Goal: Task Accomplishment & Management: Use online tool/utility

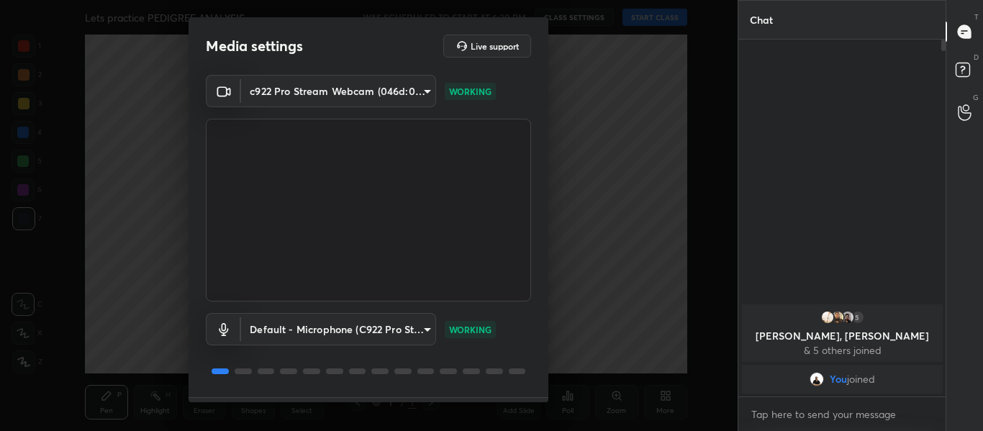
scroll to position [41, 0]
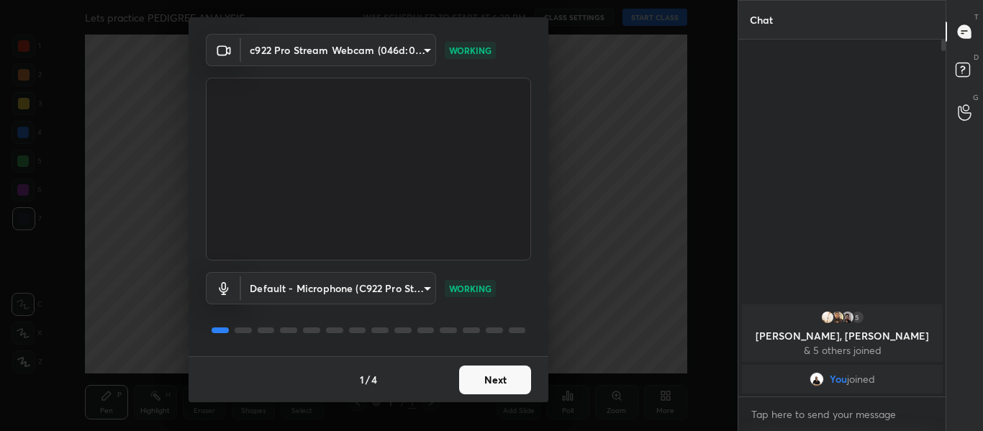
click at [488, 383] on button "Next" at bounding box center [495, 379] width 72 height 29
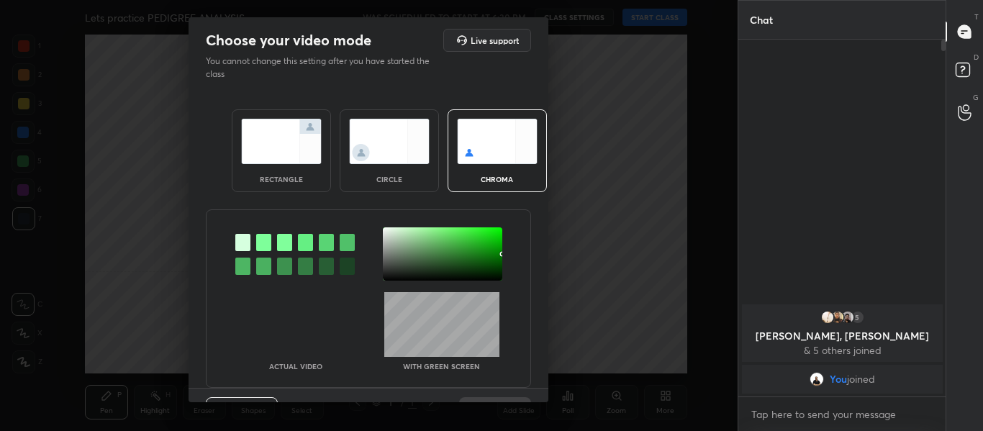
click at [257, 247] on div at bounding box center [263, 242] width 15 height 17
click at [383, 230] on div at bounding box center [442, 253] width 119 height 53
click at [385, 231] on div at bounding box center [442, 253] width 119 height 53
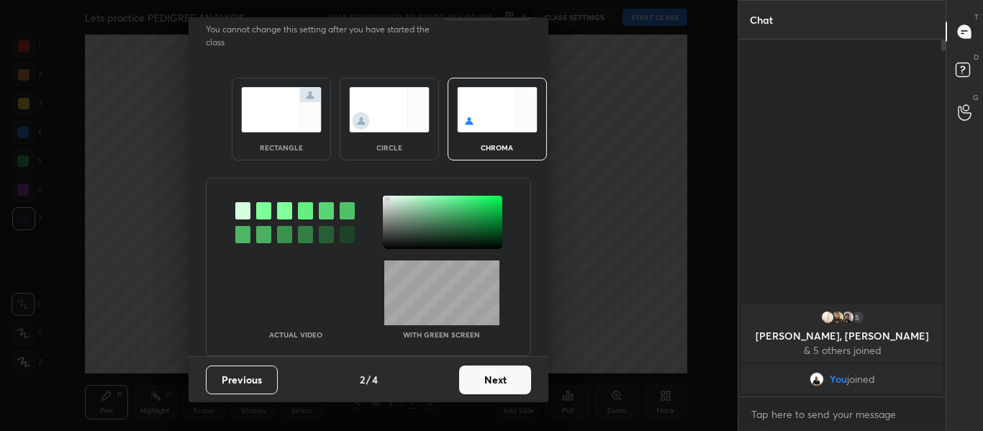
click at [494, 377] on button "Next" at bounding box center [495, 379] width 72 height 29
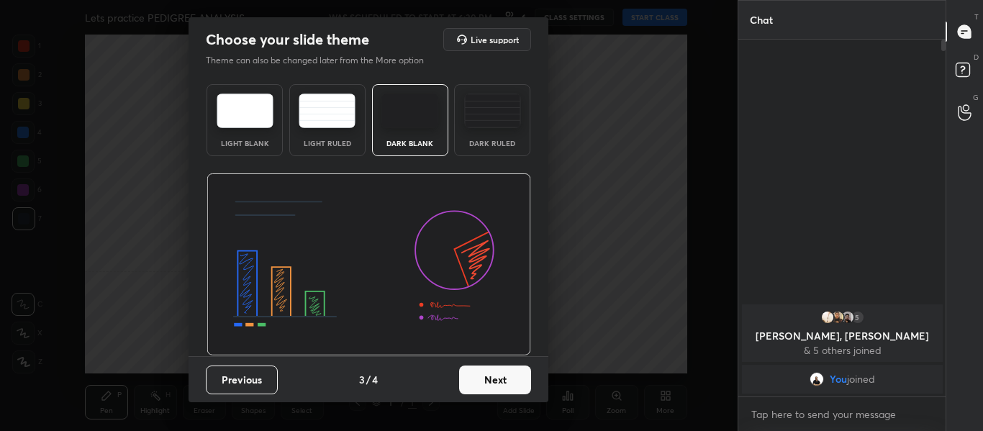
scroll to position [1, 0]
click at [500, 115] on img at bounding box center [492, 111] width 57 height 35
click at [480, 377] on button "Next" at bounding box center [495, 379] width 72 height 29
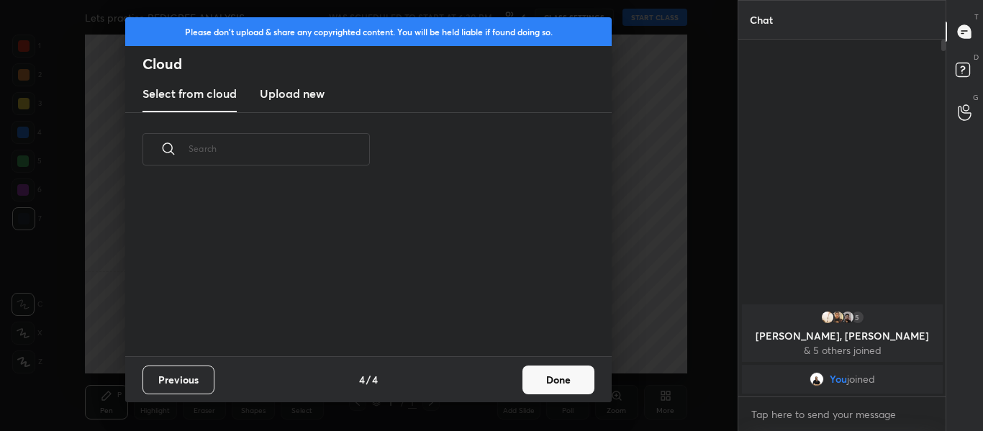
scroll to position [170, 462]
click at [295, 89] on h3 "Upload new" at bounding box center [292, 93] width 65 height 17
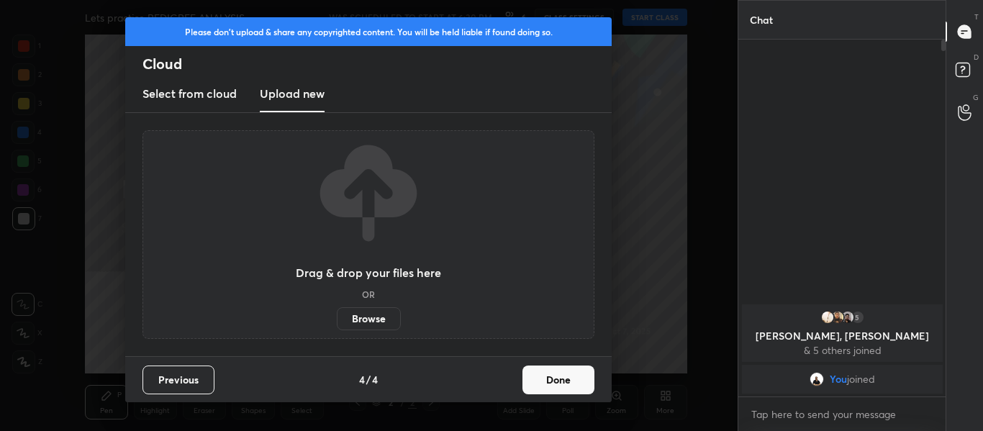
click at [356, 325] on label "Browse" at bounding box center [369, 318] width 64 height 23
click at [337, 325] on input "Browse" at bounding box center [337, 318] width 0 height 23
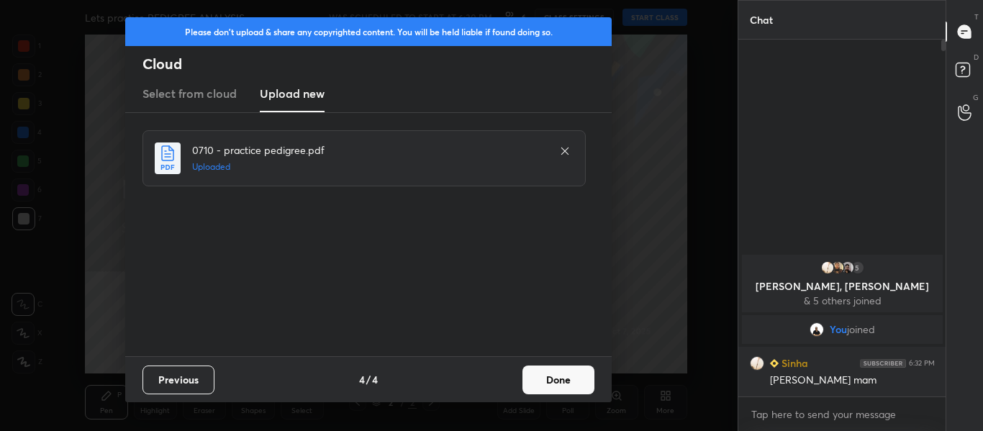
click at [563, 381] on button "Done" at bounding box center [558, 379] width 72 height 29
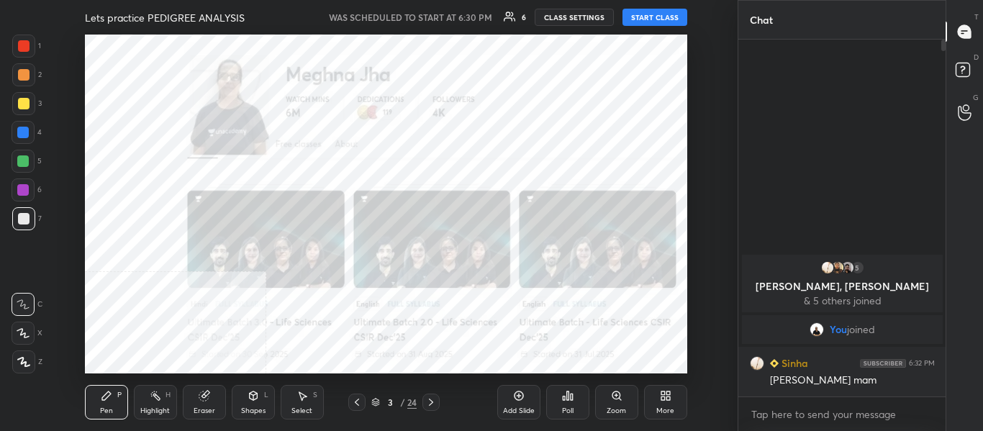
click at [436, 406] on icon at bounding box center [431, 402] width 12 height 12
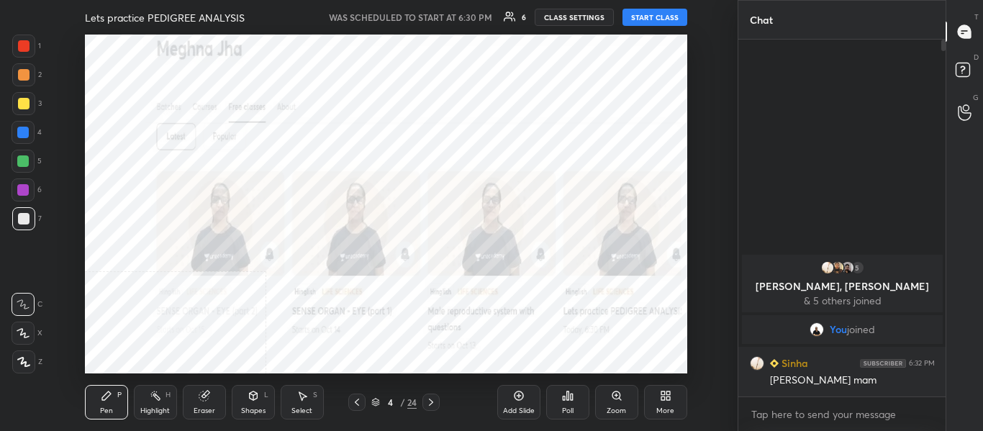
click at [436, 406] on icon at bounding box center [431, 402] width 12 height 12
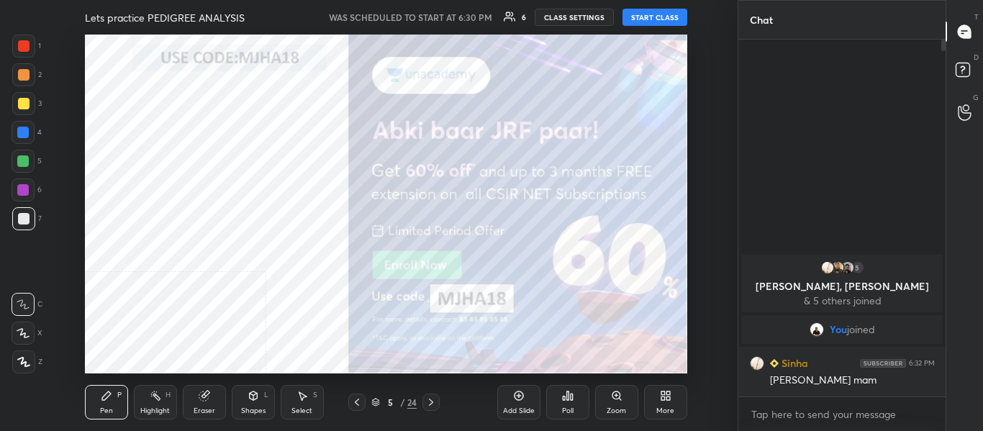
click at [436, 406] on icon at bounding box center [431, 402] width 12 height 12
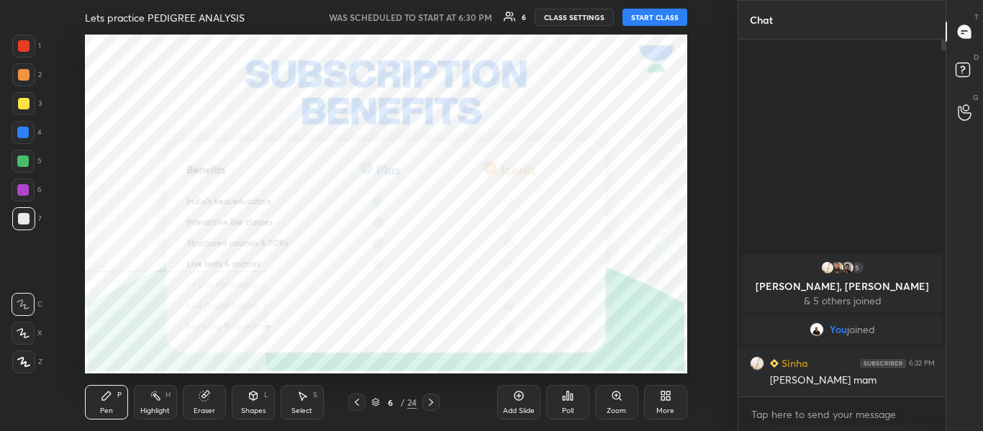
click at [436, 406] on icon at bounding box center [431, 402] width 12 height 12
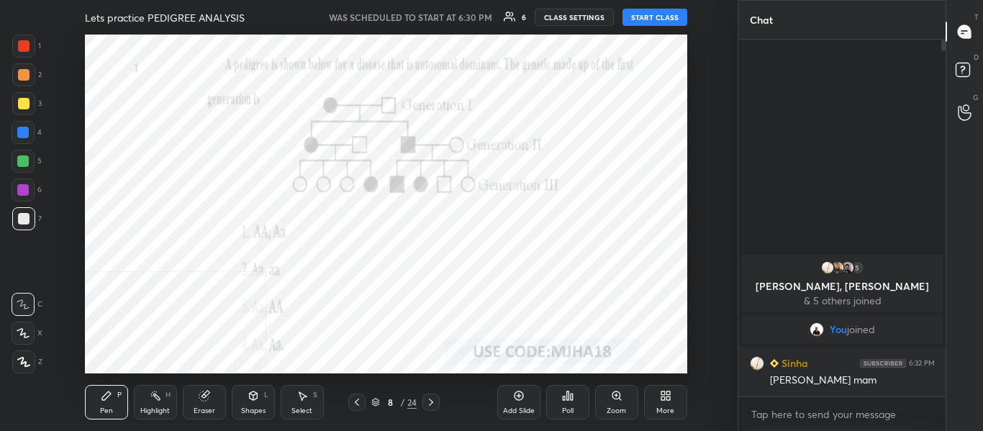
click at [436, 406] on icon at bounding box center [431, 402] width 12 height 12
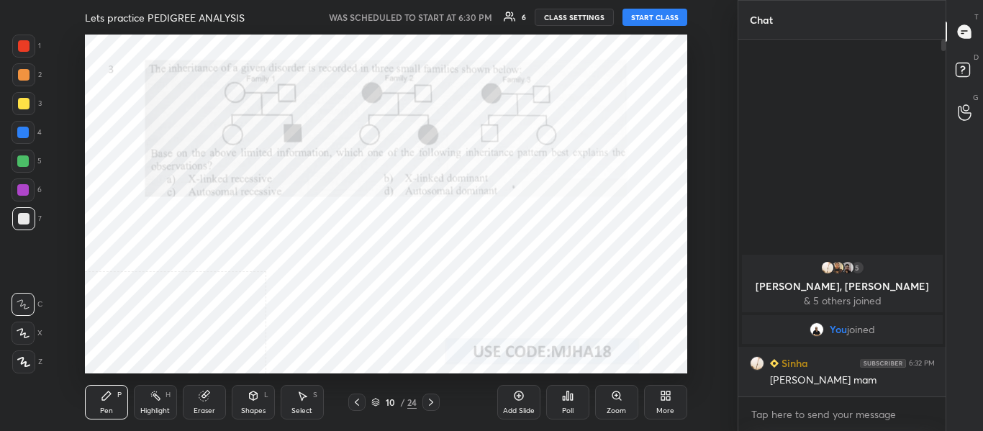
click at [436, 406] on icon at bounding box center [431, 402] width 12 height 12
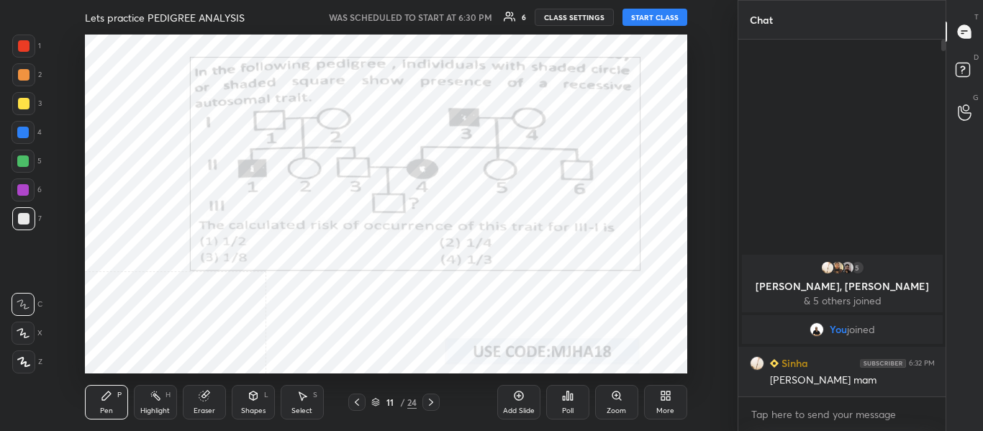
click at [358, 403] on icon at bounding box center [357, 402] width 12 height 12
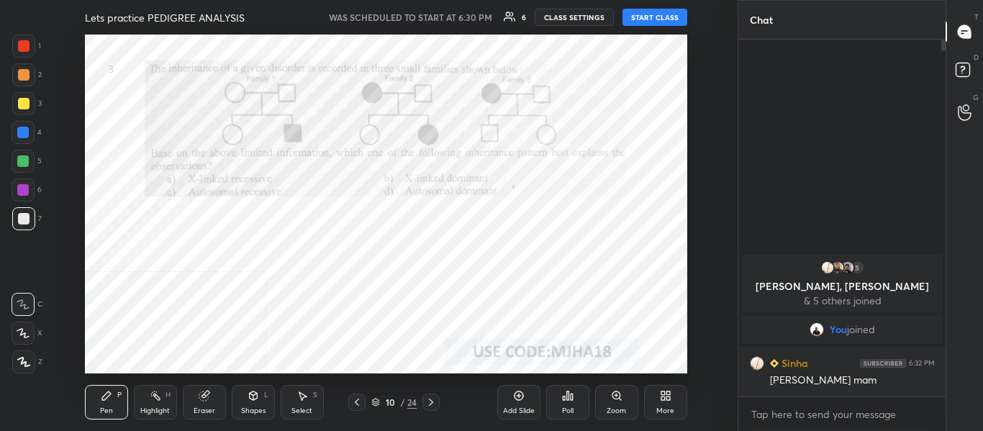
click at [358, 403] on icon at bounding box center [357, 402] width 12 height 12
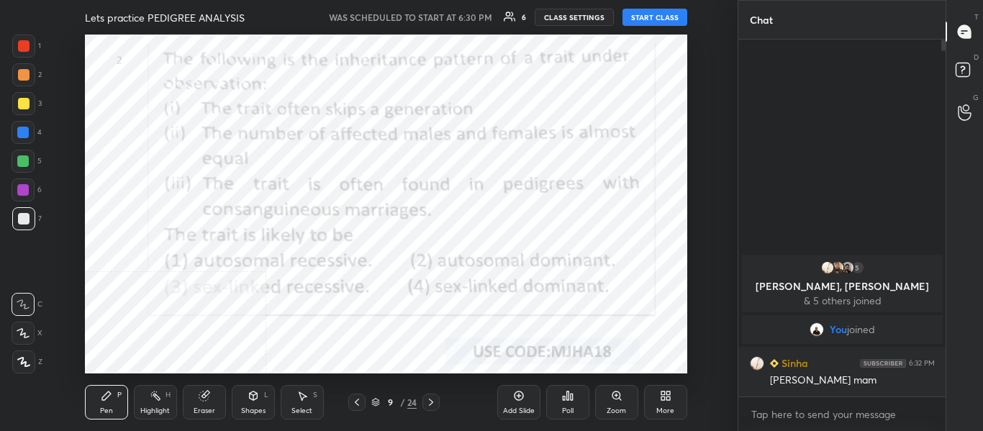
click at [358, 403] on icon at bounding box center [357, 402] width 12 height 12
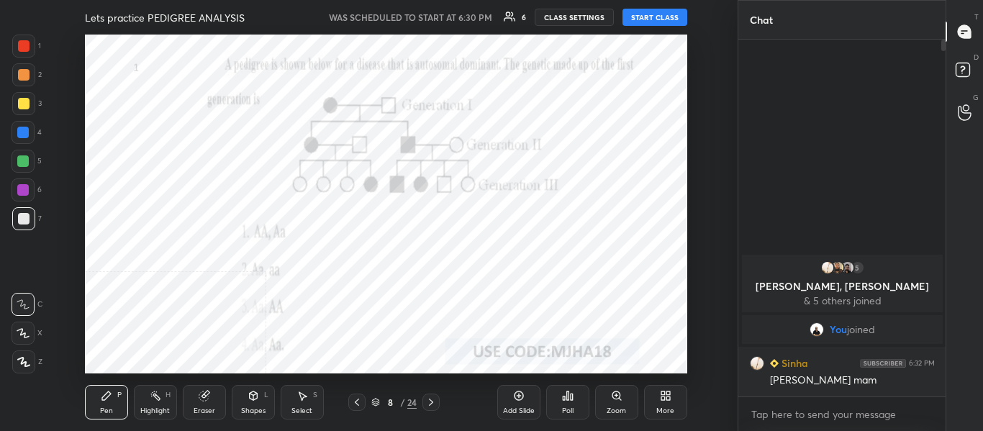
click at [358, 403] on icon at bounding box center [357, 402] width 12 height 12
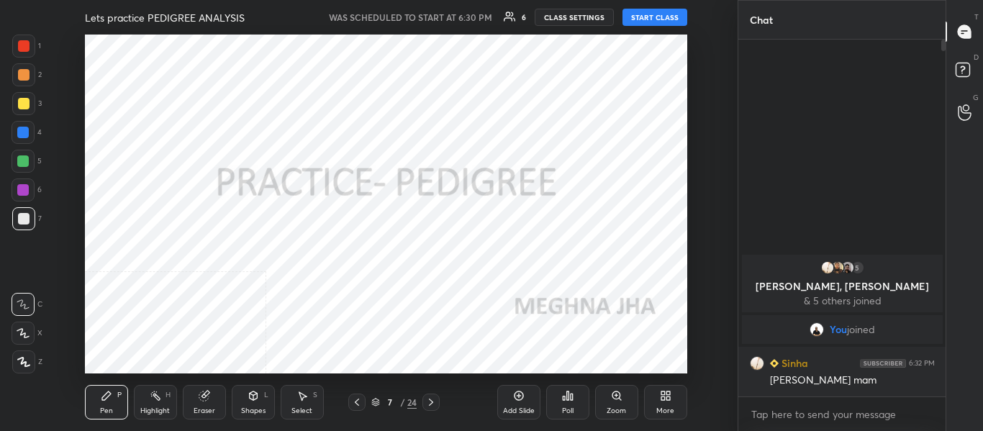
click at [358, 403] on icon at bounding box center [357, 402] width 12 height 12
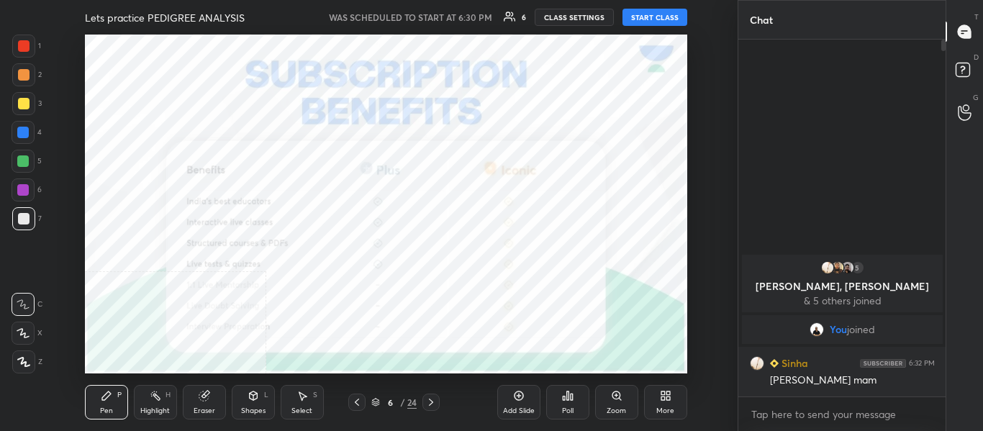
click at [427, 404] on icon at bounding box center [431, 402] width 12 height 12
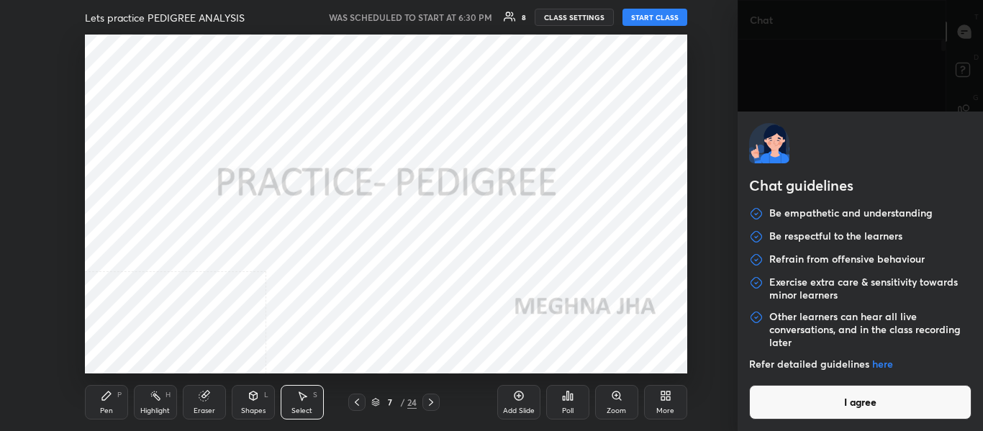
click at [788, 414] on body "1 2 3 4 5 6 7 C X Z C X Z E E Erase all H H Lets practice PEDIGREE ANALYSIS WAS…" at bounding box center [491, 215] width 983 height 431
click at [794, 406] on button "I agree" at bounding box center [860, 402] width 223 height 35
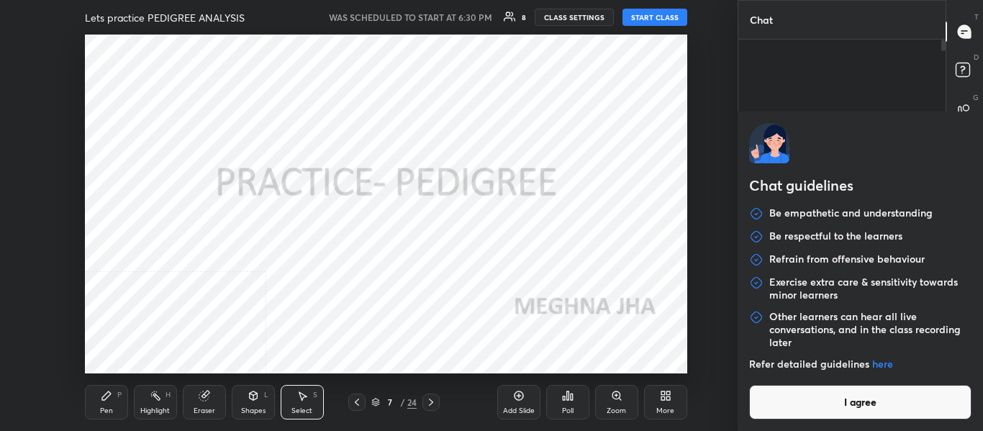
type textarea "x"
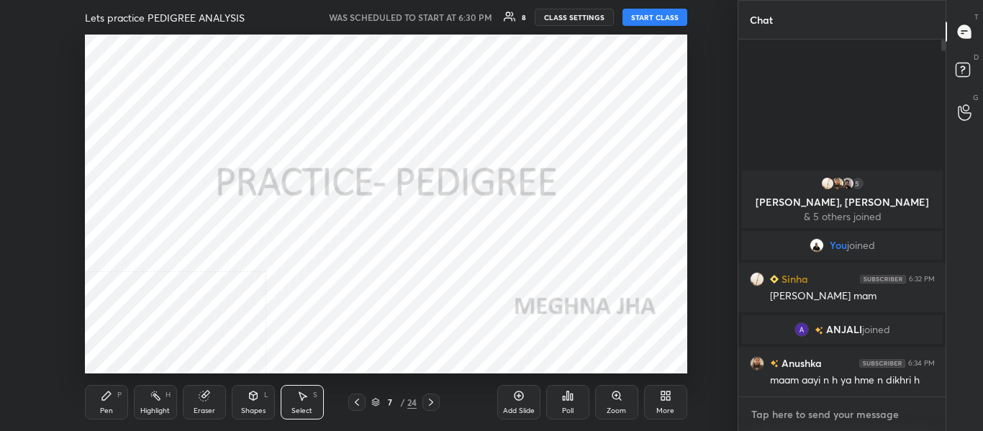
click at [808, 404] on textarea at bounding box center [842, 414] width 185 height 23
type textarea "G"
type textarea "x"
type textarea "Go"
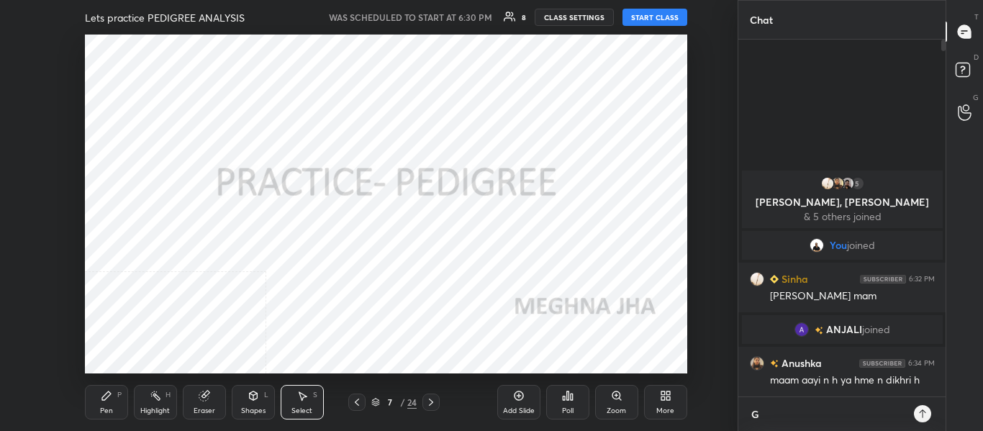
type textarea "x"
type textarea "Goo"
type textarea "x"
type textarea "Good"
type textarea "x"
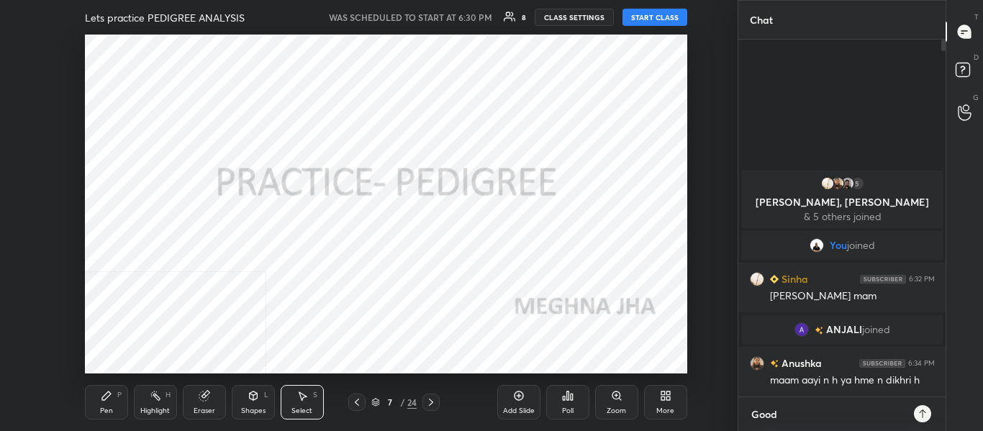
type textarea "Good"
type textarea "x"
type textarea "Good e"
type textarea "x"
type textarea "Good ev"
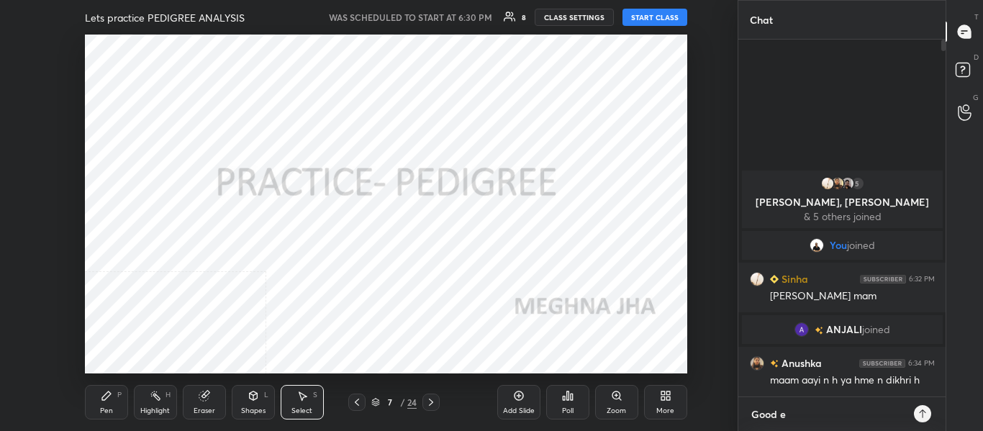
type textarea "x"
type textarea "Good eve"
type textarea "x"
type textarea "Good even"
type textarea "x"
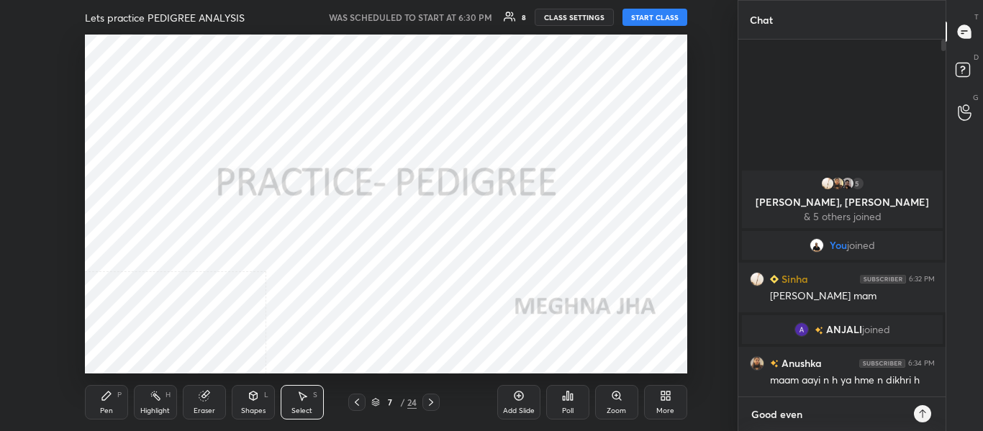
type textarea "Good eveni"
type textarea "x"
type textarea "Good evenin"
type textarea "x"
type textarea "Good evening"
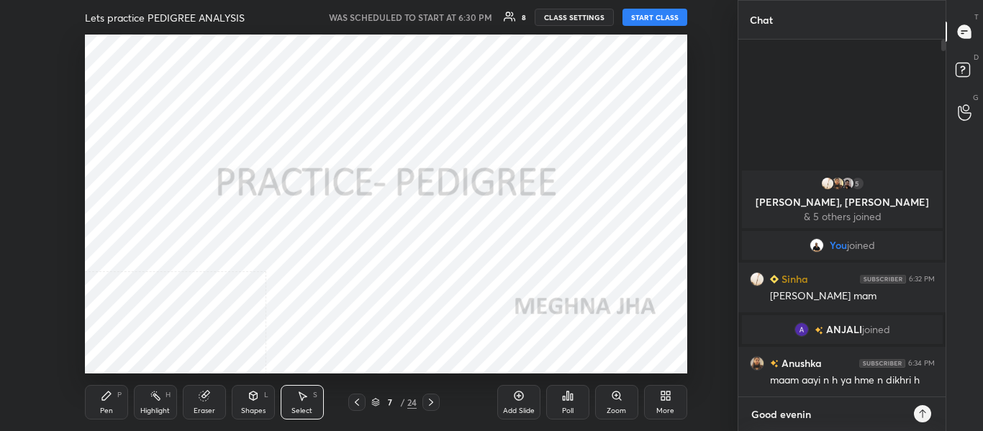
type textarea "x"
type textarea "Good evening"
type textarea "x"
type textarea "Good evening a"
type textarea "x"
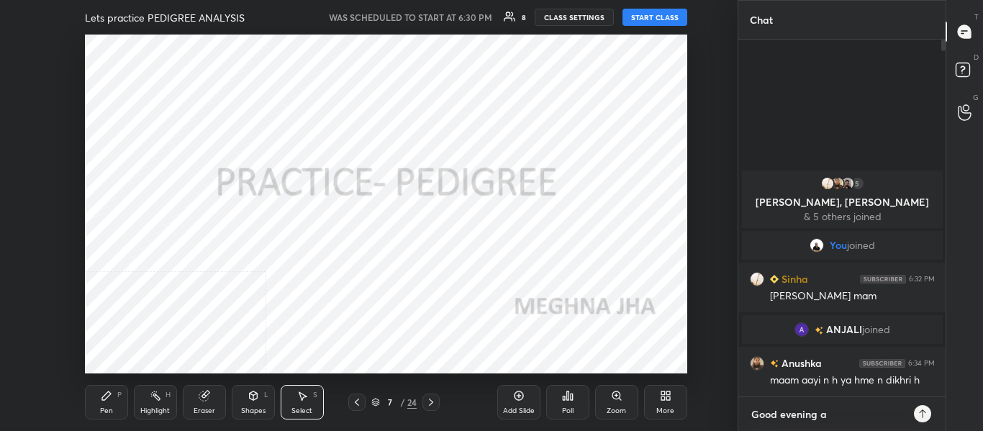
type textarea "Good evening al"
type textarea "x"
type textarea "Good evening all"
type textarea "x"
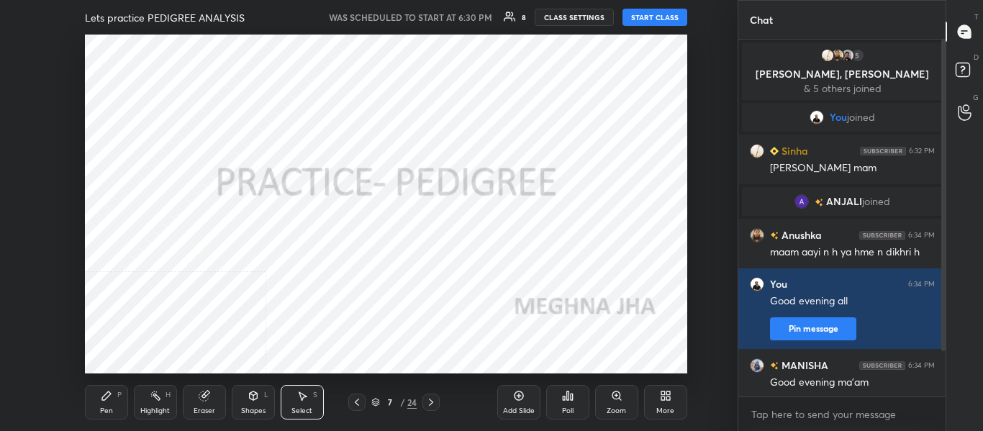
click at [642, 16] on button "START CLASS" at bounding box center [654, 17] width 65 height 17
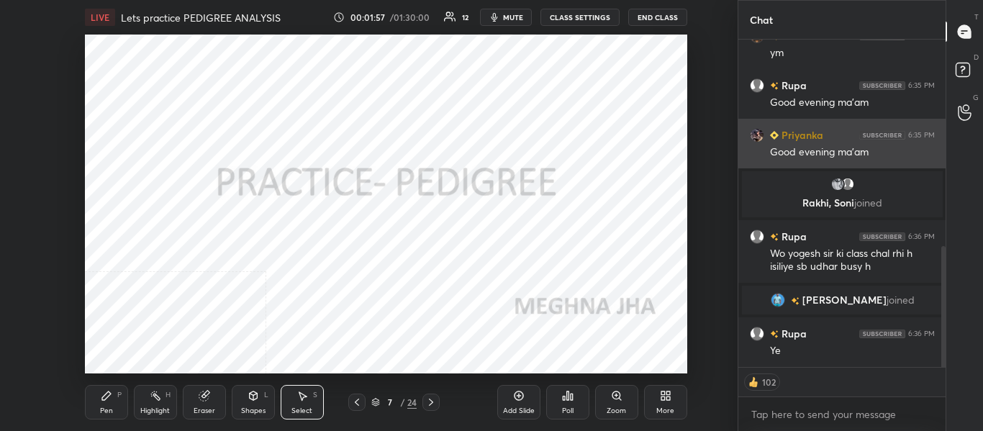
scroll to position [609, 0]
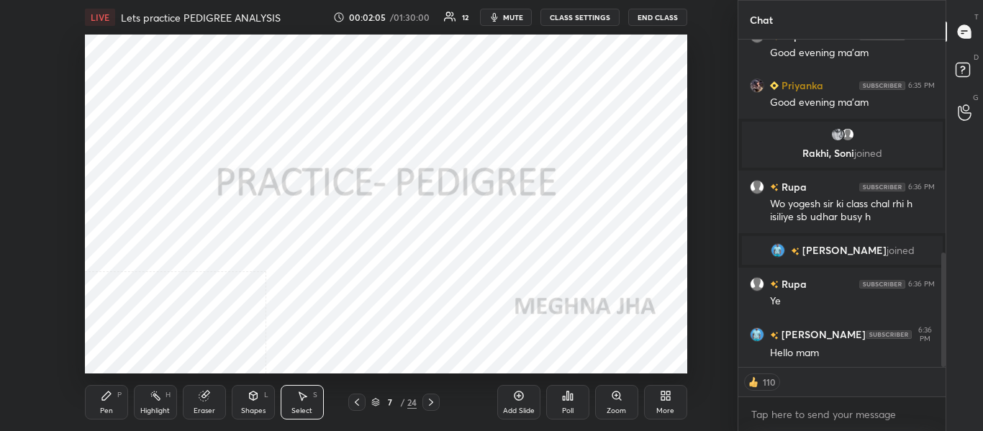
click at [355, 401] on icon at bounding box center [357, 402] width 12 height 12
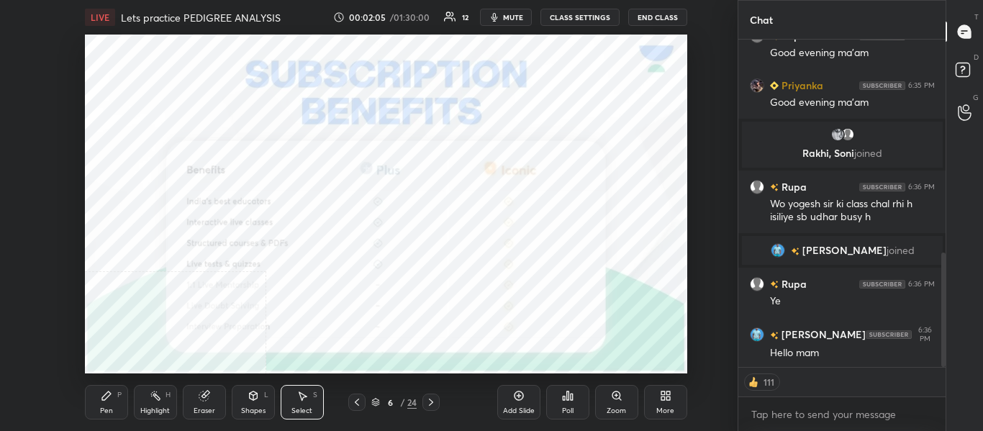
click at [355, 401] on icon at bounding box center [357, 402] width 12 height 12
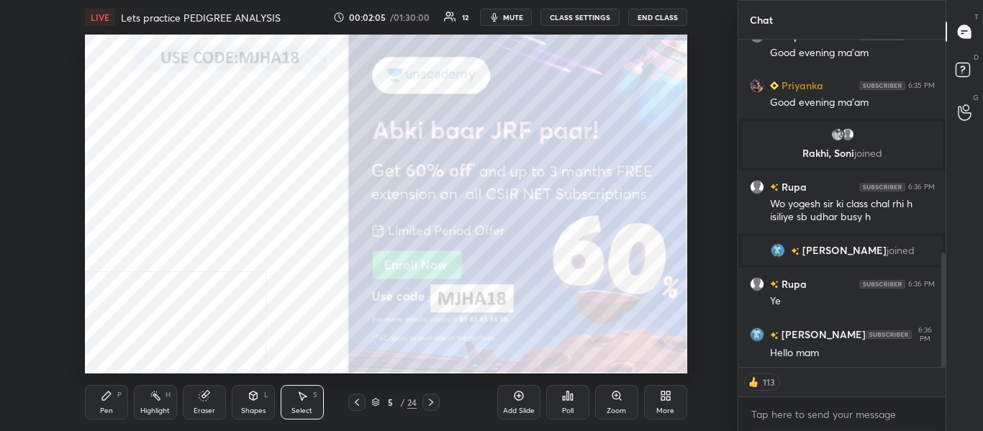
click at [355, 401] on icon at bounding box center [357, 402] width 12 height 12
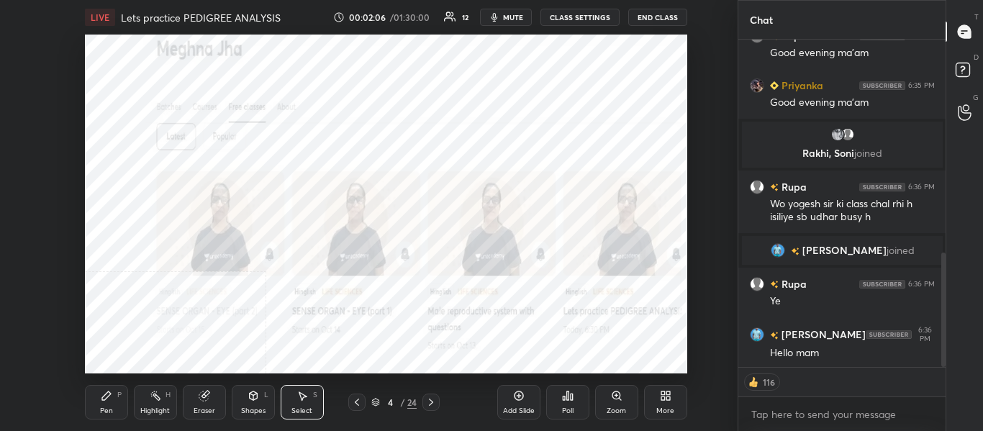
click at [355, 401] on icon at bounding box center [357, 402] width 12 height 12
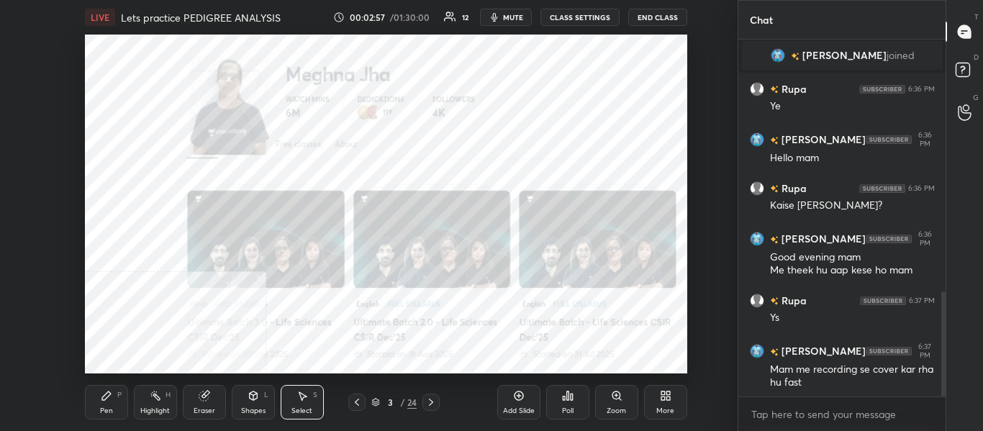
scroll to position [853, 0]
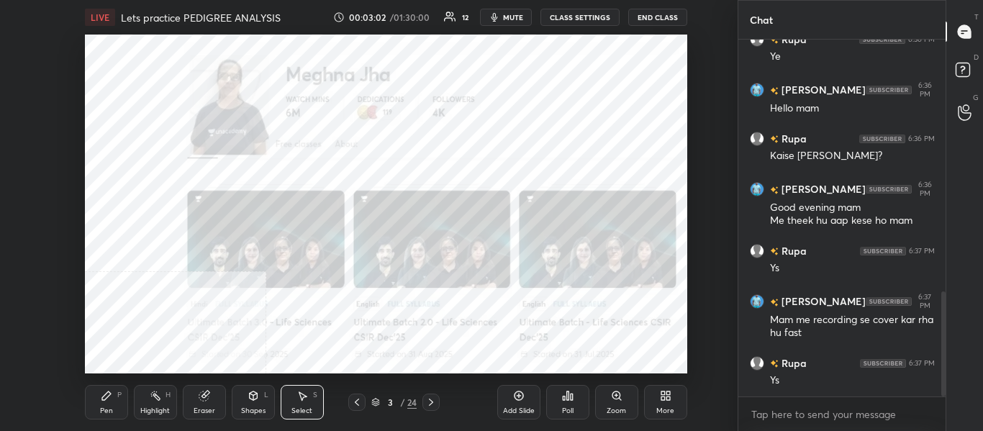
click at [430, 401] on icon at bounding box center [431, 402] width 12 height 12
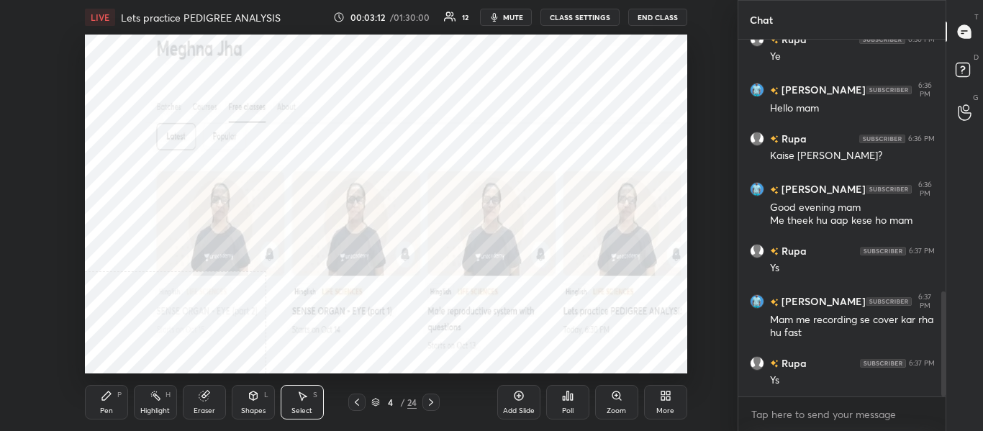
click at [156, 407] on div "Highlight" at bounding box center [154, 410] width 29 height 7
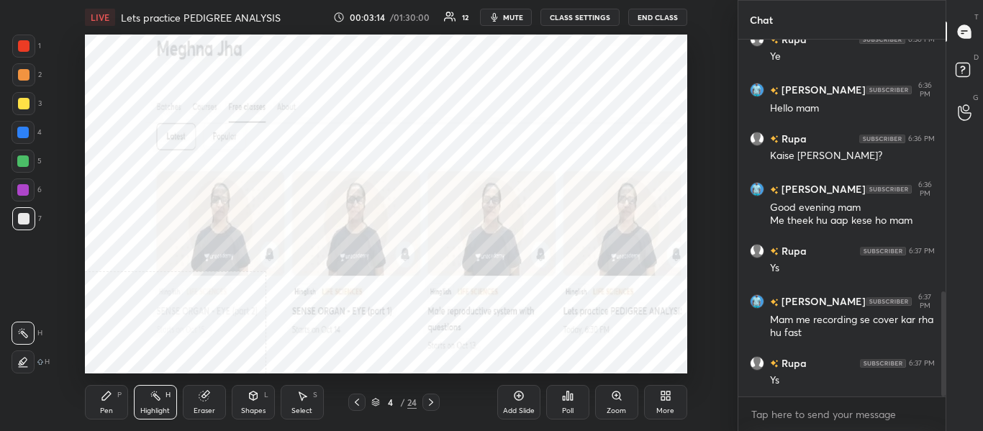
click at [27, 131] on div at bounding box center [23, 133] width 12 height 12
click at [658, 397] on div "More" at bounding box center [665, 402] width 43 height 35
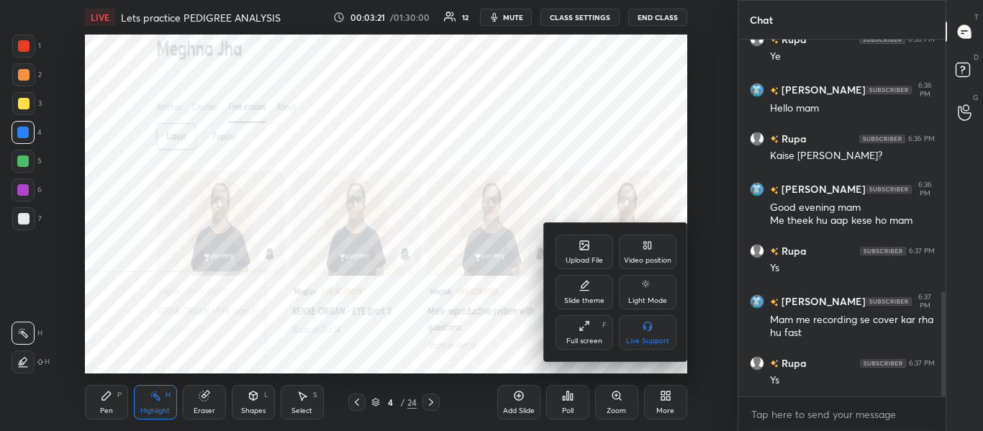
click at [651, 254] on div "Video position" at bounding box center [648, 252] width 58 height 35
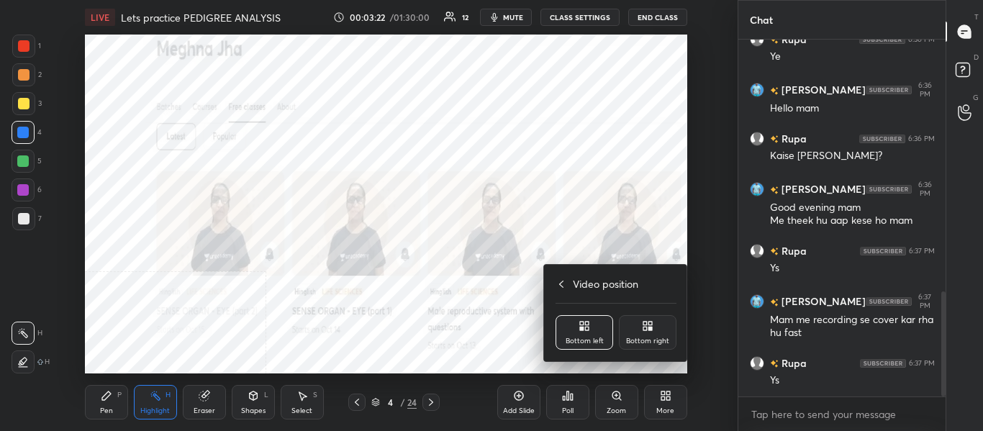
click at [665, 326] on div "Bottom right" at bounding box center [648, 332] width 58 height 35
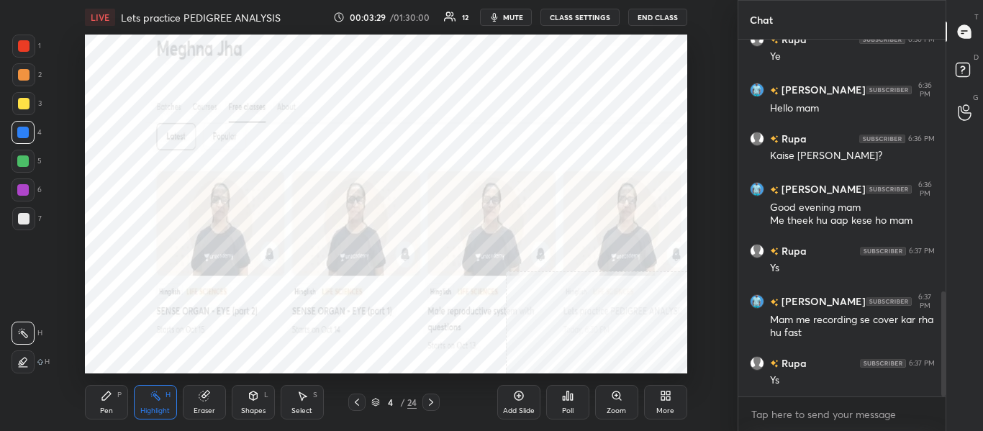
scroll to position [903, 0]
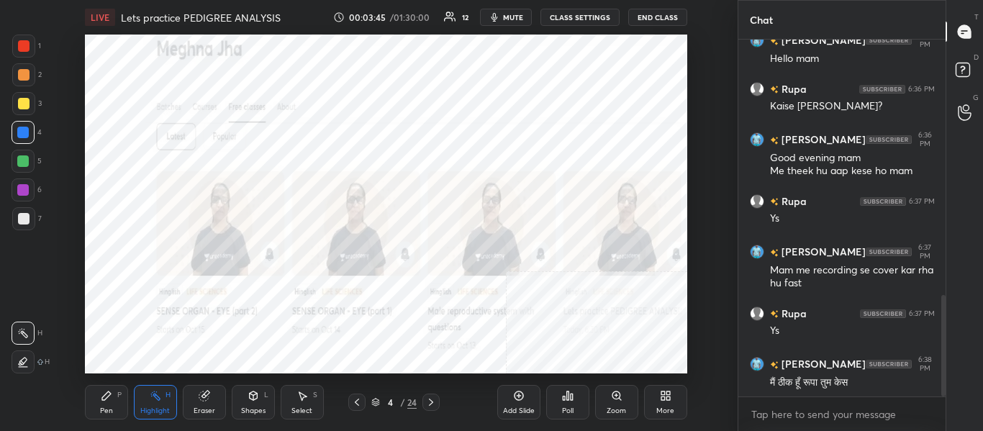
click at [103, 407] on div "Pen" at bounding box center [106, 410] width 13 height 7
click at [24, 335] on icon at bounding box center [23, 333] width 13 height 10
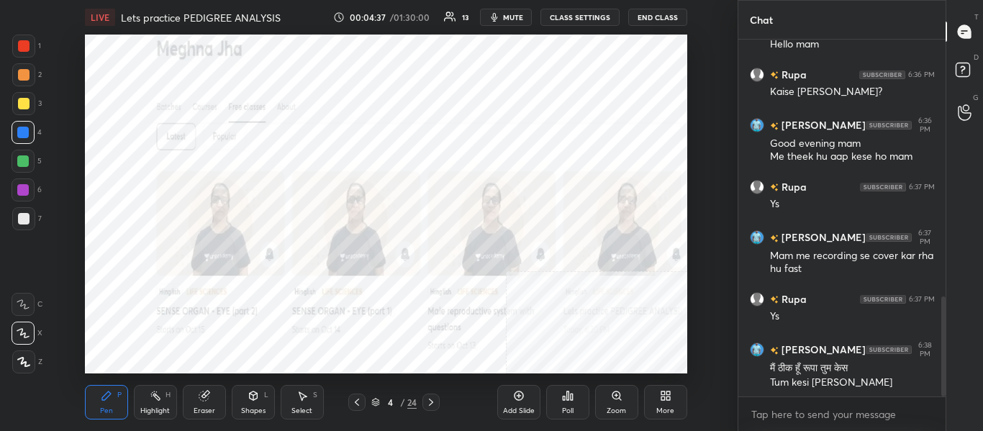
click at [432, 406] on icon at bounding box center [431, 402] width 12 height 12
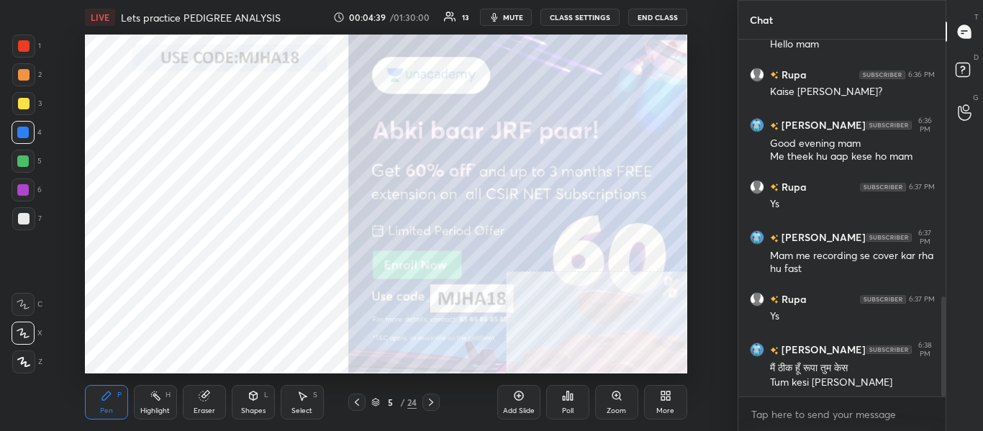
click at [667, 409] on div "More" at bounding box center [665, 410] width 18 height 7
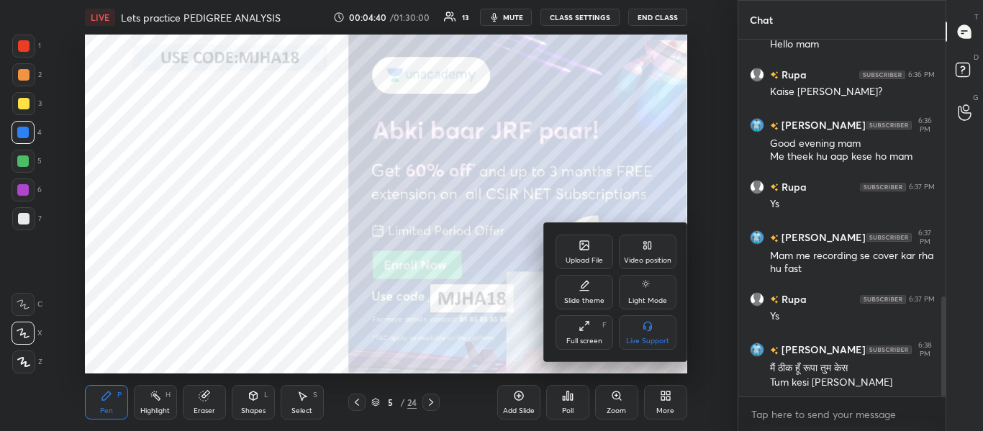
click at [649, 253] on div "Video position" at bounding box center [648, 252] width 58 height 35
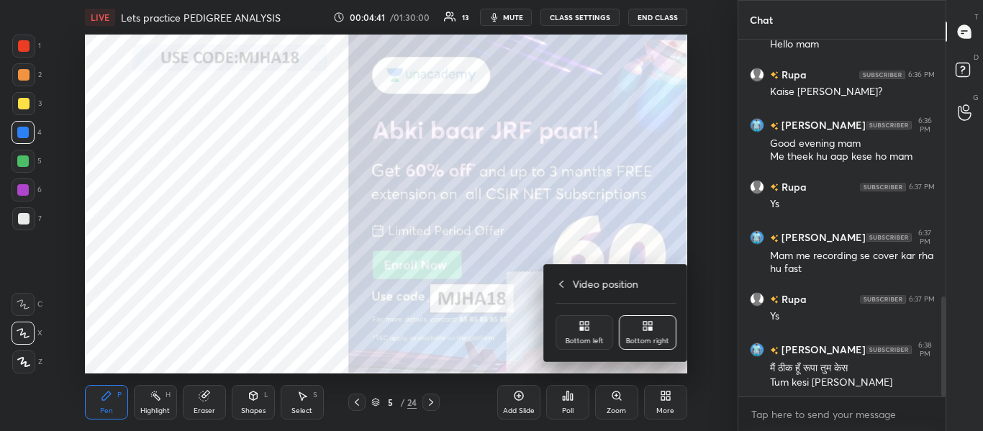
click at [592, 329] on div "Bottom left" at bounding box center [584, 332] width 58 height 35
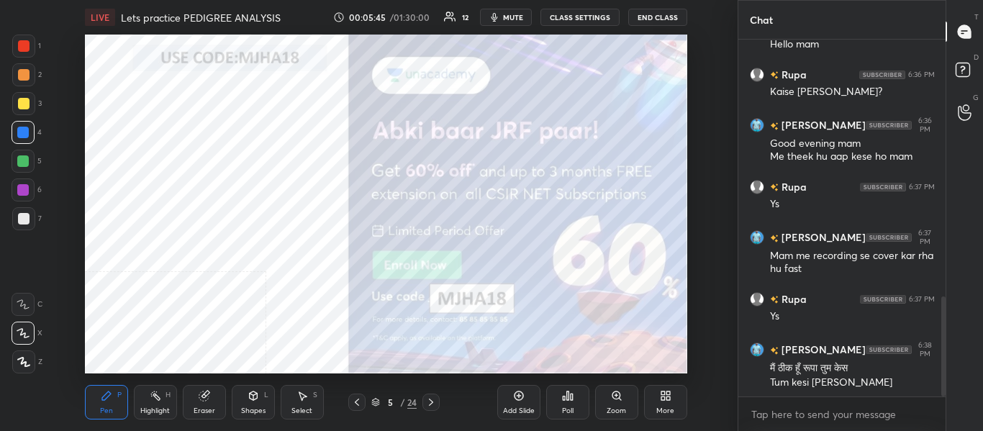
click at [429, 406] on icon at bounding box center [431, 402] width 12 height 12
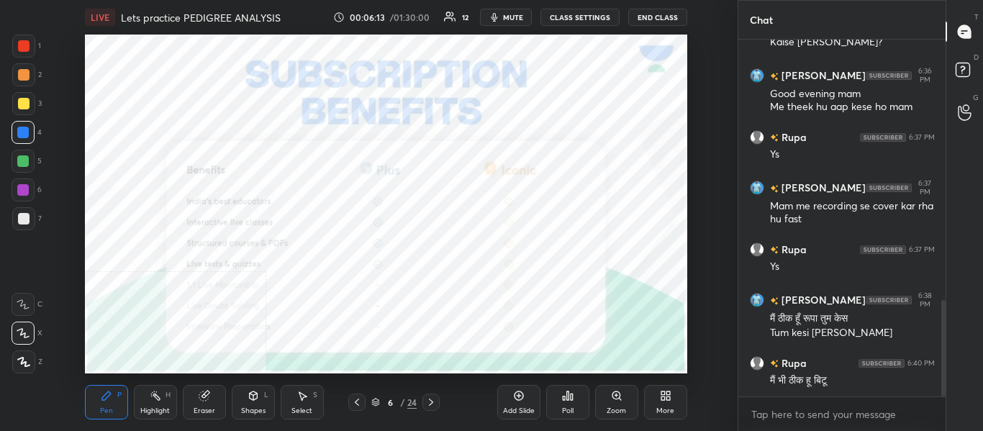
scroll to position [981, 0]
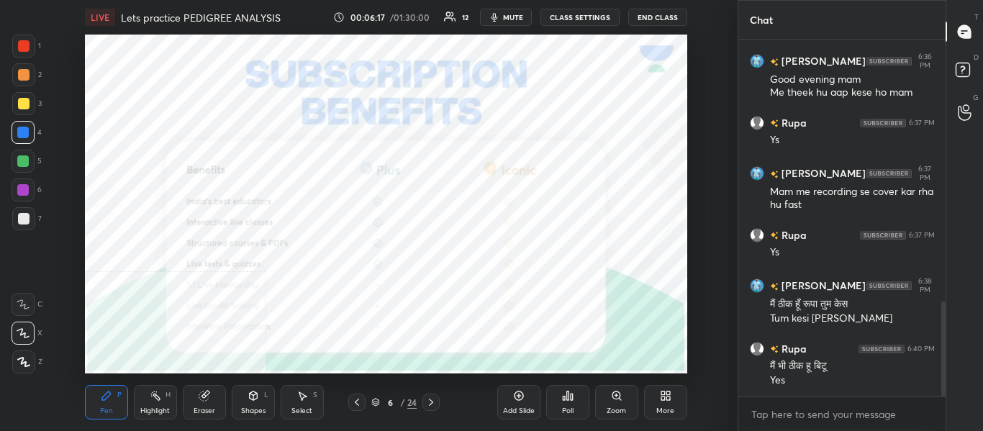
click at [435, 405] on icon at bounding box center [431, 402] width 12 height 12
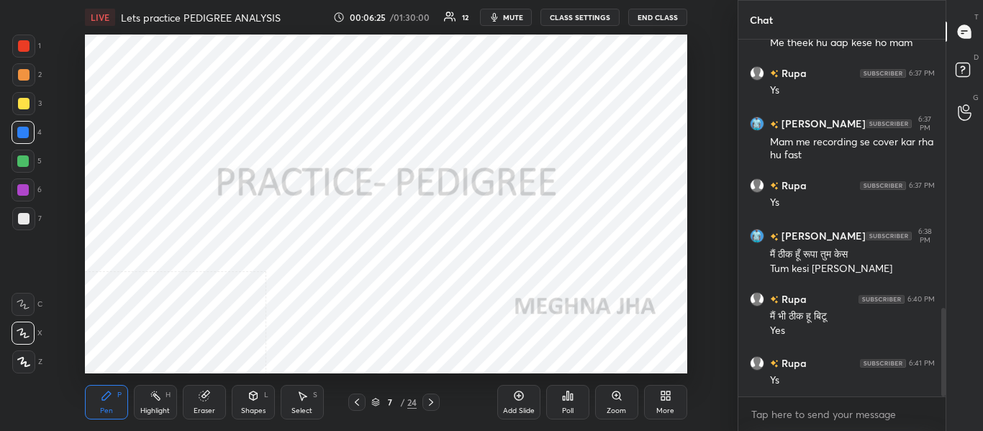
scroll to position [1081, 0]
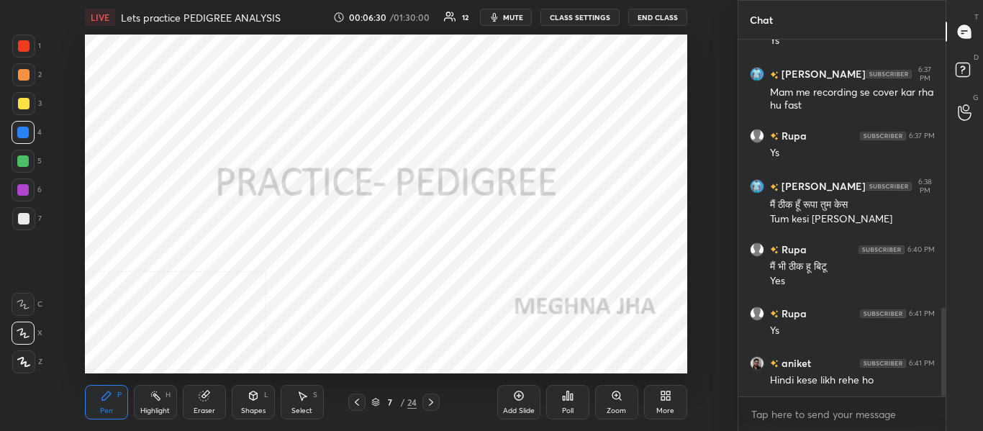
click at [430, 408] on div at bounding box center [430, 402] width 17 height 17
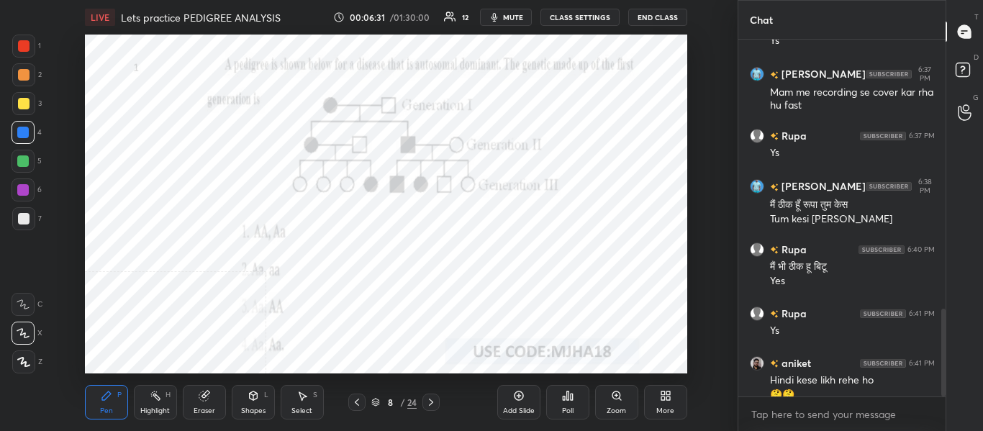
scroll to position [1095, 0]
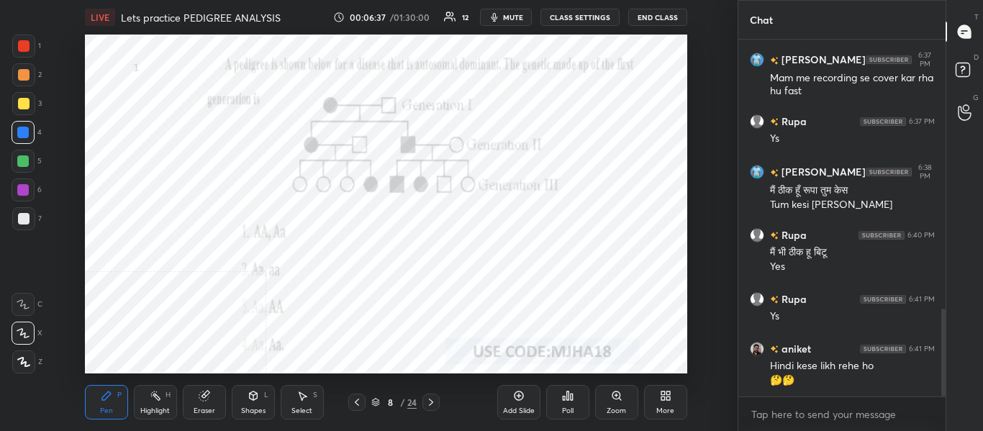
click at [513, 21] on span "mute" at bounding box center [513, 17] width 20 height 10
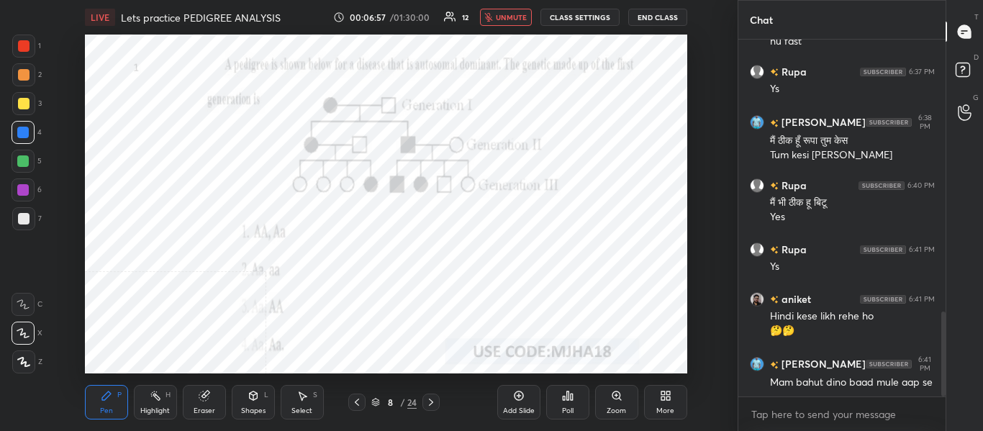
click at [518, 21] on span "unmute" at bounding box center [511, 17] width 31 height 10
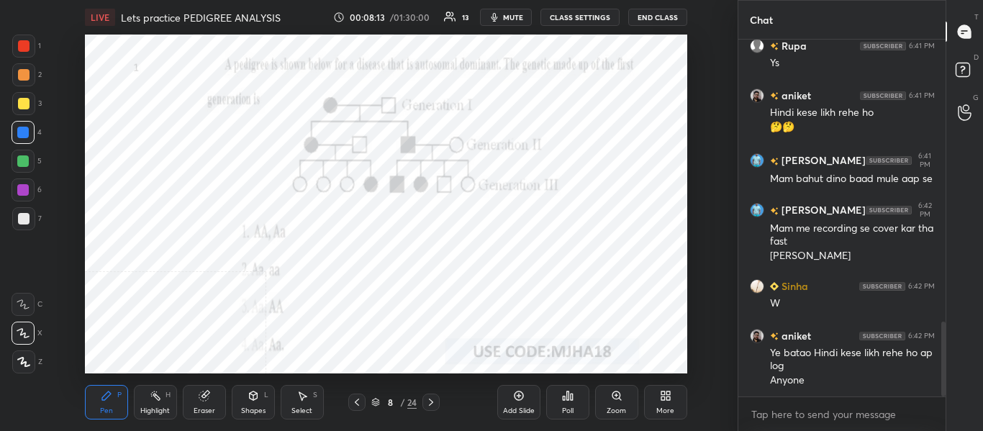
scroll to position [1398, 0]
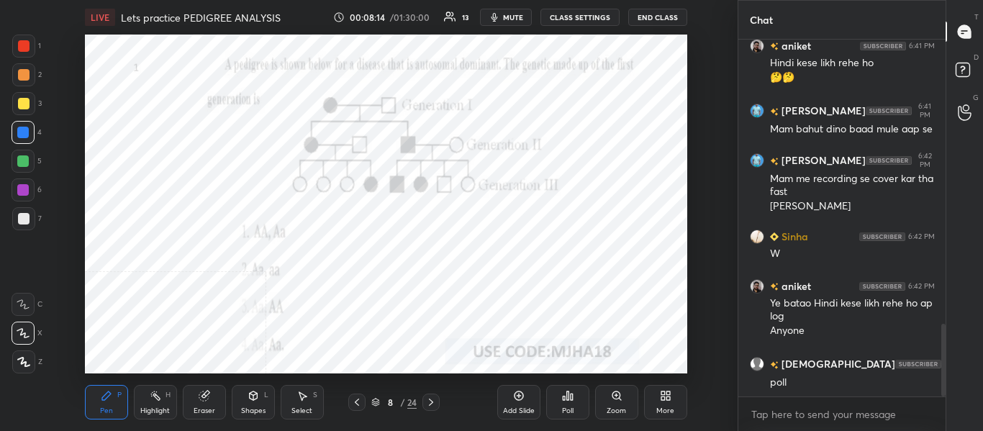
click at [558, 401] on div "Poll" at bounding box center [567, 402] width 43 height 35
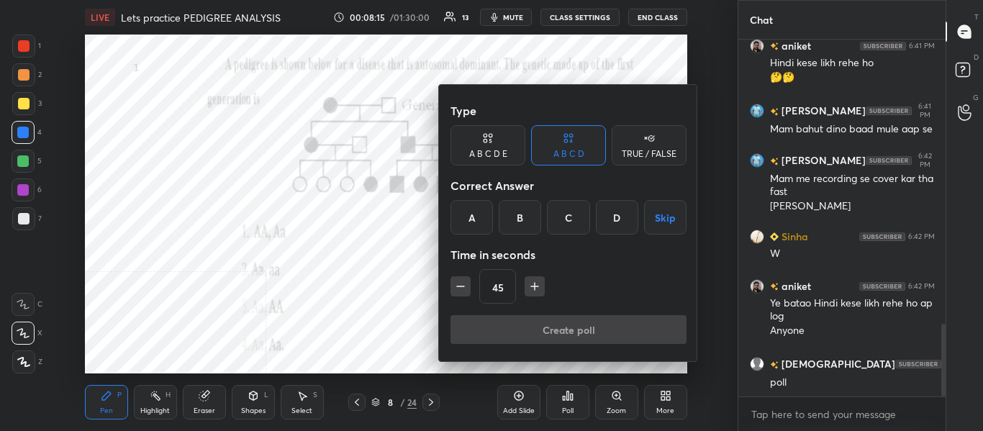
click at [520, 217] on div "B" at bounding box center [520, 217] width 42 height 35
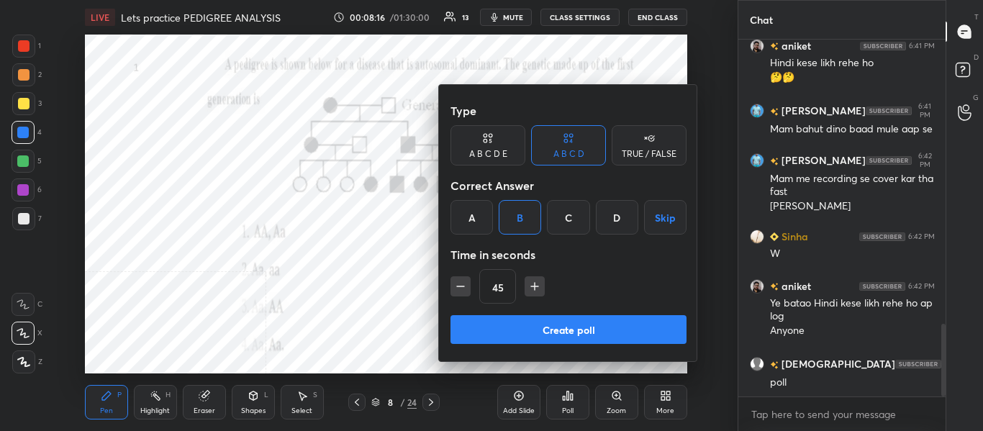
click at [509, 328] on button "Create poll" at bounding box center [568, 329] width 236 height 29
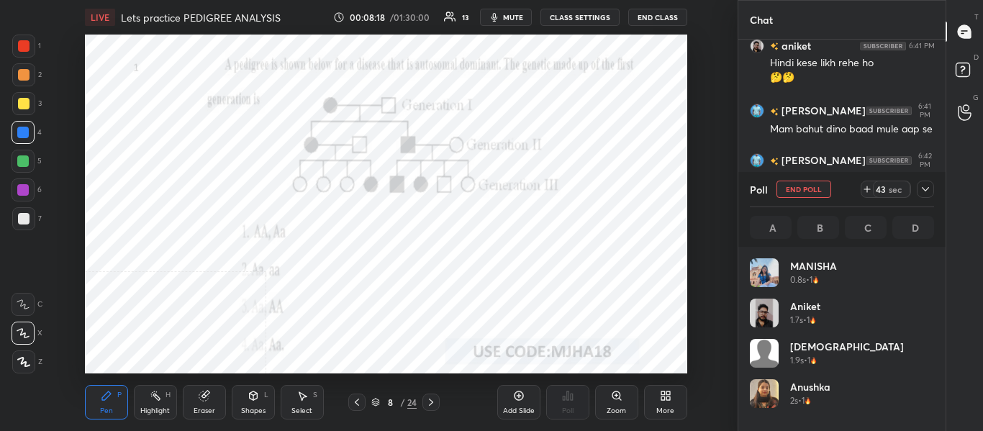
scroll to position [168, 180]
click at [517, 18] on span "mute" at bounding box center [513, 17] width 20 height 10
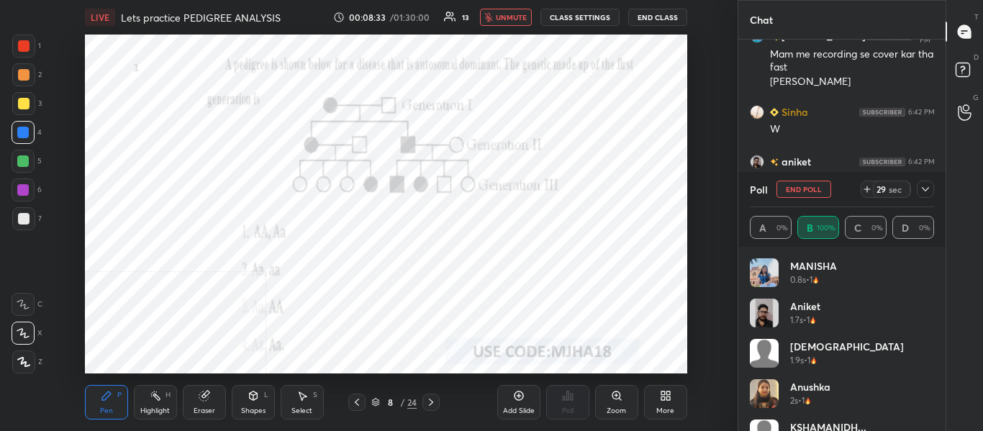
scroll to position [1572, 0]
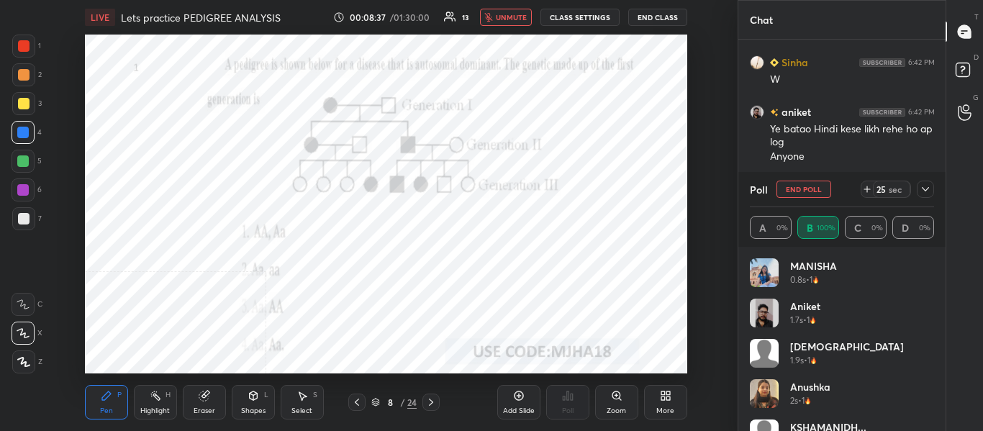
click at [514, 10] on button "unmute" at bounding box center [506, 17] width 52 height 17
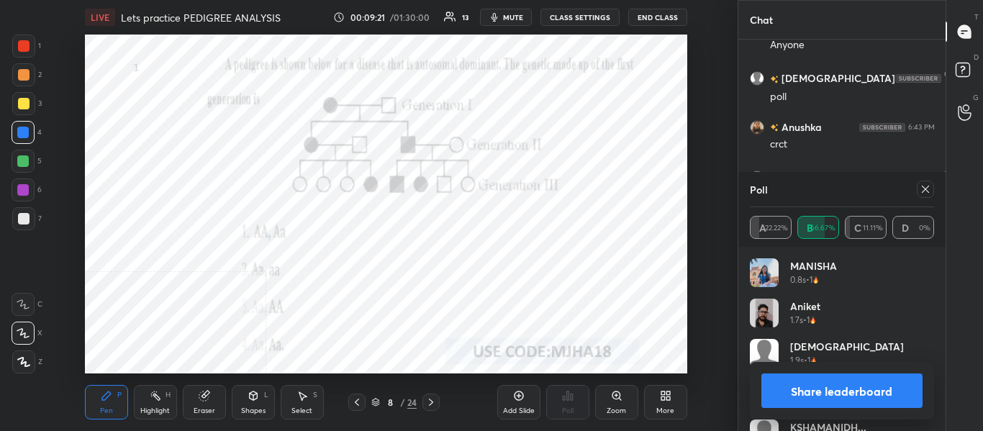
scroll to position [1458, 0]
click at [924, 191] on icon at bounding box center [925, 189] width 12 height 12
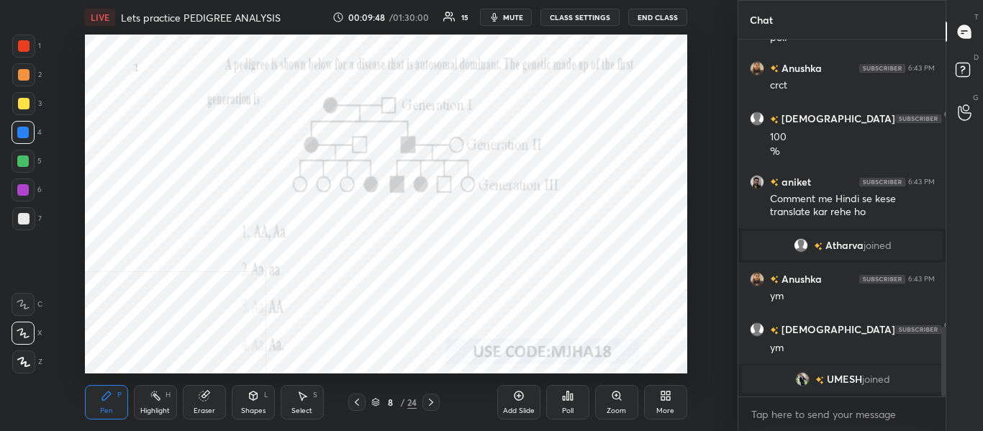
scroll to position [1504, 0]
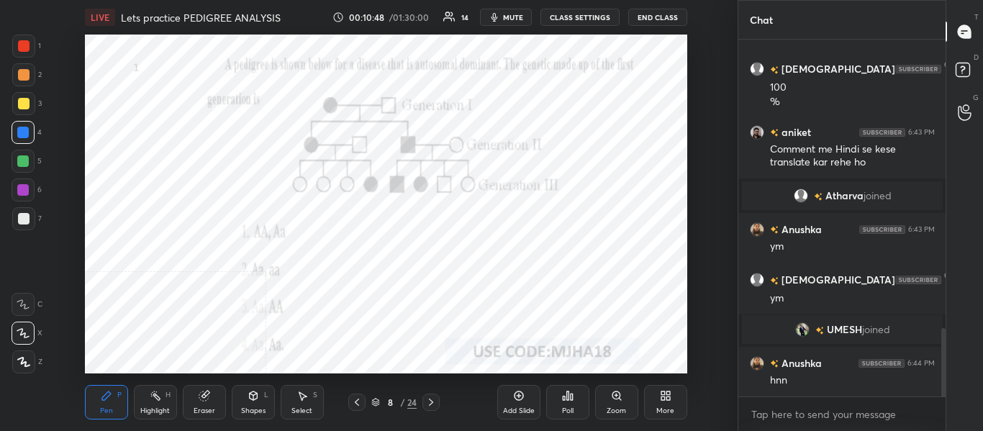
click at [435, 404] on icon at bounding box center [431, 402] width 12 height 12
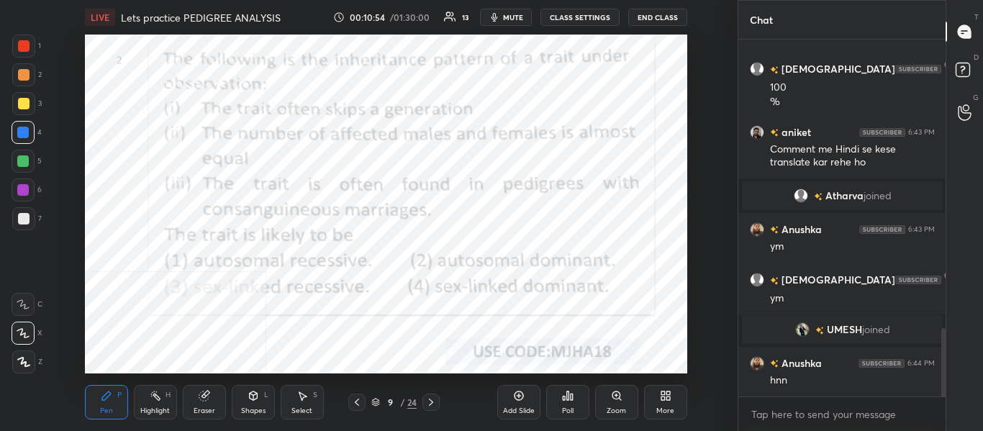
click at [515, 19] on span "mute" at bounding box center [513, 17] width 20 height 10
click at [505, 24] on button "unmute" at bounding box center [506, 17] width 52 height 17
click at [514, 20] on span "mute" at bounding box center [513, 17] width 20 height 10
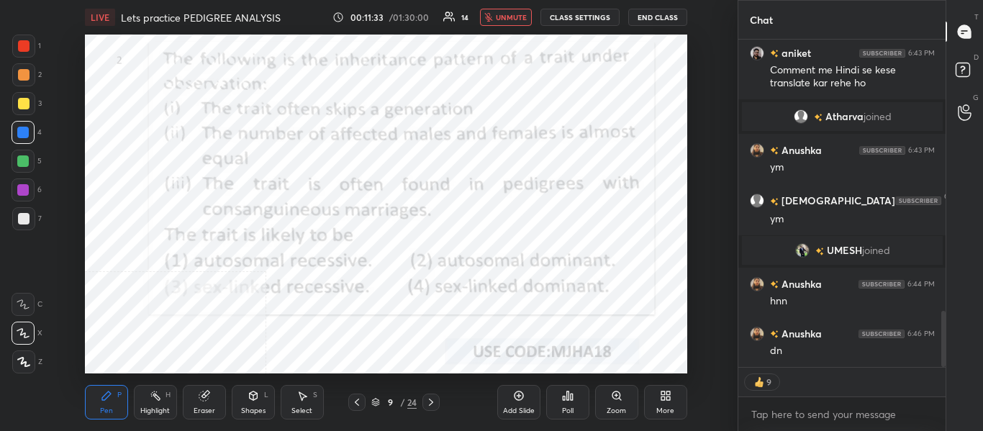
click at [507, 14] on span "unmute" at bounding box center [511, 17] width 31 height 10
click at [568, 407] on div "Poll" at bounding box center [568, 410] width 12 height 7
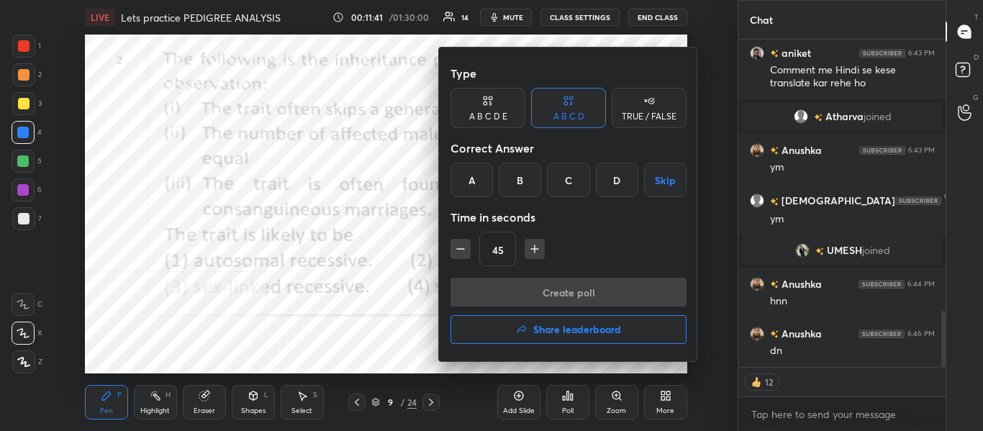
click at [478, 186] on div "A" at bounding box center [471, 180] width 42 height 35
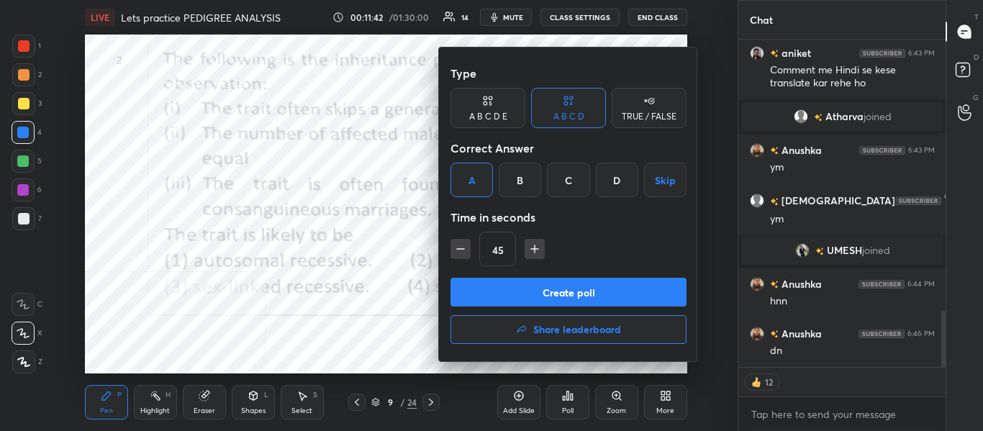
click at [493, 287] on button "Create poll" at bounding box center [568, 292] width 236 height 29
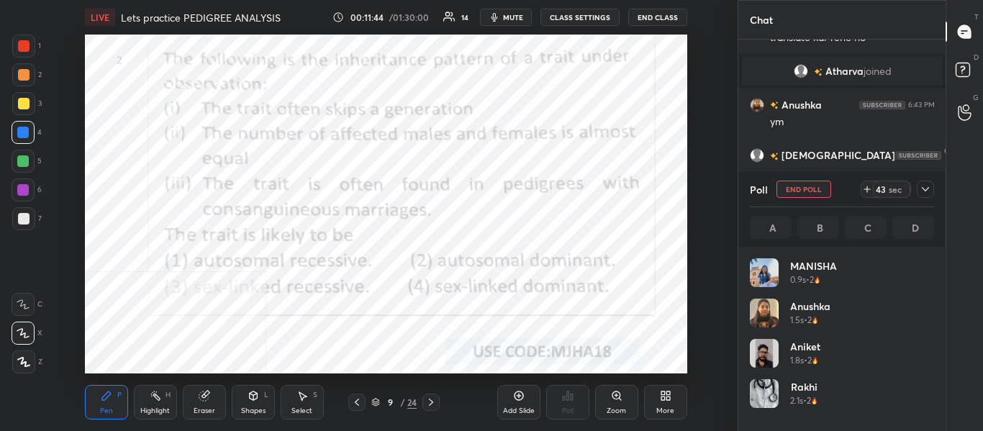
scroll to position [168, 180]
click at [506, 17] on span "mute" at bounding box center [513, 17] width 20 height 10
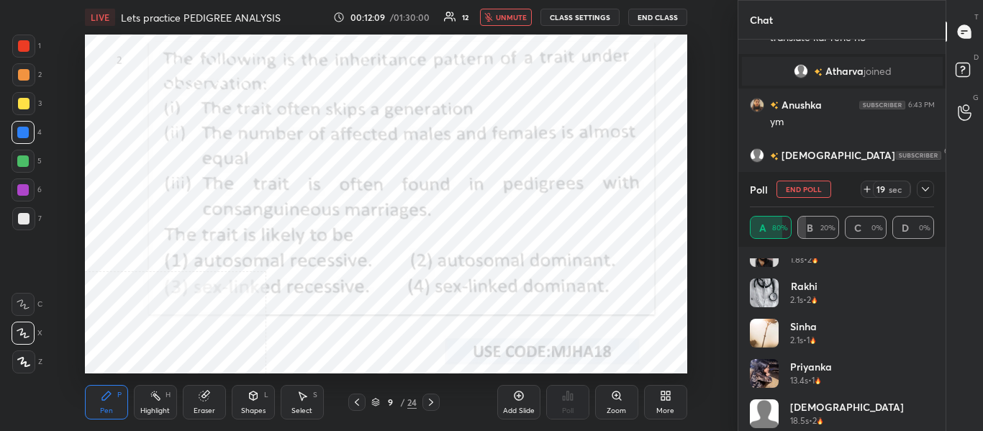
scroll to position [150, 0]
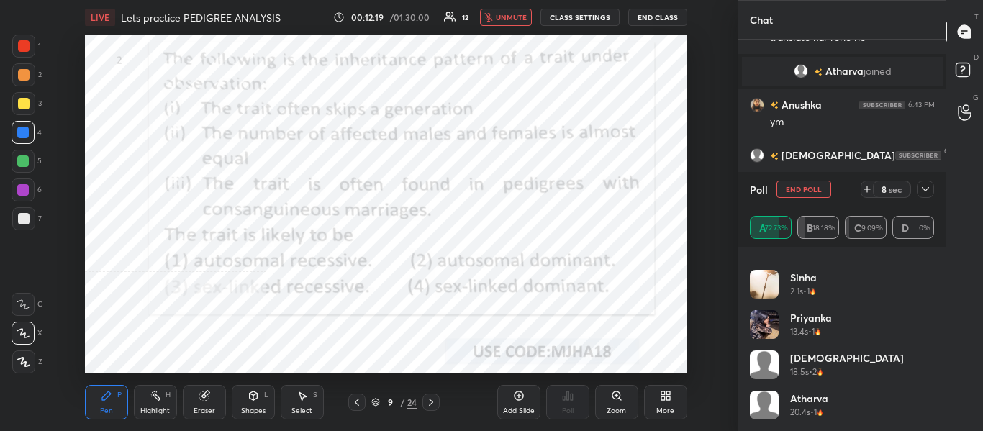
click at [518, 18] on span "unmute" at bounding box center [511, 17] width 31 height 10
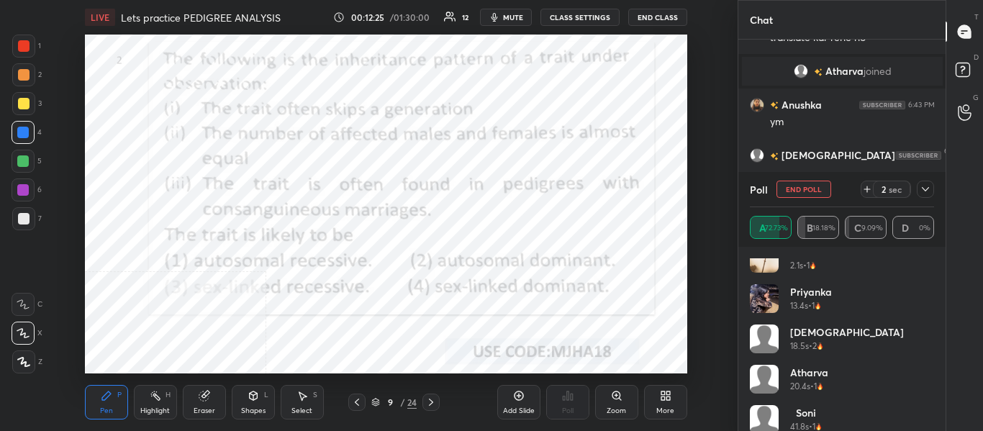
scroll to position [190, 0]
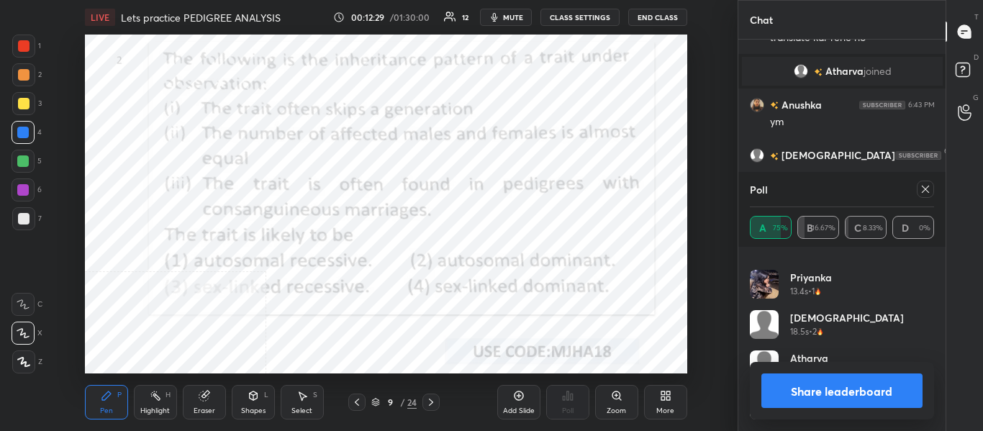
click at [841, 396] on button "Share leaderboard" at bounding box center [842, 390] width 162 height 35
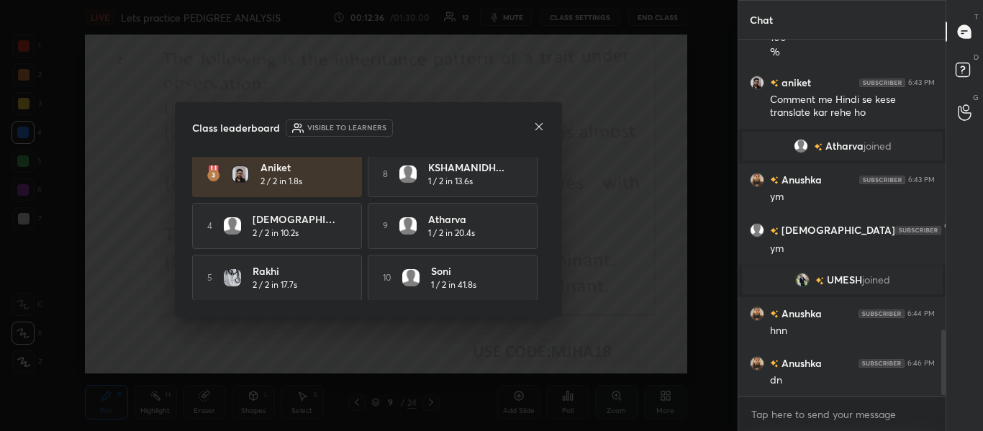
scroll to position [1588, 0]
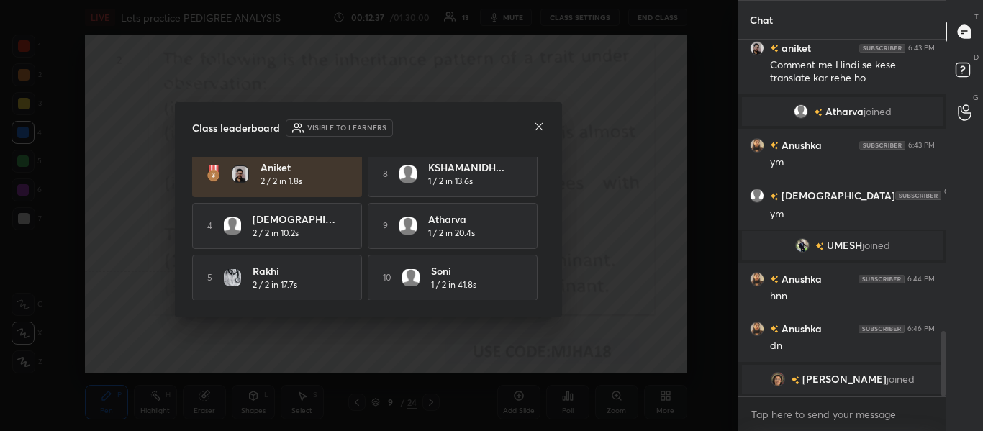
click at [541, 120] on div at bounding box center [539, 127] width 12 height 15
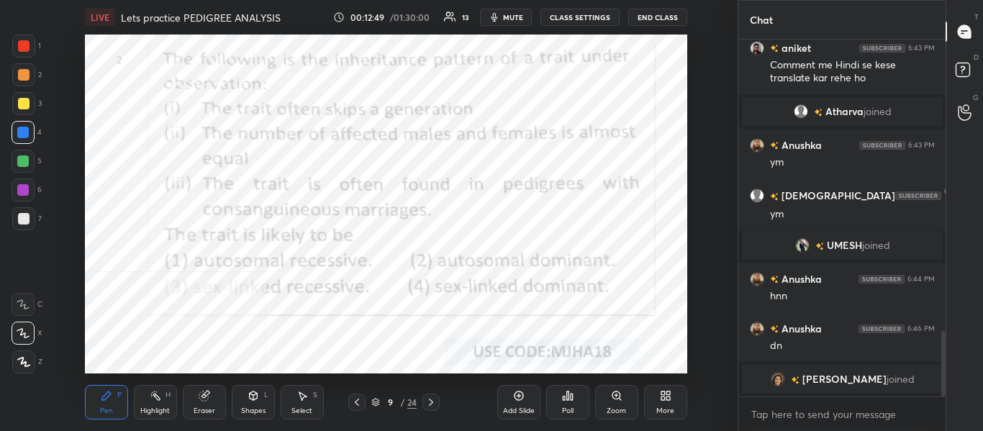
click at [173, 399] on div "Highlight H" at bounding box center [155, 402] width 43 height 35
click at [104, 402] on div "Pen P" at bounding box center [106, 402] width 43 height 35
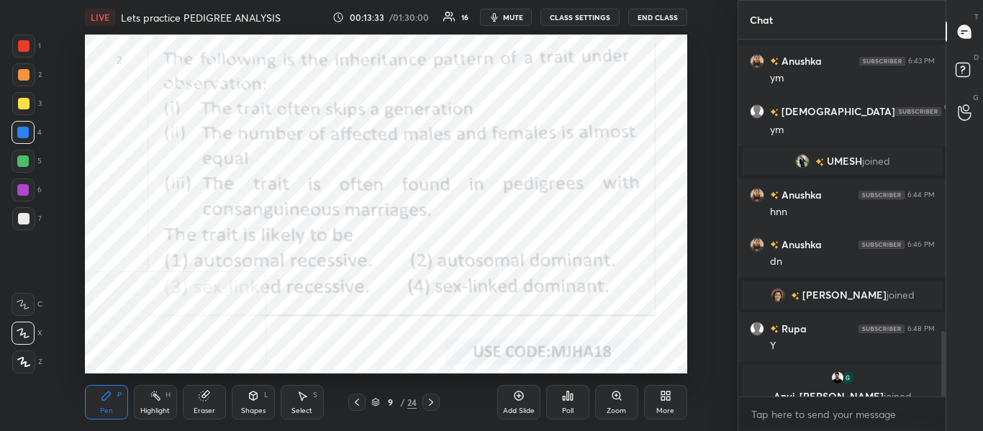
scroll to position [1595, 0]
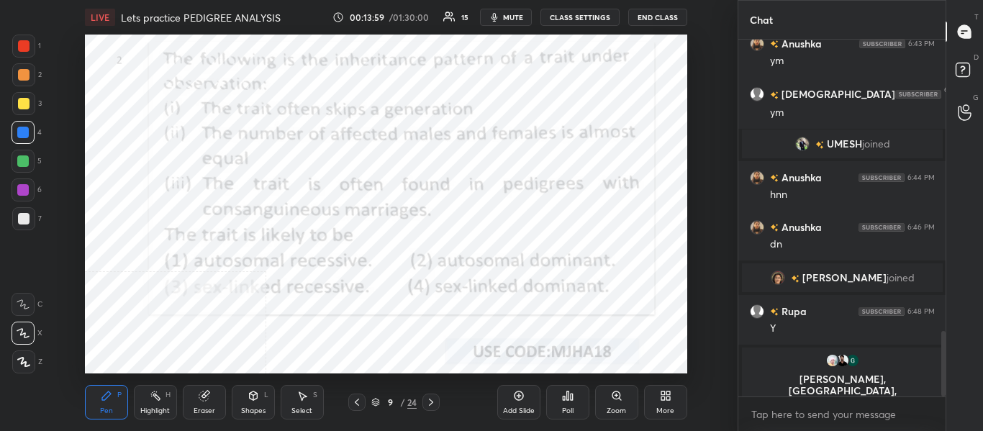
click at [437, 406] on div at bounding box center [430, 402] width 17 height 17
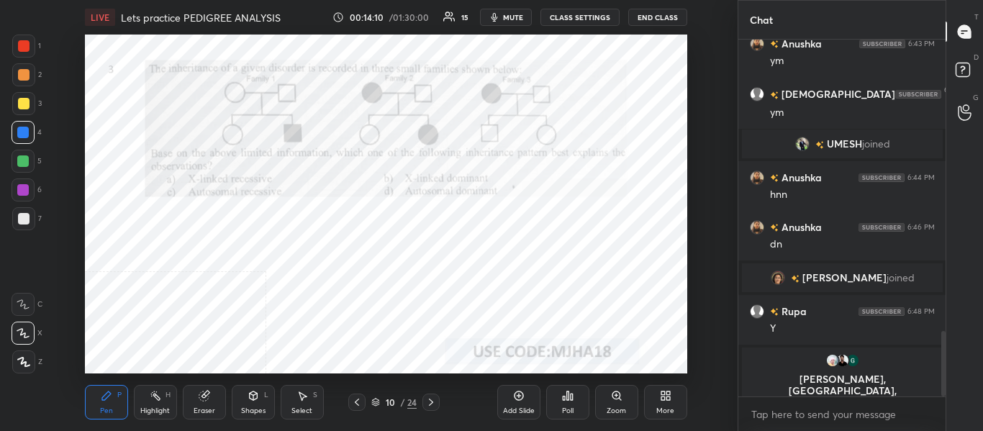
click at [514, 16] on span "mute" at bounding box center [513, 17] width 20 height 10
click at [500, 17] on span "unmute" at bounding box center [511, 17] width 31 height 10
click at [569, 412] on div "Poll" at bounding box center [568, 410] width 12 height 7
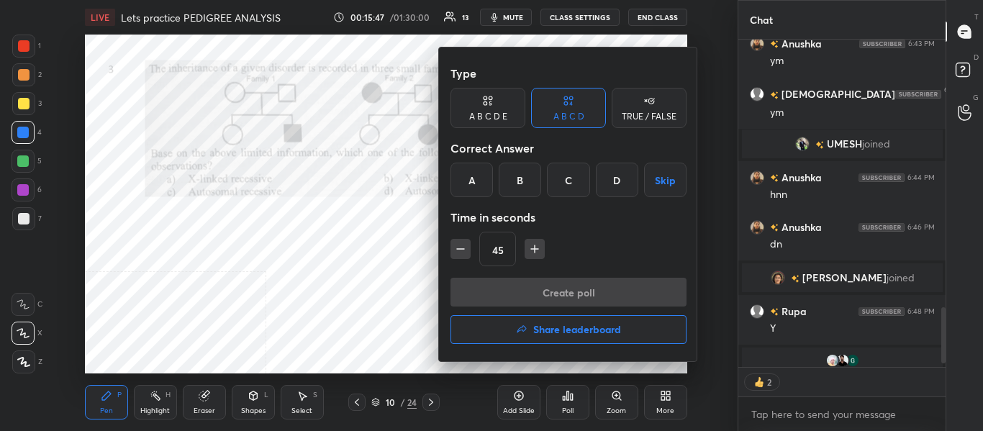
click at [571, 183] on div "C" at bounding box center [568, 180] width 42 height 35
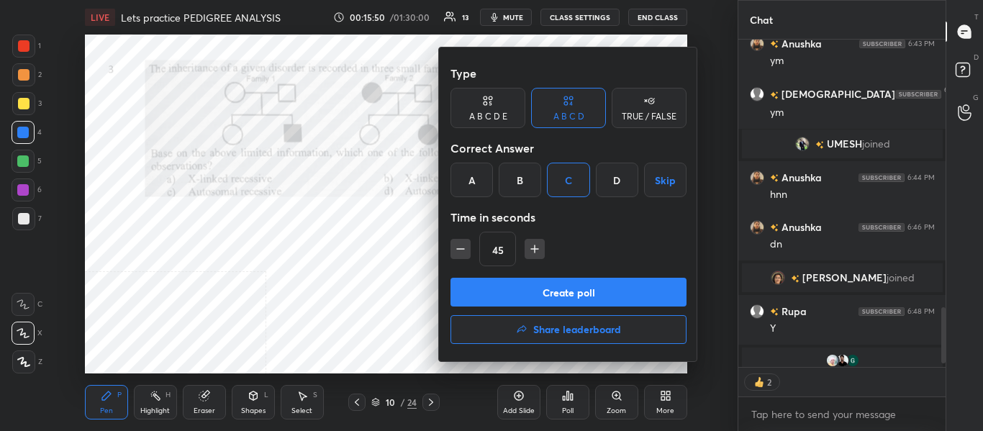
click at [575, 295] on button "Create poll" at bounding box center [568, 292] width 236 height 29
click at [575, 295] on div "Create poll Share leaderboard" at bounding box center [568, 314] width 236 height 72
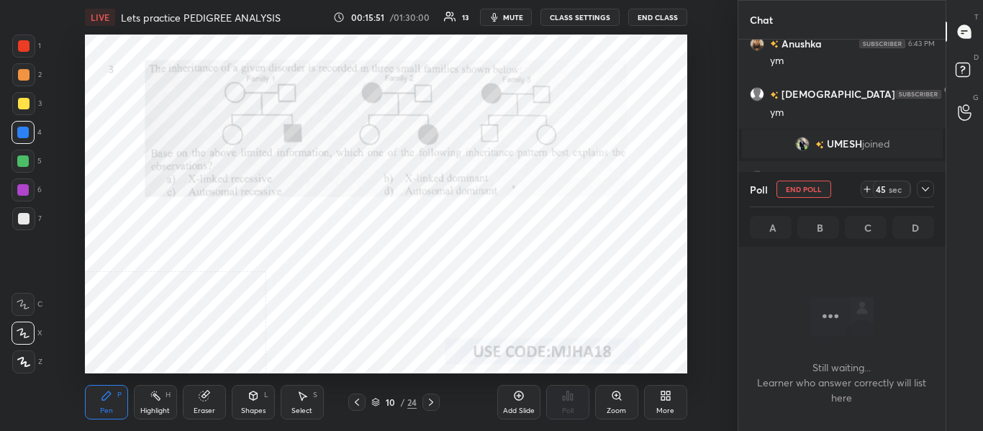
scroll to position [158, 203]
click at [522, 14] on span "mute" at bounding box center [513, 17] width 20 height 10
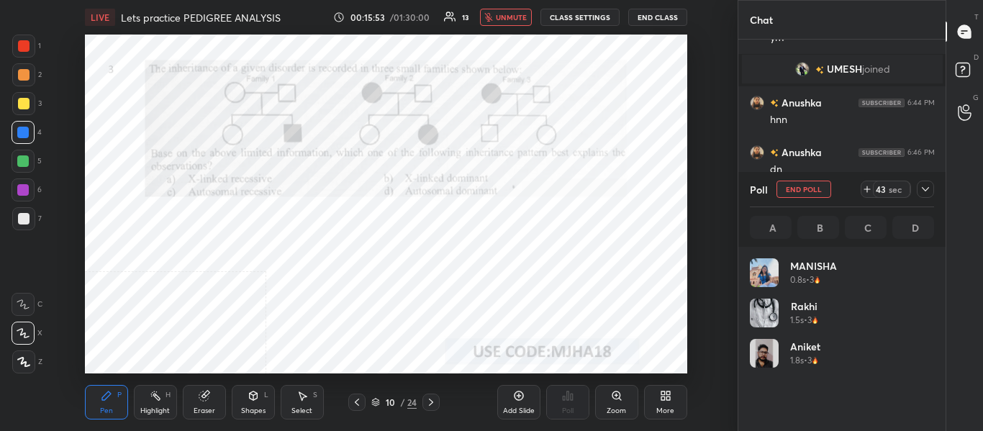
scroll to position [168, 180]
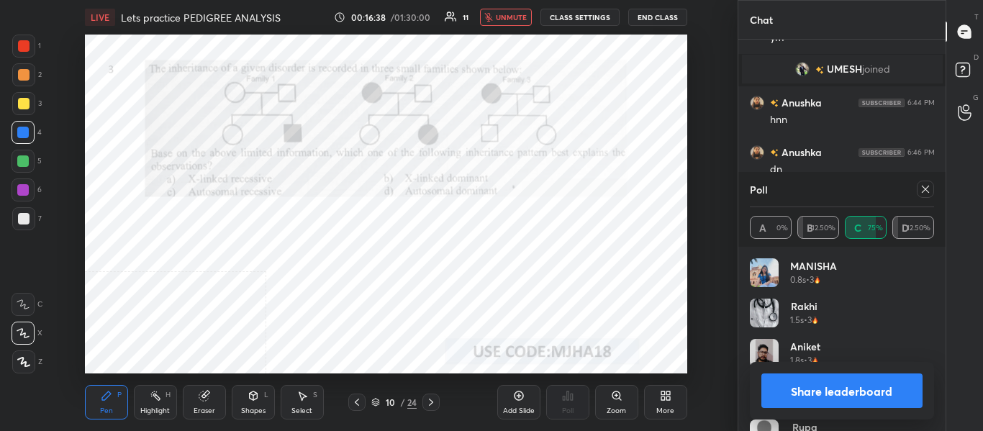
click at [496, 19] on button "unmute" at bounding box center [506, 17] width 52 height 17
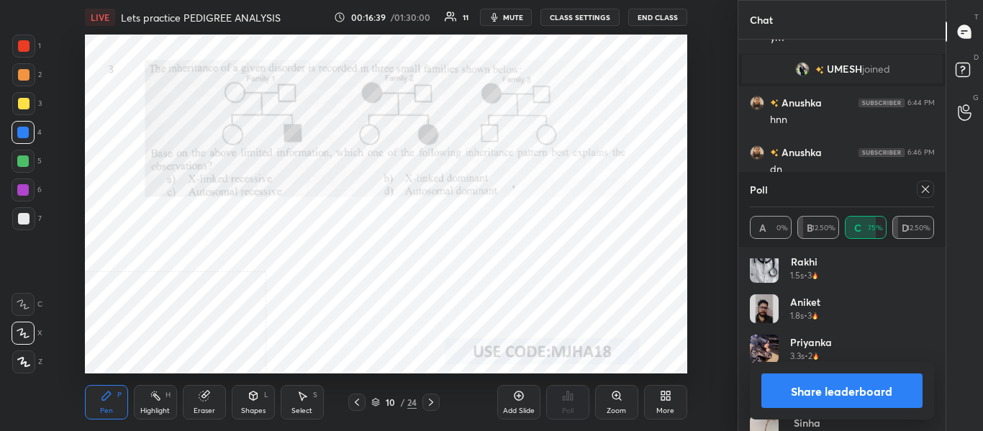
scroll to position [69, 0]
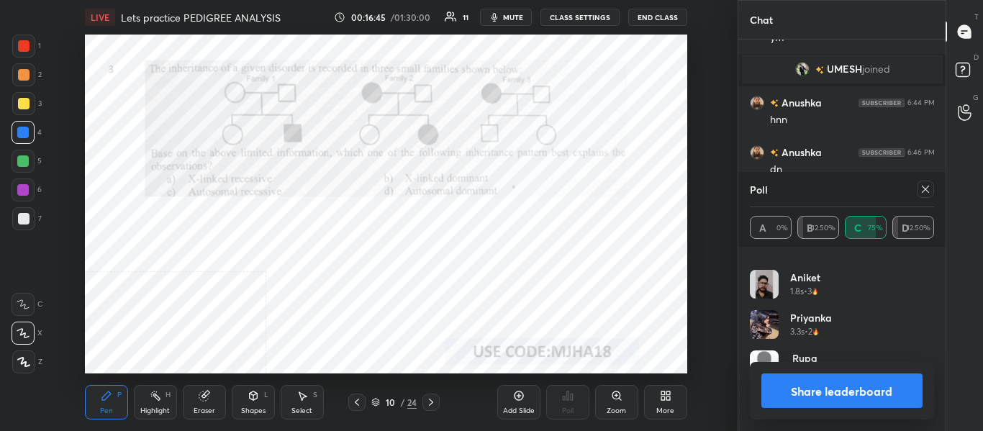
click at [922, 189] on icon at bounding box center [925, 189] width 12 height 12
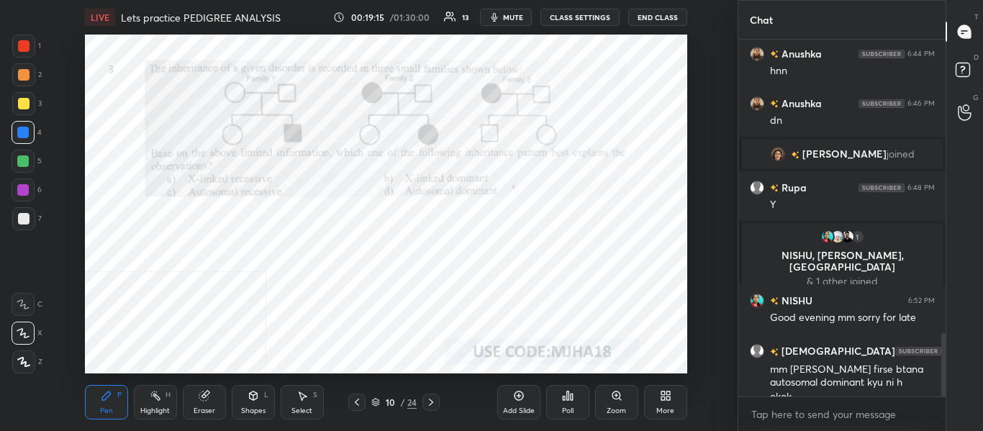
scroll to position [1663, 0]
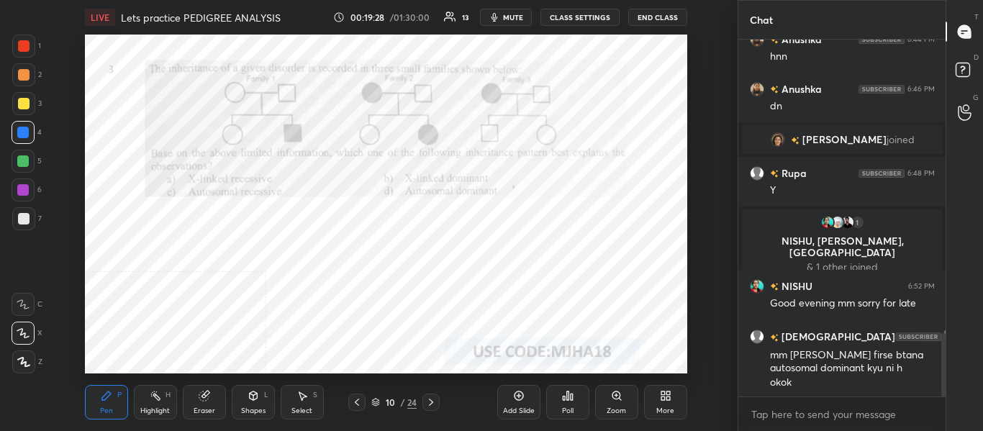
click at [201, 407] on div "Eraser" at bounding box center [205, 410] width 22 height 7
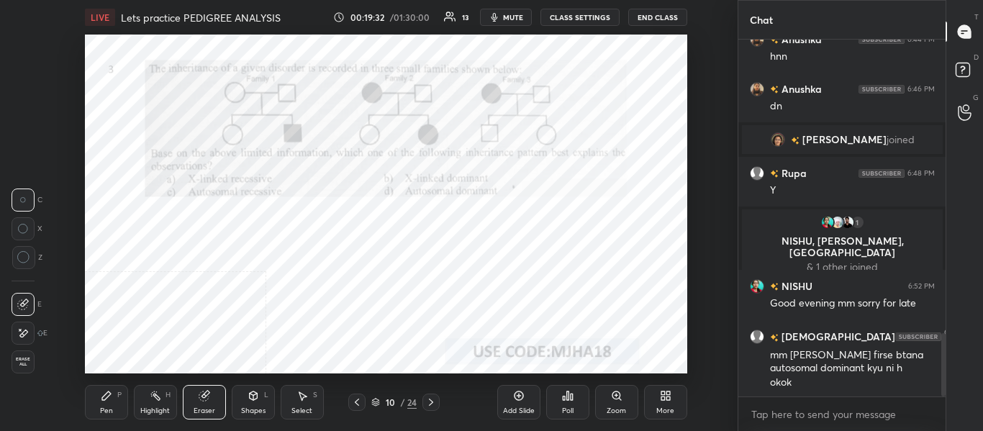
click at [117, 405] on div "Pen P" at bounding box center [106, 402] width 43 height 35
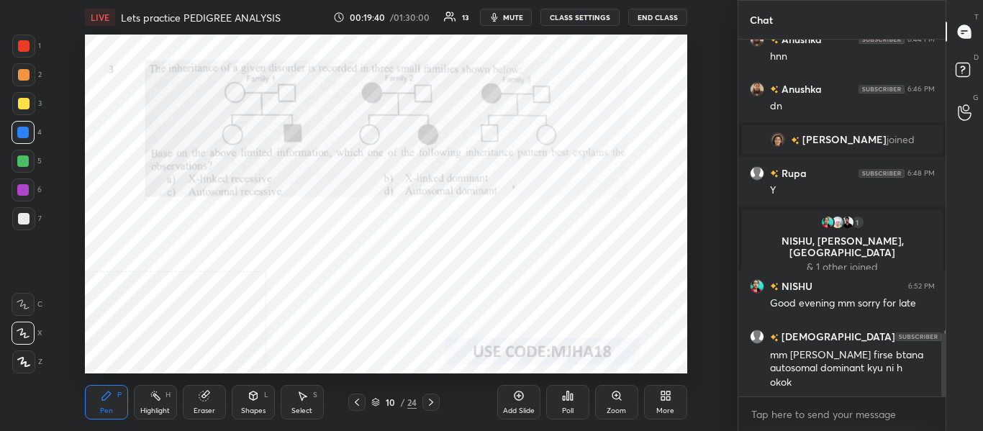
scroll to position [1713, 0]
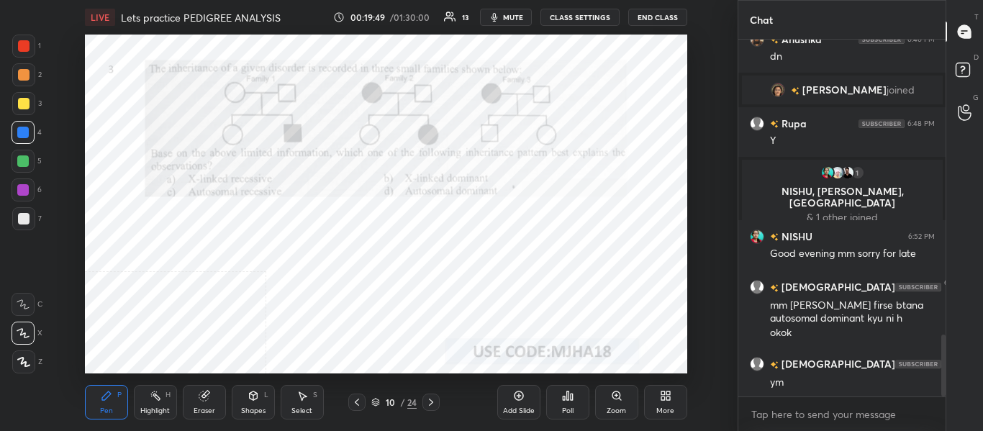
click at [206, 402] on div "Eraser" at bounding box center [204, 402] width 43 height 35
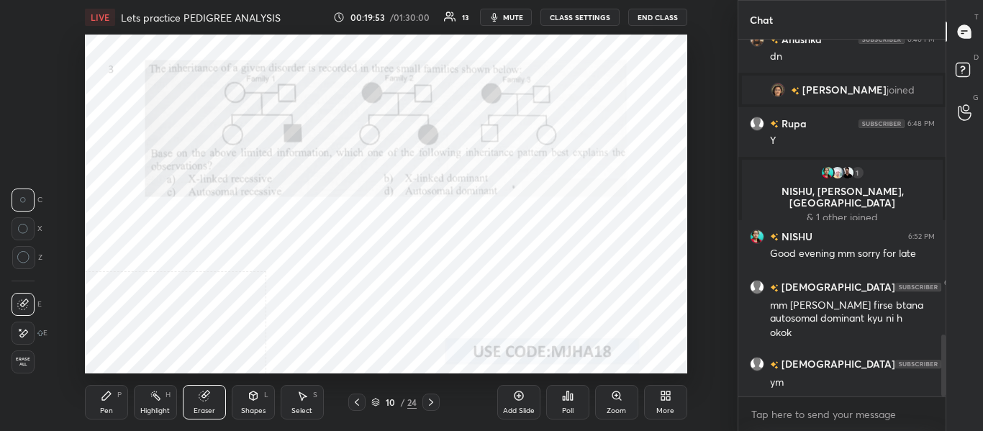
click at [110, 401] on div "Pen P" at bounding box center [106, 402] width 43 height 35
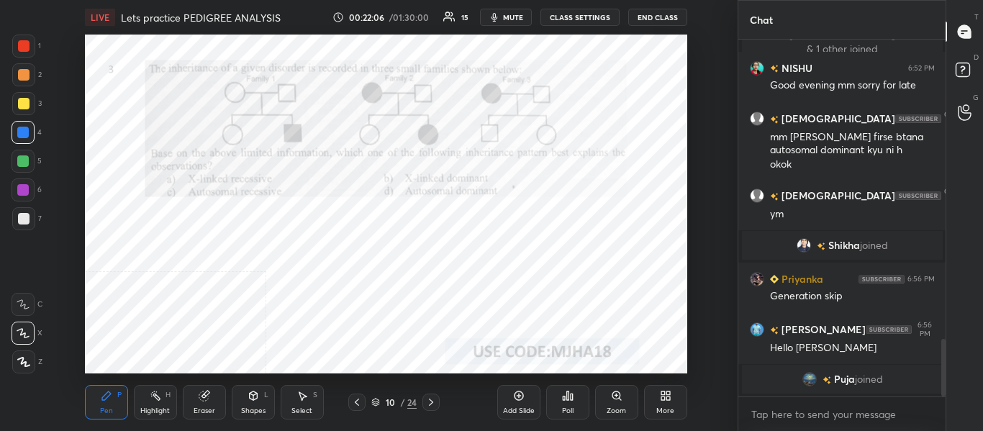
scroll to position [1780, 0]
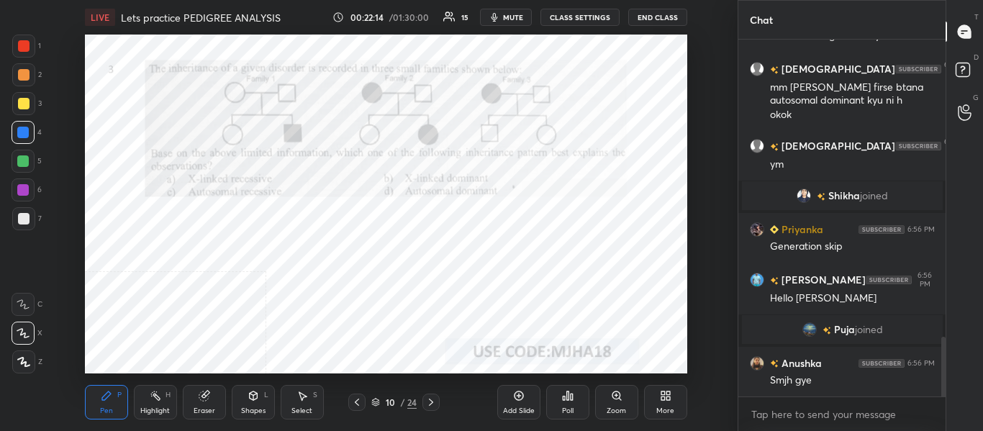
click at [437, 401] on icon at bounding box center [431, 402] width 12 height 12
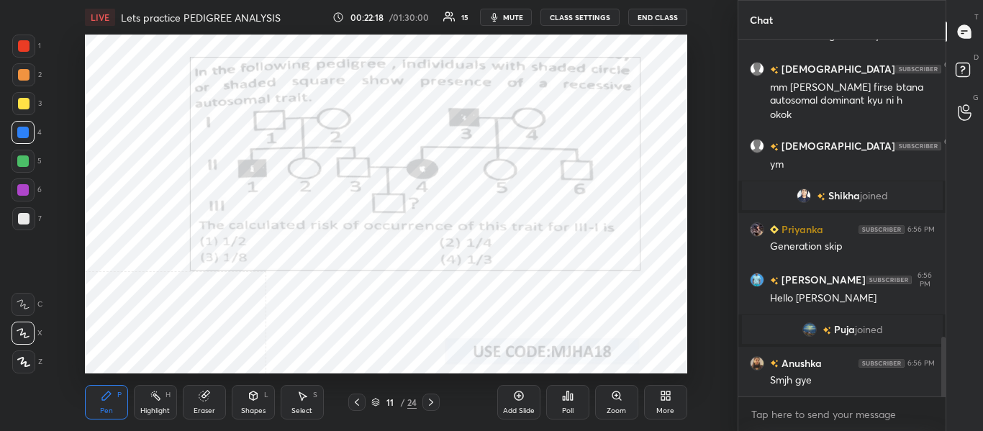
click at [511, 17] on span "mute" at bounding box center [513, 17] width 20 height 10
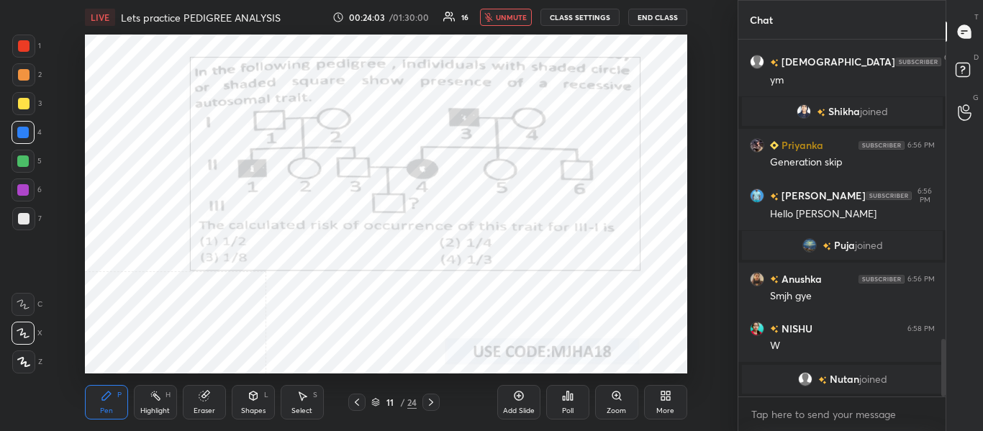
scroll to position [323, 203]
click at [520, 14] on span "unmute" at bounding box center [511, 17] width 31 height 10
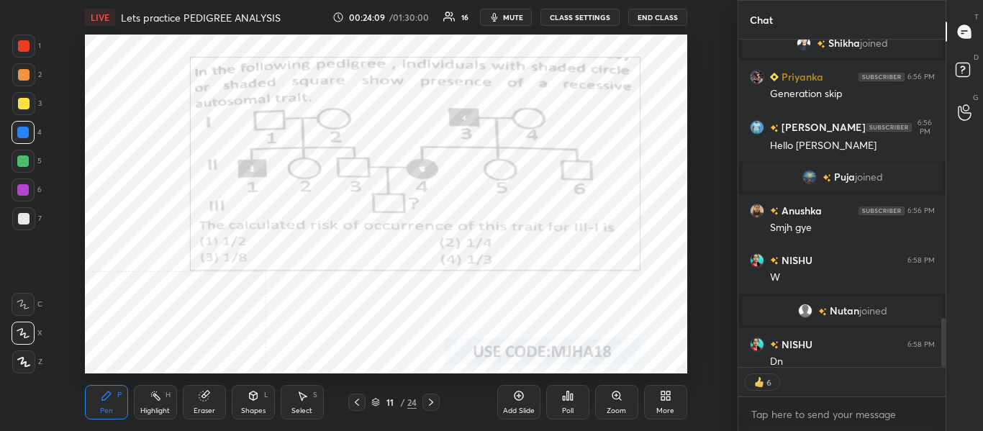
scroll to position [1875, 0]
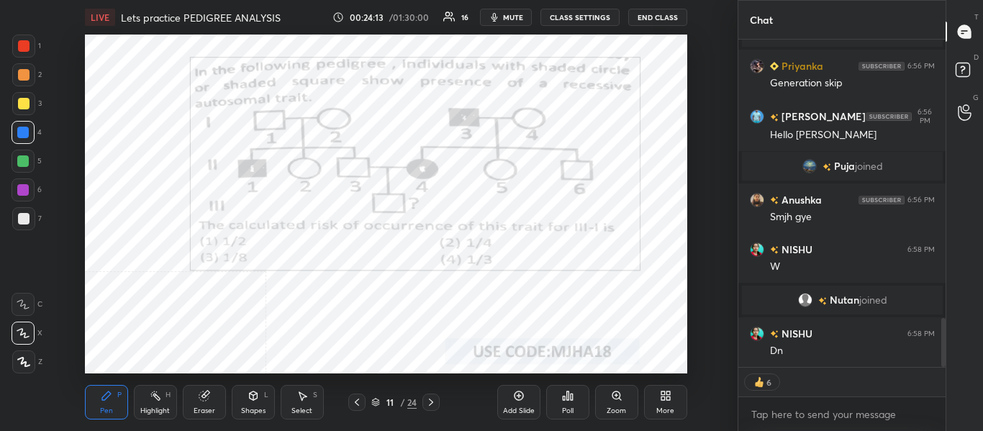
click at [568, 407] on div "Poll" at bounding box center [568, 410] width 12 height 7
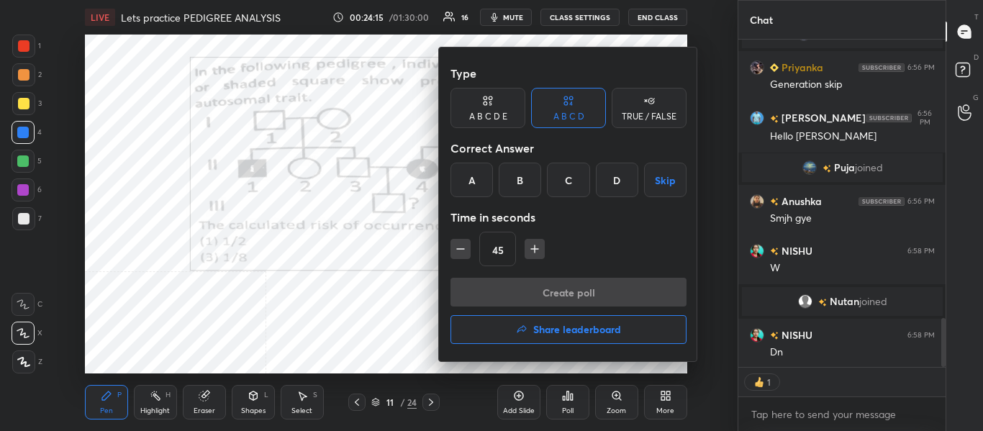
scroll to position [323, 203]
click at [619, 183] on div "D" at bounding box center [617, 180] width 42 height 35
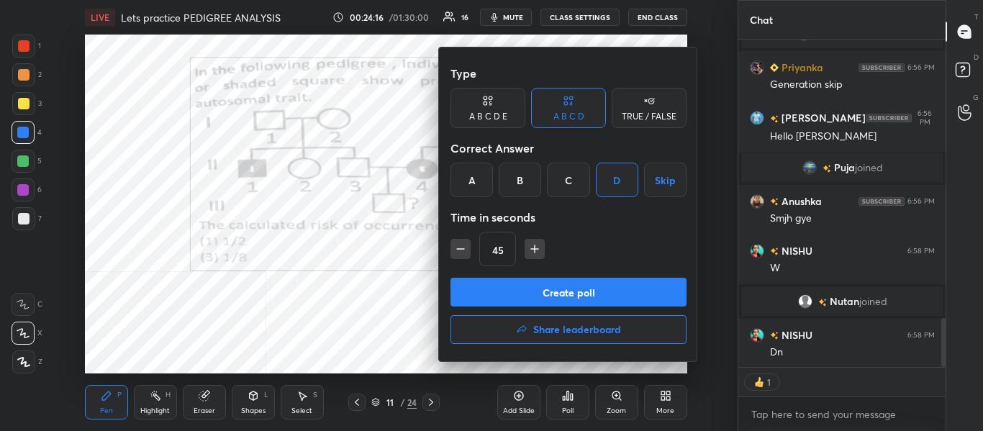
click at [568, 294] on button "Create poll" at bounding box center [568, 292] width 236 height 29
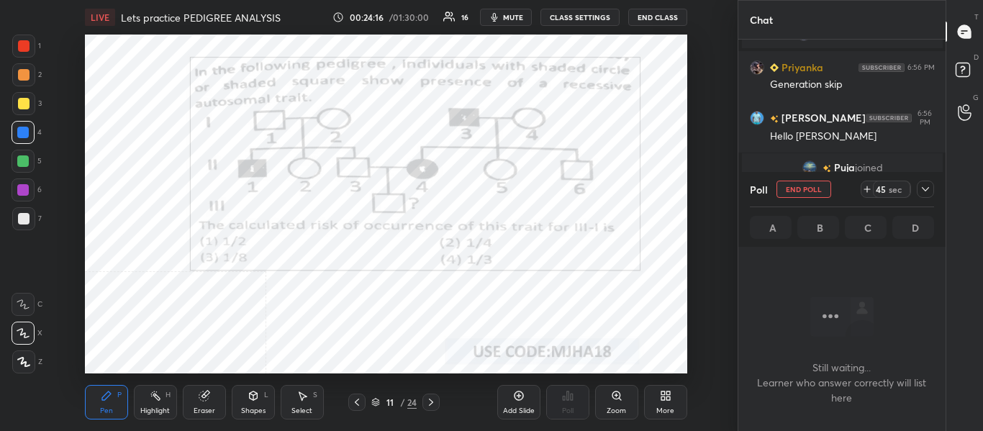
scroll to position [158, 203]
click at [522, 19] on span "mute" at bounding box center [513, 17] width 20 height 10
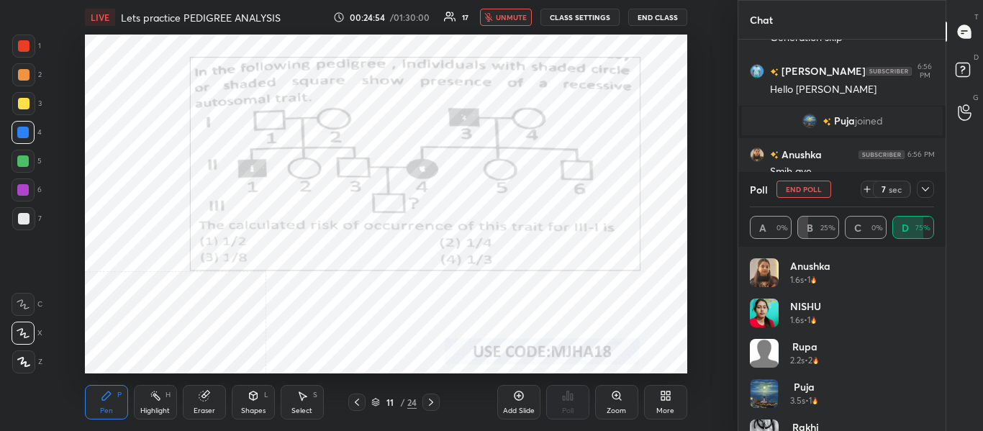
scroll to position [69, 0]
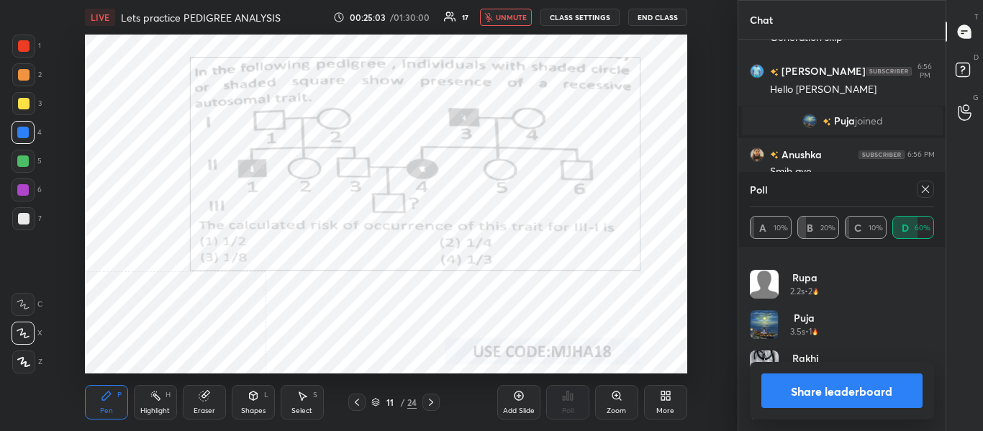
click at [493, 21] on icon "button" at bounding box center [488, 17] width 9 height 9
click at [801, 390] on button "Share leaderboard" at bounding box center [842, 390] width 162 height 35
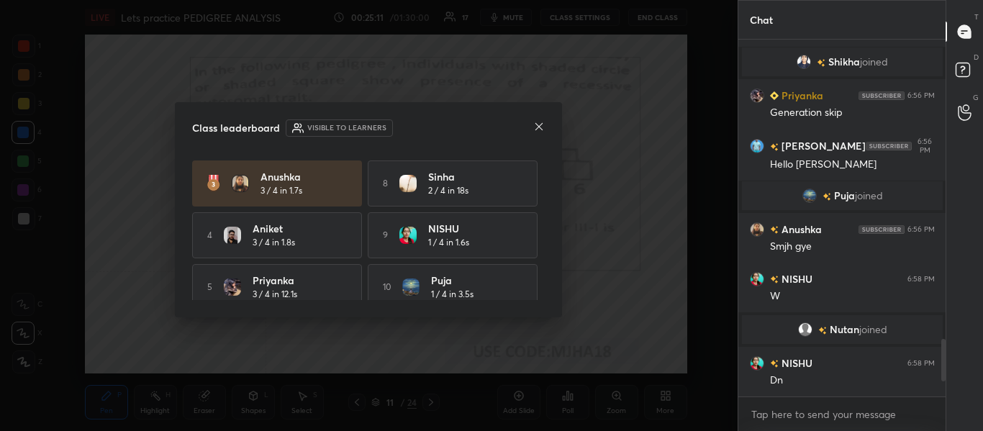
scroll to position [114, 0]
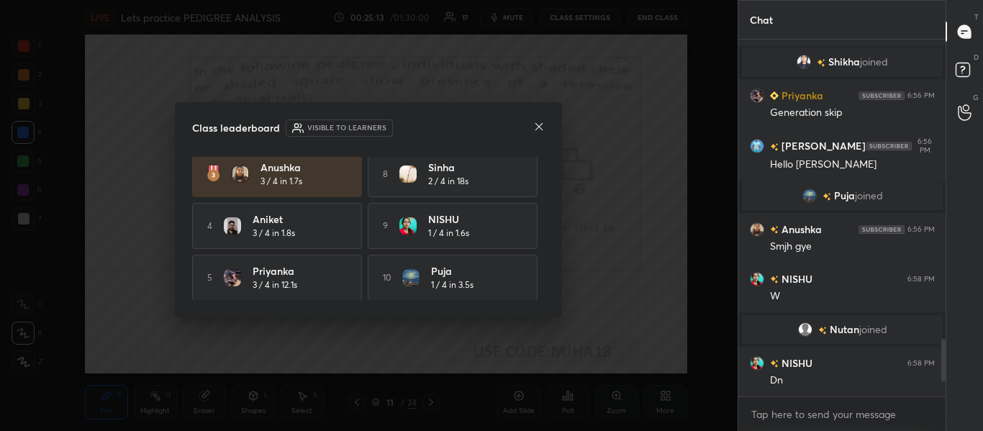
click at [544, 125] on icon at bounding box center [539, 127] width 12 height 12
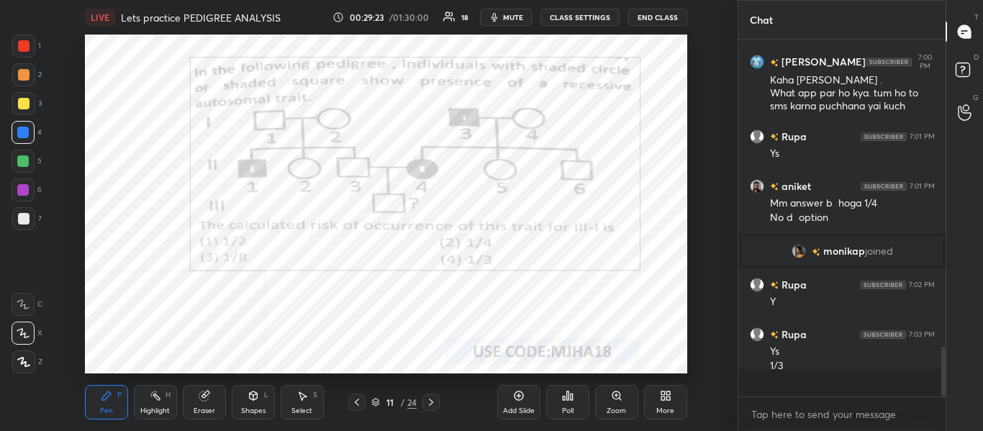
scroll to position [2195, 0]
click at [167, 408] on div "Highlight" at bounding box center [154, 410] width 29 height 7
click at [433, 409] on div at bounding box center [430, 402] width 17 height 17
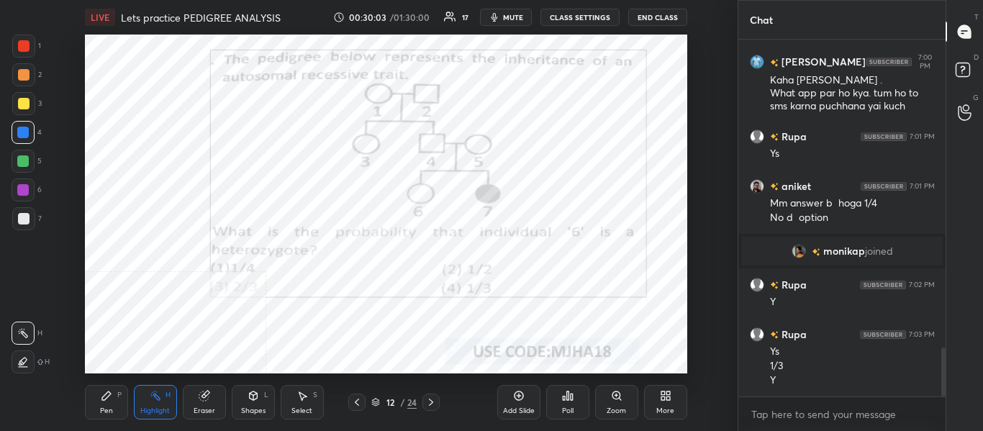
scroll to position [2230, 0]
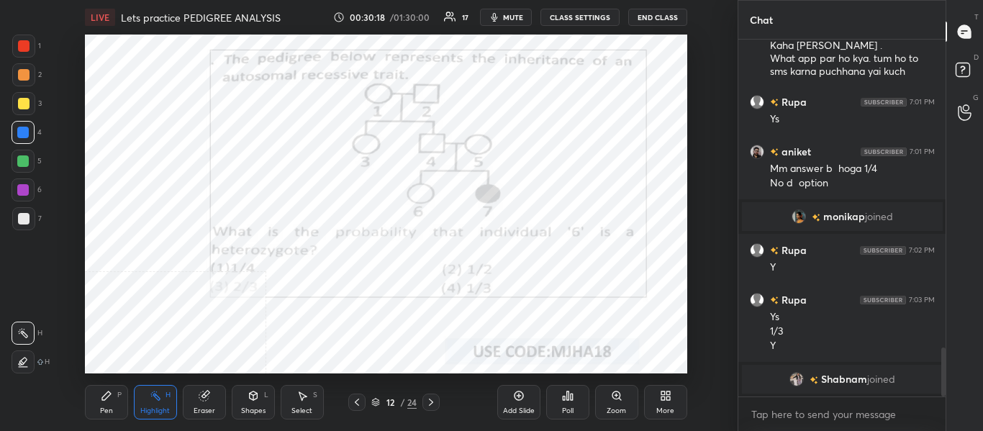
click at [514, 22] on button "mute" at bounding box center [506, 17] width 52 height 17
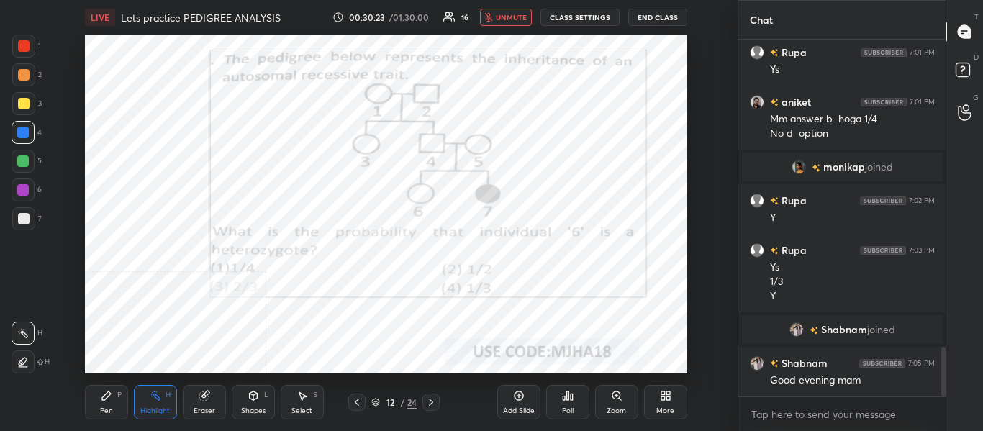
scroll to position [2226, 0]
click at [514, 22] on button "unmute" at bounding box center [506, 17] width 52 height 17
click at [518, 19] on span "mute" at bounding box center [513, 17] width 20 height 10
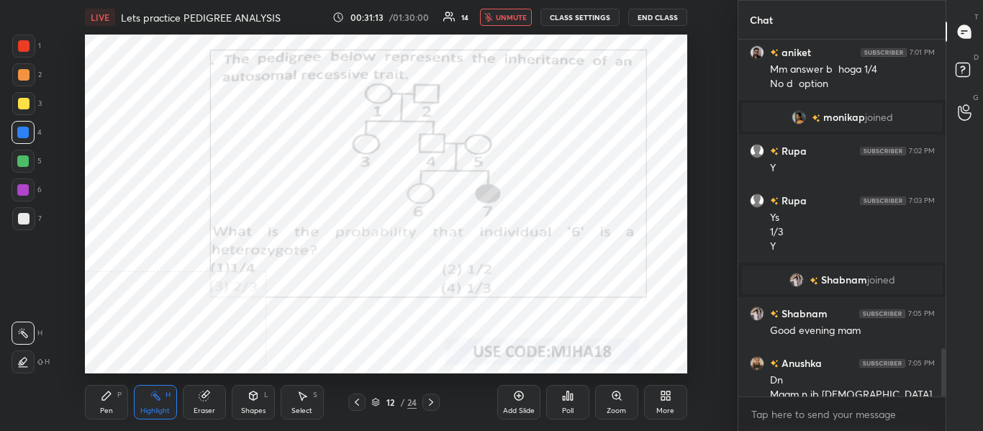
scroll to position [2303, 0]
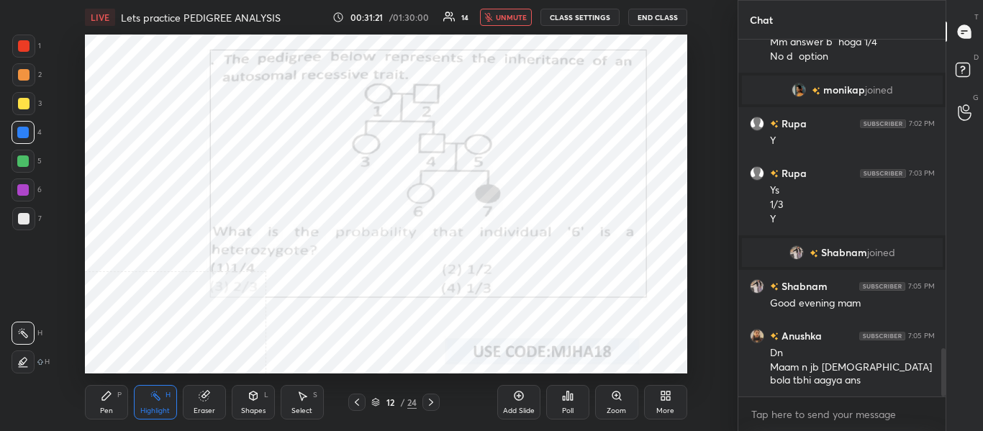
click at [516, 19] on span "unmute" at bounding box center [511, 17] width 31 height 10
click at [568, 407] on div "Poll" at bounding box center [568, 410] width 12 height 7
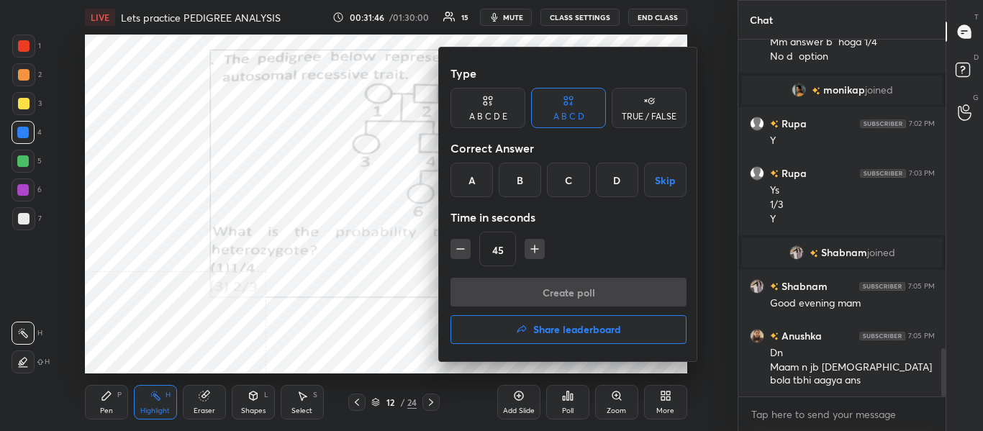
scroll to position [2353, 0]
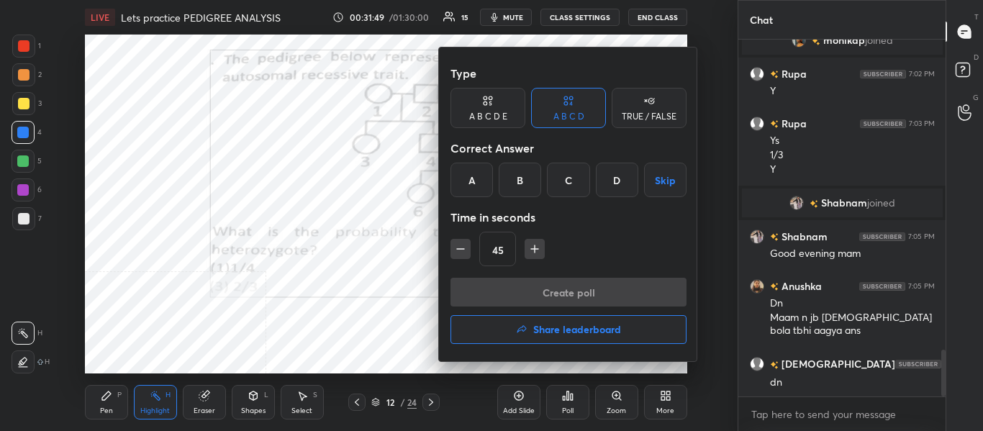
click at [571, 183] on div "C" at bounding box center [568, 180] width 42 height 35
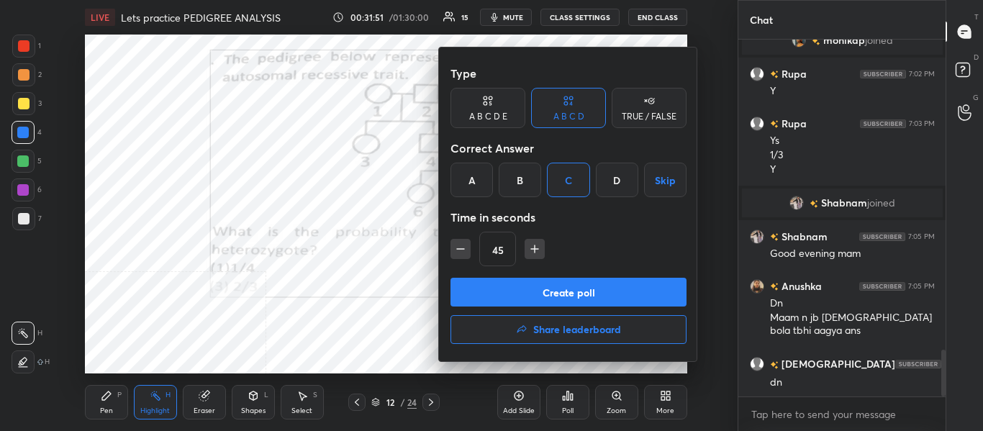
click at [551, 288] on button "Create poll" at bounding box center [568, 292] width 236 height 29
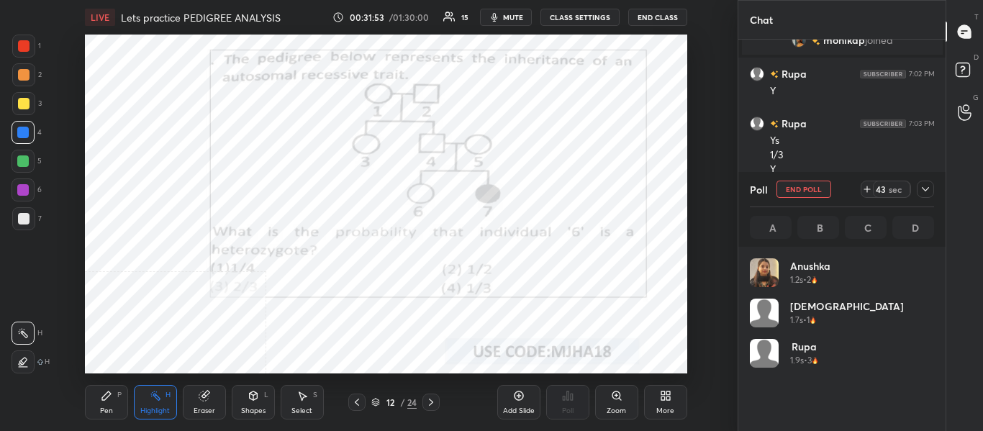
scroll to position [168, 180]
click at [527, 14] on button "mute" at bounding box center [506, 17] width 52 height 17
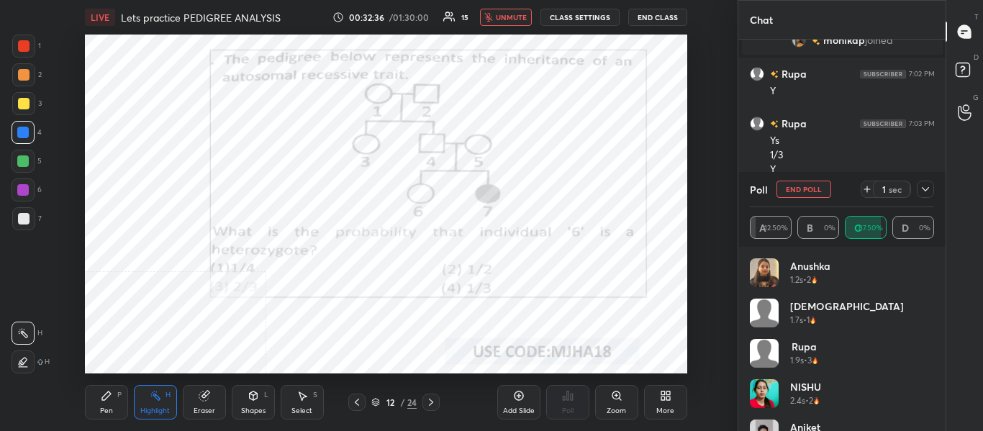
click at [511, 19] on span "unmute" at bounding box center [511, 17] width 31 height 10
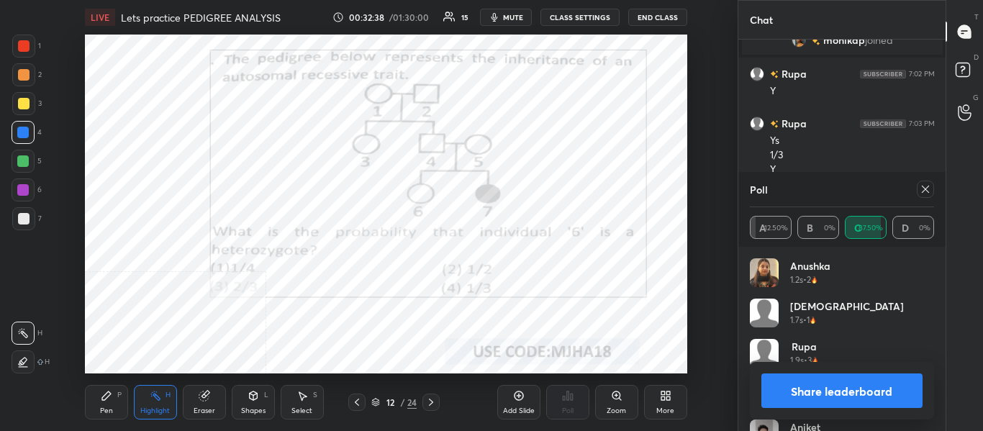
click at [805, 392] on button "Share leaderboard" at bounding box center [842, 390] width 162 height 35
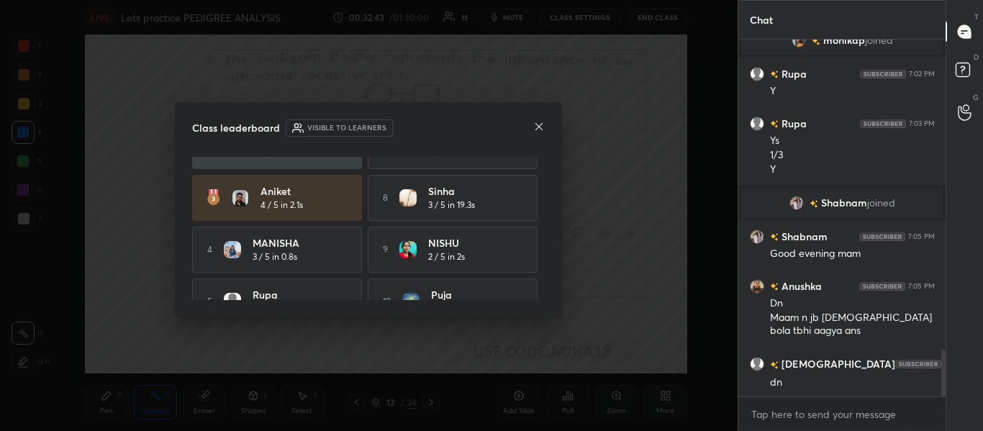
scroll to position [114, 0]
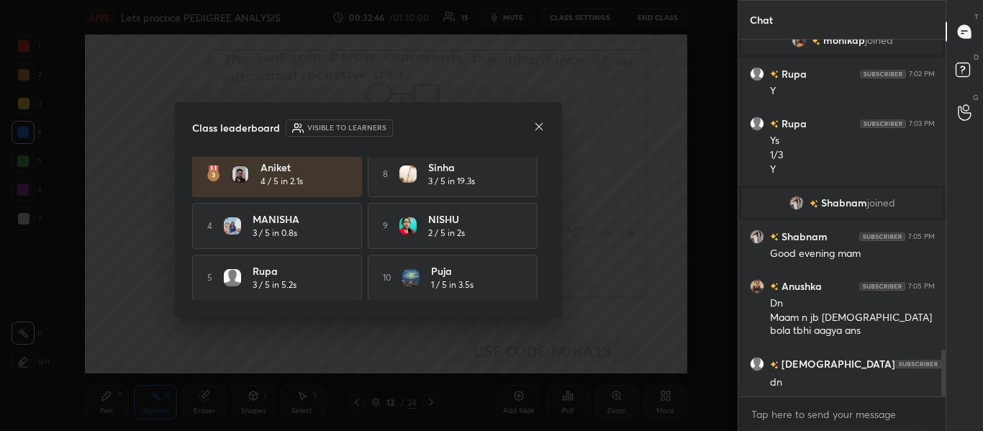
click at [543, 127] on icon at bounding box center [539, 127] width 12 height 12
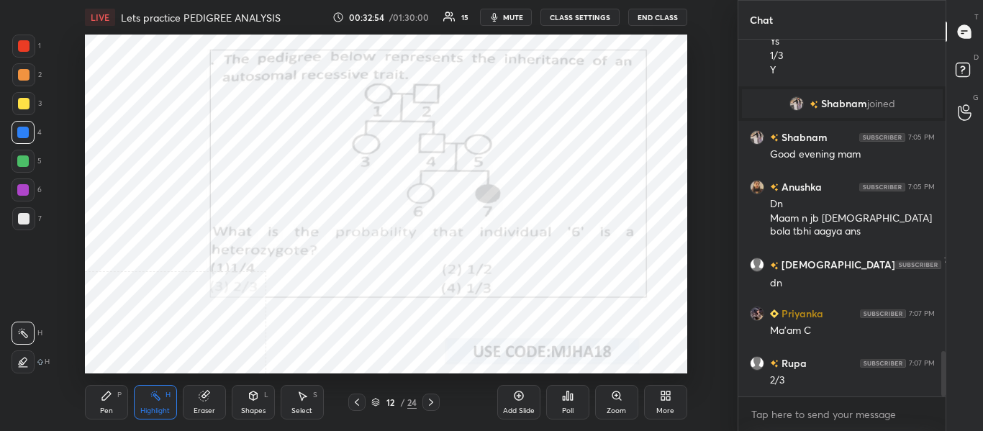
scroll to position [2501, 0]
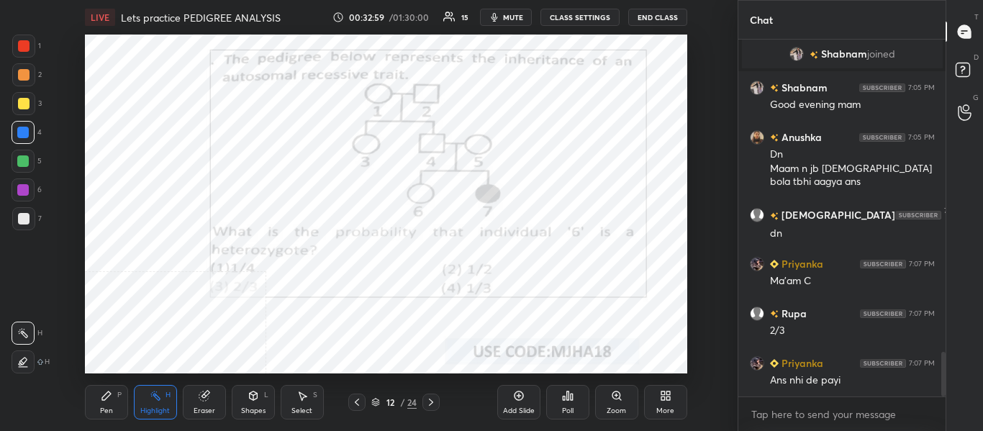
click at [109, 407] on div "Pen" at bounding box center [106, 410] width 13 height 7
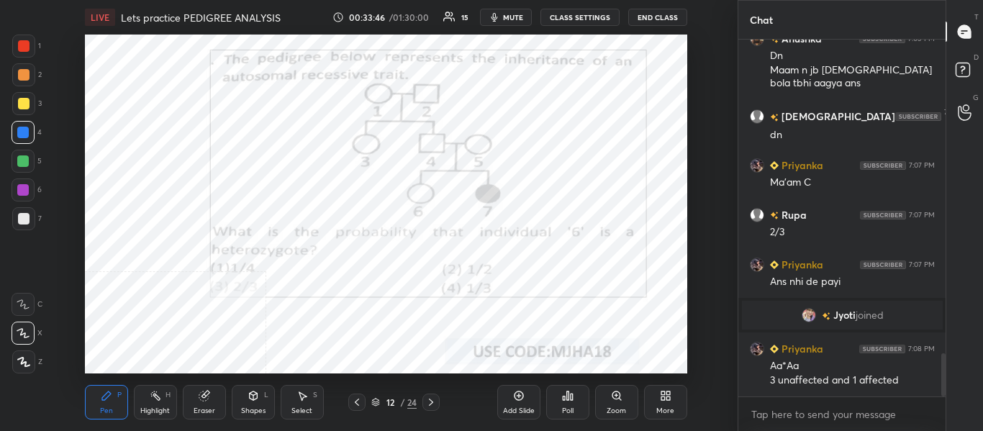
scroll to position [2571, 0]
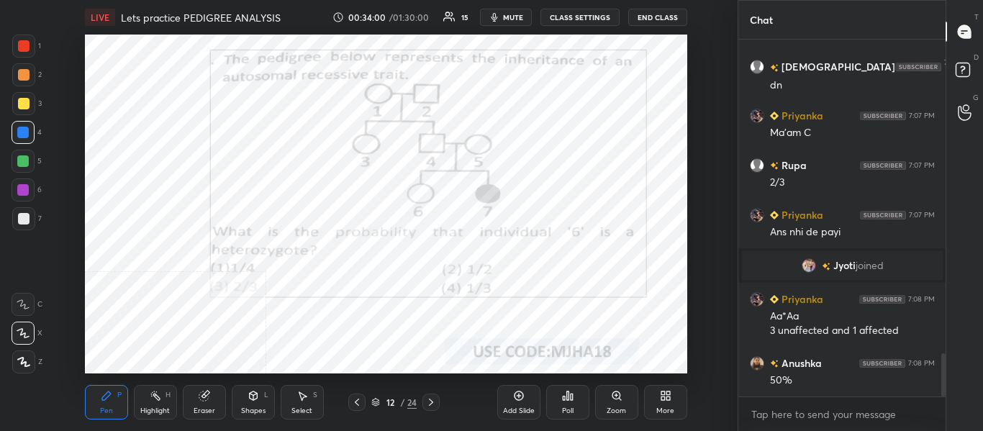
click at [155, 396] on rect at bounding box center [156, 397] width 7 height 7
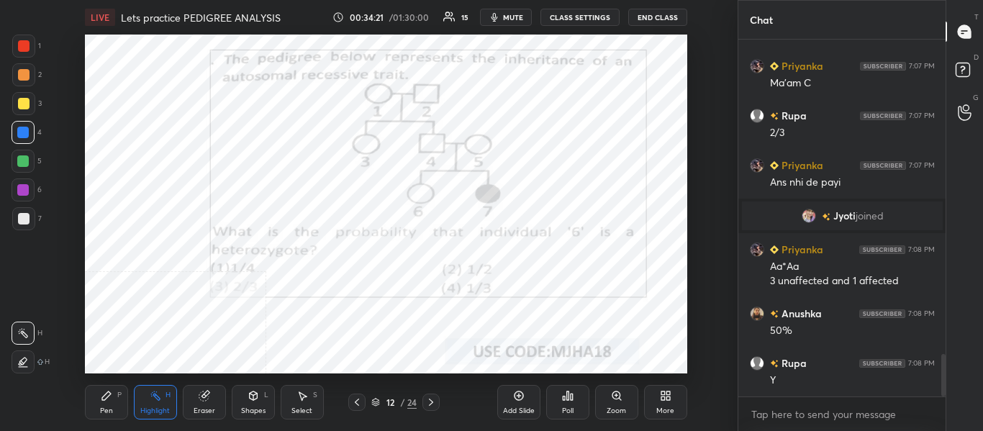
click at [111, 407] on div "Pen" at bounding box center [106, 410] width 13 height 7
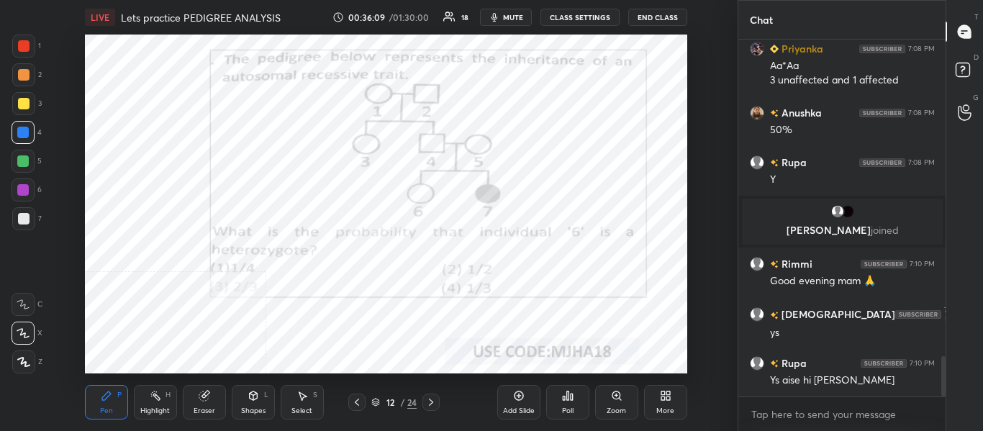
scroll to position [2809, 0]
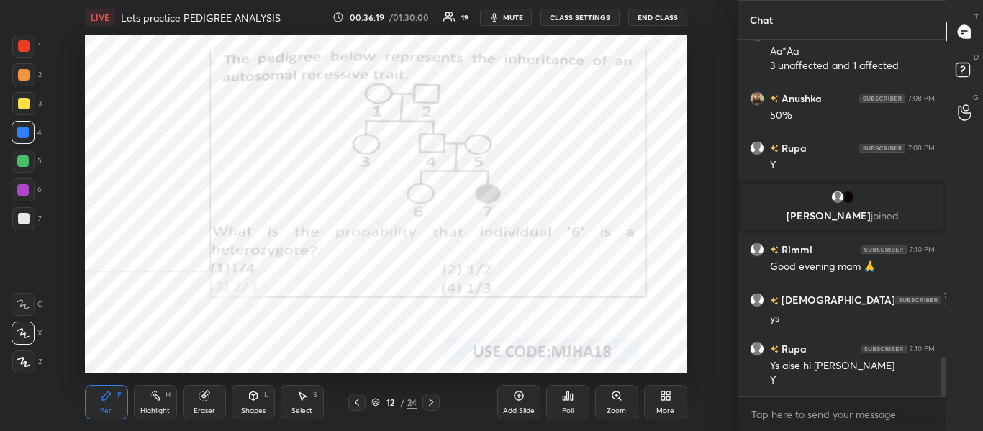
click at [434, 401] on icon at bounding box center [431, 402] width 12 height 12
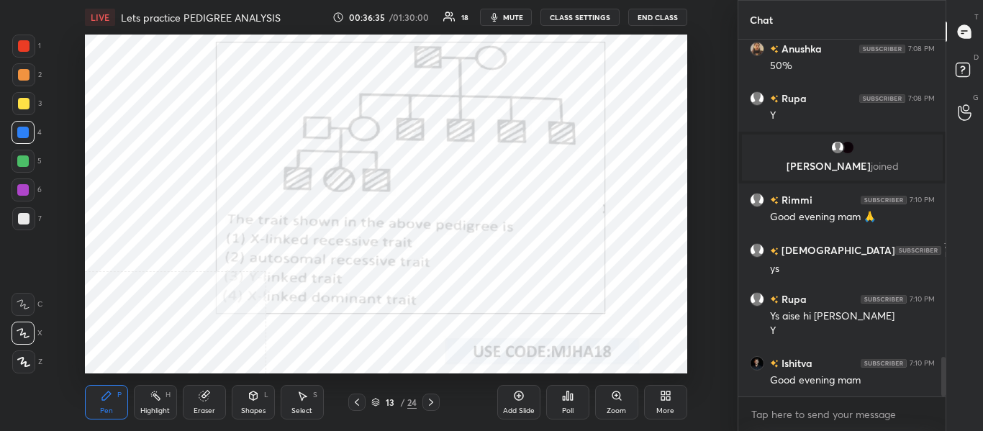
click at [514, 21] on span "mute" at bounding box center [513, 17] width 20 height 10
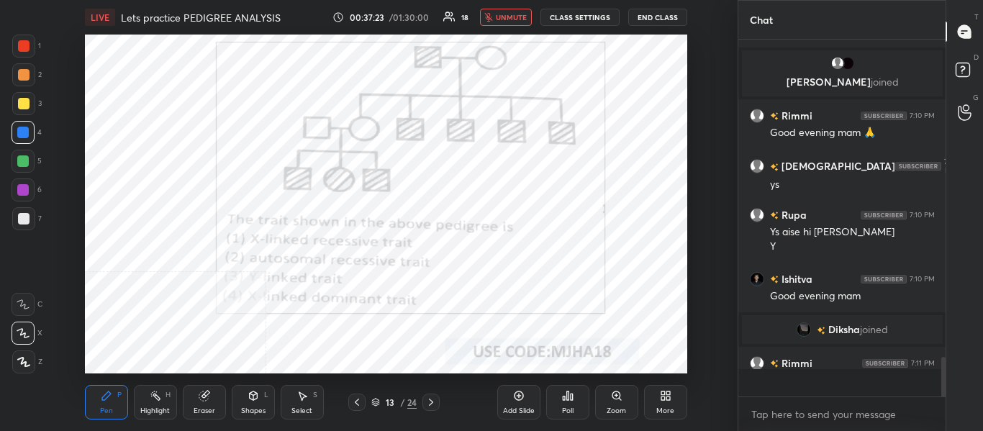
scroll to position [2835, 0]
click at [504, 19] on span "unmute" at bounding box center [511, 17] width 31 height 10
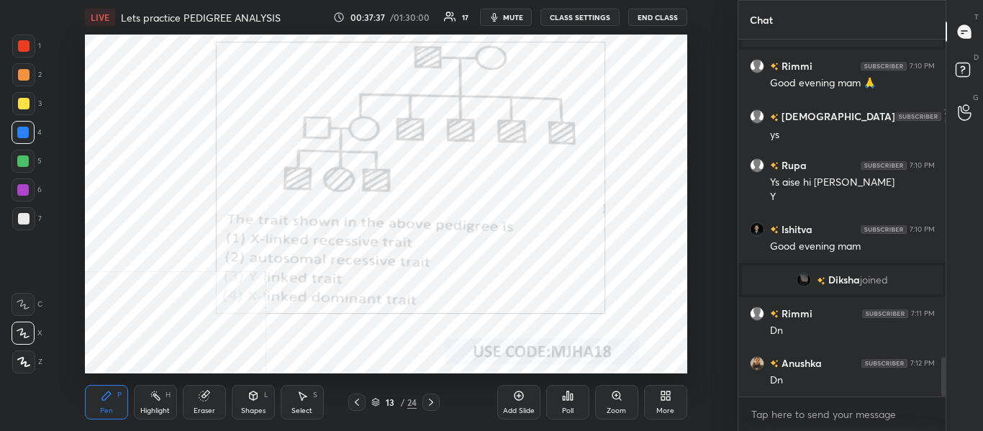
click at [567, 407] on div "Poll" at bounding box center [568, 410] width 12 height 7
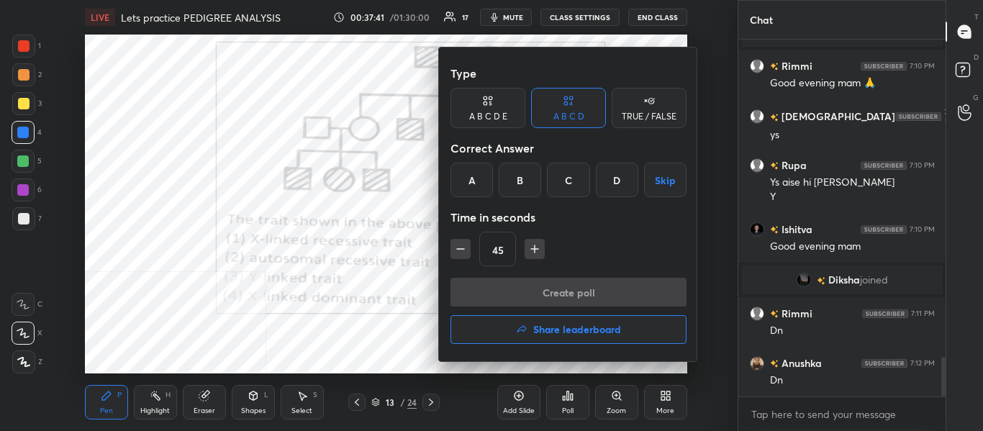
click at [520, 190] on div "B" at bounding box center [520, 180] width 42 height 35
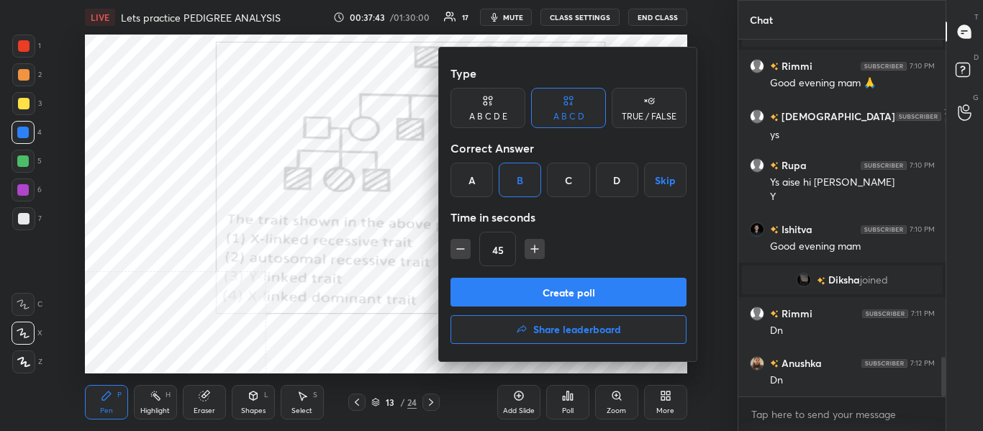
click at [518, 288] on button "Create poll" at bounding box center [568, 292] width 236 height 29
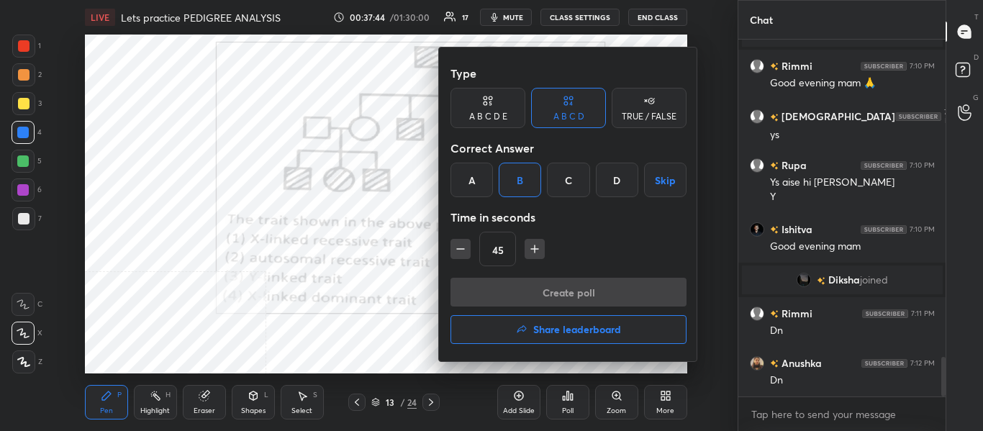
type textarea "x"
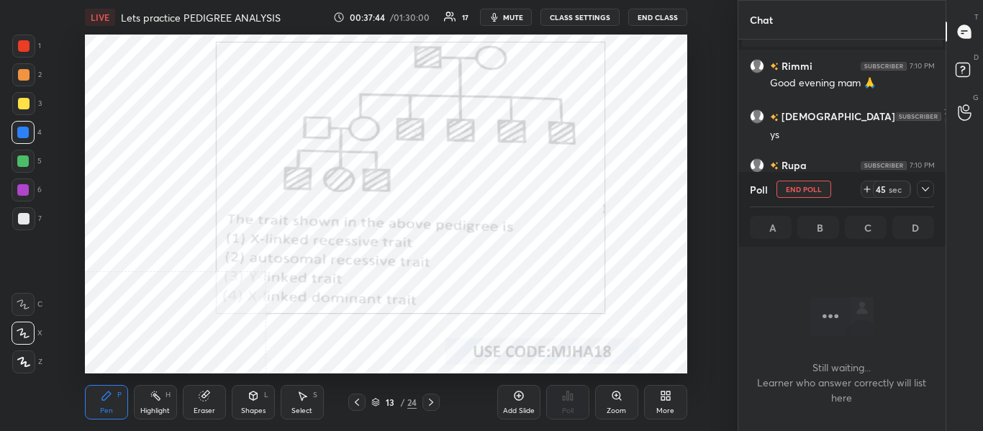
scroll to position [158, 203]
click at [517, 20] on span "mute" at bounding box center [513, 17] width 20 height 10
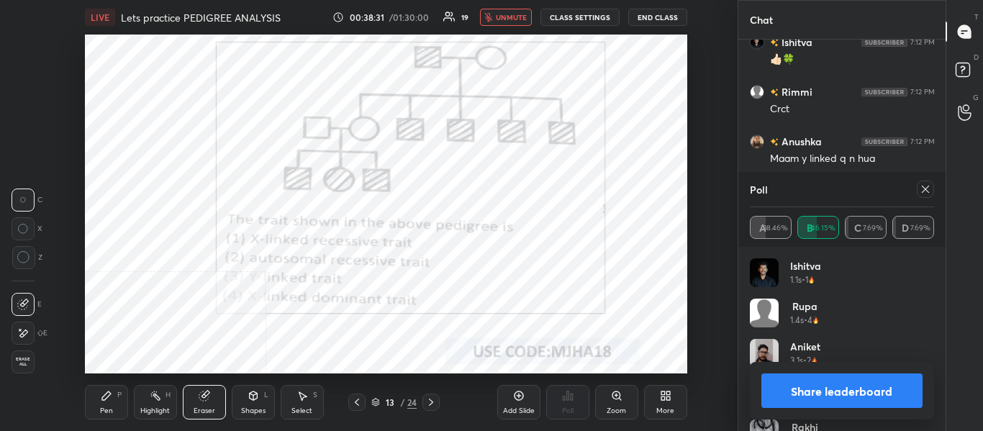
scroll to position [3142, 0]
click at [510, 21] on span "unmute" at bounding box center [511, 17] width 31 height 10
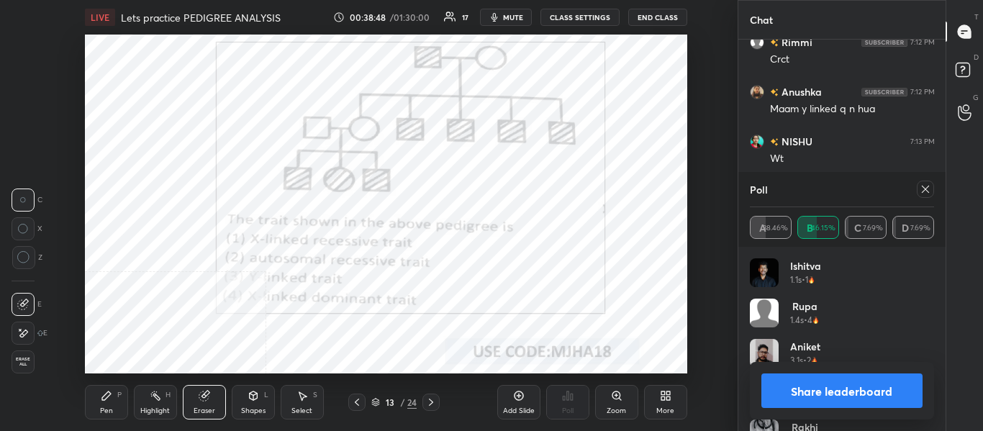
click at [850, 401] on button "Share leaderboard" at bounding box center [842, 390] width 162 height 35
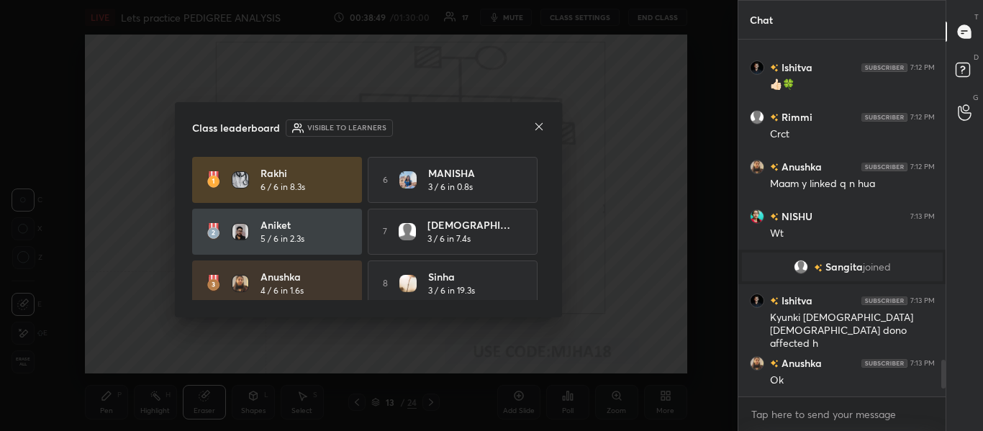
scroll to position [3117, 0]
click at [541, 126] on icon at bounding box center [539, 127] width 12 height 12
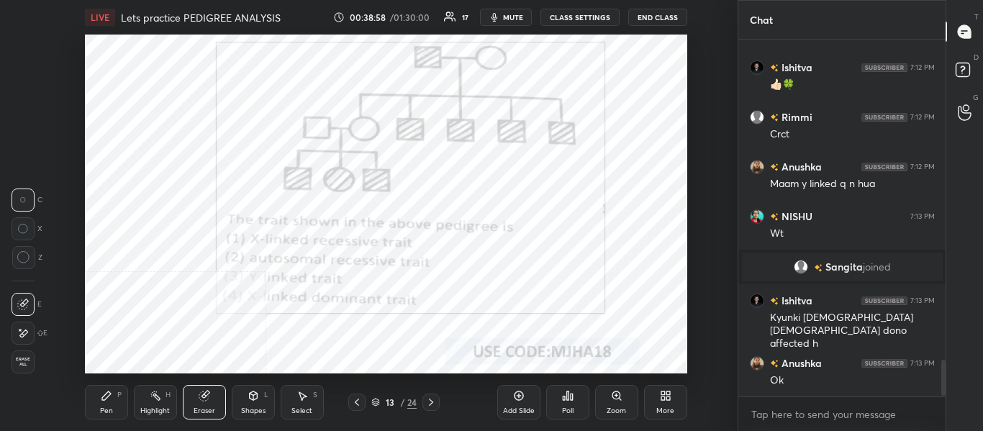
scroll to position [3166, 0]
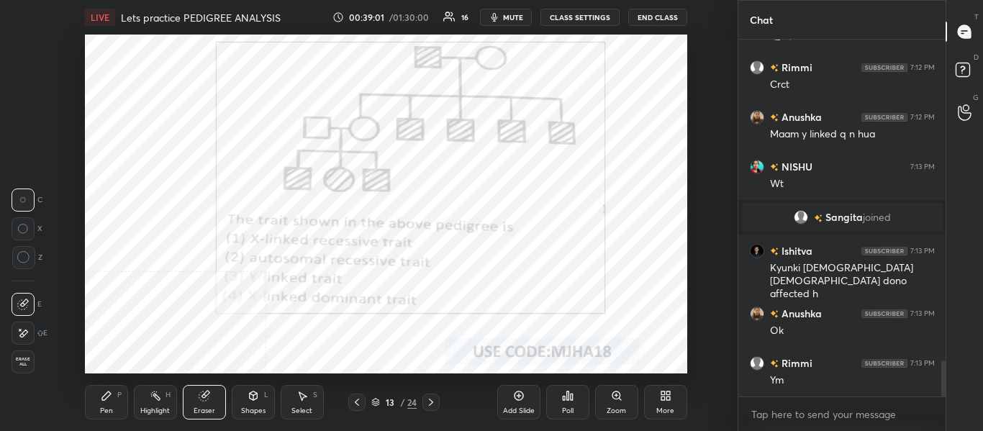
click at [113, 407] on div "Pen P" at bounding box center [106, 402] width 43 height 35
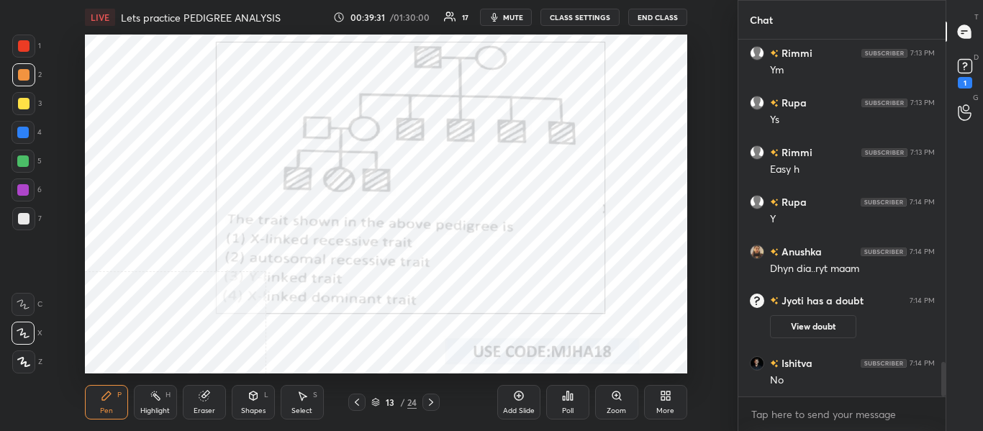
scroll to position [3351, 0]
click at [971, 64] on rect at bounding box center [965, 67] width 14 height 14
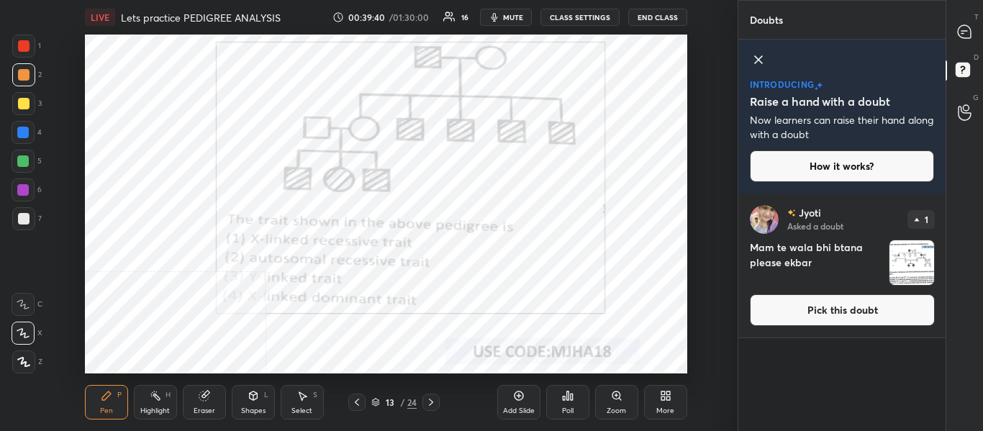
click at [902, 267] on img "grid" at bounding box center [911, 262] width 45 height 45
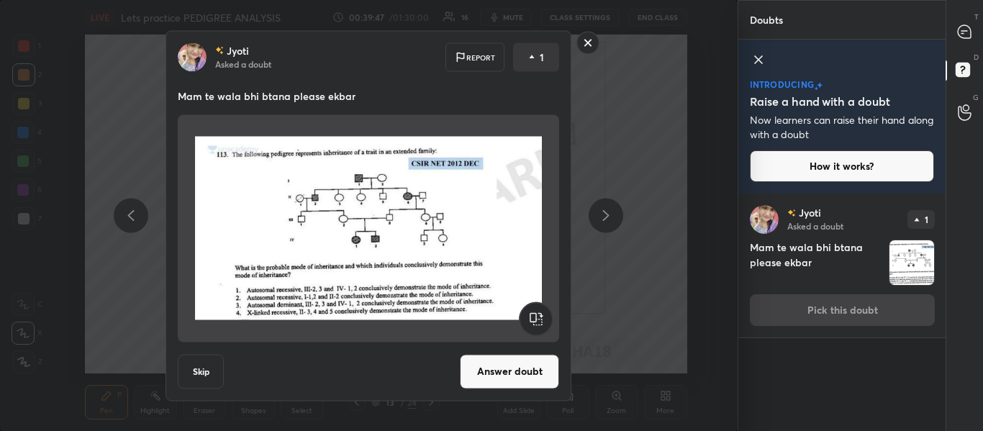
click at [590, 42] on rect at bounding box center [588, 43] width 22 height 22
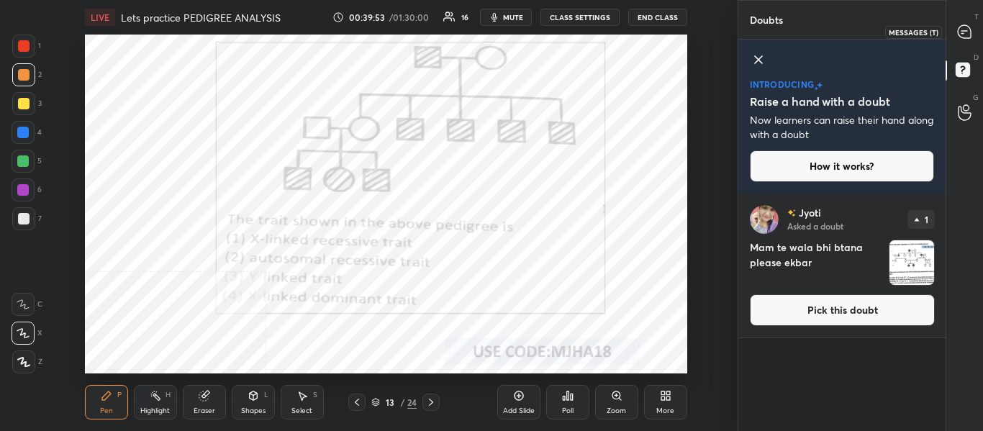
click at [964, 38] on icon at bounding box center [964, 31] width 13 height 13
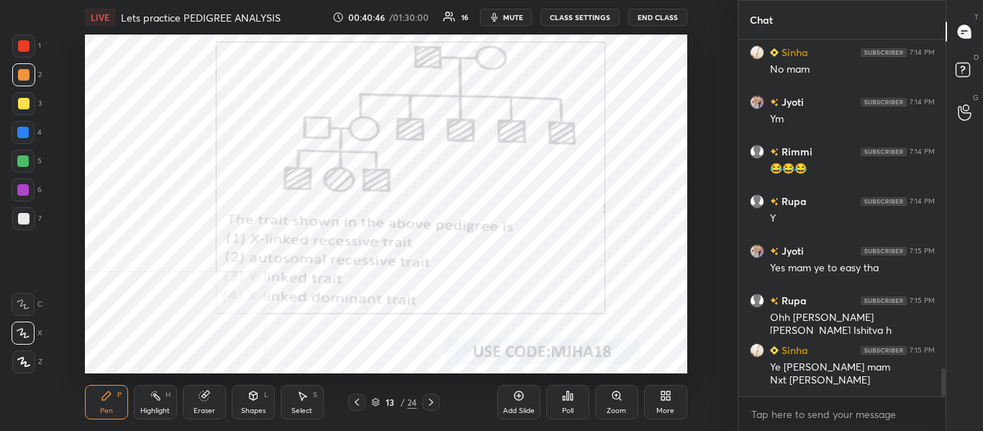
scroll to position [4239, 0]
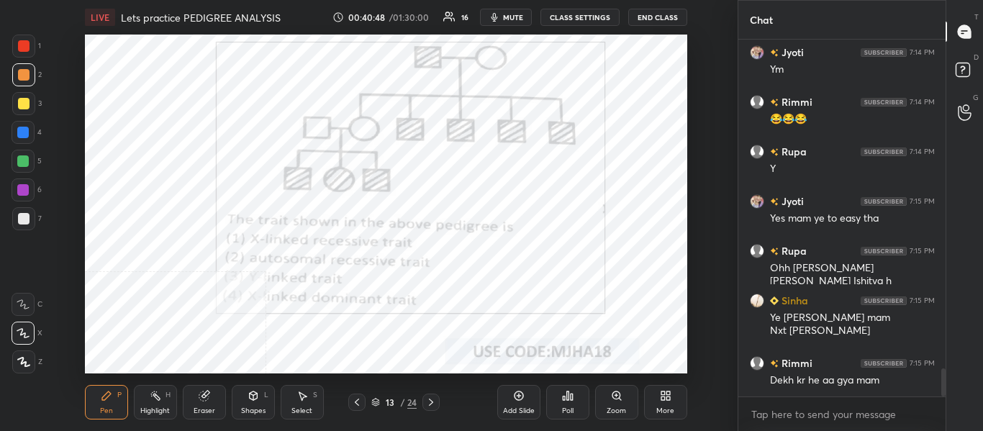
click at [511, 19] on span "mute" at bounding box center [513, 17] width 20 height 10
click at [515, 21] on span "unmute" at bounding box center [511, 17] width 31 height 10
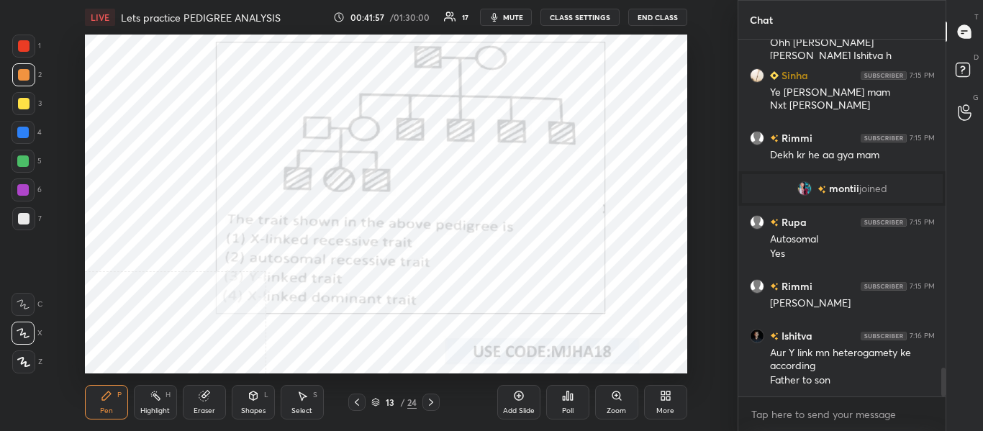
scroll to position [4052, 0]
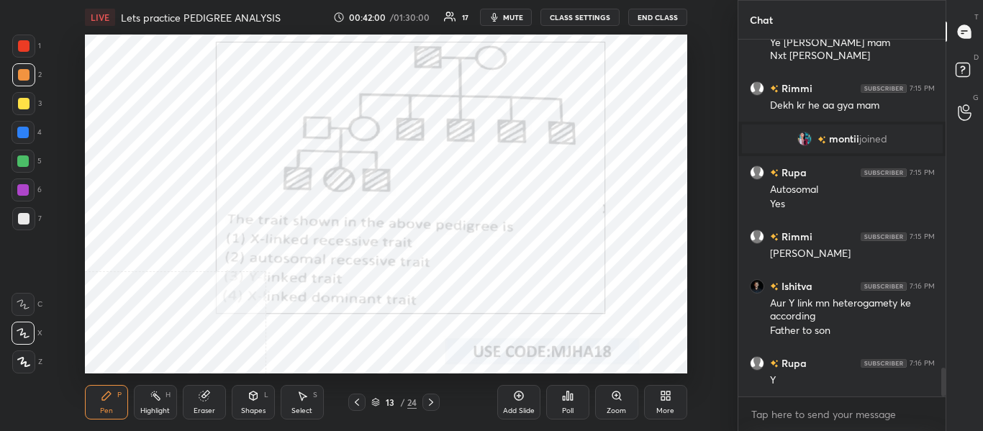
click at [429, 403] on icon at bounding box center [431, 402] width 12 height 12
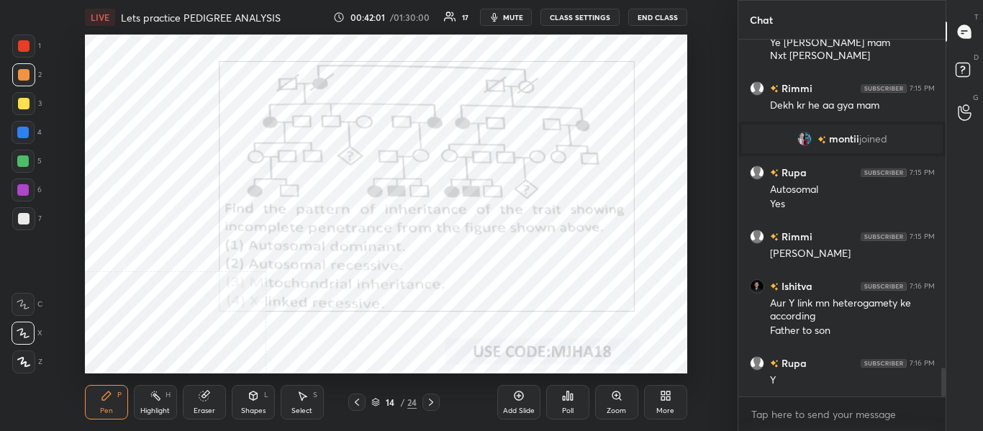
click at [518, 20] on span "mute" at bounding box center [513, 17] width 20 height 10
click at [510, 19] on span "unmute" at bounding box center [511, 17] width 31 height 10
click at [516, 19] on span "mute" at bounding box center [513, 17] width 20 height 10
click at [965, 65] on rect at bounding box center [962, 70] width 14 height 14
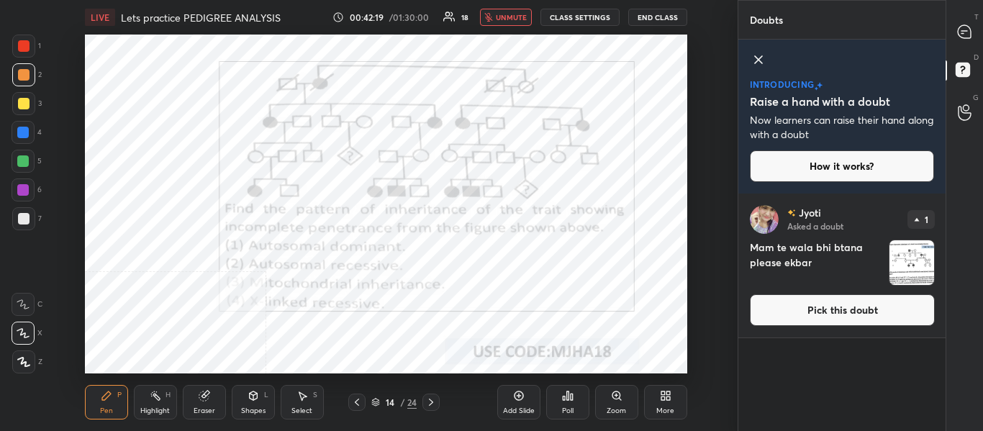
click at [907, 281] on img "grid" at bounding box center [911, 262] width 45 height 45
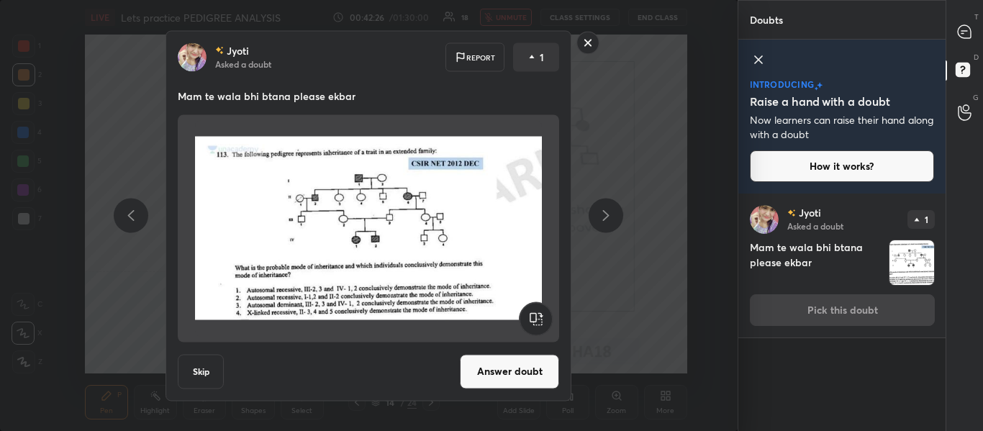
click at [585, 46] on rect at bounding box center [588, 43] width 22 height 22
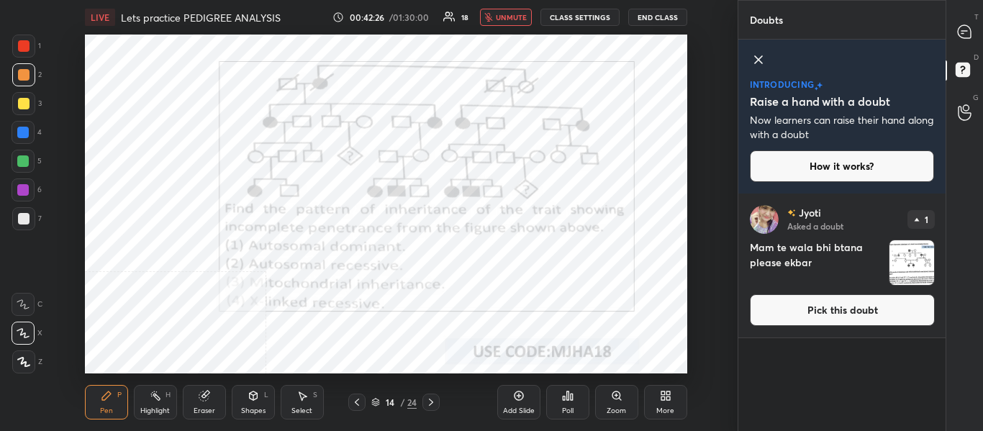
click at [509, 21] on span "unmute" at bounding box center [511, 17] width 31 height 10
click at [968, 31] on icon at bounding box center [964, 31] width 13 height 13
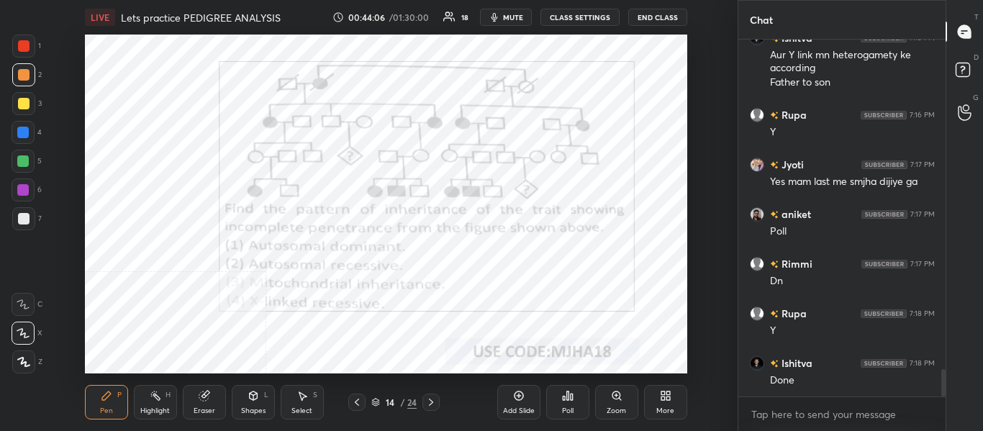
scroll to position [4268, 0]
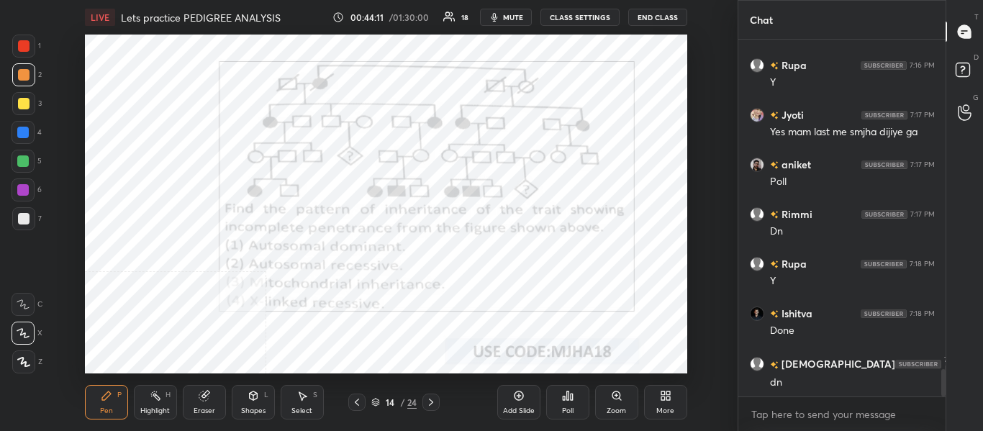
click at [564, 405] on div "Poll" at bounding box center [567, 402] width 43 height 35
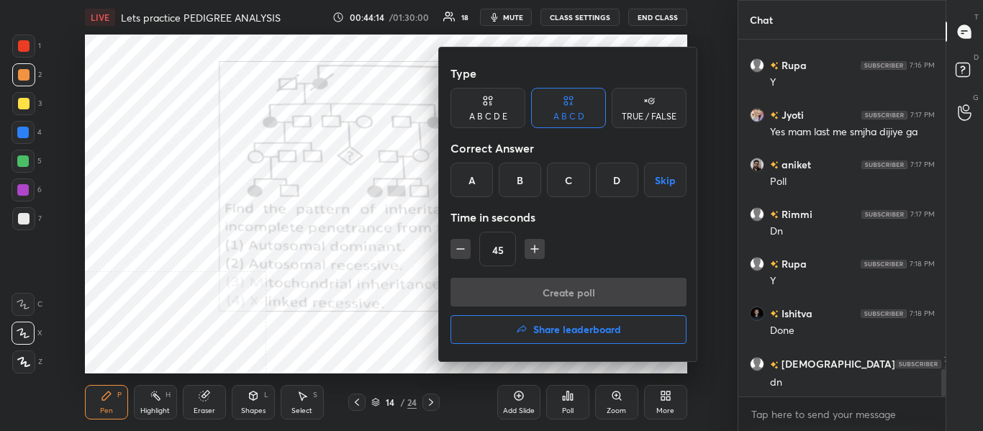
click at [522, 180] on div "B" at bounding box center [520, 180] width 42 height 35
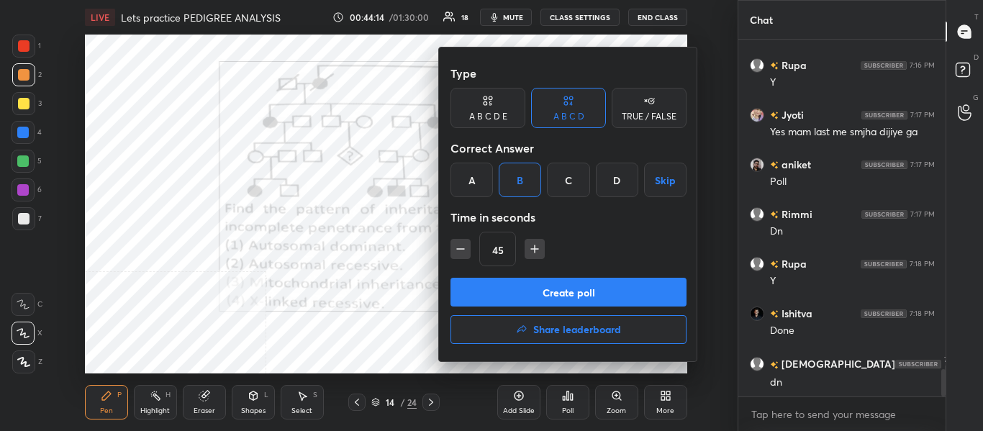
click at [509, 292] on button "Create poll" at bounding box center [568, 292] width 236 height 29
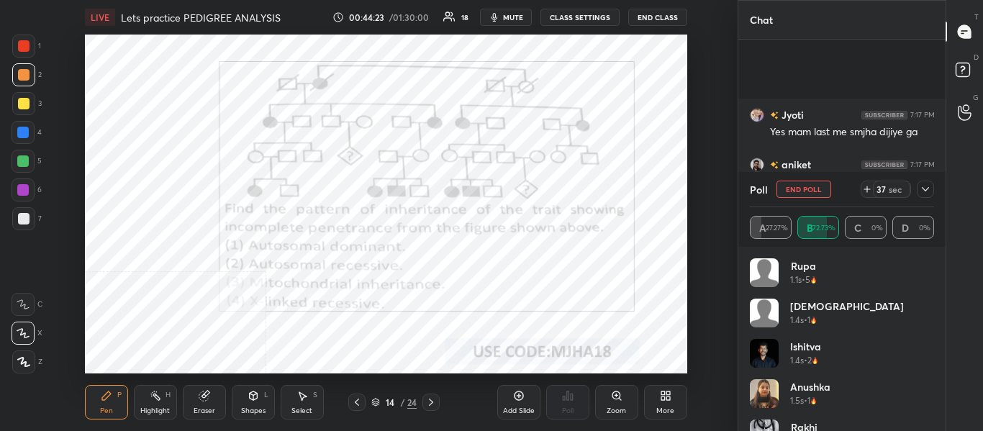
scroll to position [4392, 0]
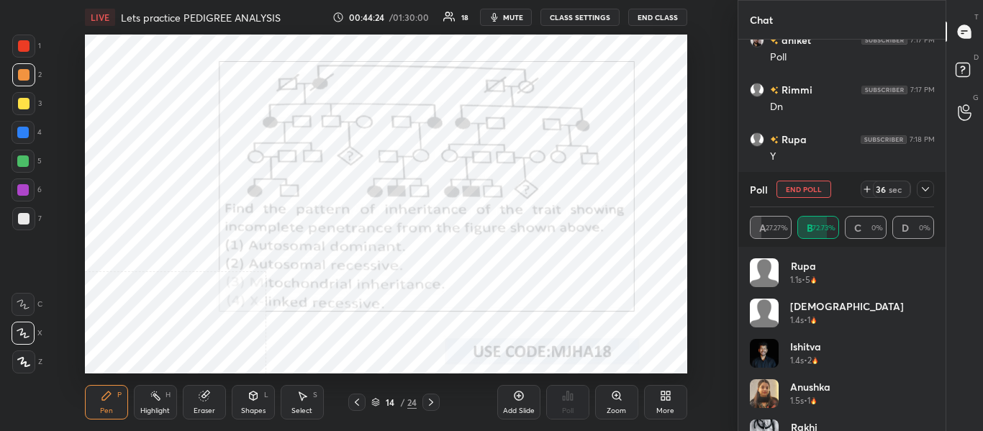
click at [517, 19] on span "mute" at bounding box center [513, 17] width 20 height 10
click at [930, 189] on icon at bounding box center [925, 189] width 12 height 12
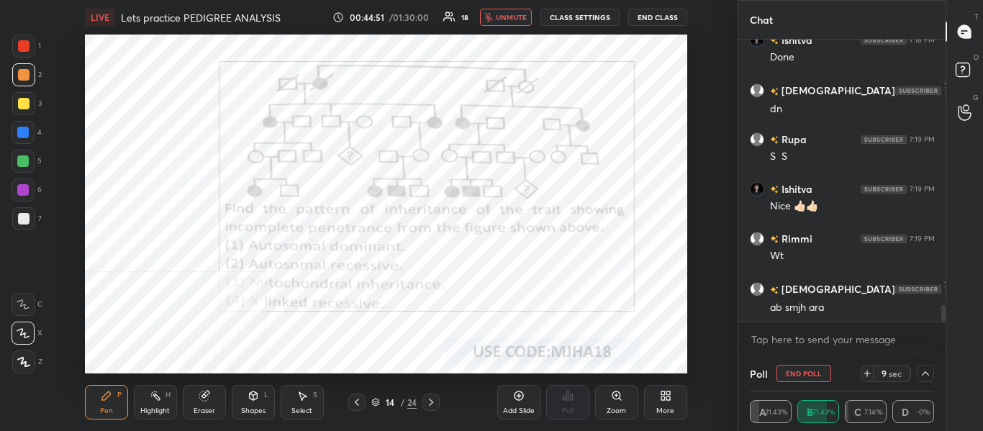
scroll to position [1, 5]
click at [501, 9] on button "unmute" at bounding box center [506, 17] width 52 height 17
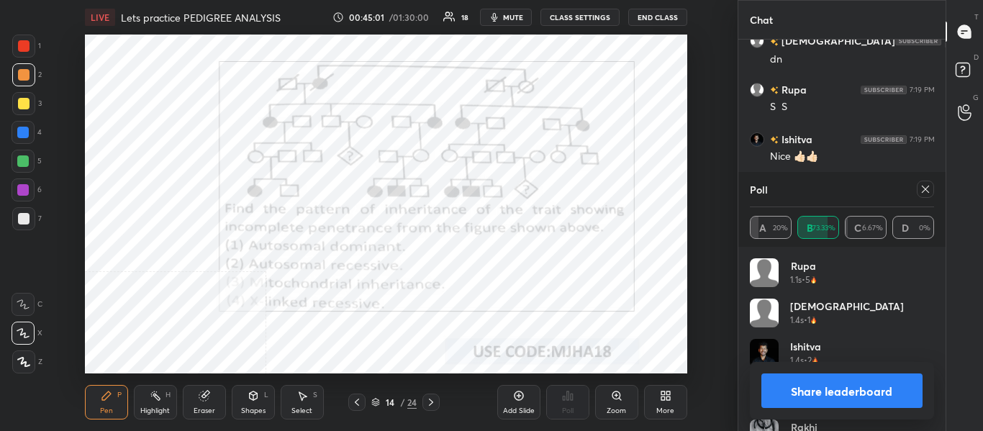
scroll to position [4605, 0]
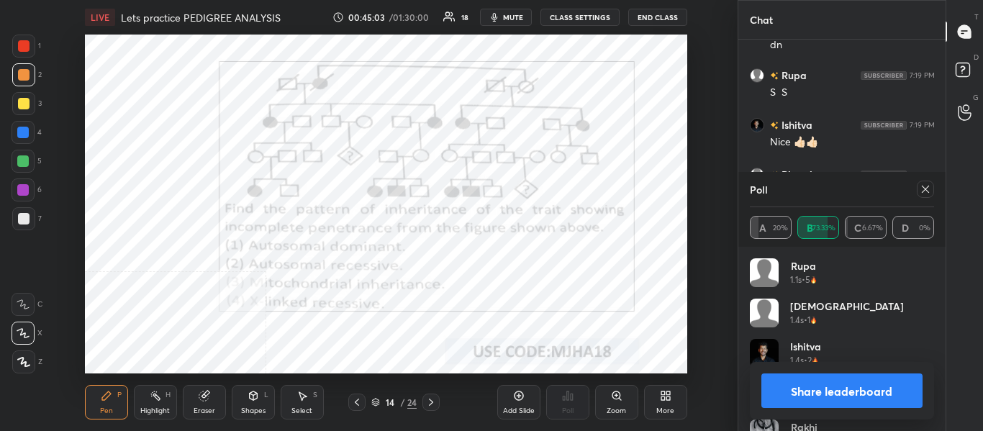
click at [832, 388] on button "Share leaderboard" at bounding box center [842, 390] width 162 height 35
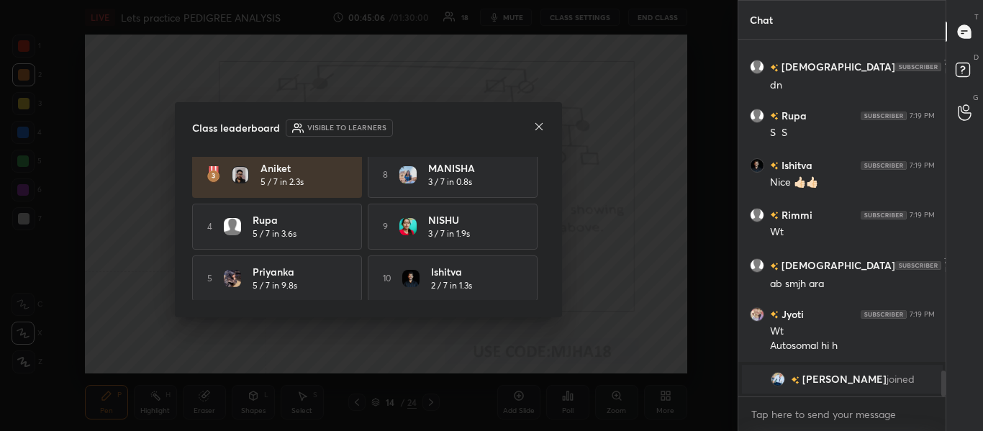
scroll to position [114, 0]
click at [540, 124] on icon at bounding box center [539, 127] width 12 height 12
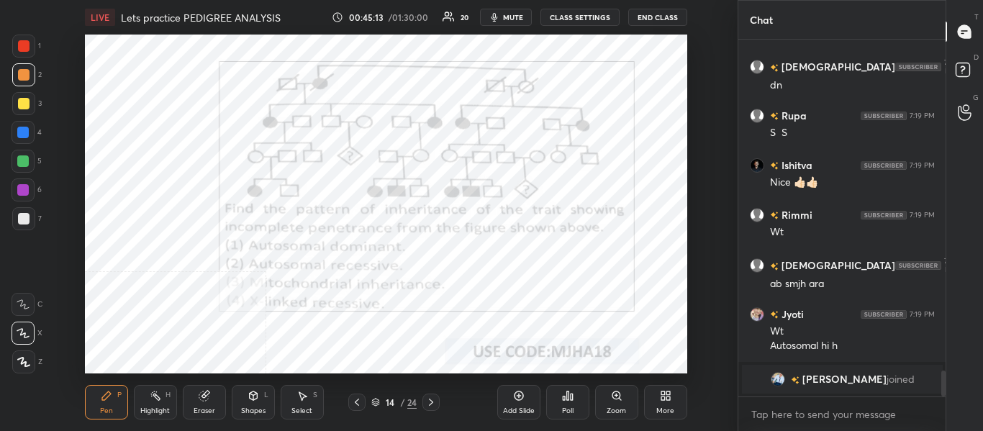
scroll to position [4425, 0]
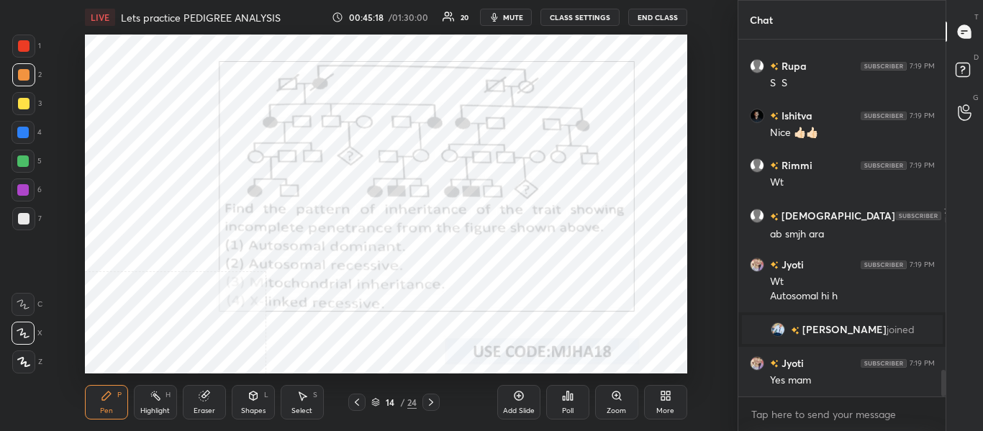
click at [158, 402] on div "Highlight H" at bounding box center [155, 402] width 43 height 35
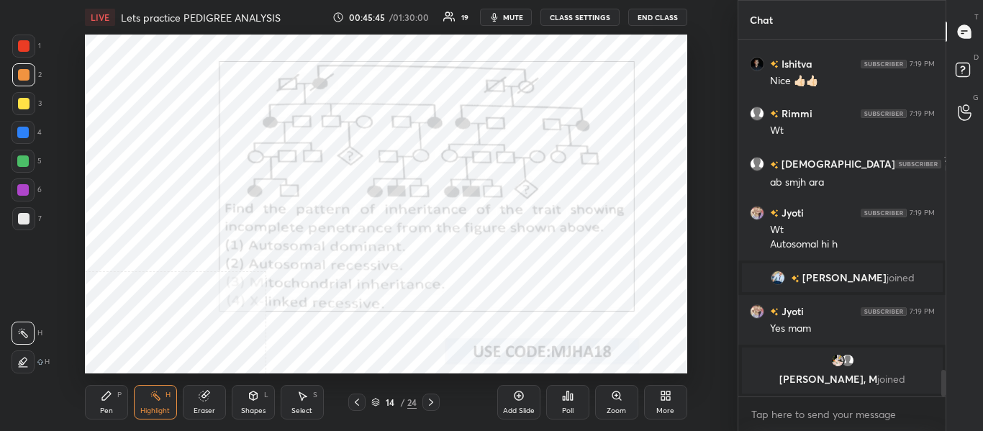
scroll to position [4527, 0]
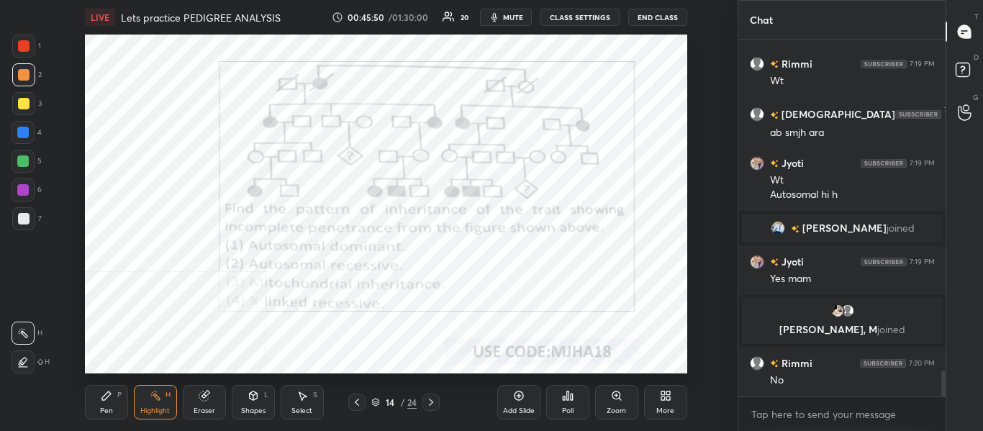
click at [115, 404] on div "Pen P" at bounding box center [106, 402] width 43 height 35
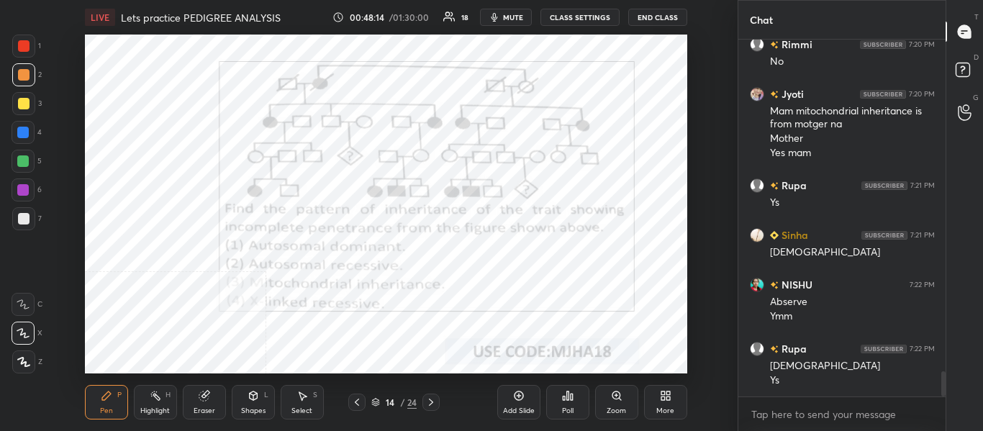
scroll to position [4765, 0]
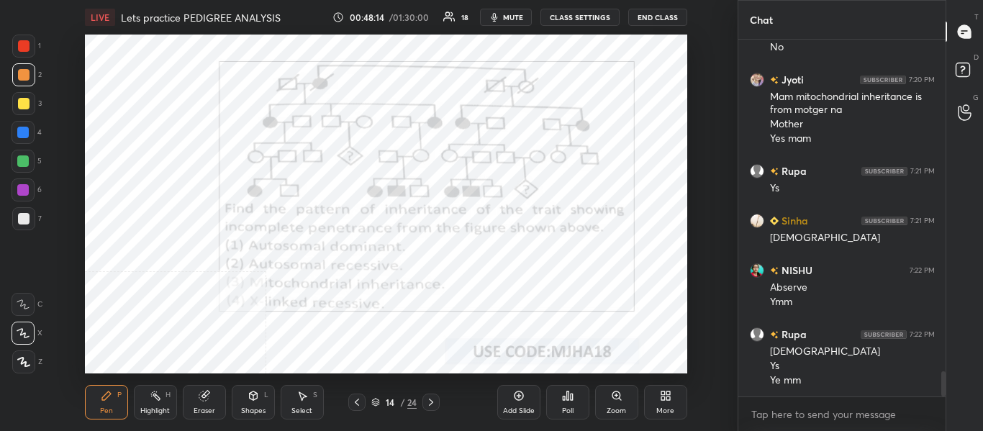
click at [431, 404] on icon at bounding box center [431, 402] width 4 height 7
click at [515, 18] on span "mute" at bounding box center [513, 17] width 20 height 10
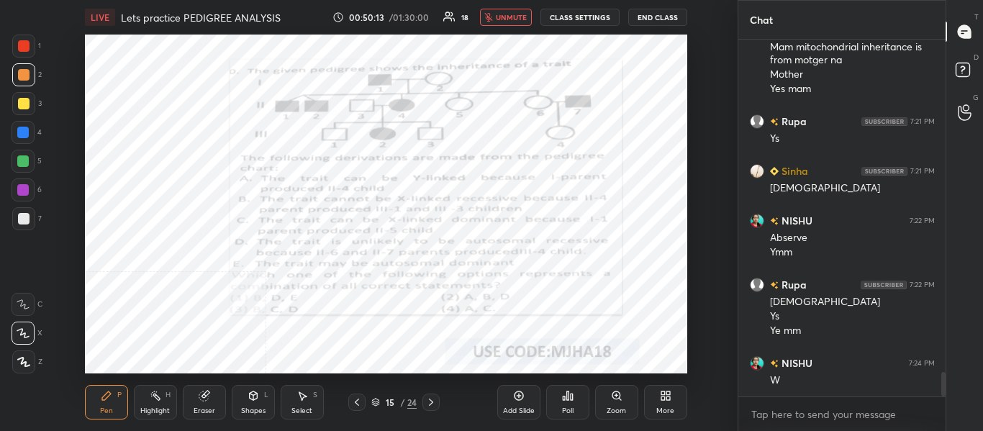
scroll to position [4864, 0]
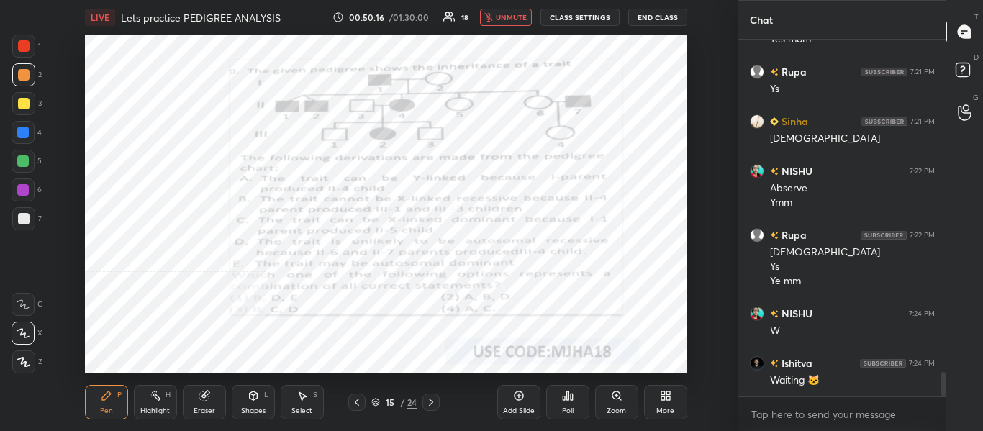
click at [502, 21] on span "unmute" at bounding box center [511, 17] width 31 height 10
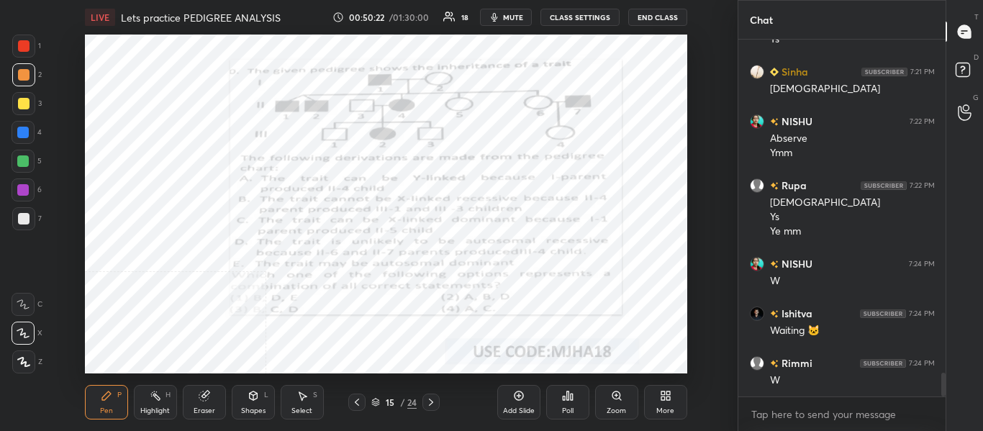
scroll to position [4963, 0]
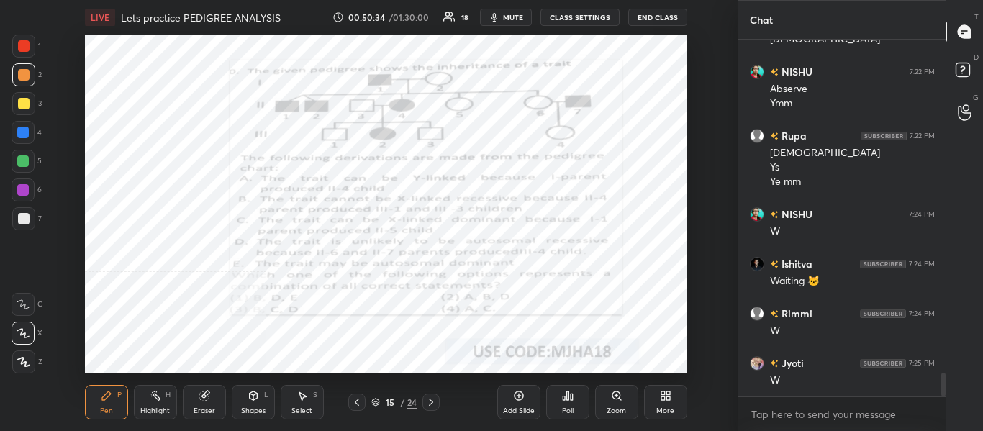
click at [517, 17] on span "mute" at bounding box center [513, 17] width 20 height 10
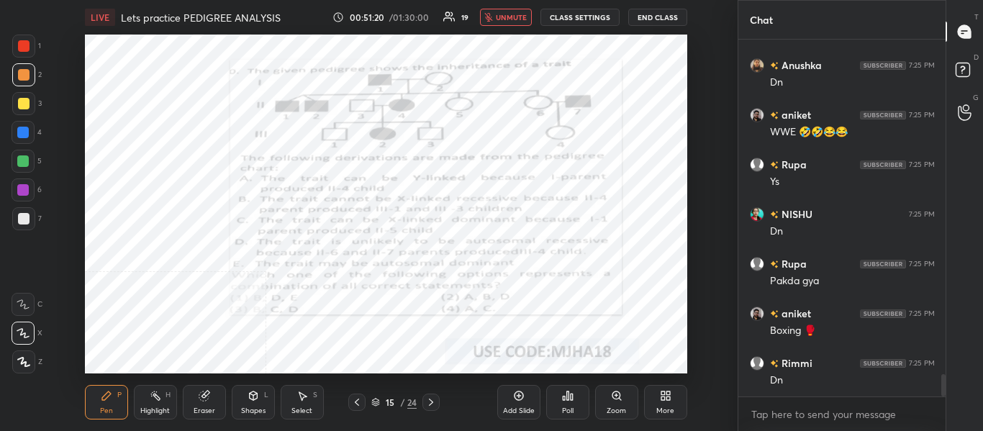
scroll to position [5360, 0]
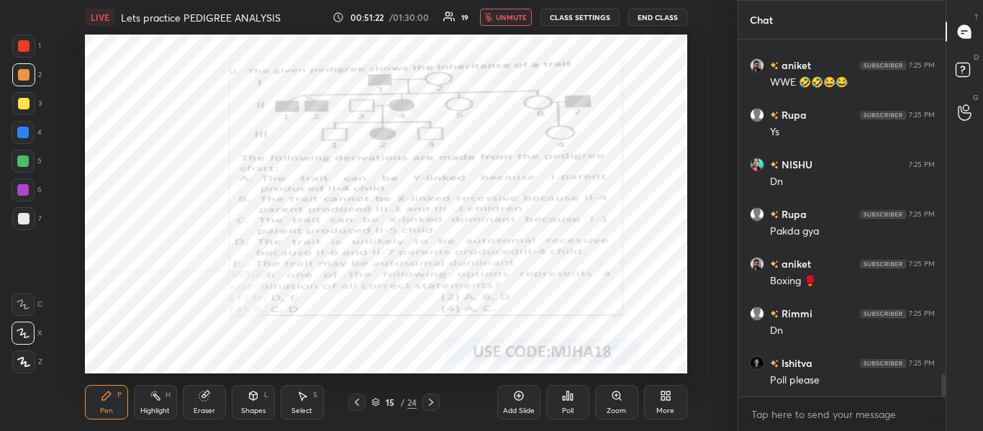
click at [507, 21] on span "unmute" at bounding box center [511, 17] width 31 height 10
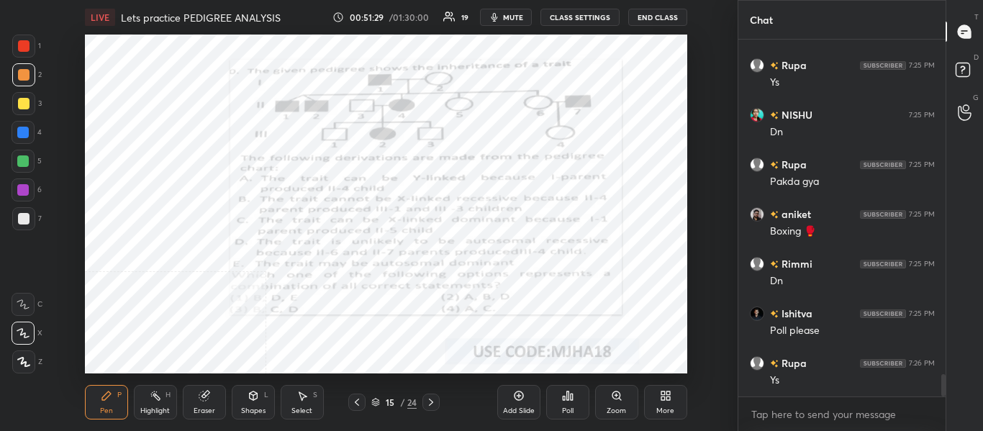
click at [569, 411] on div "Poll" at bounding box center [568, 410] width 12 height 7
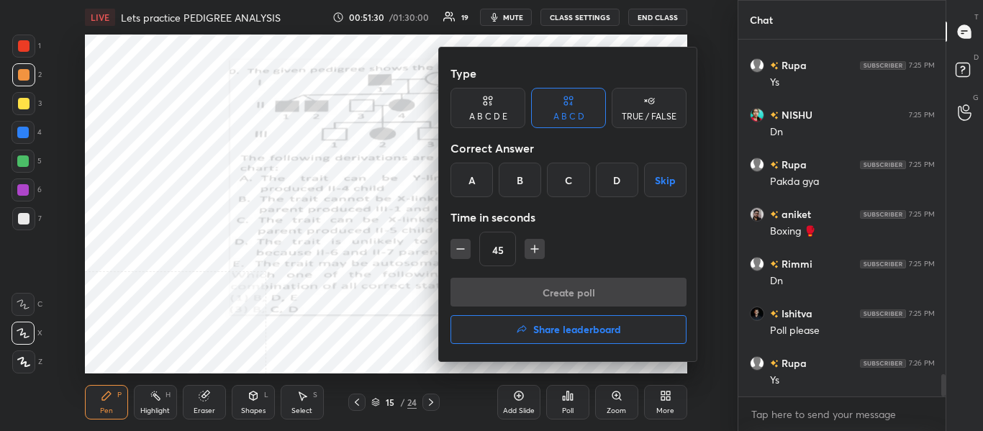
scroll to position [5460, 0]
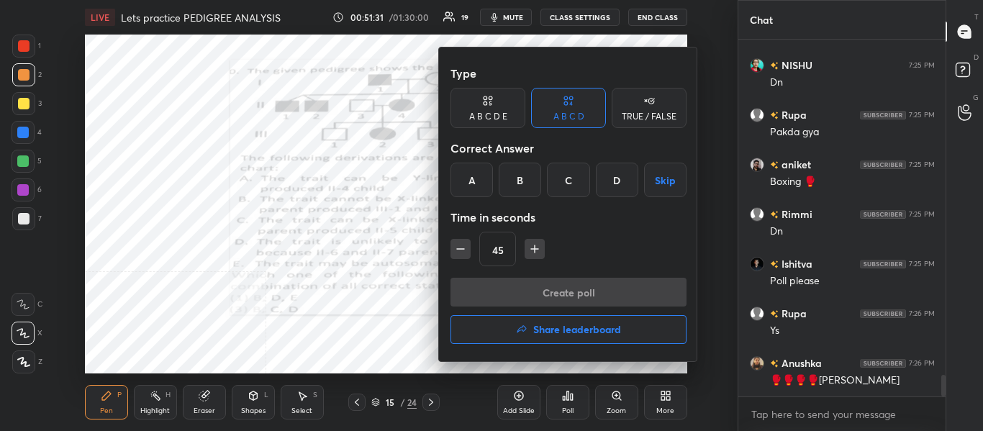
click at [468, 179] on div "A" at bounding box center [471, 180] width 42 height 35
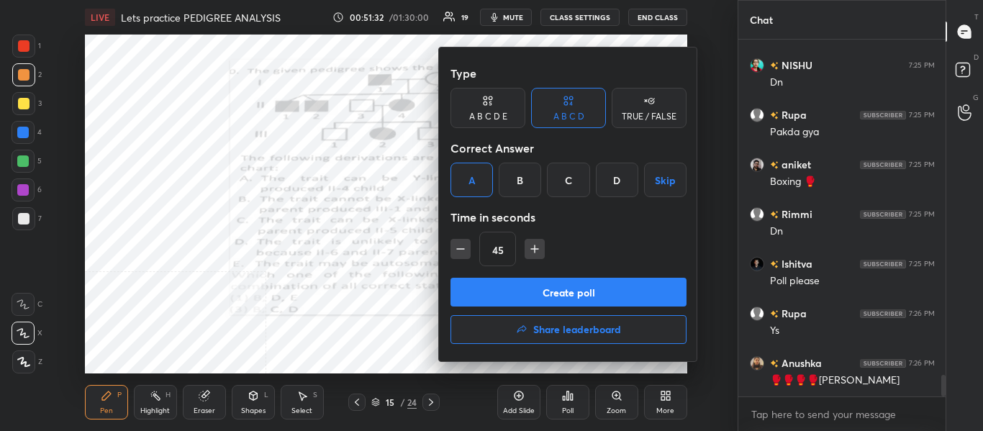
click at [496, 293] on button "Create poll" at bounding box center [568, 292] width 236 height 29
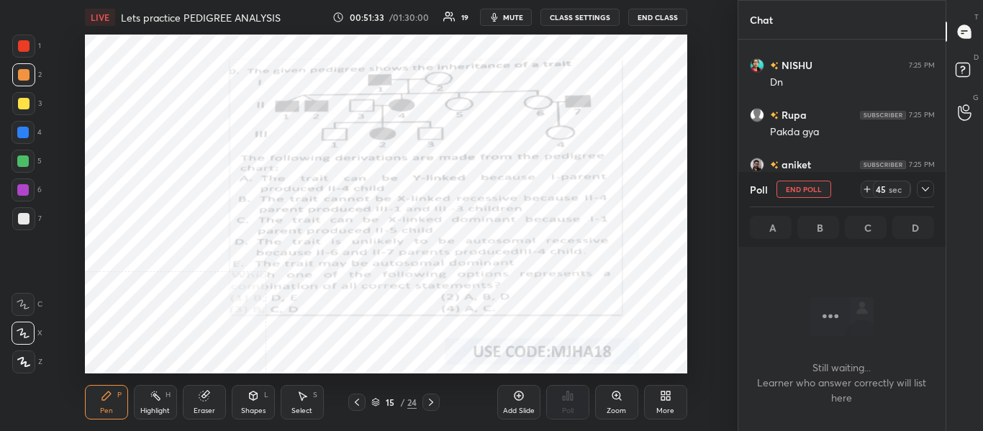
scroll to position [158, 203]
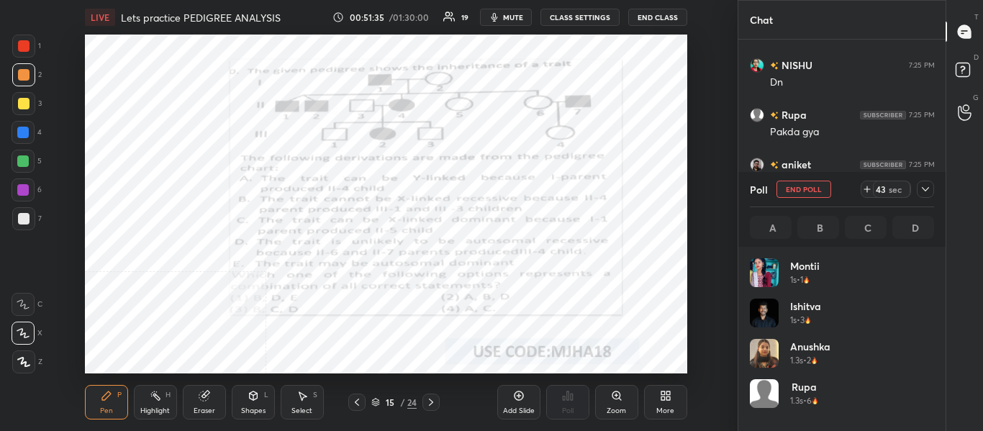
click at [510, 14] on span "mute" at bounding box center [513, 17] width 20 height 10
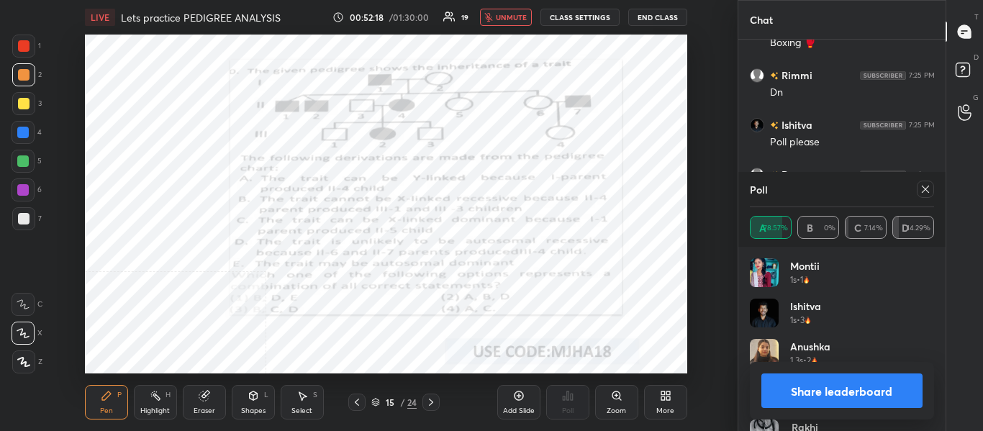
scroll to position [5599, 0]
click at [499, 18] on span "unmute" at bounding box center [511, 17] width 31 height 10
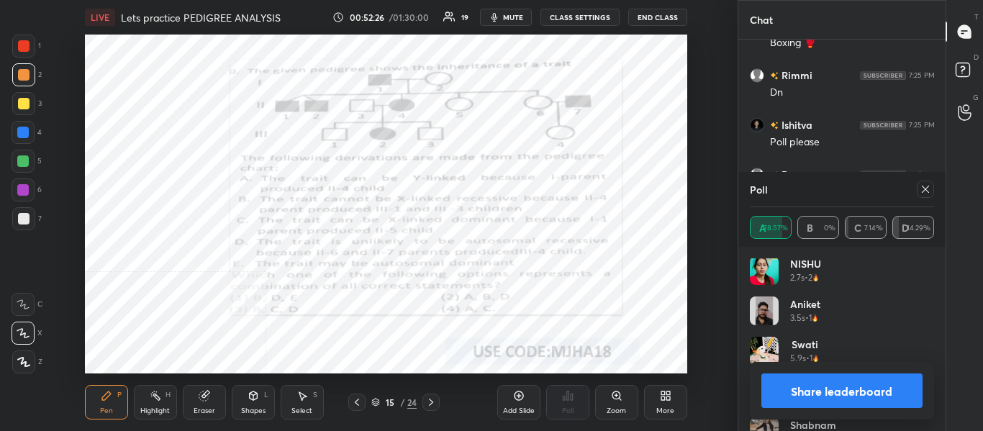
scroll to position [271, 0]
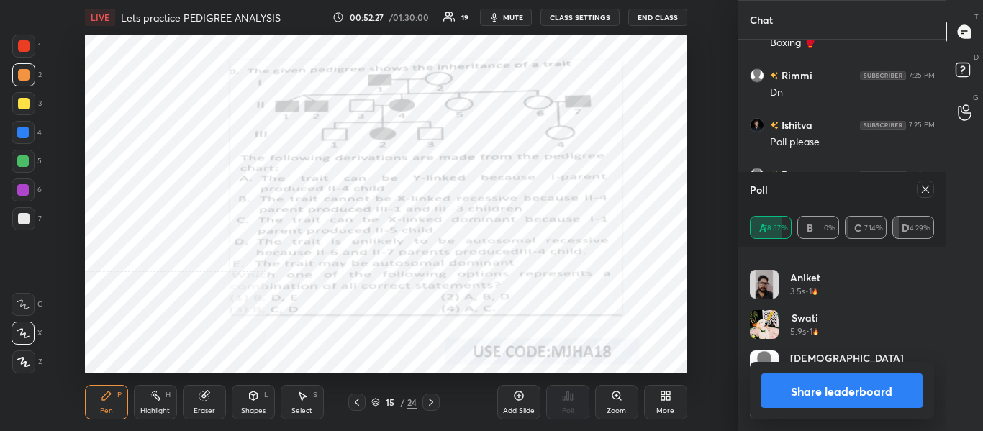
click at [828, 402] on button "Share leaderboard" at bounding box center [842, 390] width 162 height 35
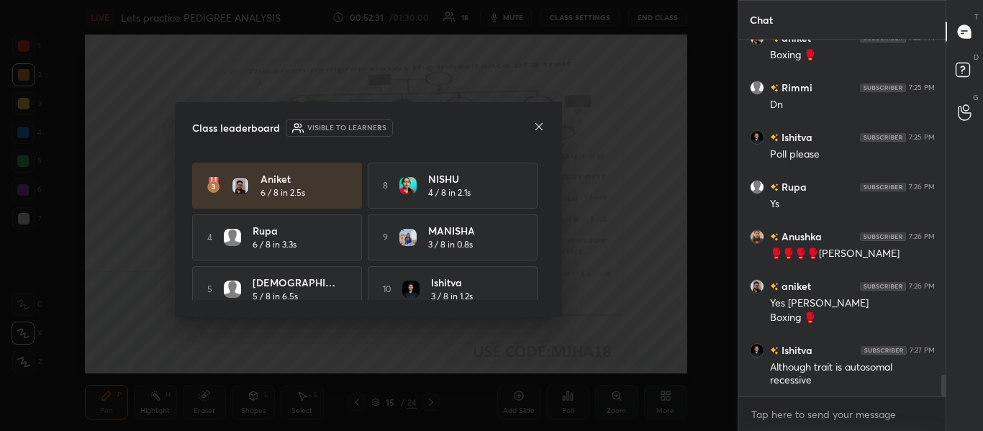
scroll to position [114, 0]
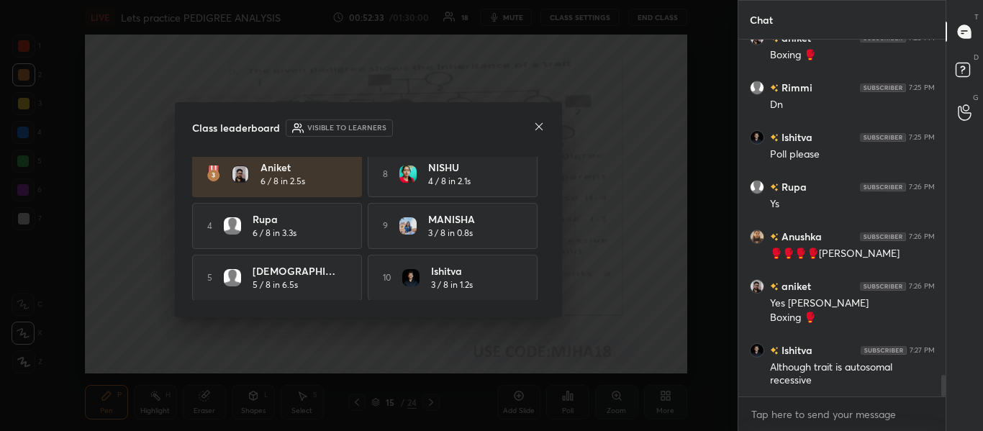
click at [540, 128] on icon at bounding box center [539, 127] width 12 height 12
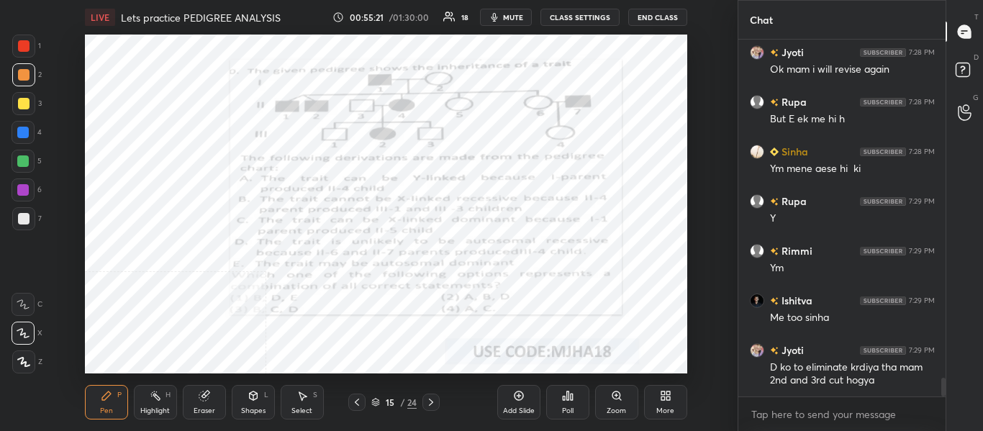
scroll to position [6448, 0]
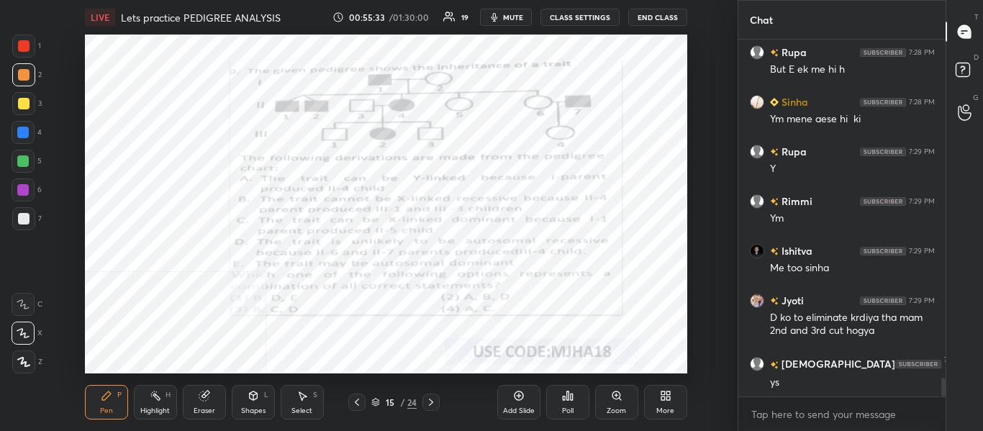
click at [203, 409] on div "Eraser" at bounding box center [205, 410] width 22 height 7
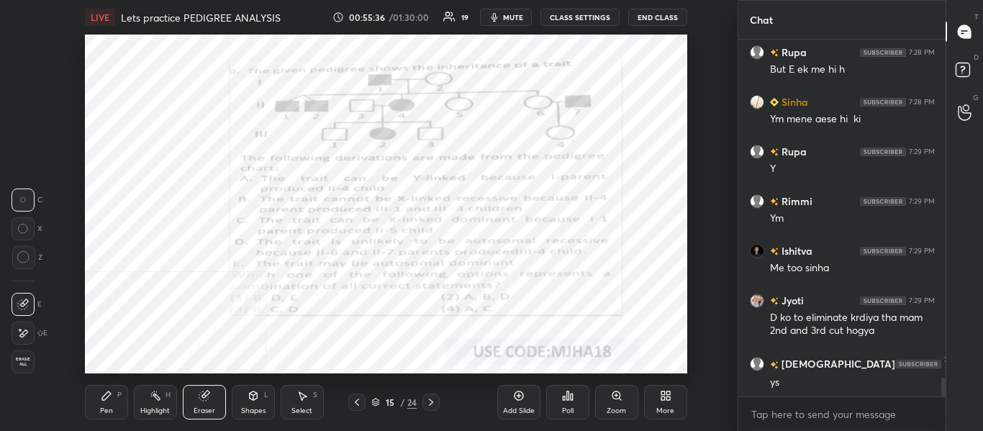
click at [109, 401] on icon at bounding box center [107, 396] width 12 height 12
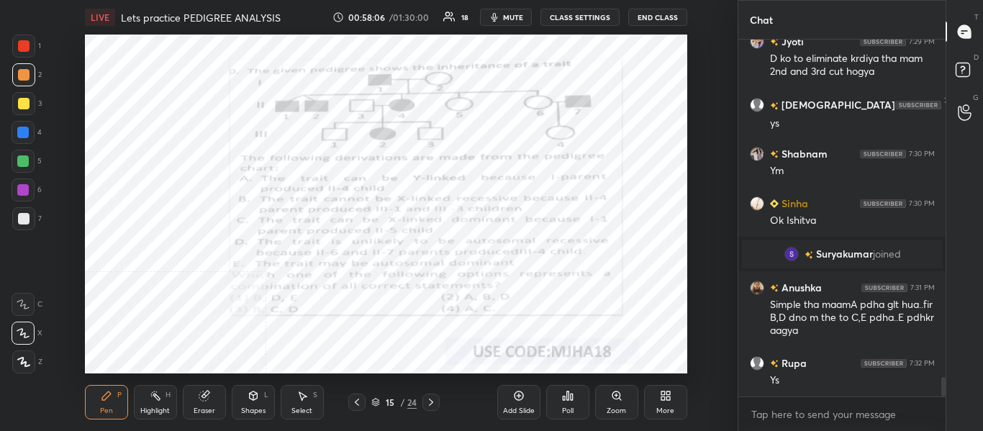
scroll to position [6157, 0]
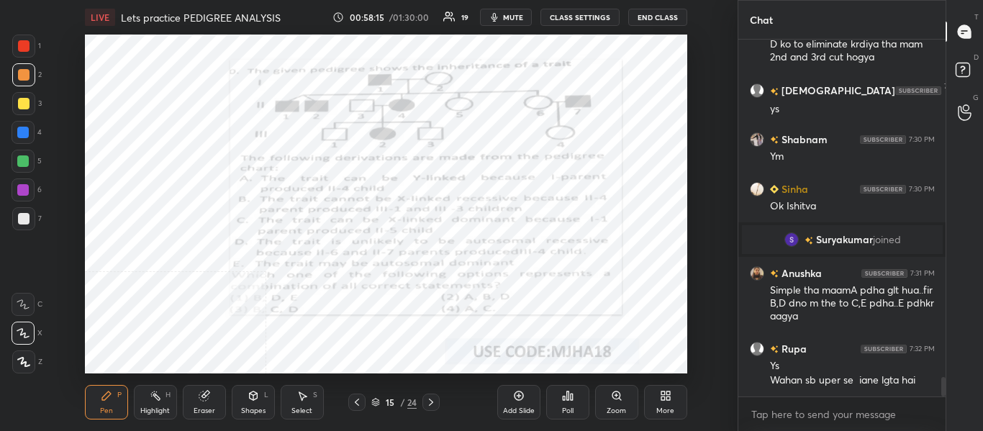
click at [435, 400] on icon at bounding box center [431, 402] width 12 height 12
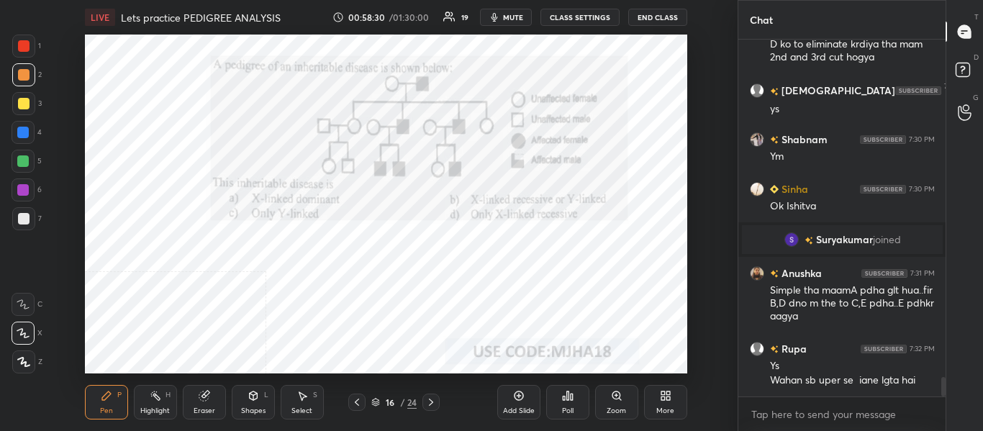
click at [514, 22] on span "mute" at bounding box center [513, 17] width 20 height 10
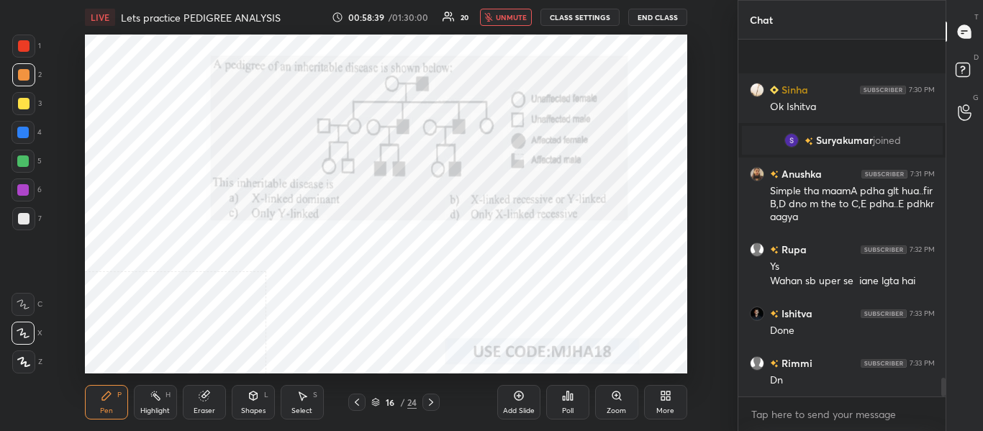
scroll to position [6355, 0]
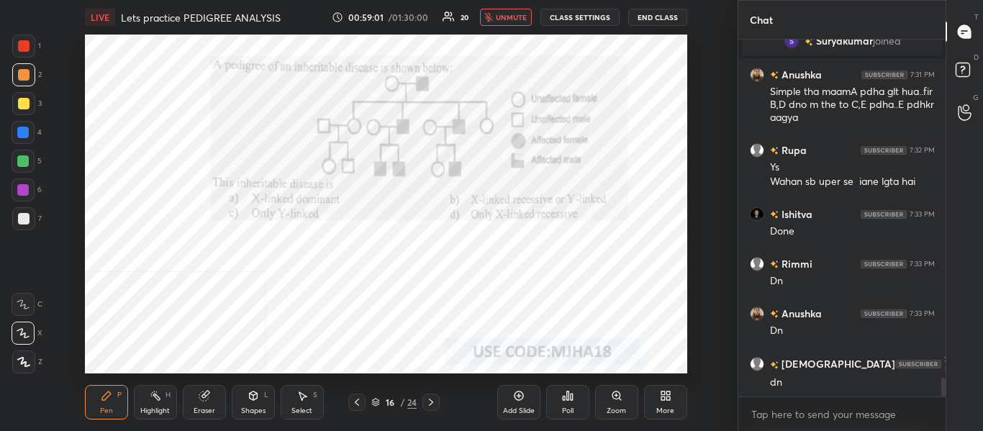
click at [508, 14] on span "unmute" at bounding box center [511, 17] width 31 height 10
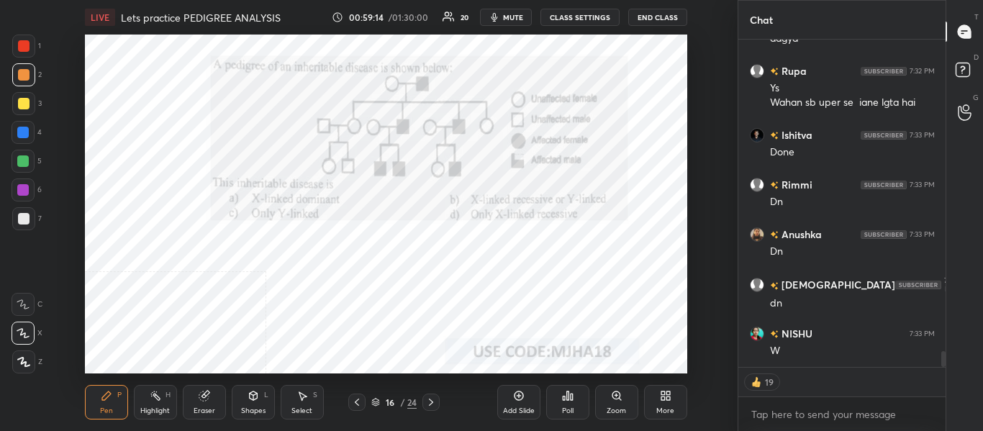
click at [516, 17] on span "mute" at bounding box center [513, 17] width 20 height 10
click at [517, 22] on span "unmute" at bounding box center [511, 17] width 31 height 10
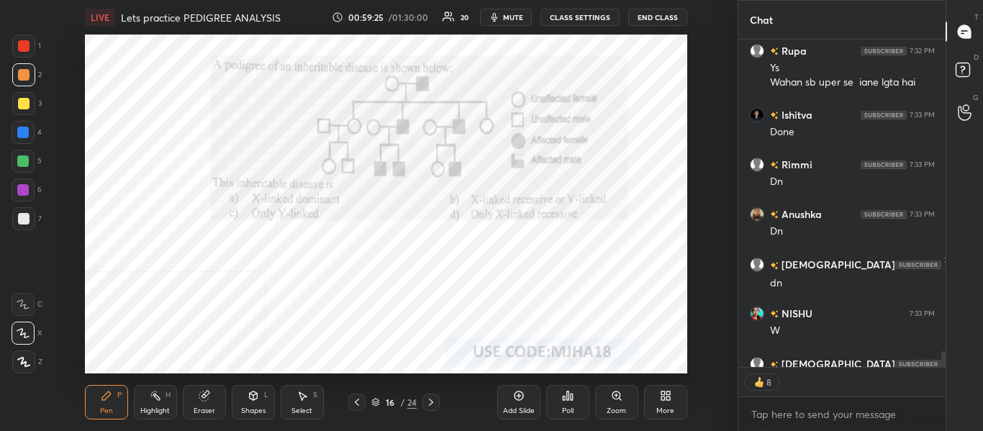
scroll to position [6534, 0]
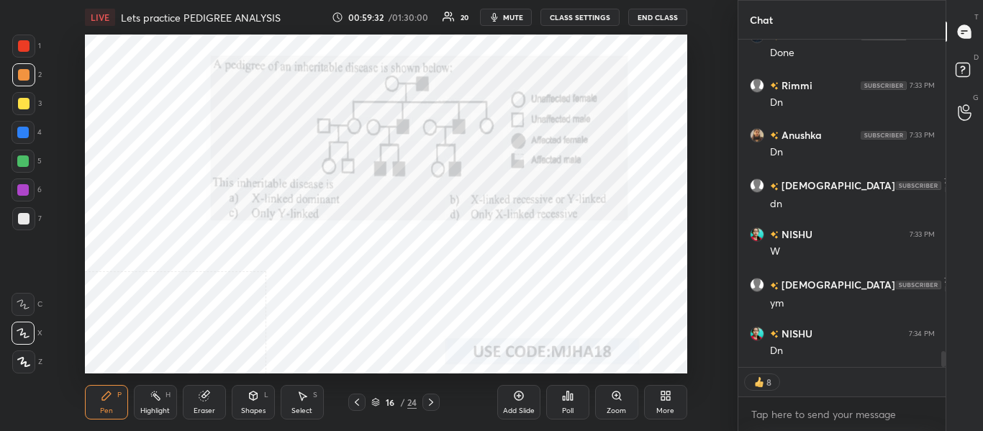
click at [565, 409] on div "Poll" at bounding box center [568, 410] width 12 height 7
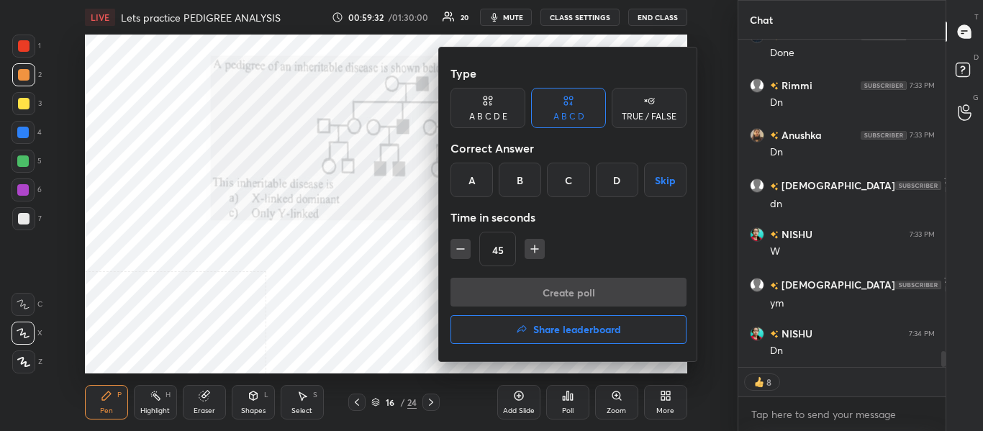
scroll to position [6583, 0]
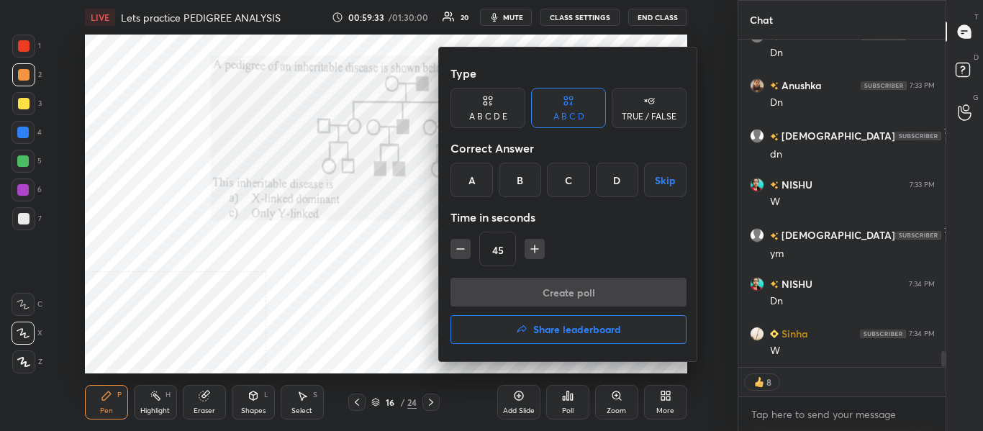
click at [522, 180] on div "B" at bounding box center [520, 180] width 42 height 35
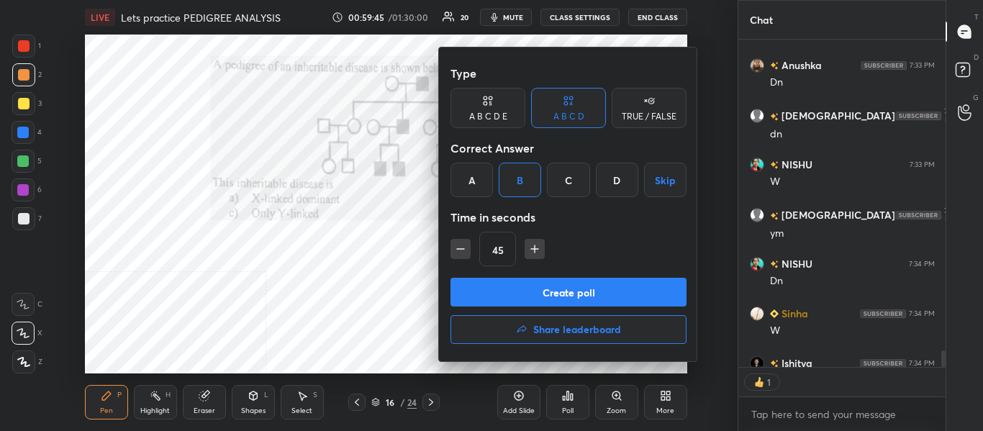
scroll to position [323, 203]
click at [282, 283] on div at bounding box center [491, 215] width 983 height 431
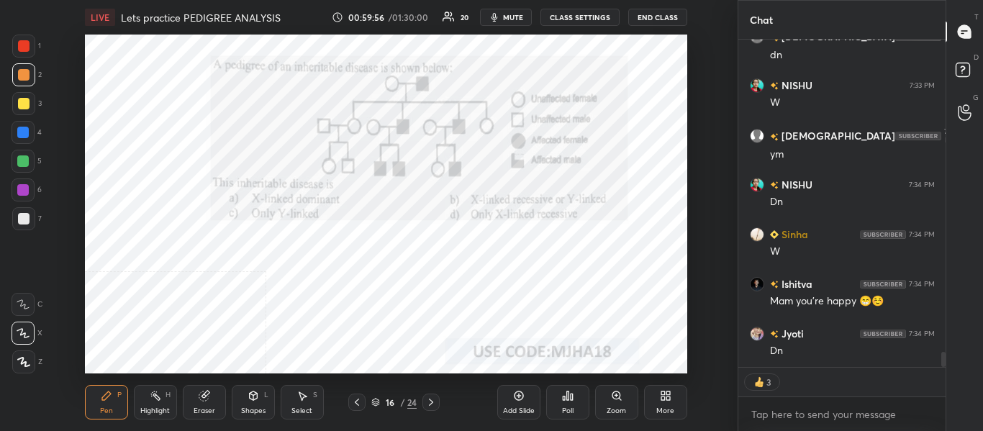
scroll to position [6745, 0]
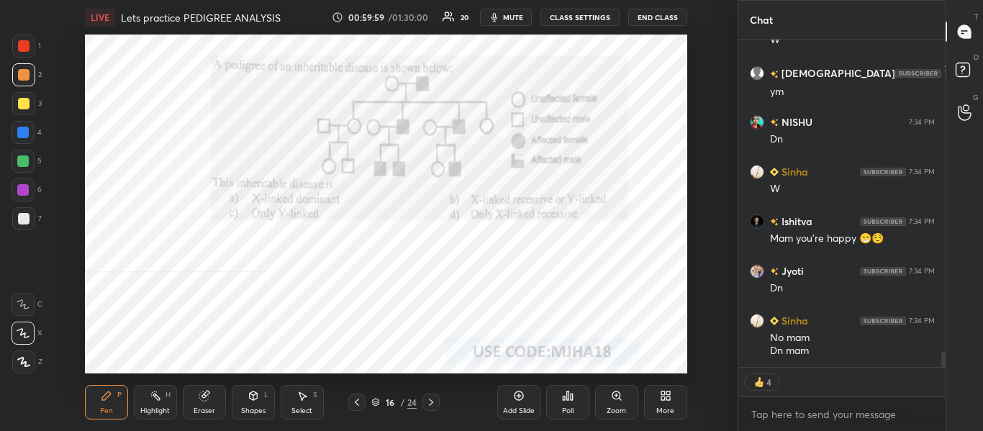
click at [565, 396] on icon at bounding box center [568, 396] width 12 height 12
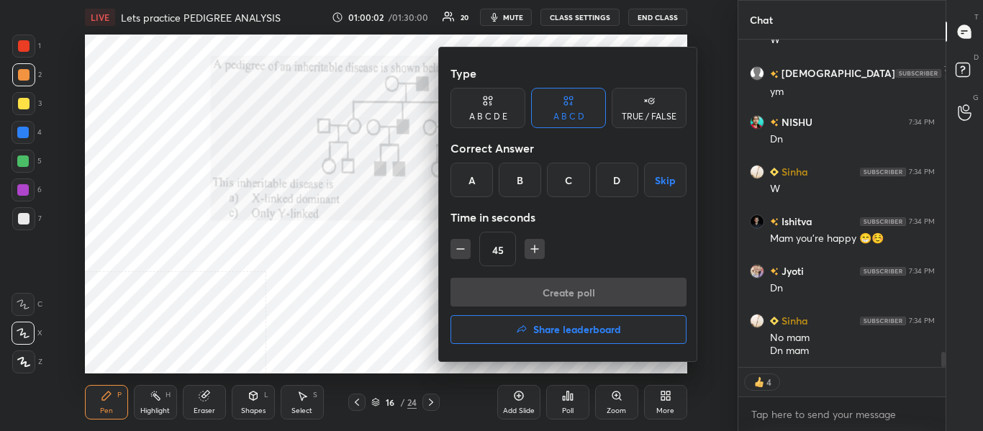
click at [519, 182] on div "B" at bounding box center [520, 180] width 42 height 35
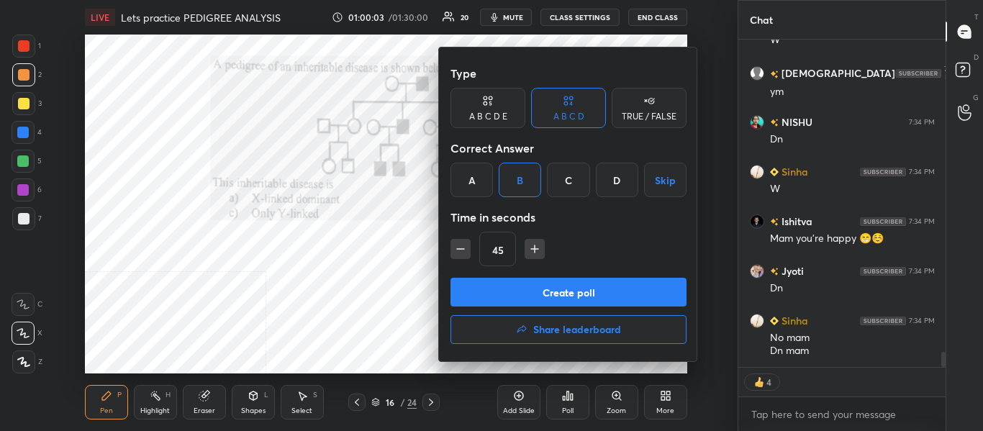
click at [511, 296] on button "Create poll" at bounding box center [568, 292] width 236 height 29
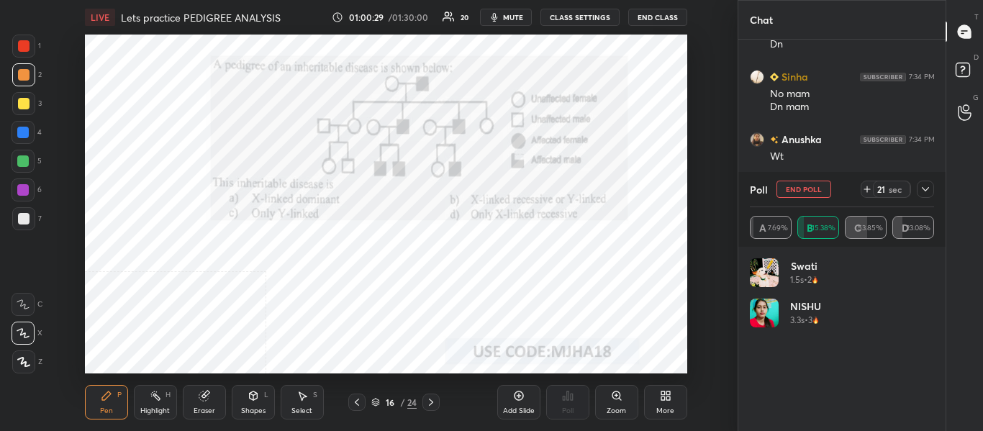
scroll to position [7039, 0]
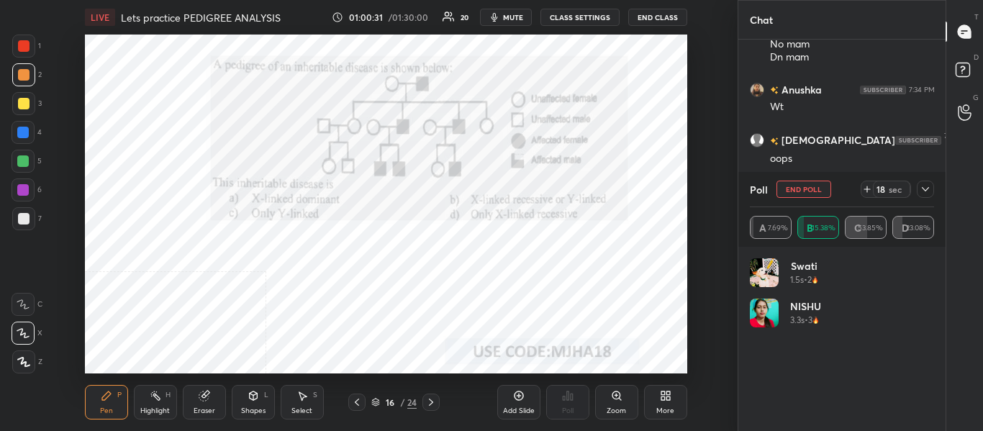
click at [924, 191] on icon at bounding box center [925, 189] width 12 height 12
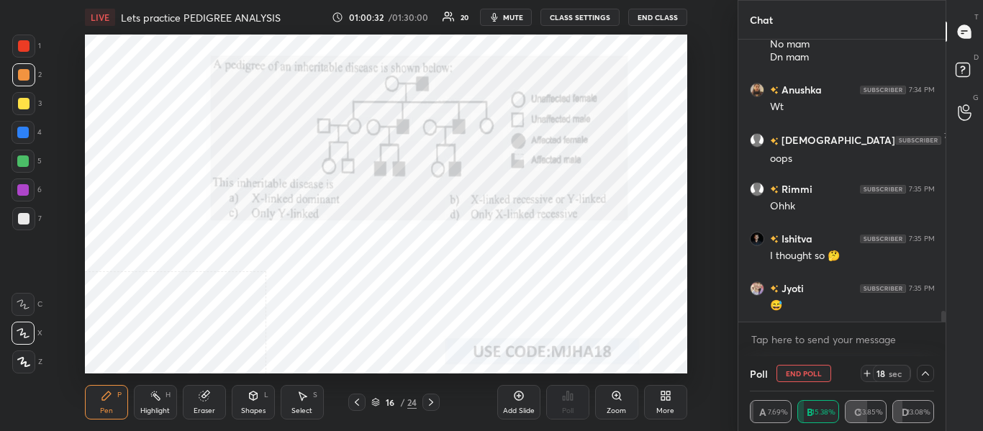
click at [924, 365] on div at bounding box center [925, 373] width 17 height 17
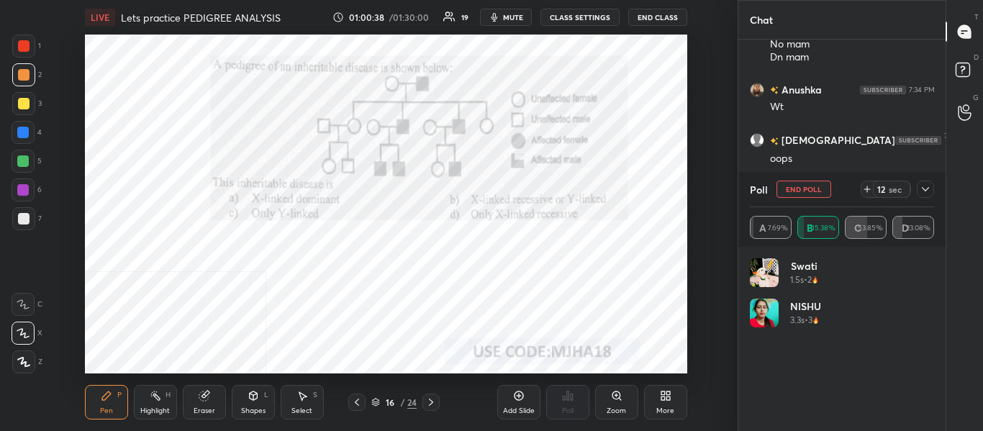
click at [924, 191] on icon at bounding box center [925, 189] width 12 height 12
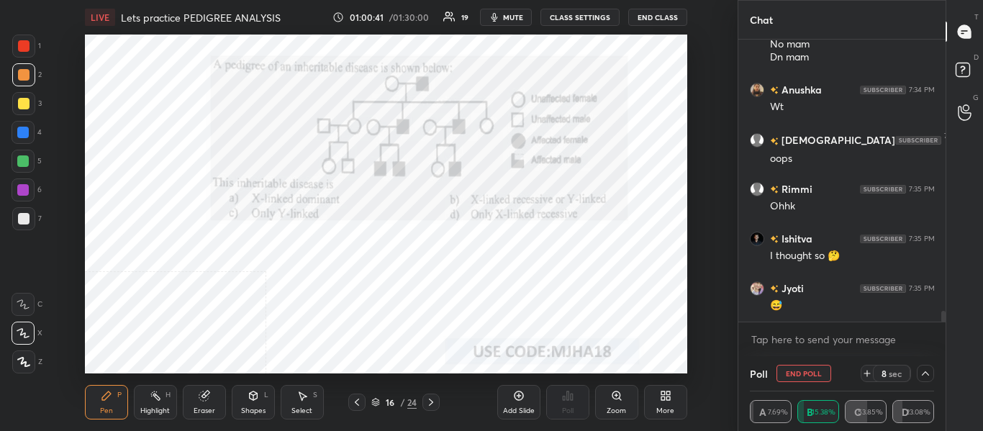
scroll to position [7089, 0]
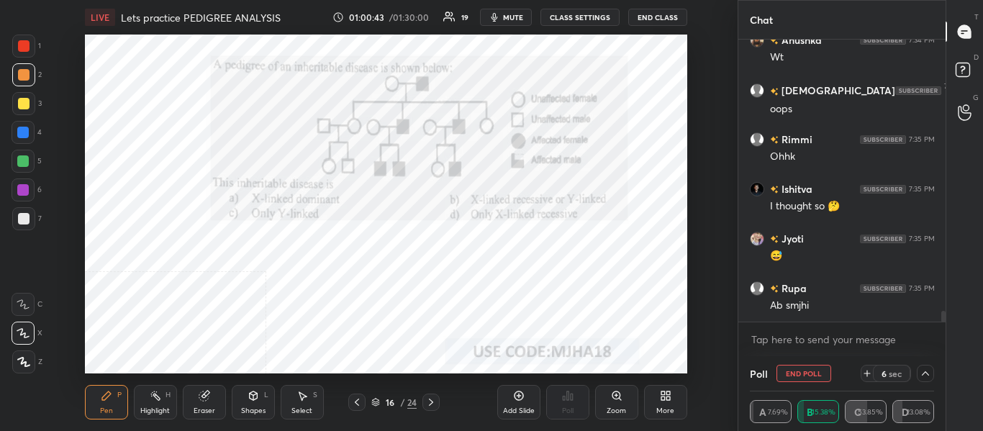
click at [926, 375] on icon at bounding box center [925, 374] width 12 height 12
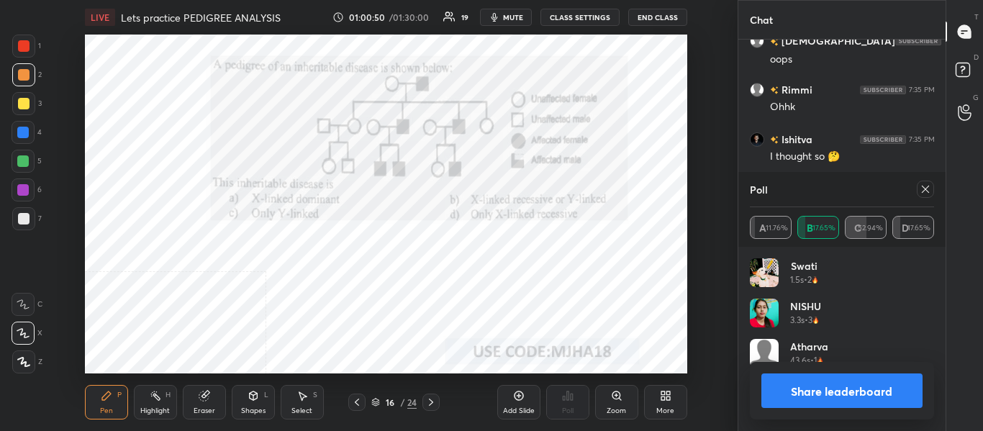
scroll to position [7188, 0]
click at [924, 190] on icon at bounding box center [925, 189] width 12 height 12
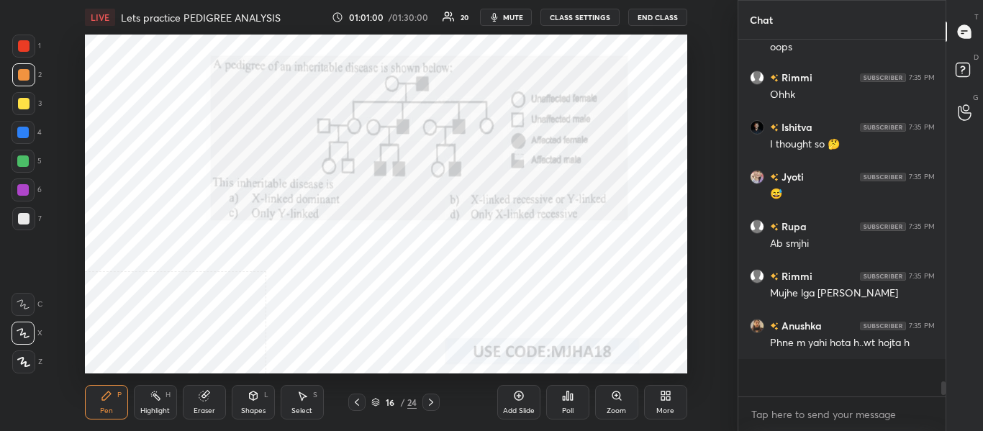
scroll to position [5, 5]
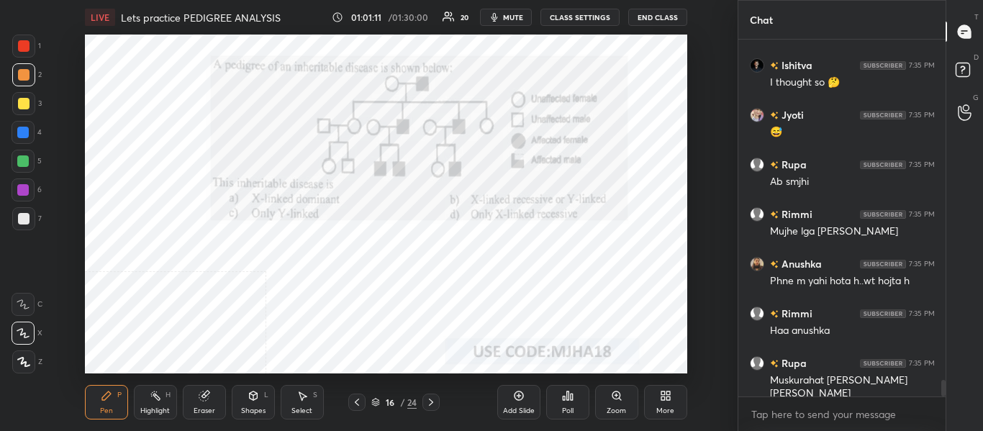
click at [158, 402] on div "Highlight H" at bounding box center [155, 402] width 43 height 35
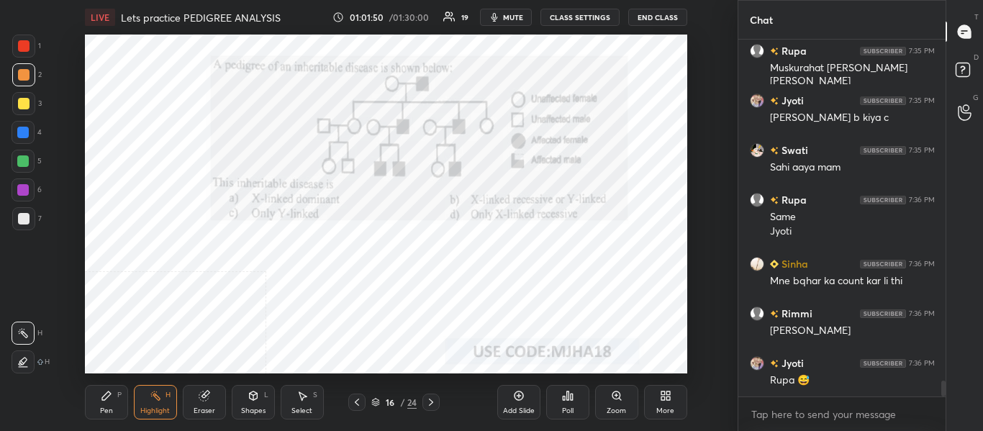
scroll to position [7574, 0]
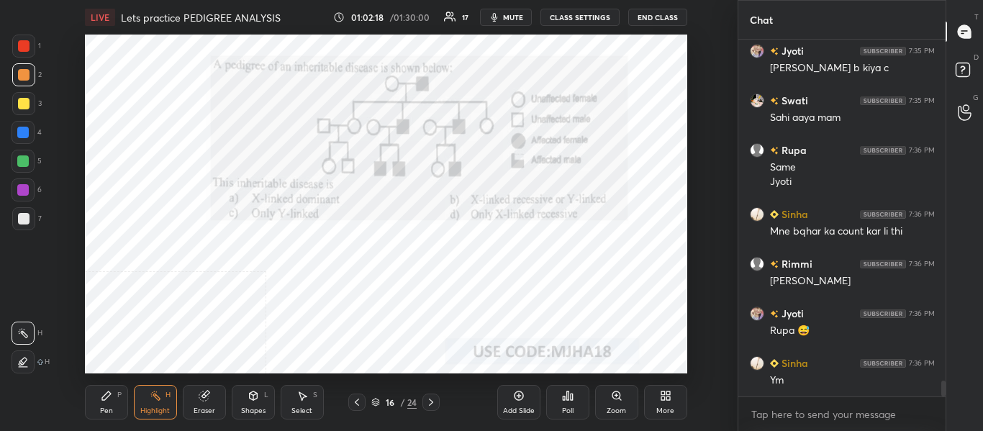
click at [104, 407] on div "Pen" at bounding box center [106, 410] width 13 height 7
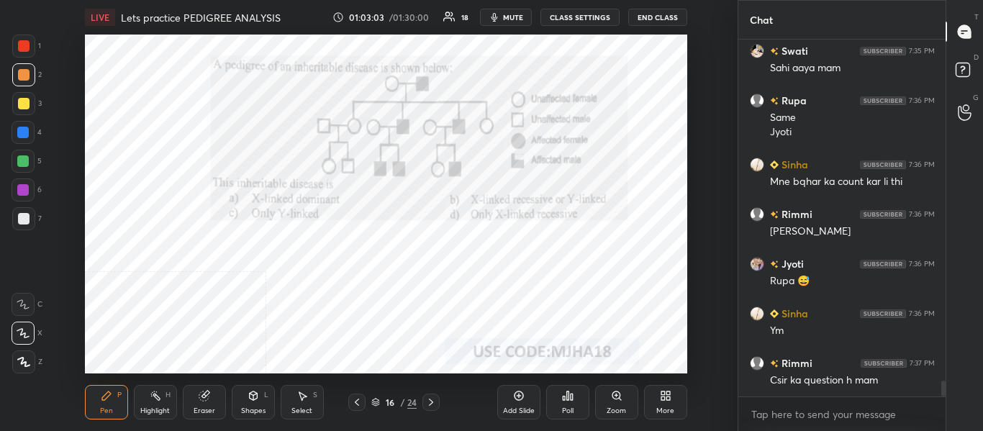
scroll to position [7638, 0]
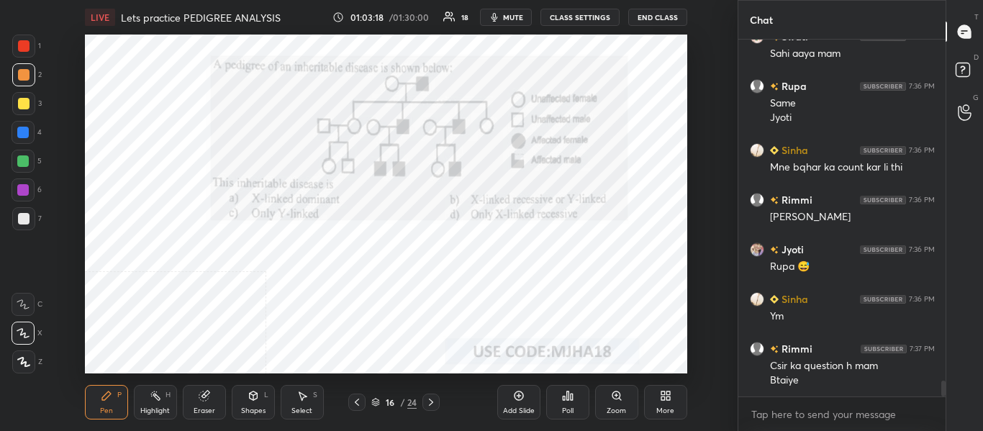
click at [27, 129] on div at bounding box center [23, 133] width 12 height 12
click at [208, 405] on div "Eraser" at bounding box center [204, 402] width 43 height 35
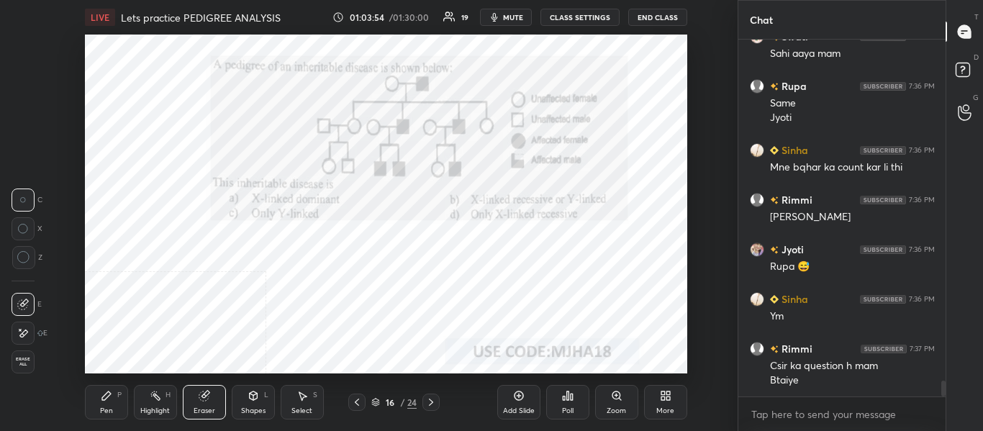
click at [115, 396] on div "Pen P" at bounding box center [106, 402] width 43 height 35
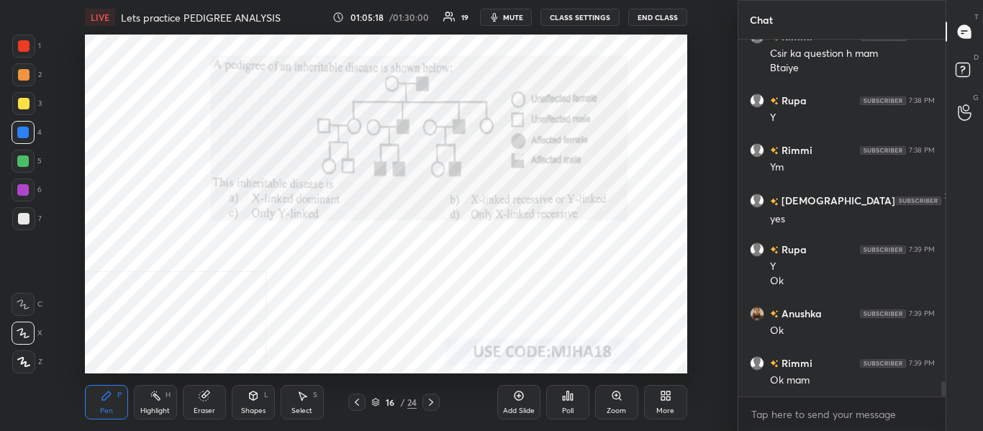
scroll to position [8000, 0]
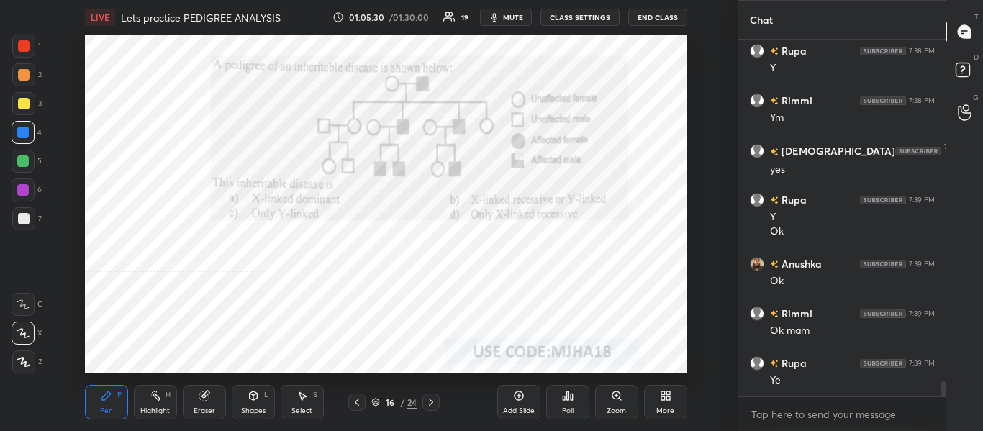
click at [433, 402] on icon at bounding box center [431, 402] width 4 height 7
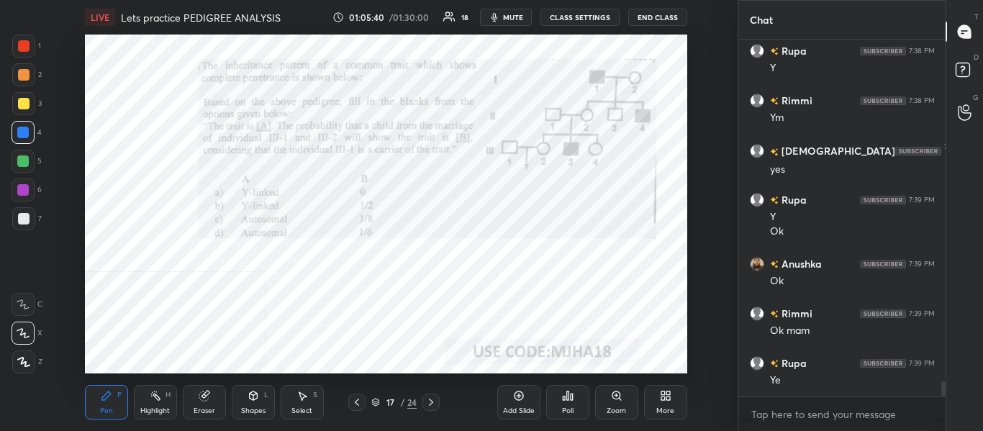
click at [519, 21] on span "mute" at bounding box center [513, 17] width 20 height 10
click at [525, 17] on span "unmute" at bounding box center [511, 17] width 31 height 10
click at [512, 22] on button "mute" at bounding box center [506, 17] width 52 height 17
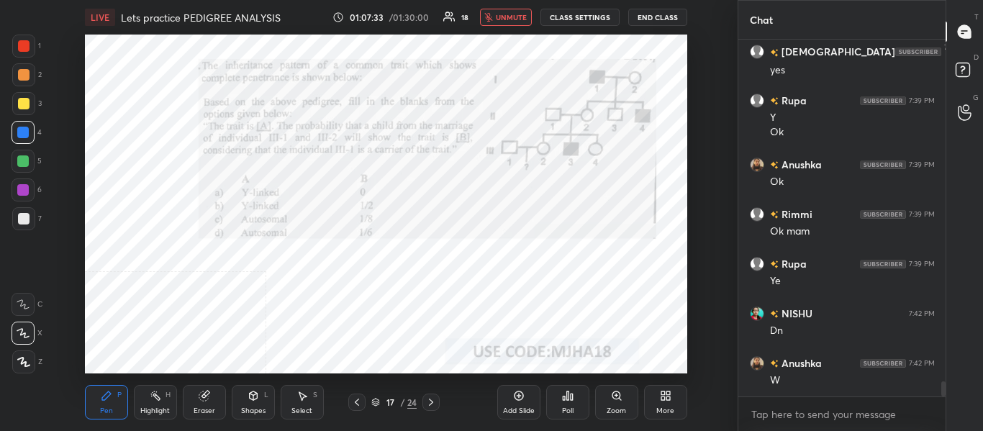
scroll to position [8149, 0]
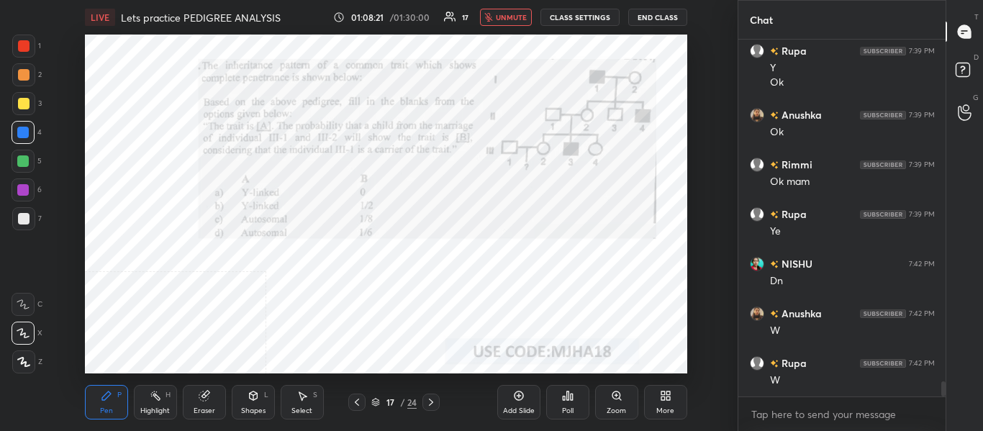
click at [516, 19] on span "unmute" at bounding box center [511, 17] width 31 height 10
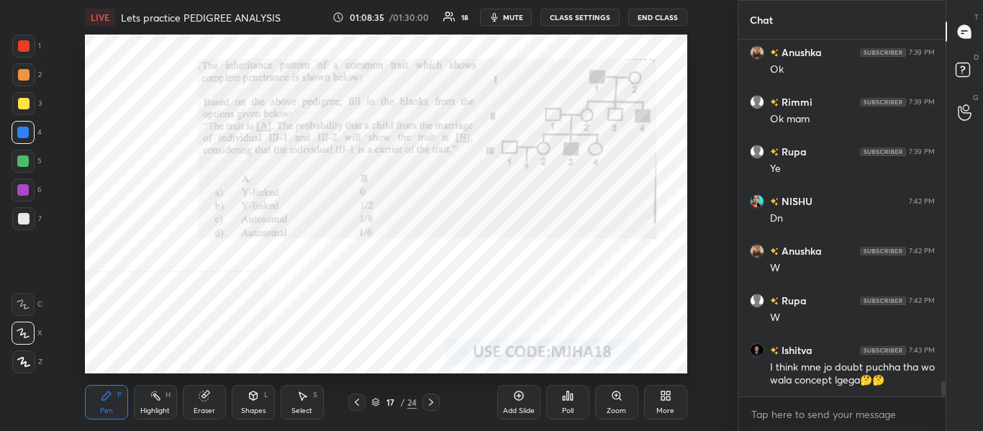
scroll to position [8261, 0]
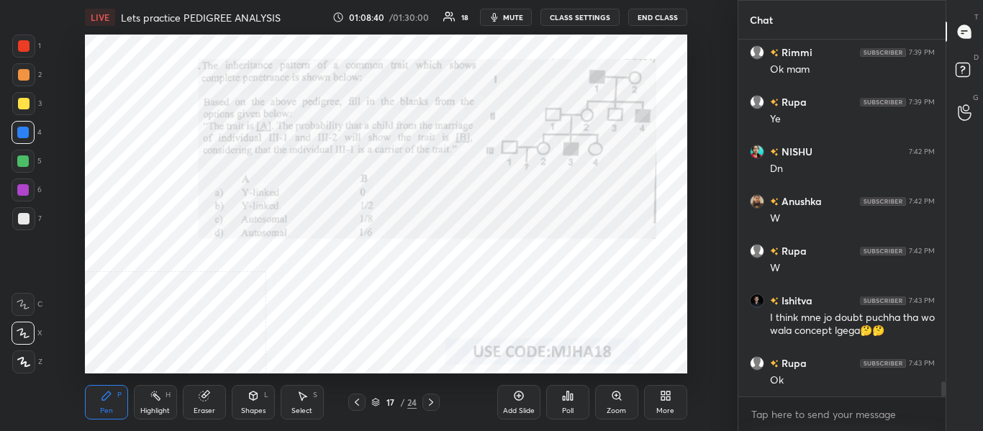
click at [517, 19] on span "mute" at bounding box center [513, 17] width 20 height 10
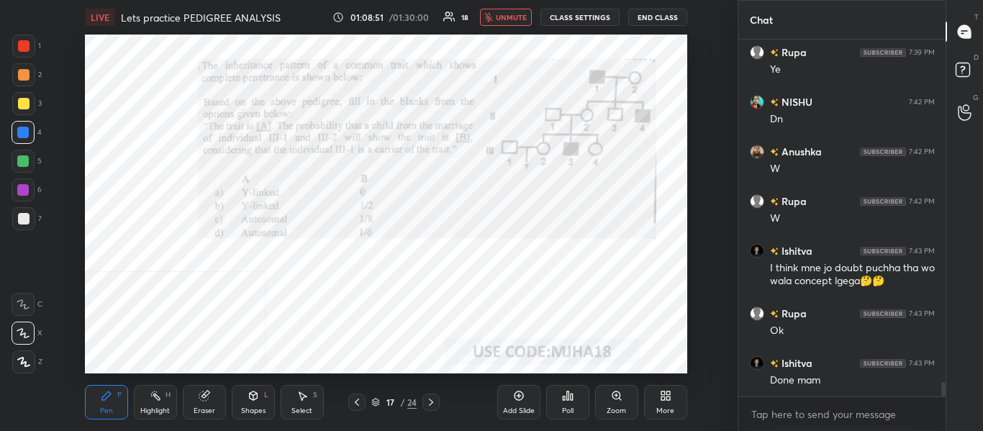
scroll to position [323, 203]
click at [496, 19] on button "unmute" at bounding box center [506, 17] width 52 height 17
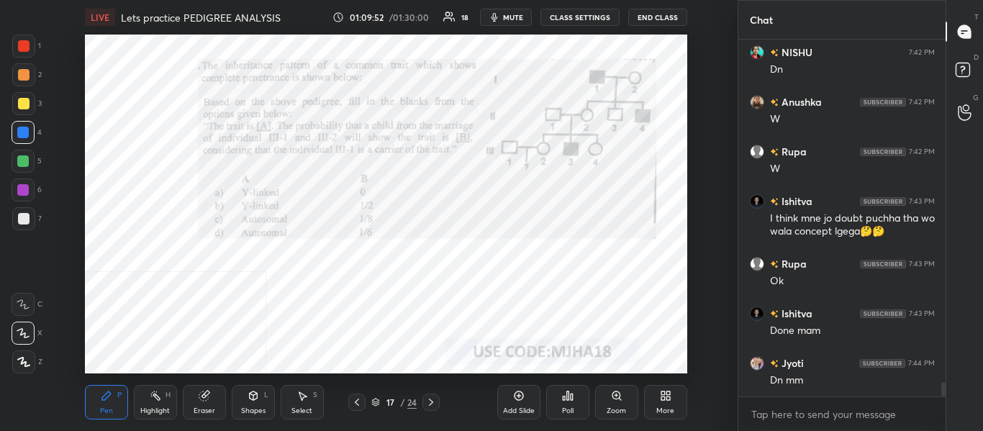
scroll to position [8410, 0]
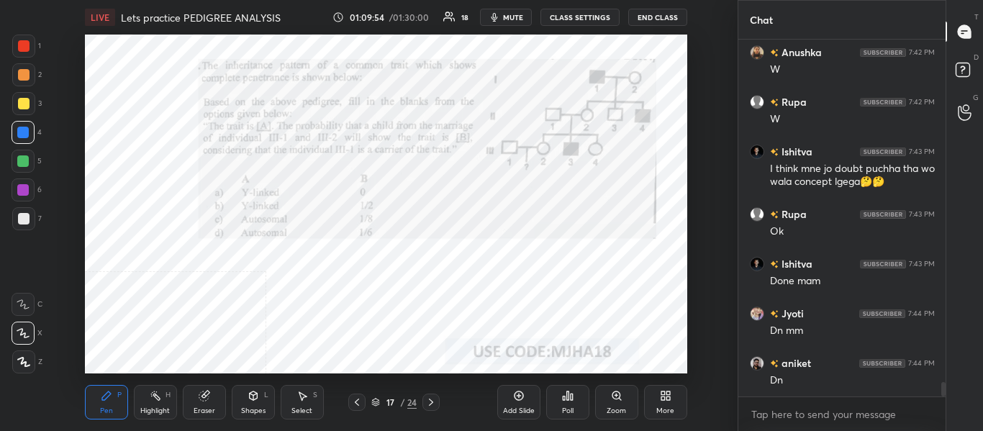
click at [569, 409] on div "Poll" at bounding box center [568, 410] width 12 height 7
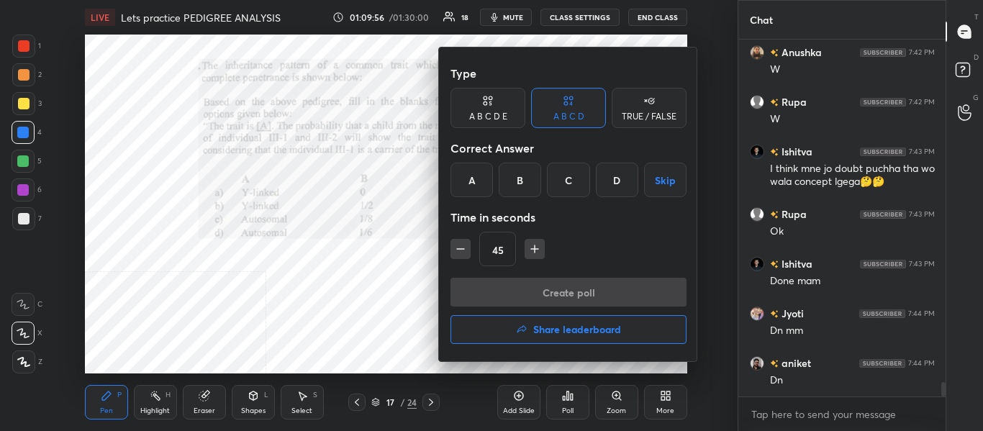
click at [621, 186] on div "D" at bounding box center [617, 180] width 42 height 35
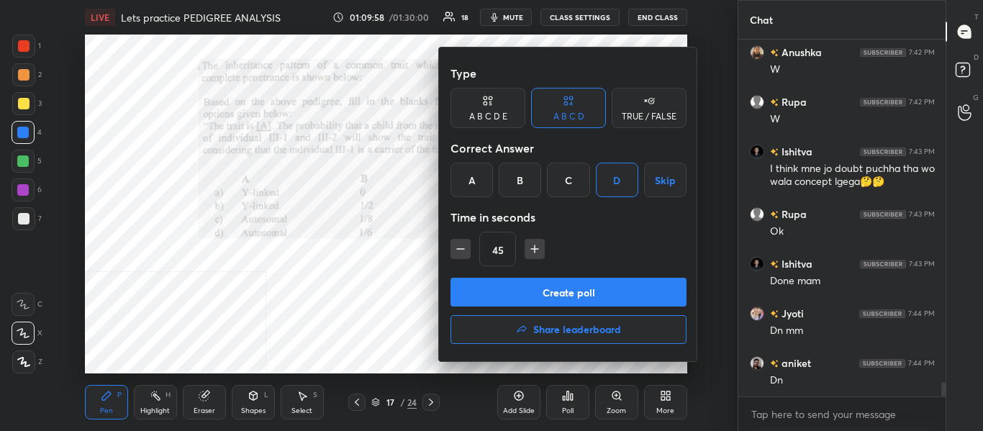
click at [563, 293] on button "Create poll" at bounding box center [568, 292] width 236 height 29
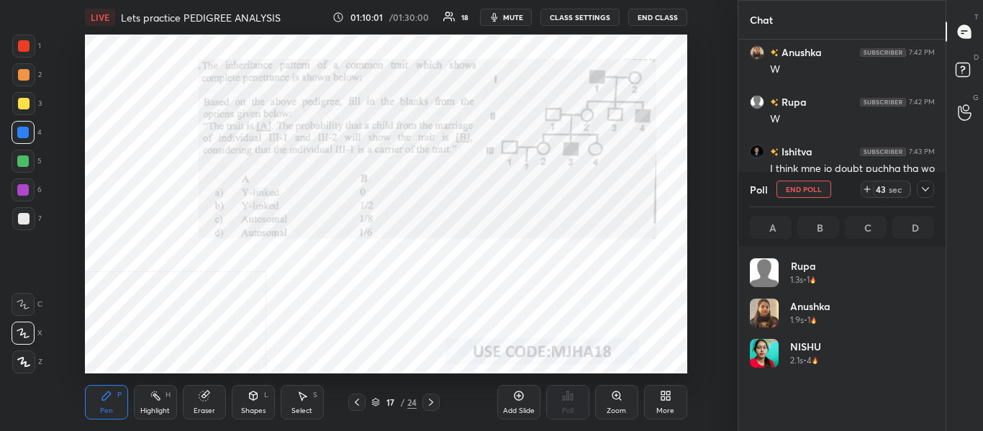
scroll to position [168, 180]
click at [519, 21] on span "mute" at bounding box center [513, 17] width 20 height 10
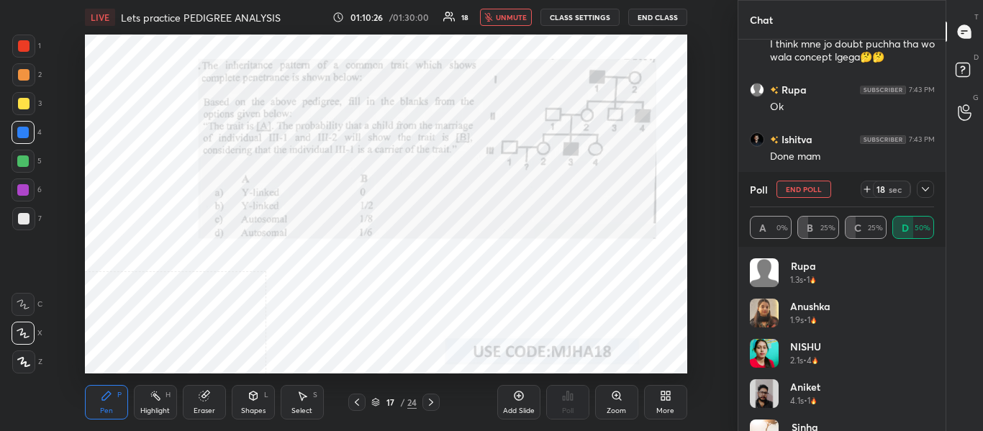
scroll to position [8584, 0]
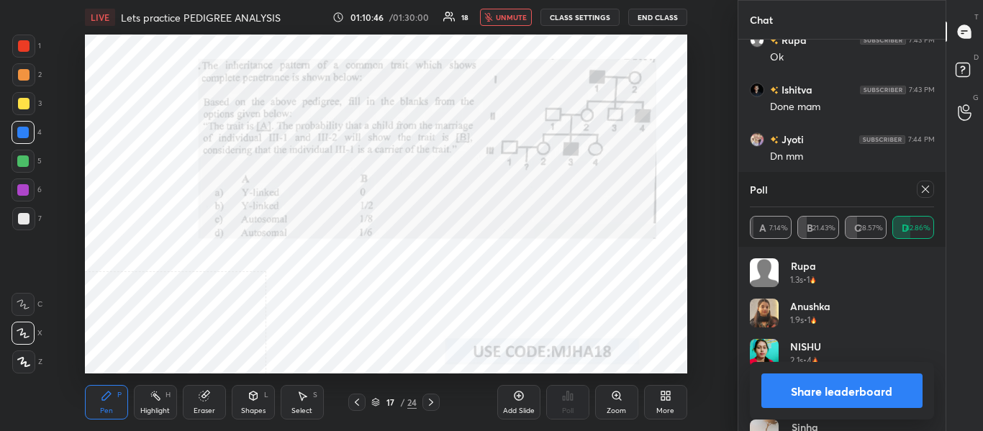
click at [493, 18] on icon "button" at bounding box center [489, 17] width 8 height 9
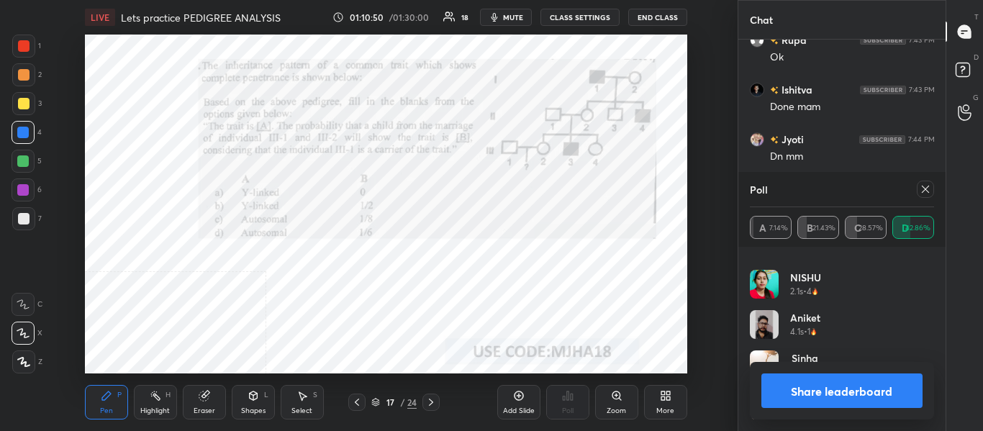
scroll to position [0, 0]
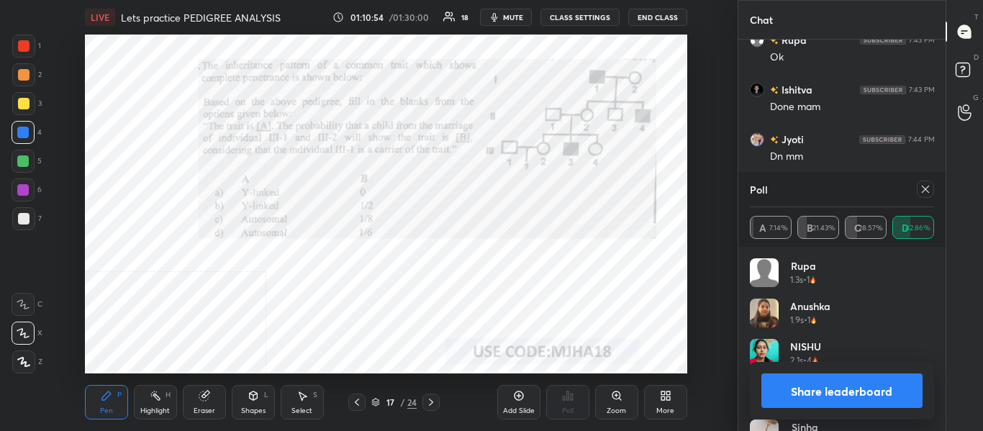
click at [855, 391] on button "Share leaderboard" at bounding box center [842, 390] width 162 height 35
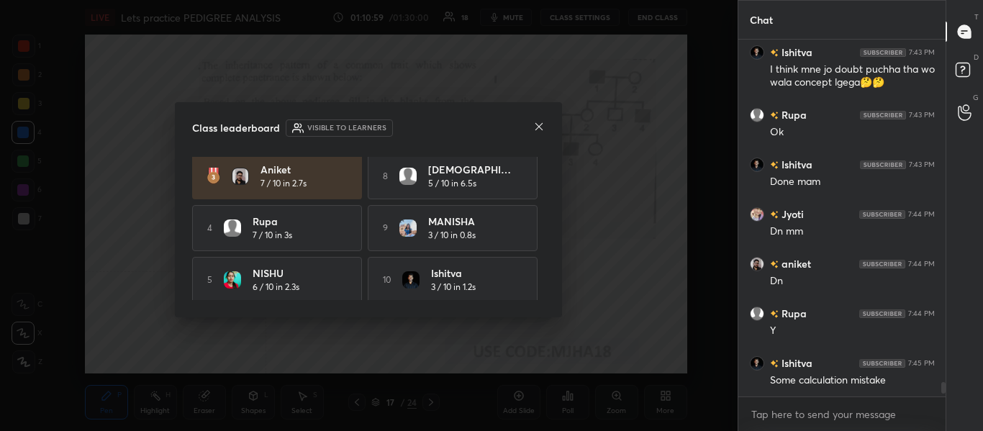
scroll to position [114, 0]
click at [538, 126] on icon at bounding box center [538, 126] width 7 height 7
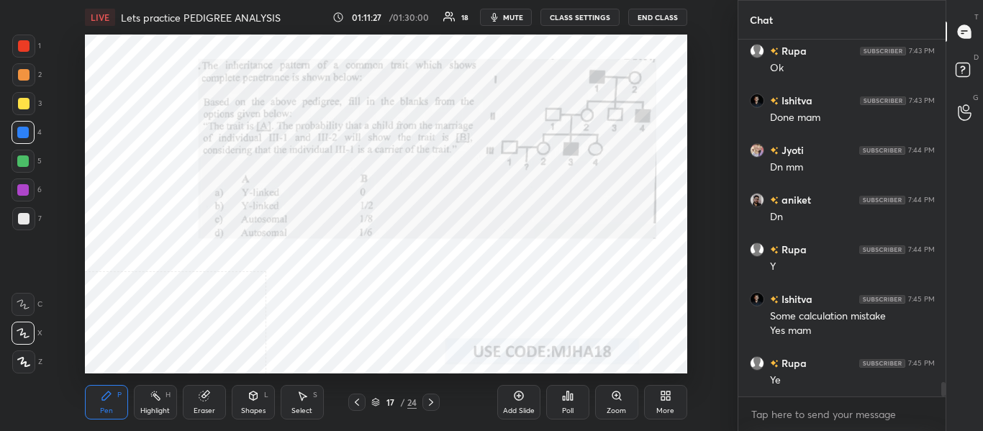
scroll to position [8623, 0]
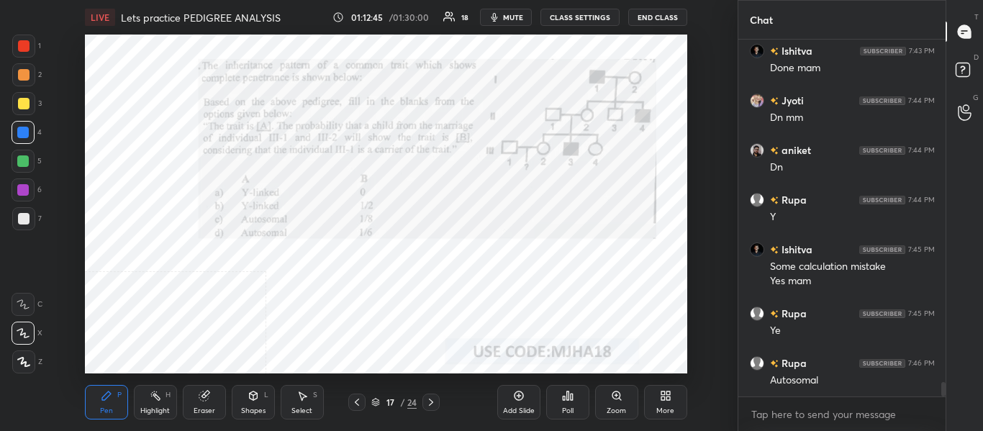
click at [24, 42] on div at bounding box center [24, 46] width 12 height 12
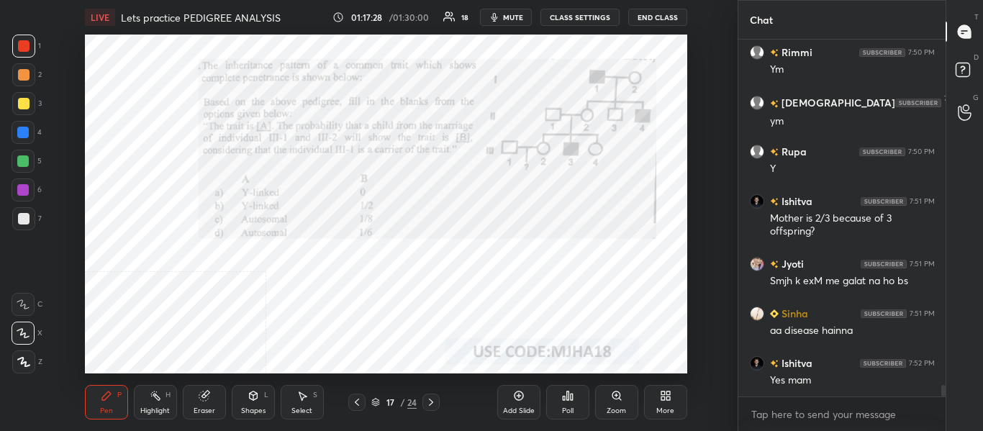
scroll to position [10452, 0]
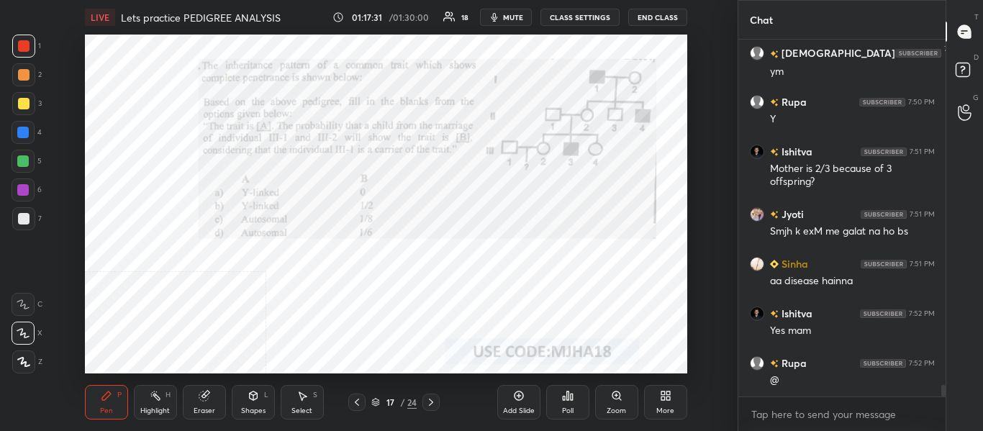
click at [432, 404] on icon at bounding box center [431, 402] width 12 height 12
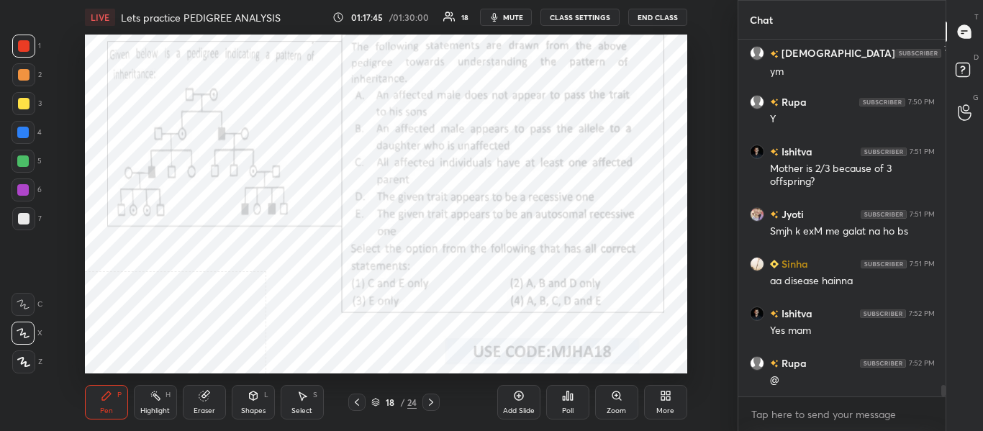
click at [505, 21] on span "mute" at bounding box center [513, 17] width 20 height 10
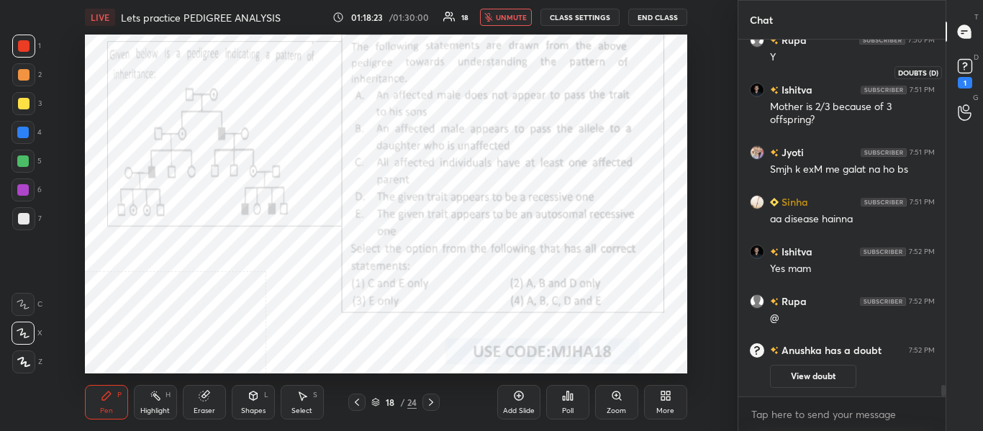
click at [965, 69] on rect at bounding box center [965, 67] width 14 height 14
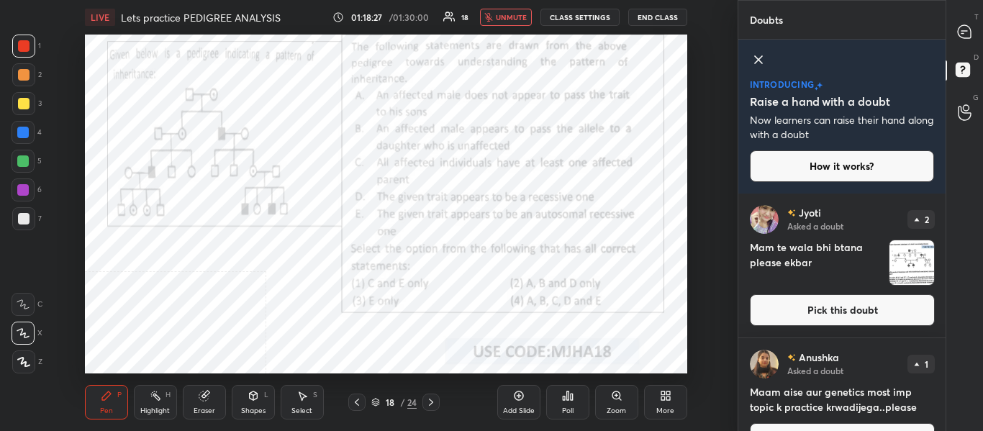
scroll to position [36, 0]
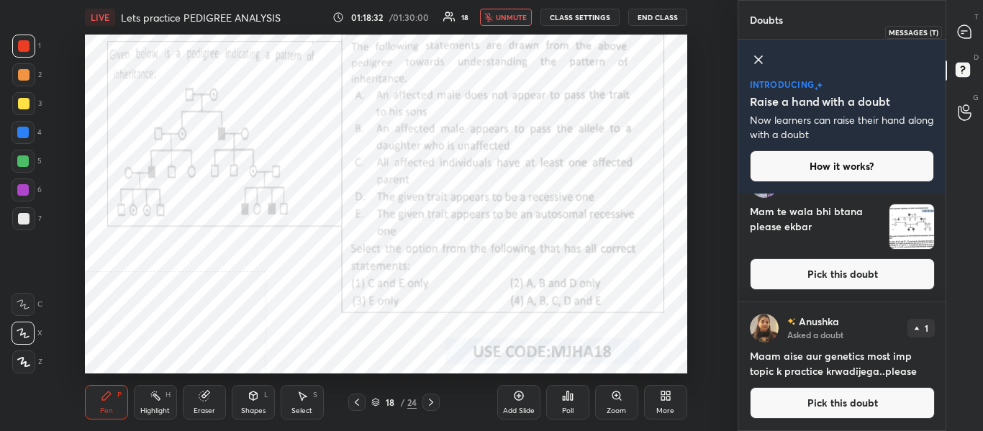
click at [969, 27] on icon at bounding box center [964, 31] width 13 height 13
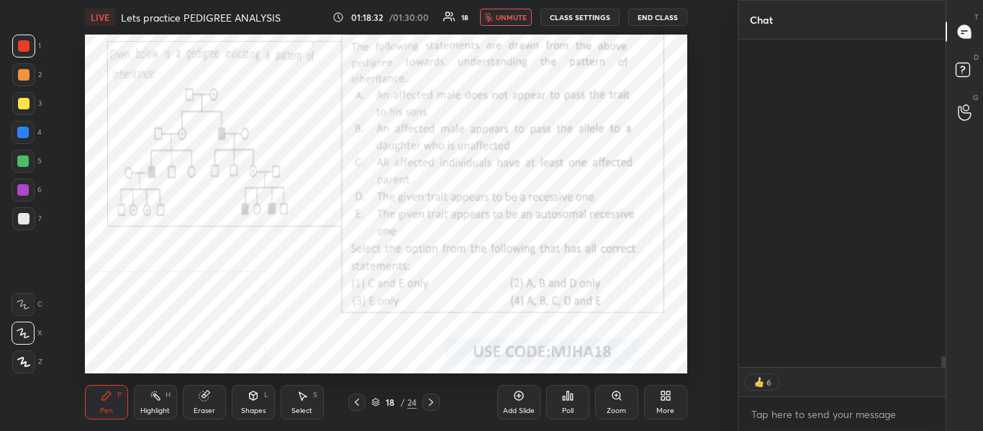
scroll to position [323, 203]
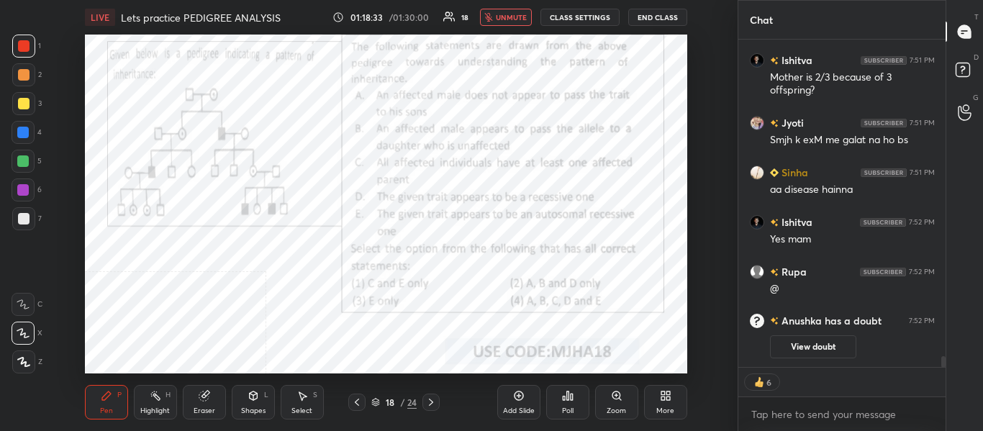
click at [521, 14] on span "unmute" at bounding box center [511, 17] width 31 height 10
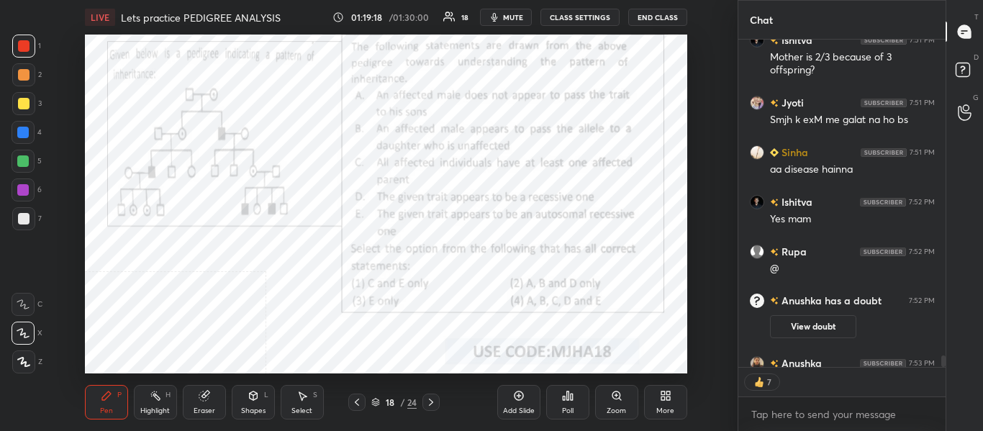
click at [500, 16] on icon "button" at bounding box center [494, 18] width 12 height 12
click at [513, 10] on button "unmute" at bounding box center [506, 17] width 52 height 17
click at [510, 12] on button "mute" at bounding box center [506, 17] width 52 height 17
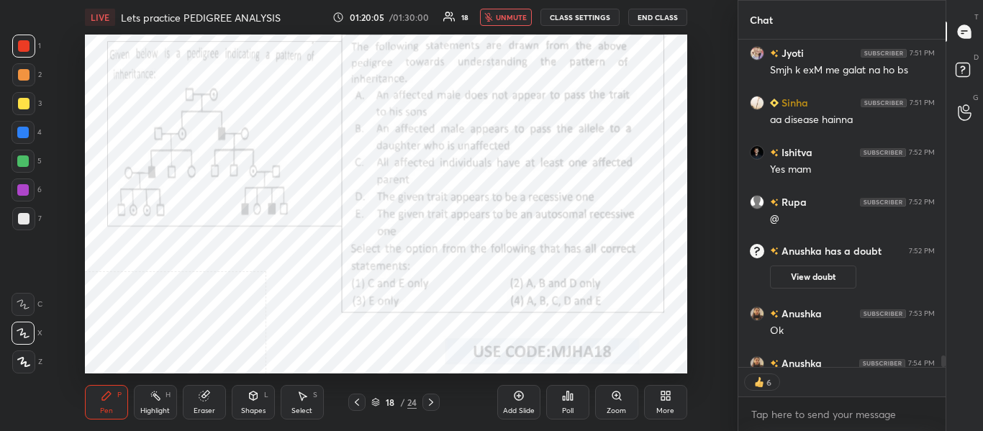
scroll to position [9614, 0]
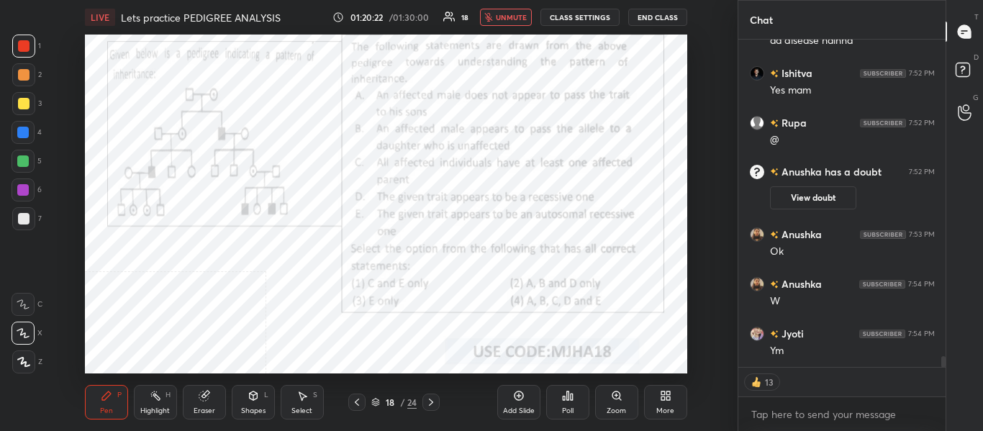
click at [511, 16] on span "unmute" at bounding box center [511, 17] width 31 height 10
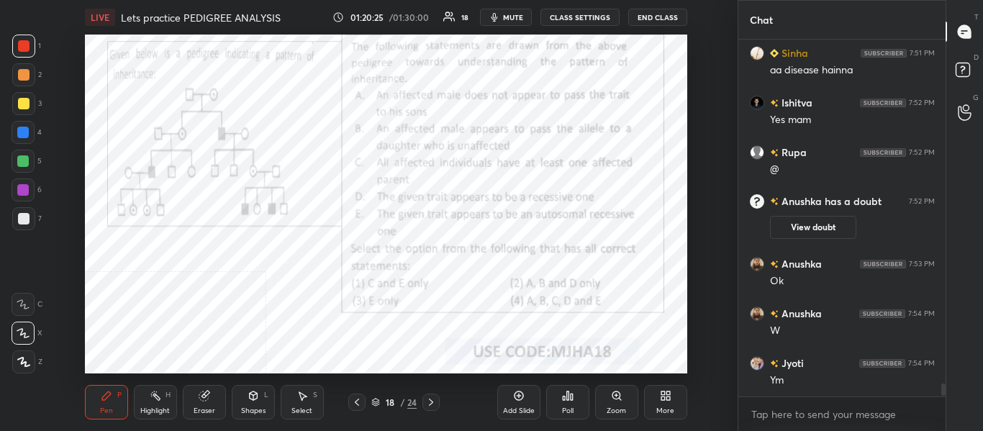
scroll to position [9585, 0]
click at [517, 18] on span "mute" at bounding box center [513, 17] width 20 height 10
click at [517, 18] on span "unmute" at bounding box center [511, 17] width 31 height 10
click at [565, 401] on icon at bounding box center [568, 396] width 12 height 12
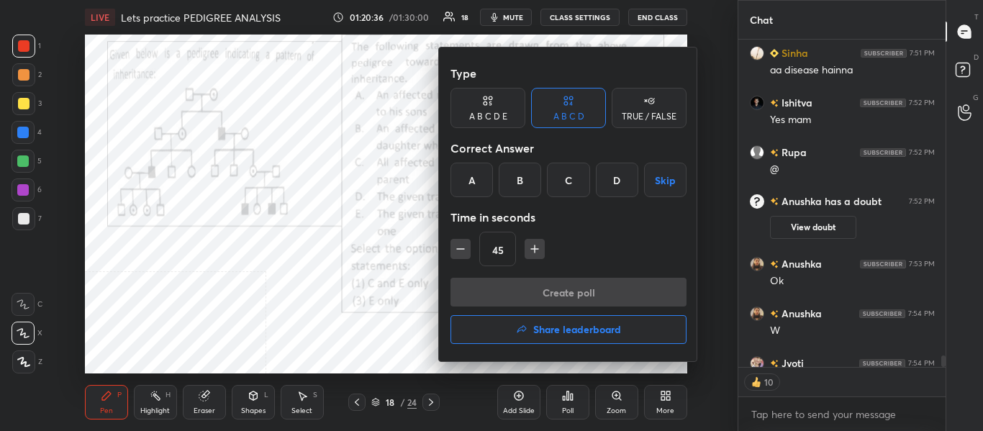
scroll to position [9664, 0]
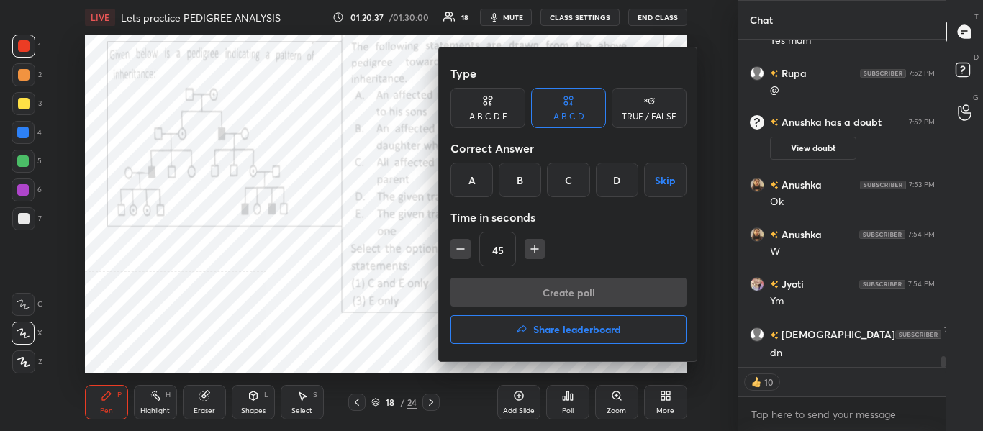
click at [515, 175] on div "B" at bounding box center [520, 180] width 42 height 35
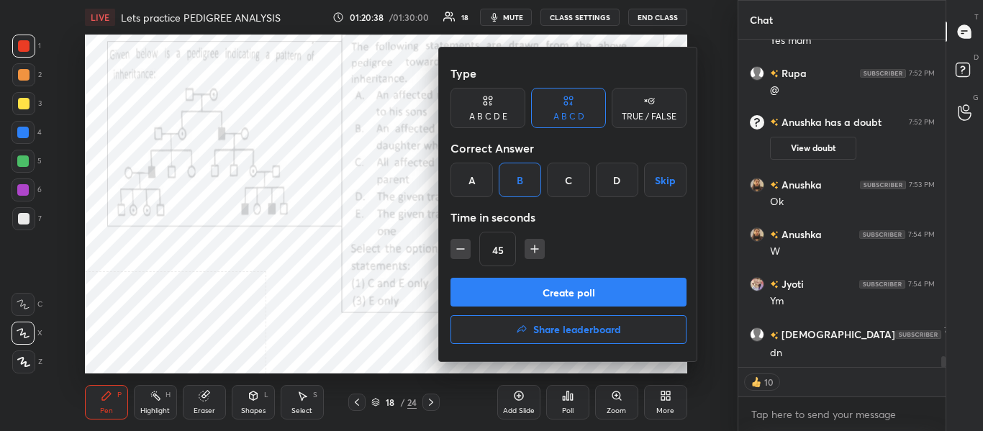
scroll to position [9714, 0]
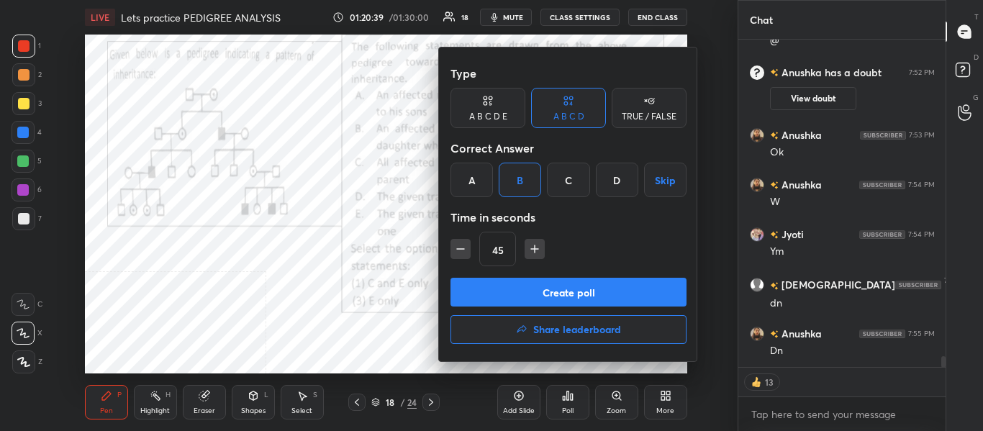
click at [519, 289] on button "Create poll" at bounding box center [568, 292] width 236 height 29
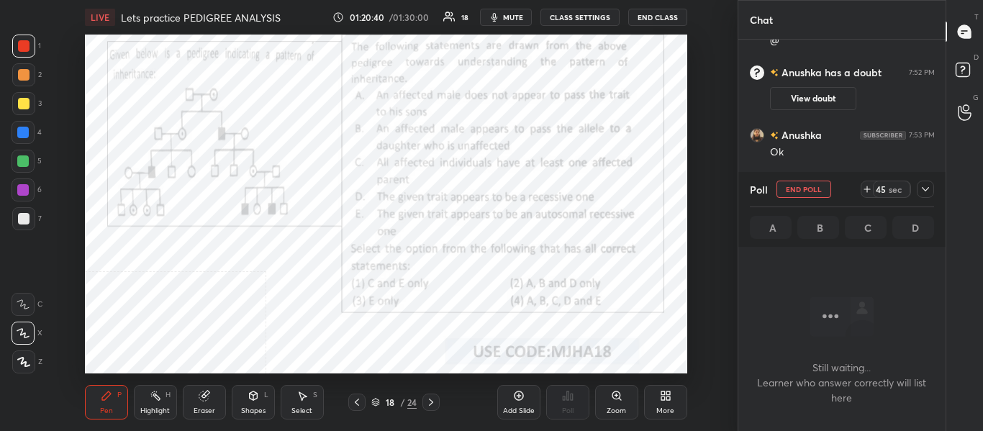
scroll to position [158, 203]
click at [516, 16] on span "mute" at bounding box center [513, 17] width 20 height 10
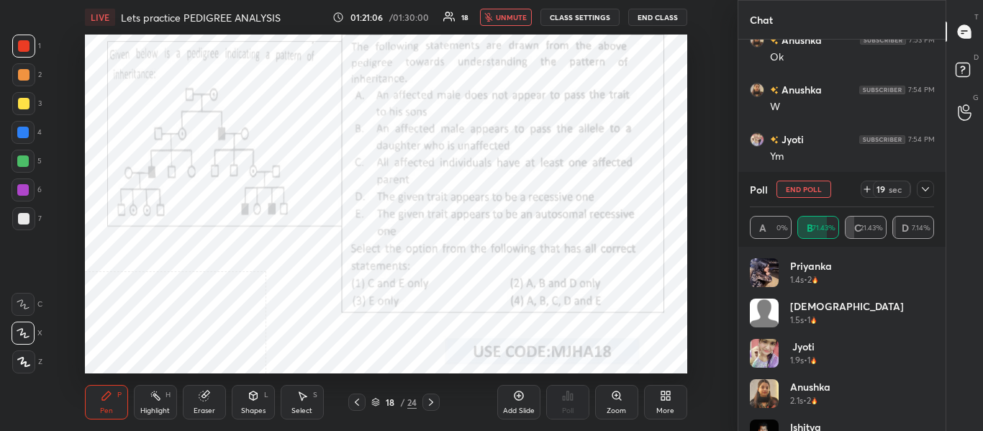
scroll to position [9823, 0]
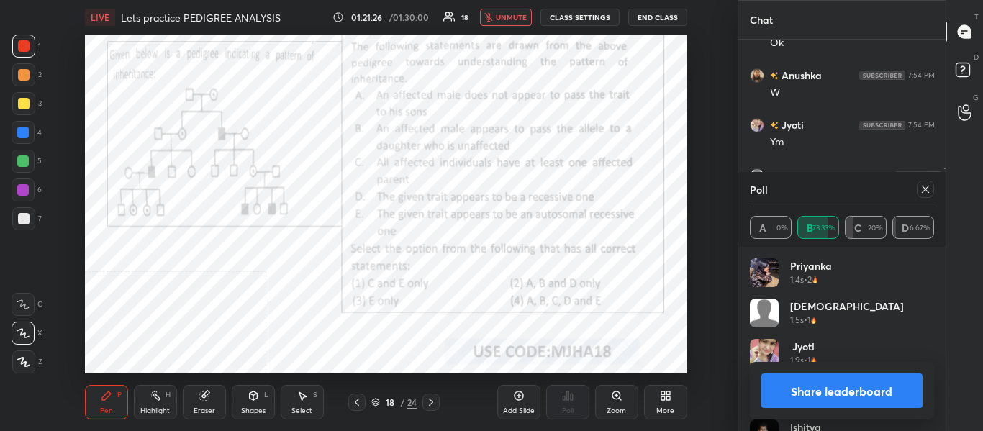
click at [493, 14] on icon "button" at bounding box center [488, 17] width 9 height 9
click at [926, 186] on icon at bounding box center [925, 189] width 12 height 12
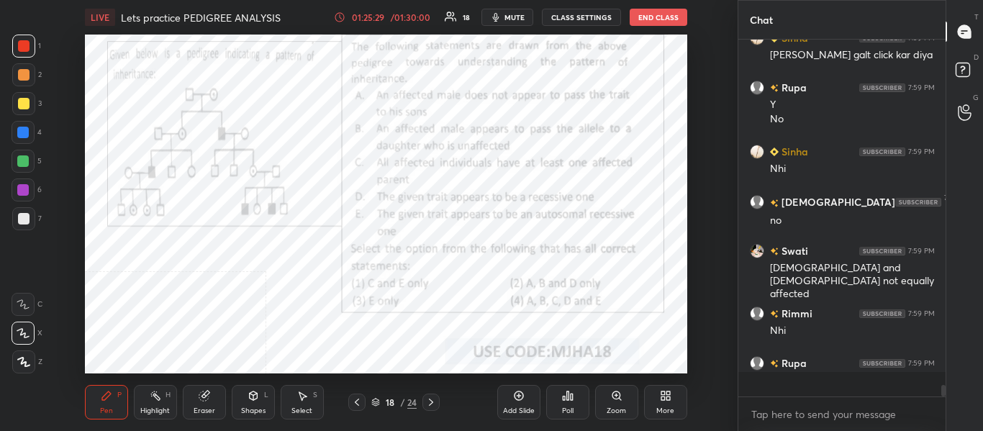
scroll to position [10599, 0]
click at [432, 403] on icon at bounding box center [431, 402] width 4 height 7
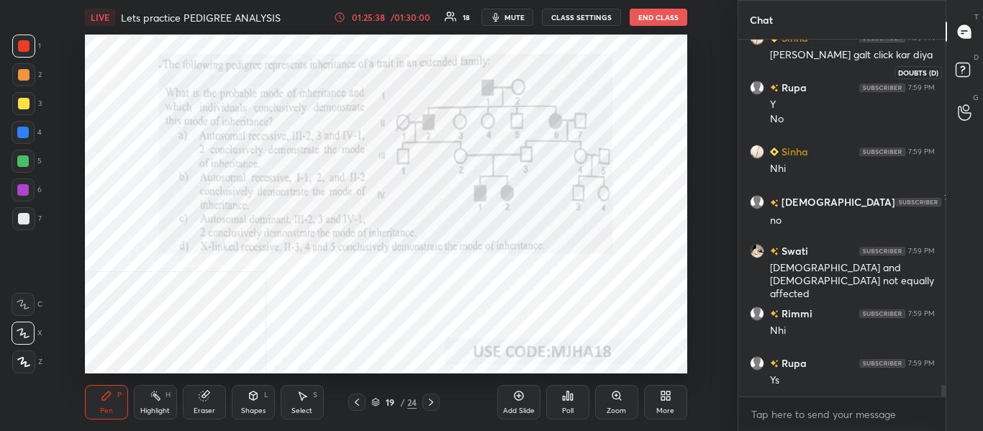
click at [964, 71] on rect at bounding box center [962, 70] width 14 height 14
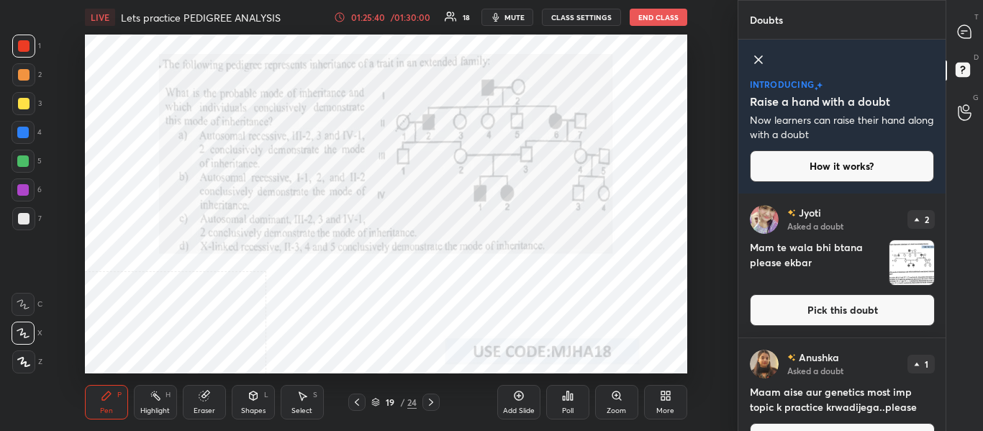
click at [916, 260] on img "grid" at bounding box center [911, 262] width 45 height 45
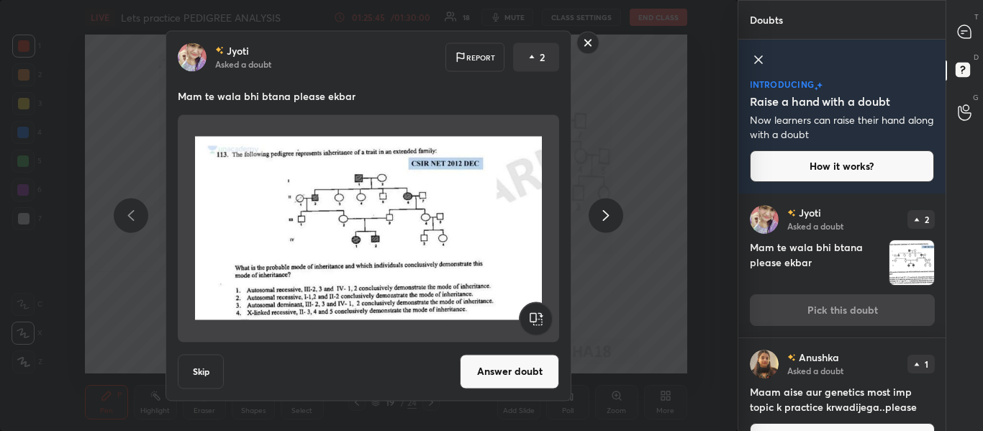
click at [587, 45] on rect at bounding box center [588, 43] width 22 height 22
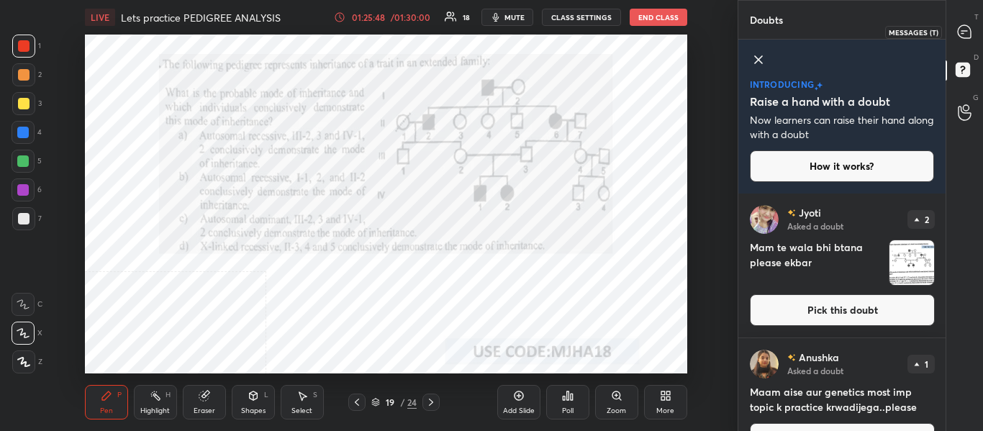
click at [960, 31] on icon at bounding box center [964, 31] width 13 height 13
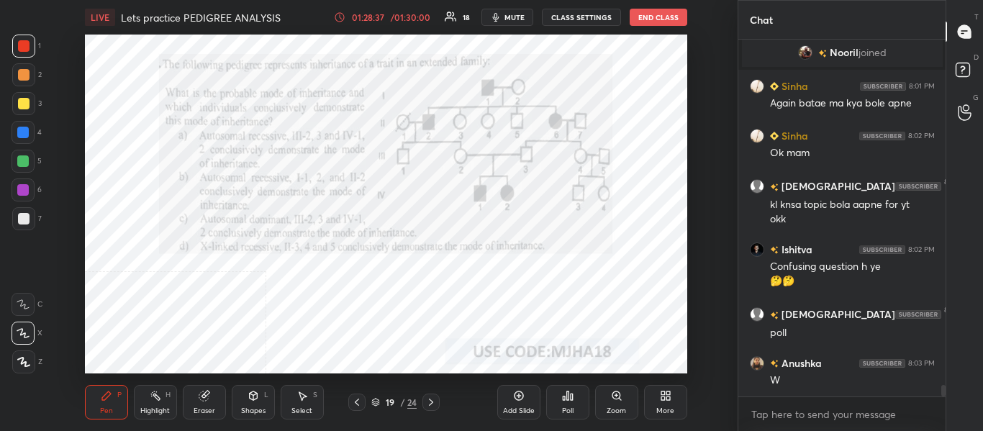
scroll to position [10448, 0]
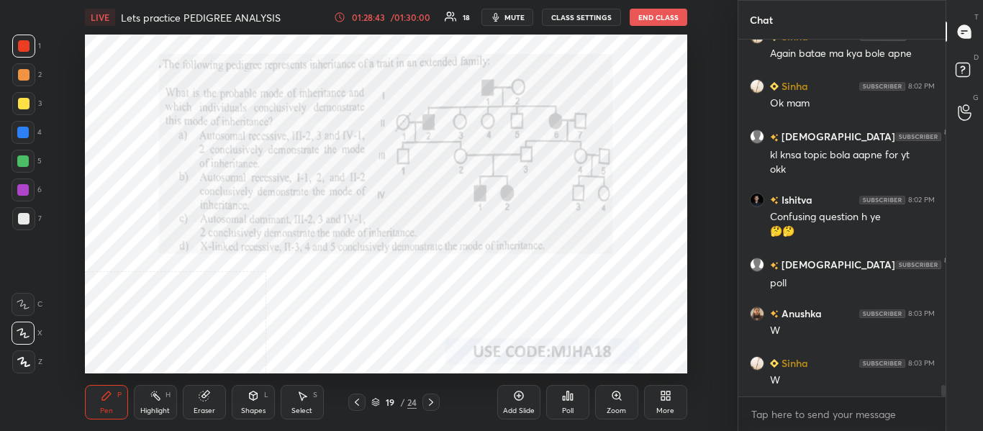
click at [514, 22] on span "mute" at bounding box center [514, 17] width 20 height 10
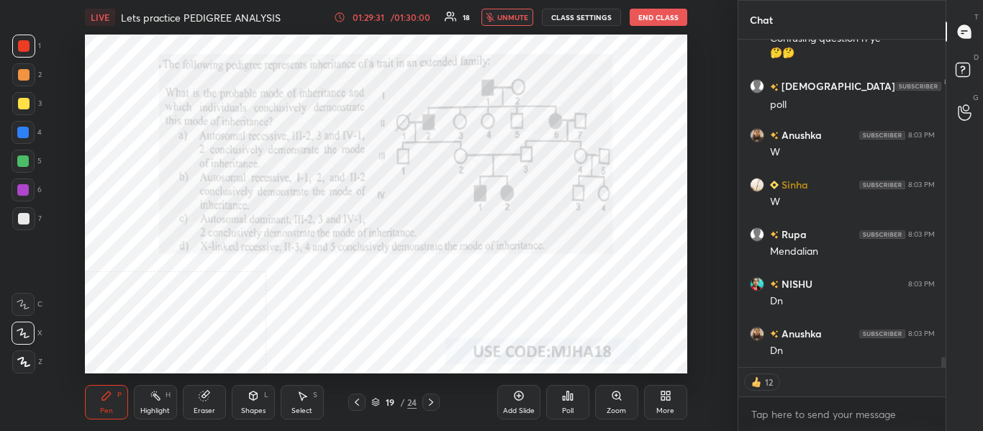
scroll to position [10676, 0]
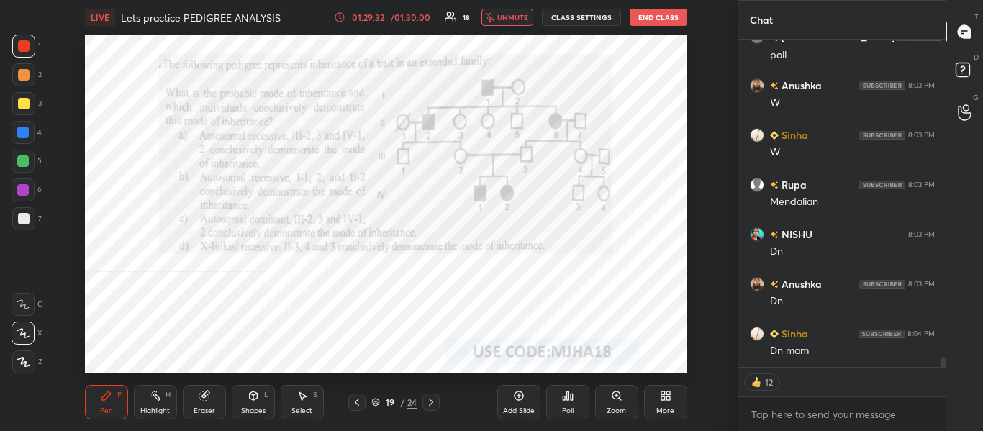
click at [514, 22] on span "unmute" at bounding box center [512, 17] width 31 height 10
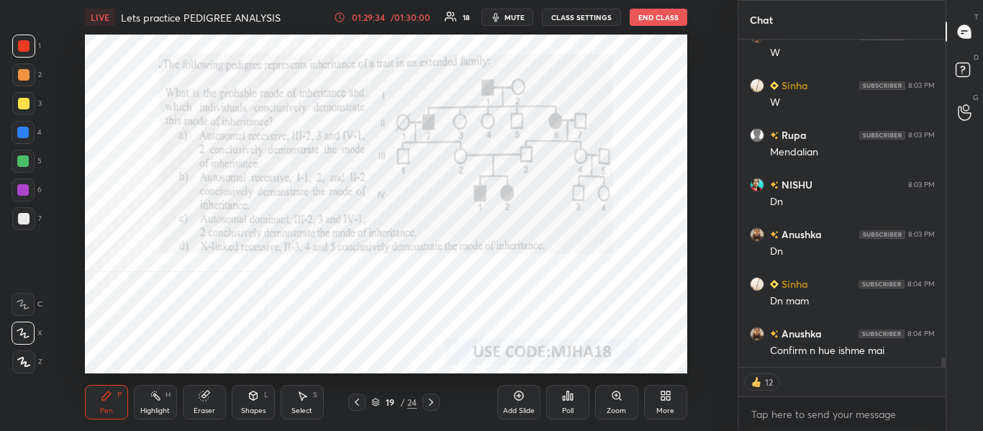
click at [568, 404] on div "Poll" at bounding box center [567, 402] width 43 height 35
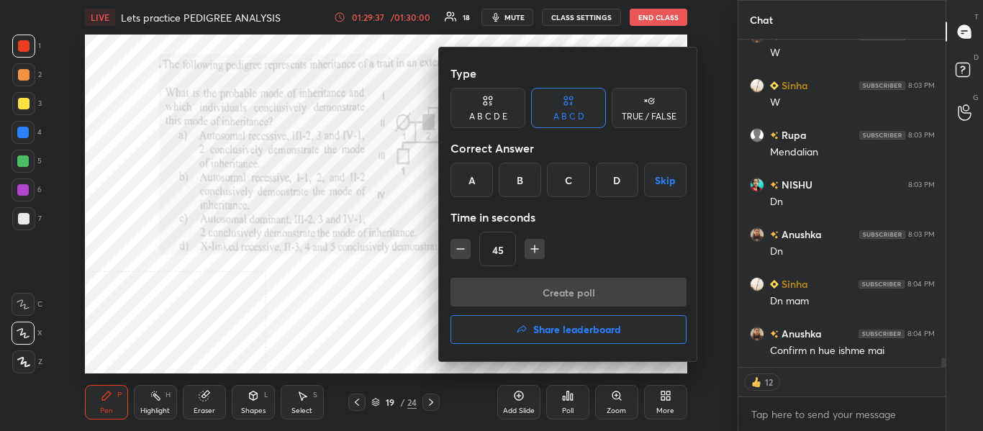
scroll to position [10696, 0]
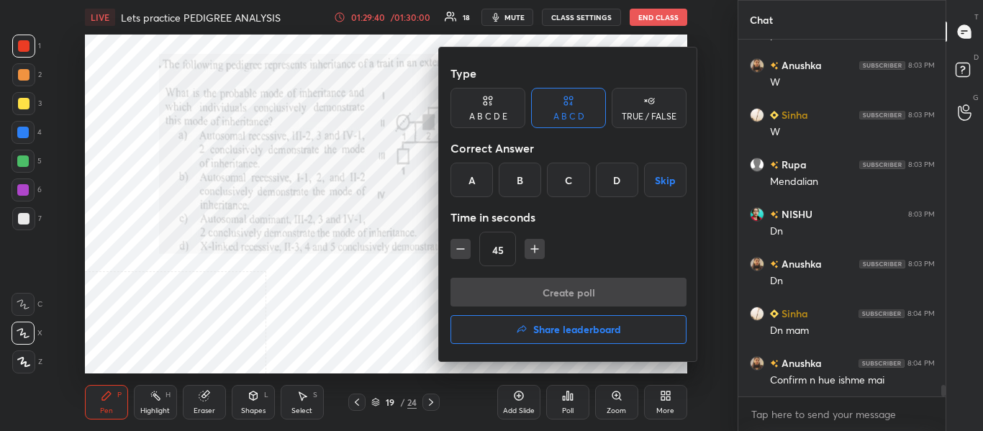
click at [472, 177] on div "A" at bounding box center [471, 180] width 42 height 35
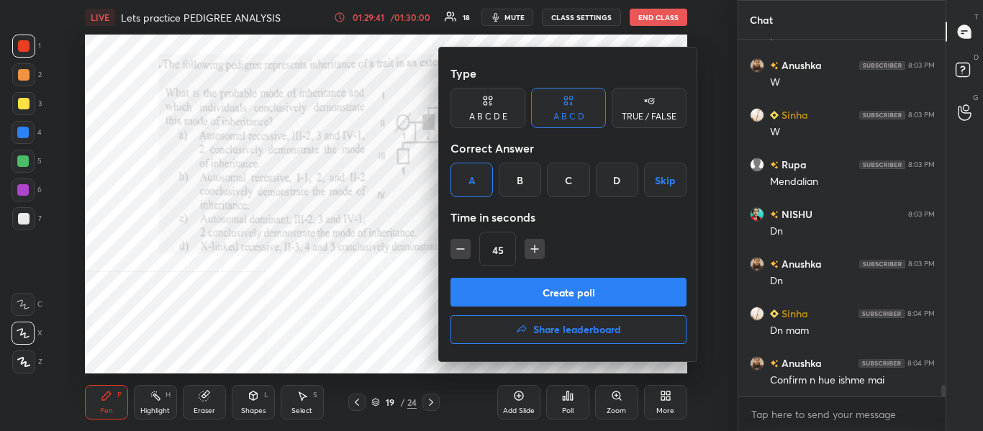
click at [483, 293] on button "Create poll" at bounding box center [568, 292] width 236 height 29
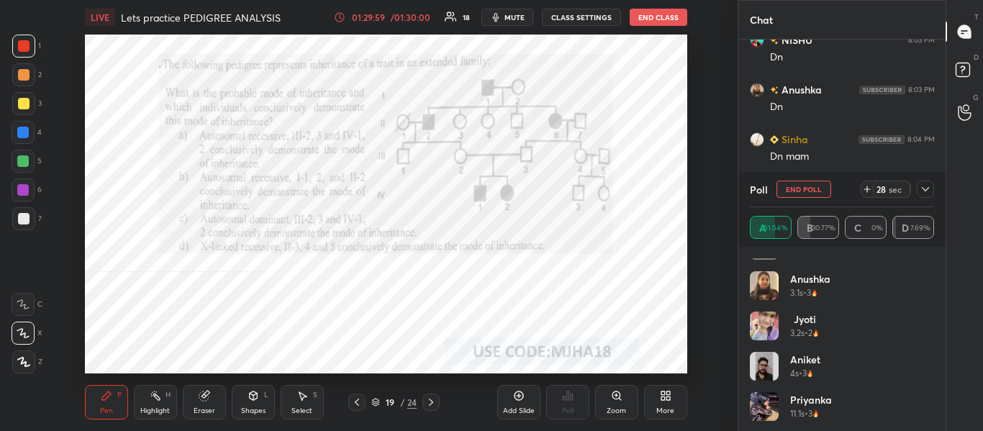
scroll to position [150, 0]
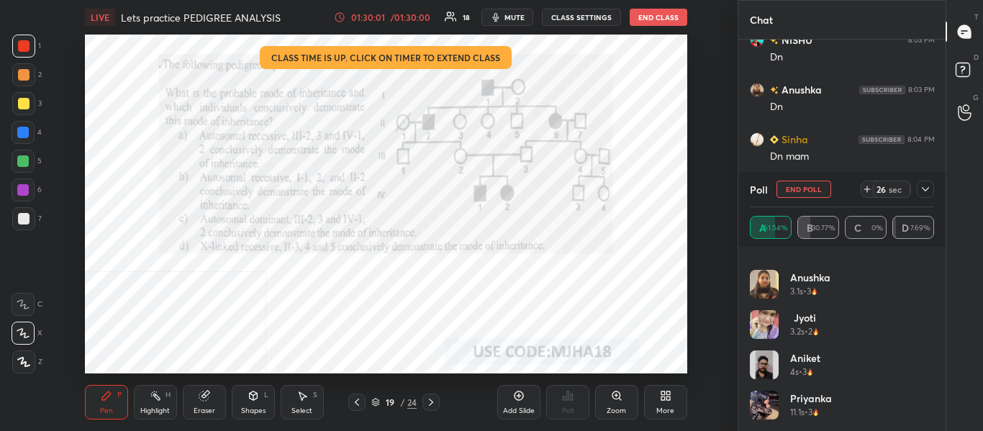
drag, startPoint x: 523, startPoint y: 15, endPoint x: 530, endPoint y: 31, distance: 17.4
click at [522, 16] on span "mute" at bounding box center [514, 17] width 20 height 10
click at [522, 21] on span "mute" at bounding box center [514, 17] width 20 height 10
click at [524, 20] on span "mute" at bounding box center [514, 17] width 20 height 10
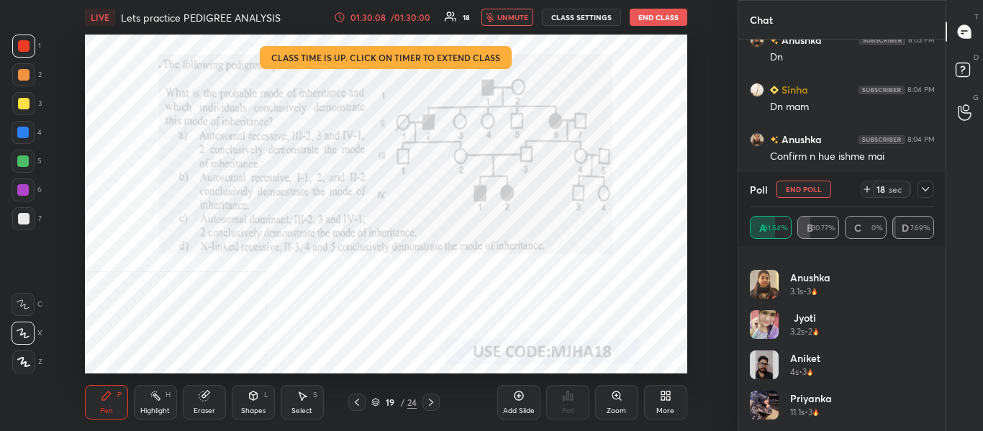
click at [921, 191] on icon at bounding box center [925, 189] width 12 height 12
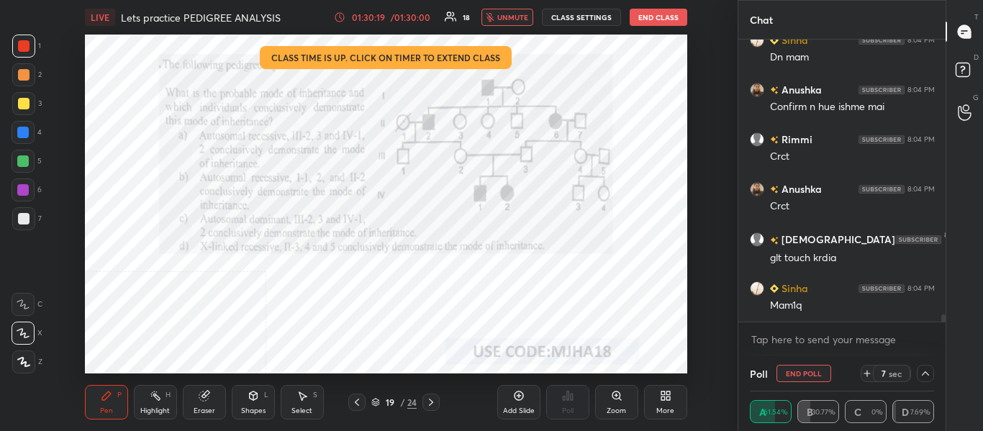
scroll to position [11032, 0]
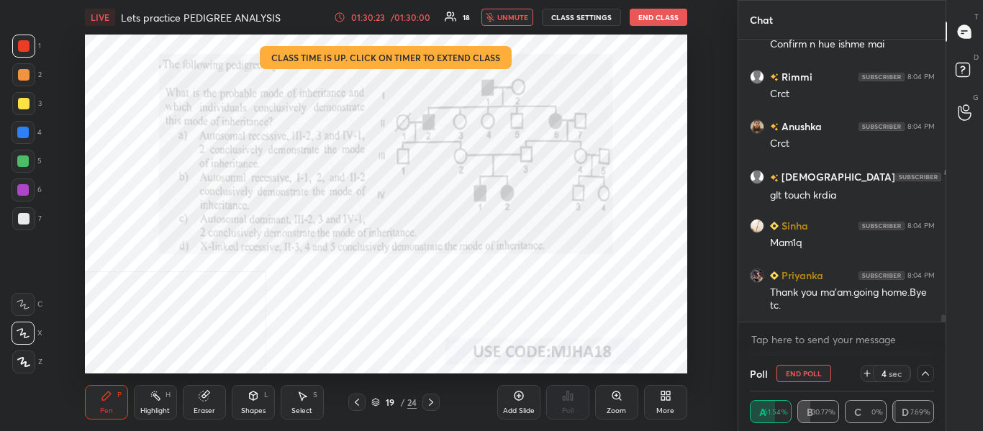
click at [504, 19] on span "unmute" at bounding box center [512, 17] width 31 height 10
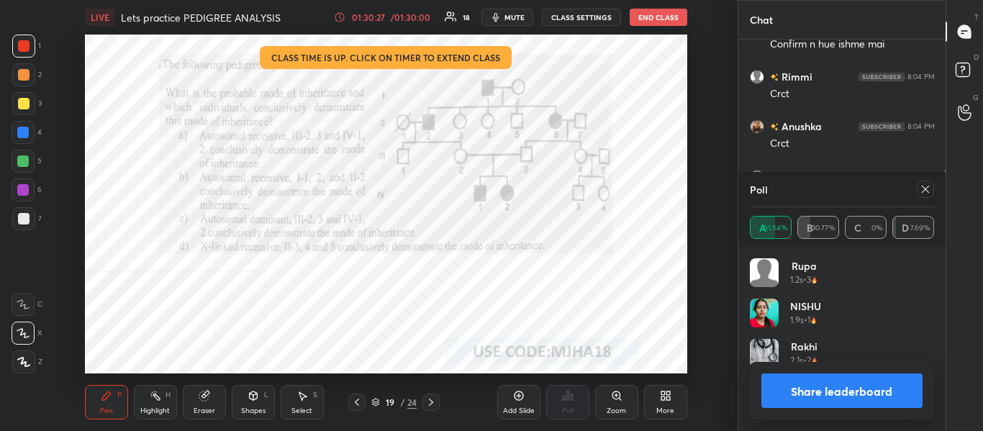
scroll to position [168, 180]
click at [817, 394] on button "Share leaderboard" at bounding box center [842, 390] width 162 height 35
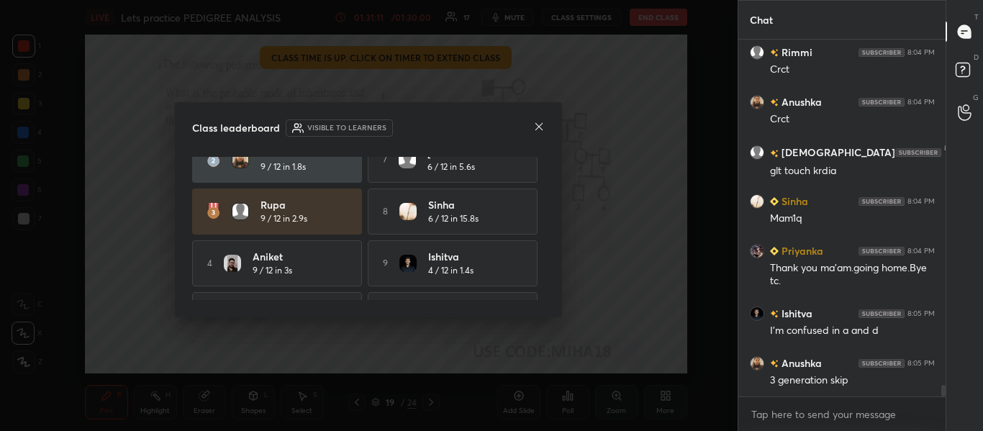
scroll to position [114, 0]
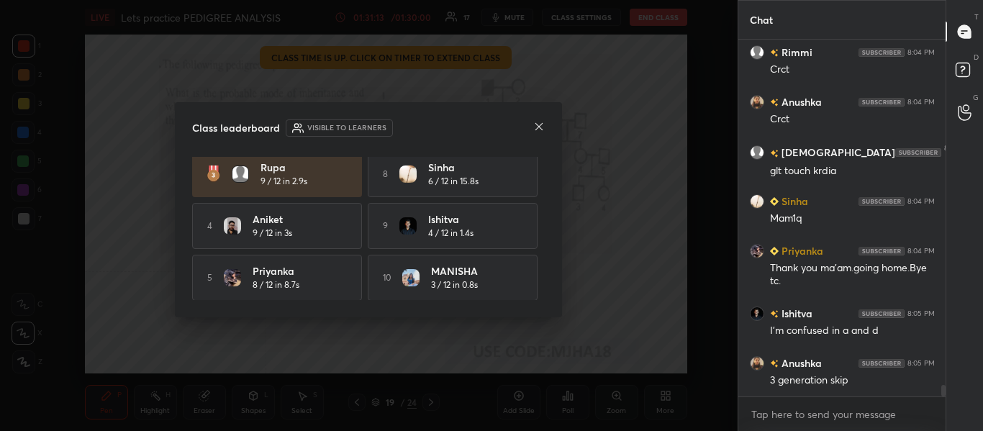
click at [542, 123] on icon at bounding box center [539, 127] width 12 height 12
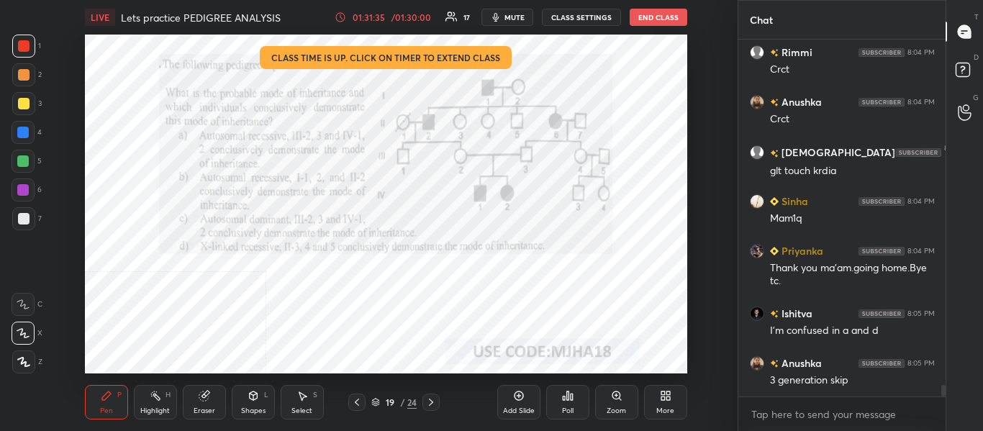
click at [157, 404] on div "Highlight H" at bounding box center [155, 402] width 43 height 35
click at [105, 420] on div "Pen P Highlight H Eraser Shapes L Select S 19 / 24 Add Slide Poll Zoom More" at bounding box center [386, 402] width 602 height 58
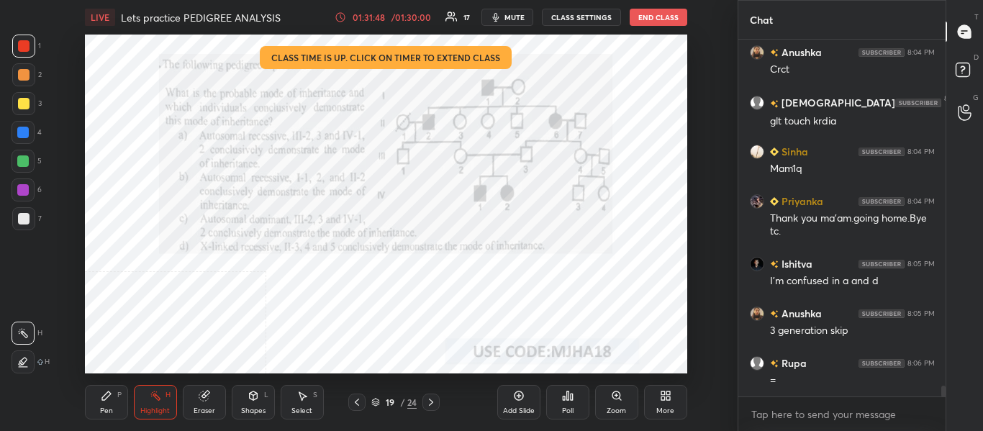
click at [109, 414] on div "Pen" at bounding box center [106, 410] width 13 height 7
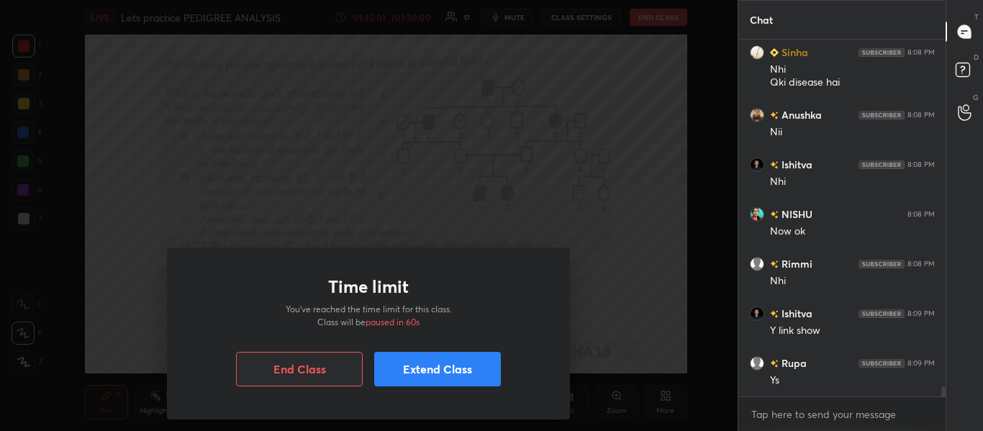
scroll to position [11905, 0]
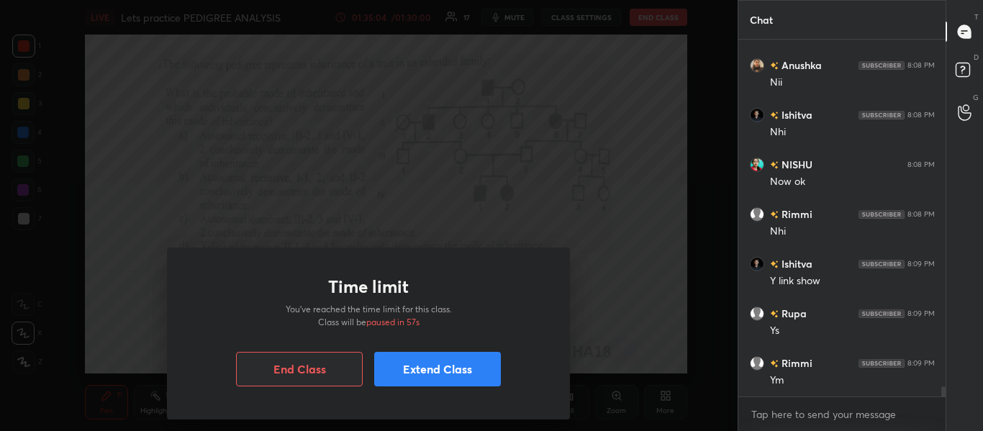
click at [422, 371] on button "Extend Class" at bounding box center [437, 369] width 127 height 35
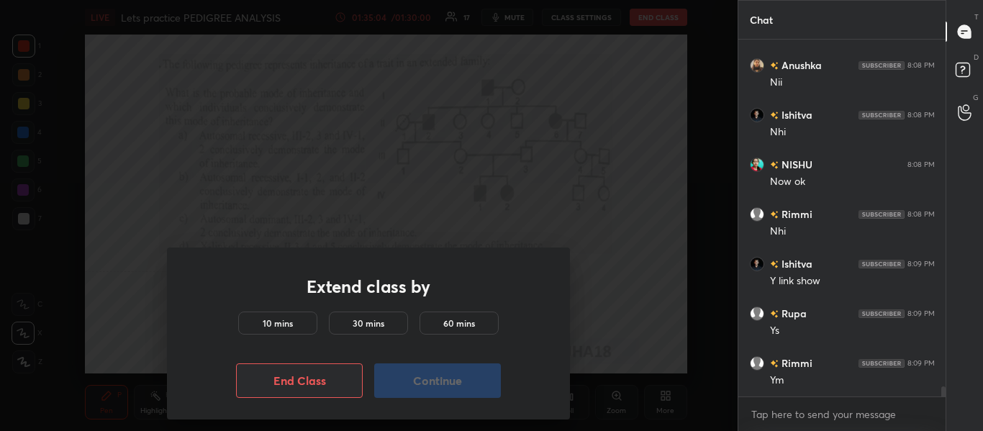
click at [281, 321] on h5 "10 mins" at bounding box center [278, 323] width 30 height 13
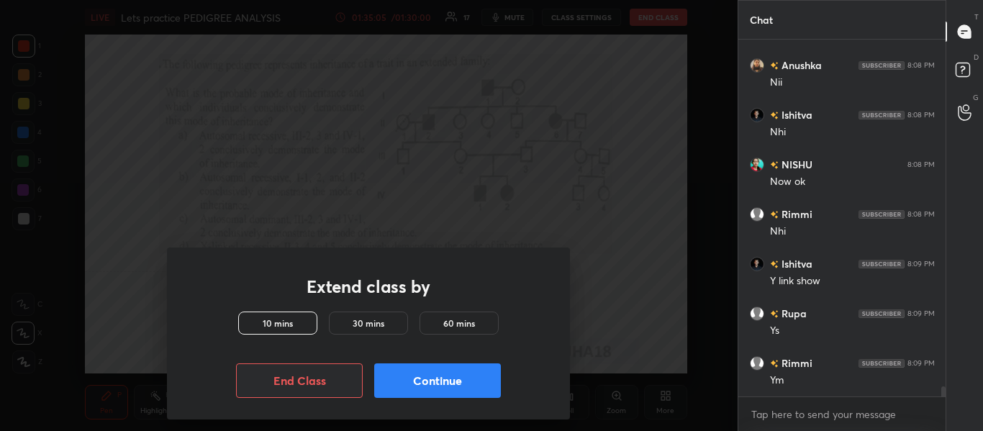
click at [433, 376] on button "Continue" at bounding box center [437, 380] width 127 height 35
click at [429, 382] on button "Continue" at bounding box center [437, 380] width 127 height 35
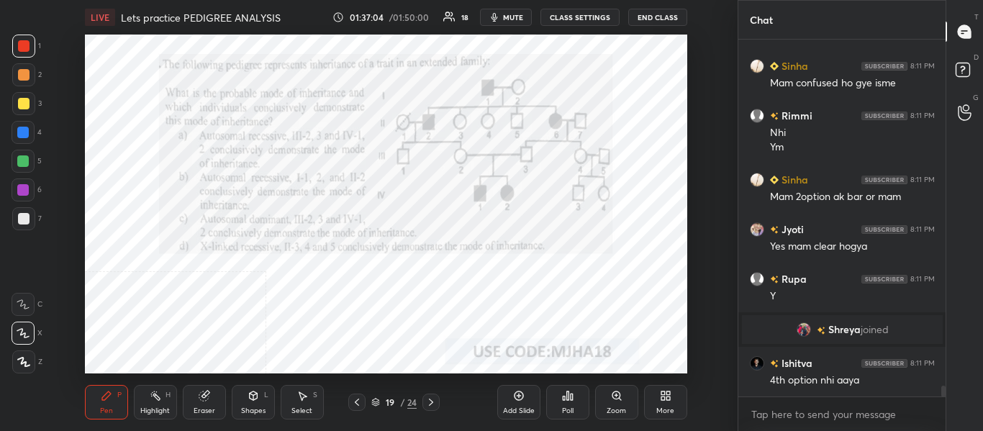
scroll to position [11658, 0]
click at [222, 396] on div "Eraser" at bounding box center [204, 402] width 43 height 35
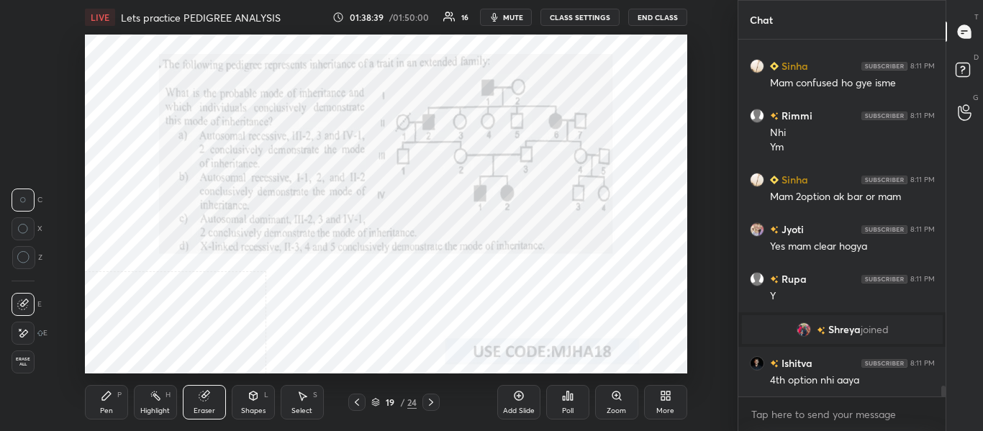
click at [116, 404] on div "Pen P" at bounding box center [106, 402] width 43 height 35
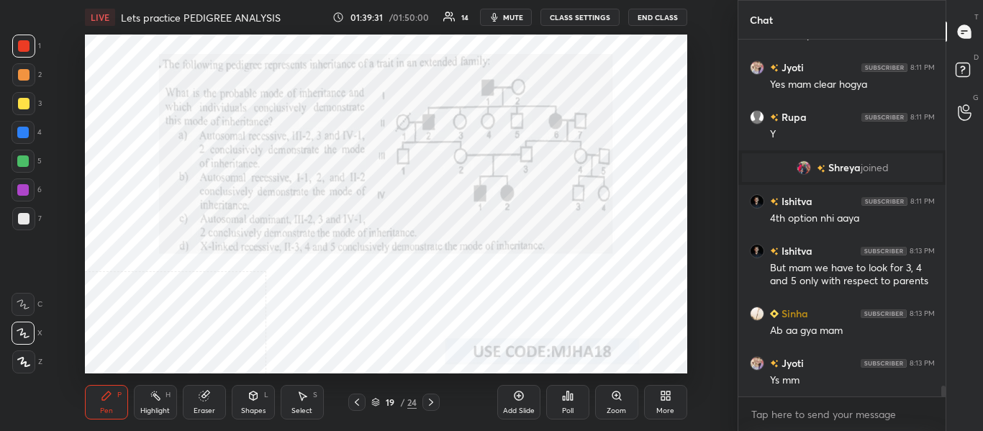
scroll to position [11883, 0]
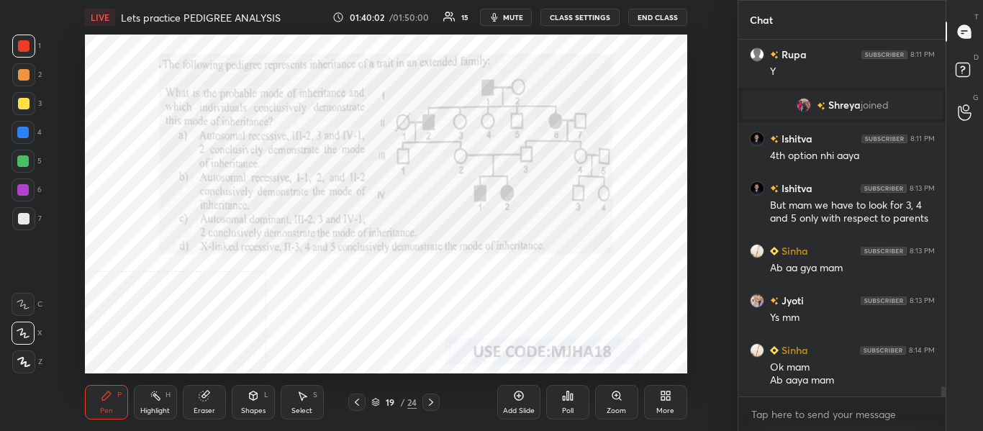
click at [168, 402] on div "Highlight H" at bounding box center [155, 402] width 43 height 35
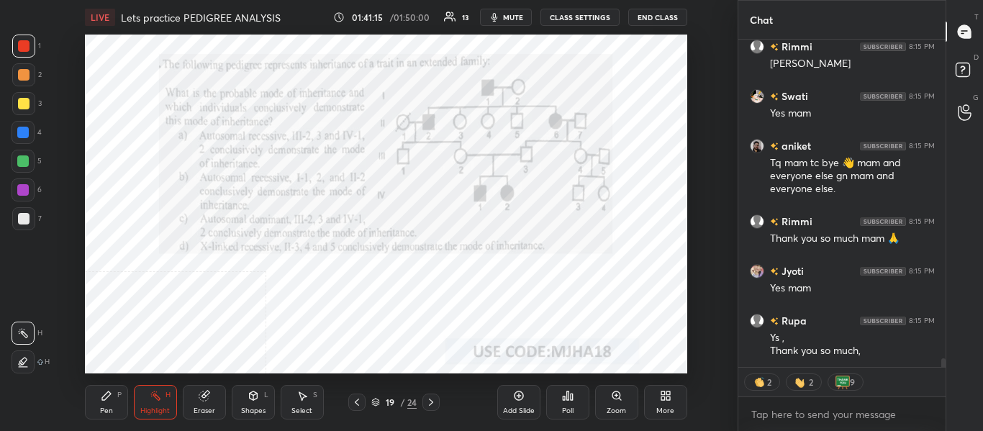
scroll to position [12509, 0]
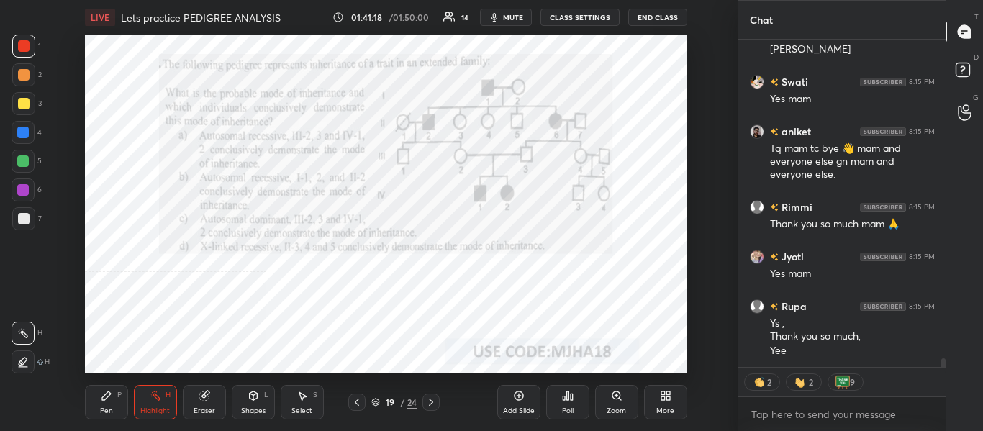
click at [356, 405] on icon at bounding box center [357, 402] width 12 height 12
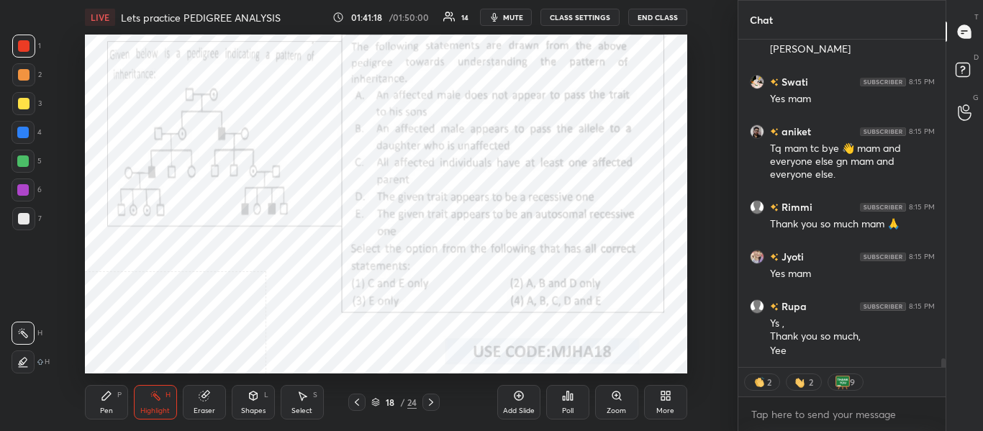
click at [356, 405] on icon at bounding box center [357, 402] width 12 height 12
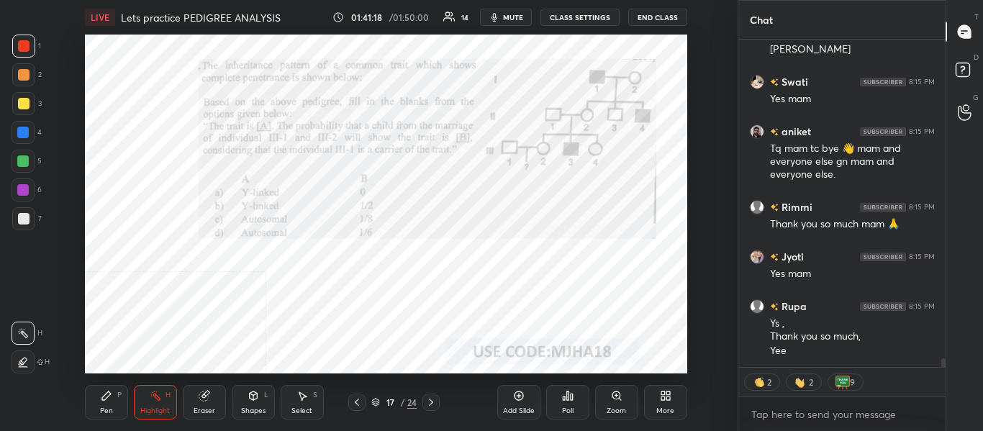
click at [356, 405] on icon at bounding box center [357, 402] width 12 height 12
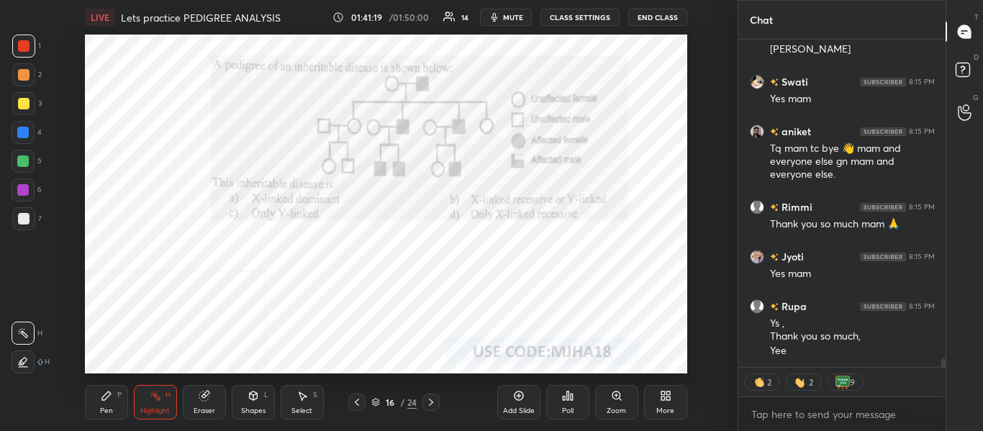
click at [356, 405] on icon at bounding box center [357, 402] width 12 height 12
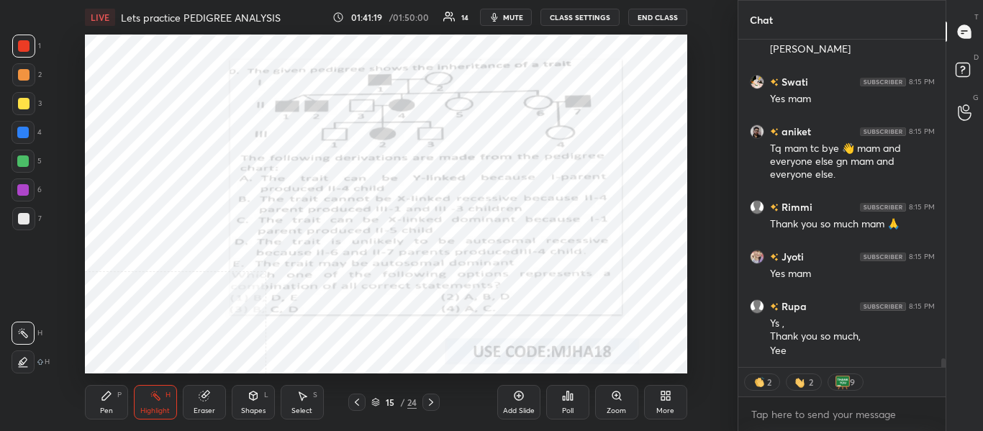
click at [356, 405] on icon at bounding box center [357, 402] width 12 height 12
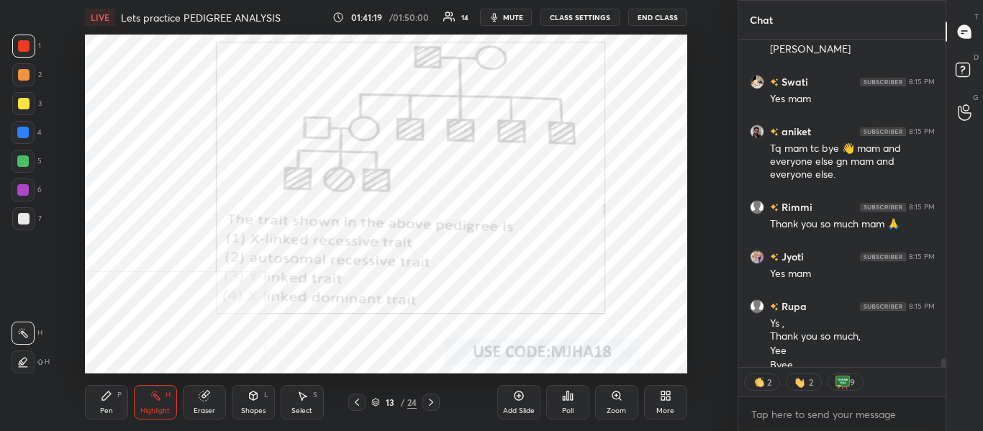
scroll to position [12524, 0]
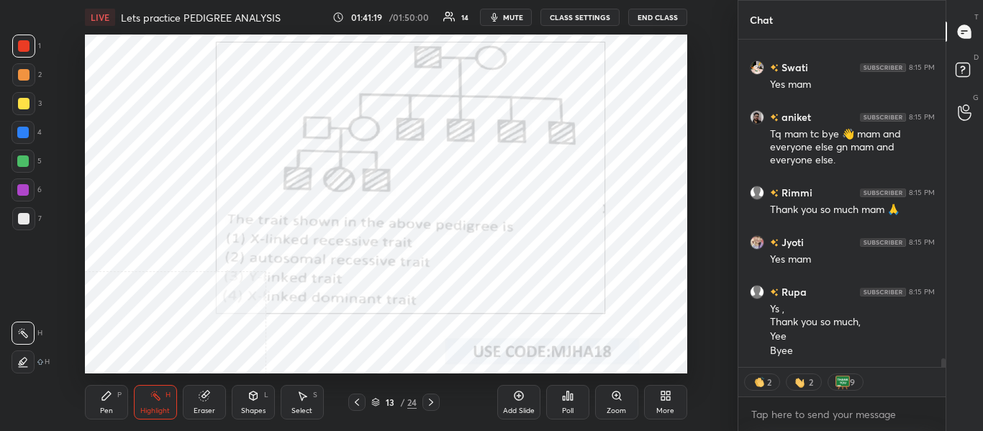
click at [356, 405] on icon at bounding box center [357, 402] width 12 height 12
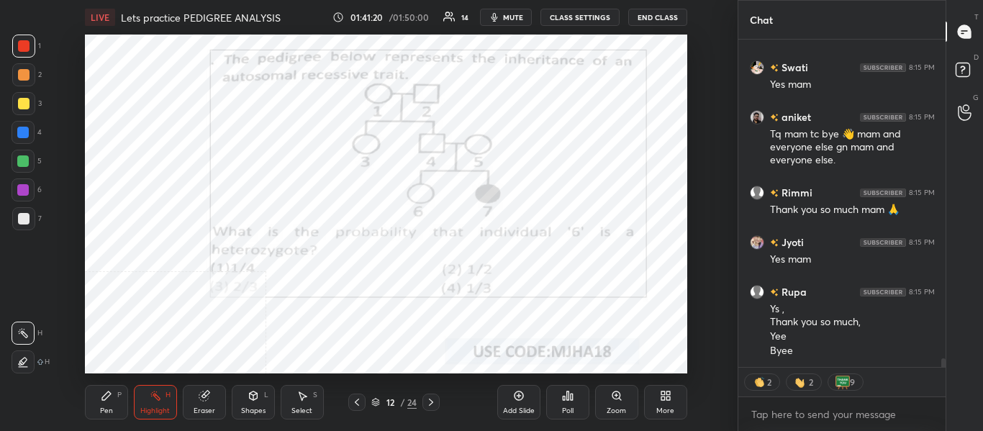
click at [356, 405] on icon at bounding box center [357, 402] width 12 height 12
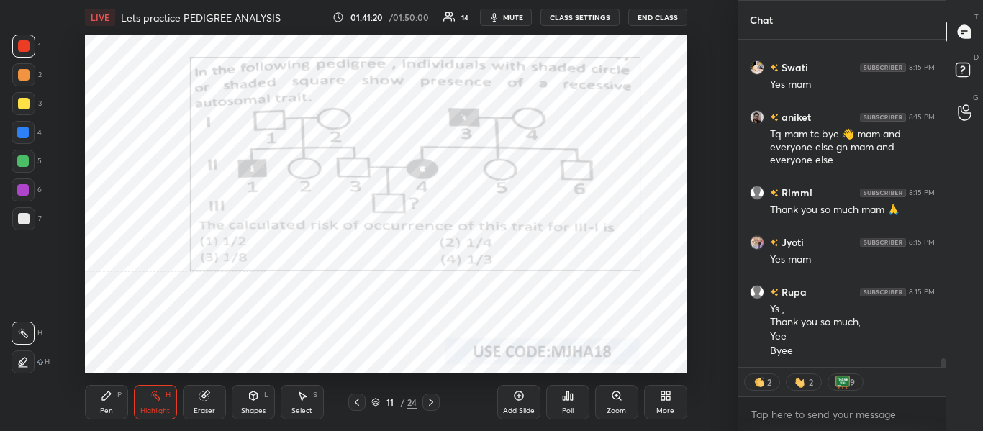
click at [356, 405] on icon at bounding box center [357, 402] width 12 height 12
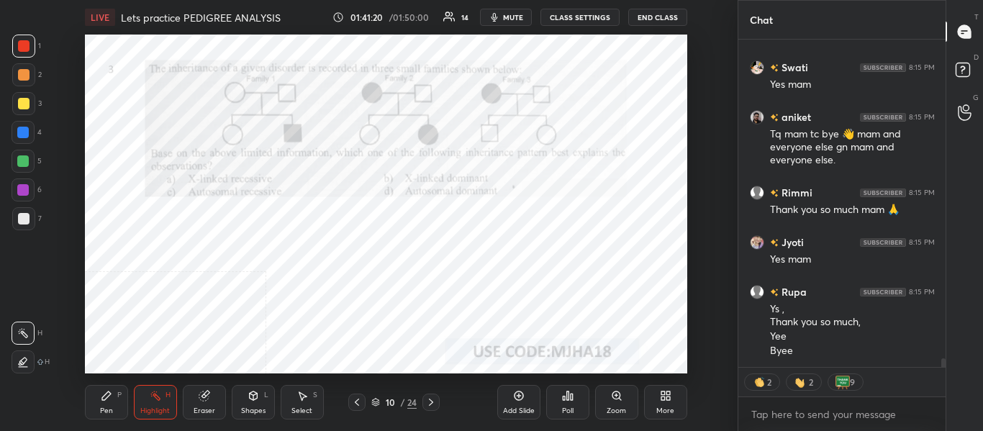
click at [356, 405] on icon at bounding box center [357, 402] width 12 height 12
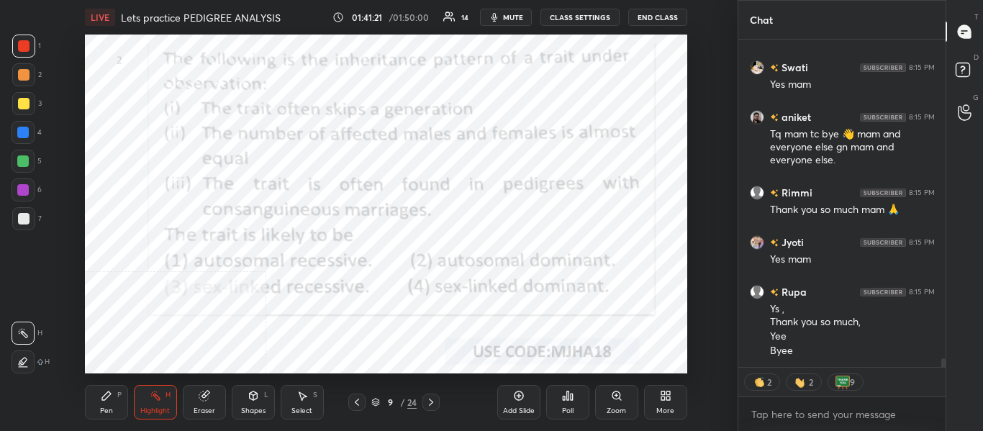
click at [356, 405] on icon at bounding box center [357, 402] width 12 height 12
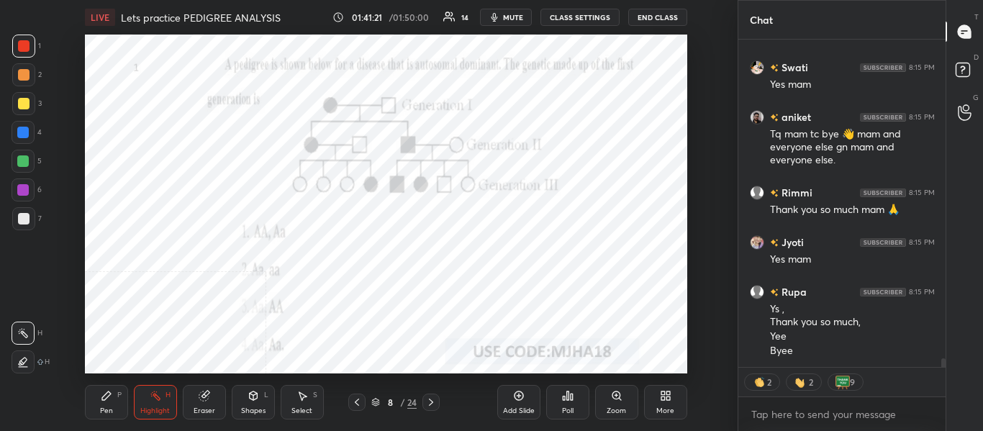
click at [356, 405] on icon at bounding box center [357, 402] width 12 height 12
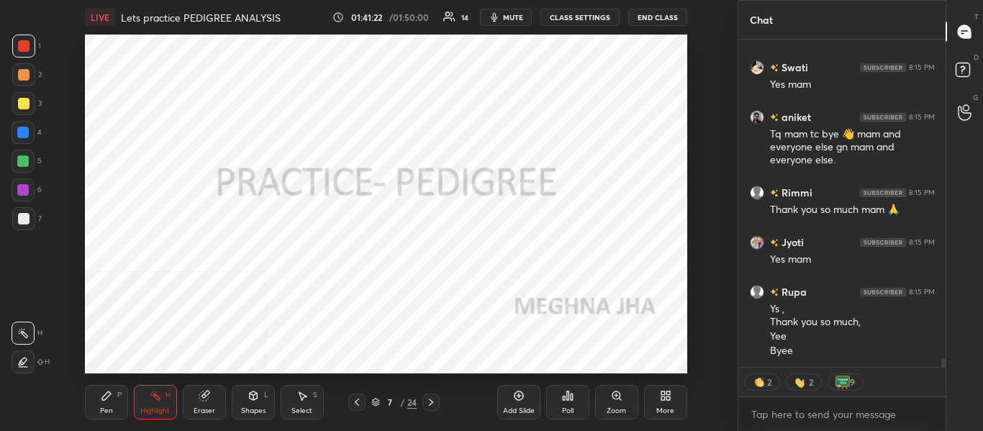
click at [356, 405] on icon at bounding box center [357, 402] width 12 height 12
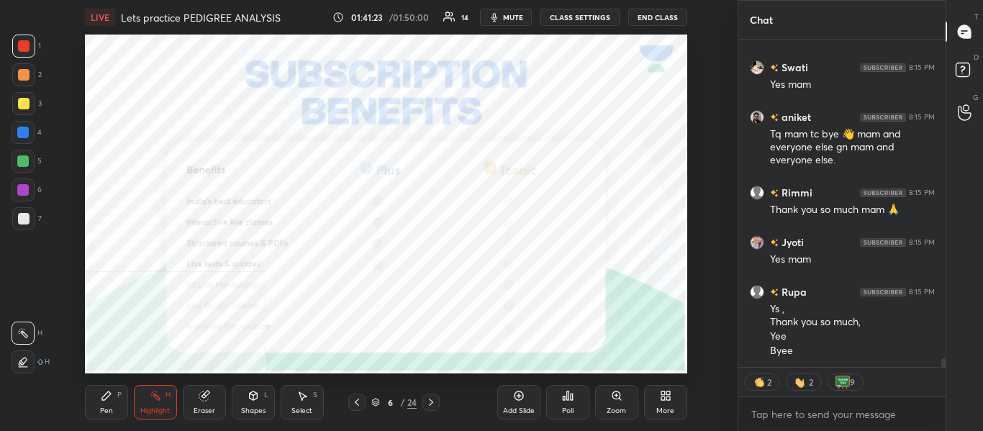
click at [356, 405] on icon at bounding box center [357, 402] width 12 height 12
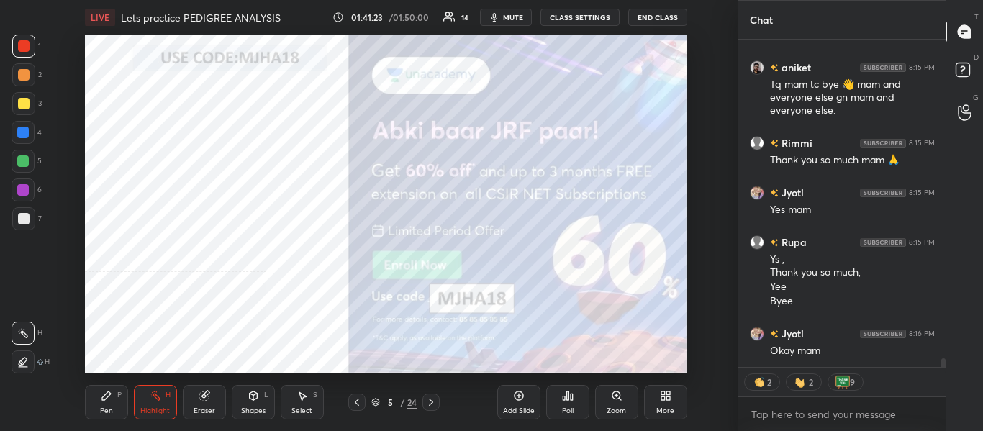
click at [356, 405] on icon at bounding box center [357, 402] width 12 height 12
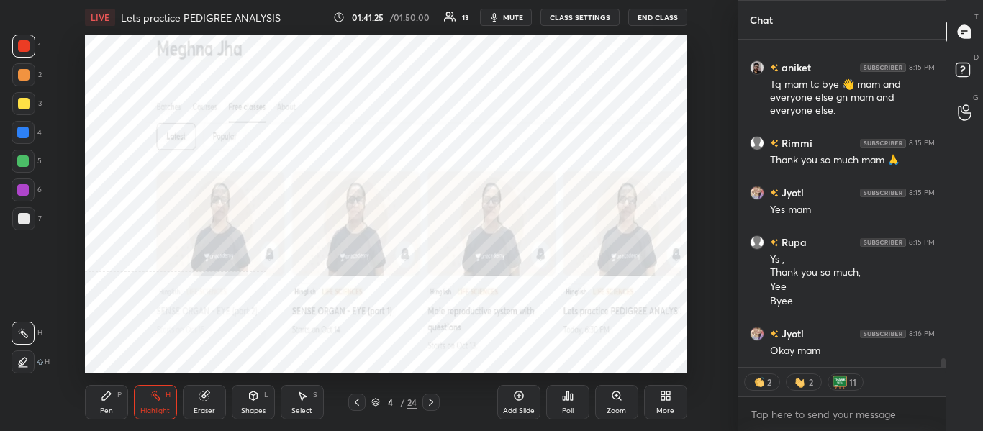
scroll to position [12623, 0]
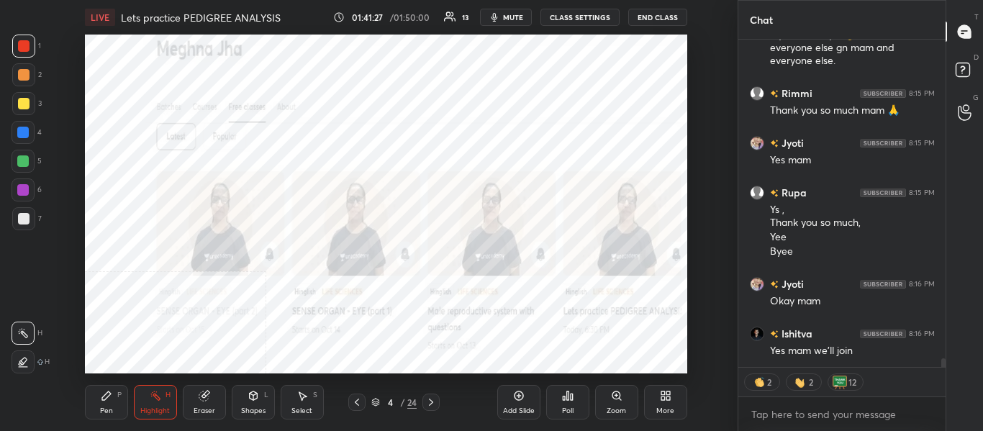
click at [669, 401] on div "More" at bounding box center [665, 402] width 43 height 35
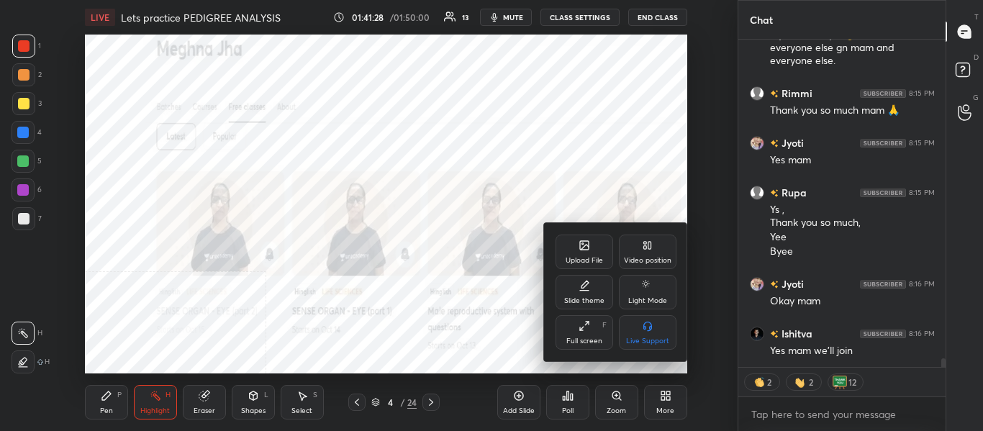
click at [647, 258] on div "Video position" at bounding box center [647, 260] width 47 height 7
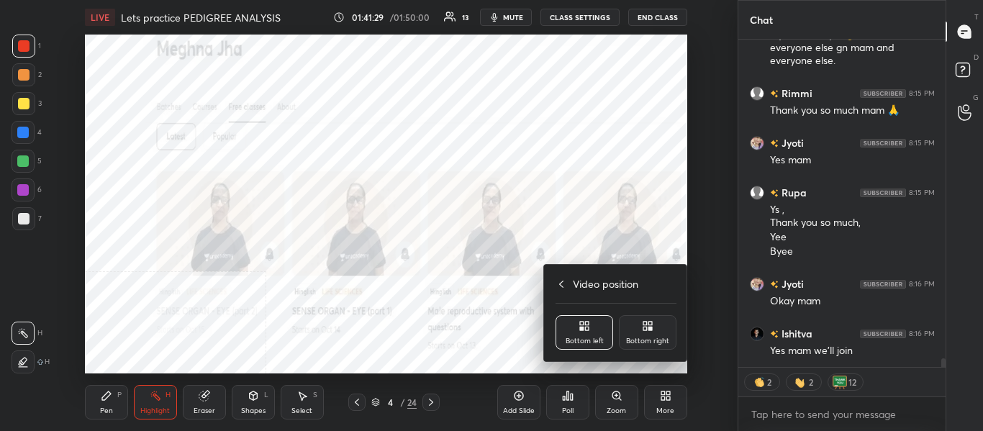
click at [649, 342] on div "Bottom right" at bounding box center [647, 340] width 43 height 7
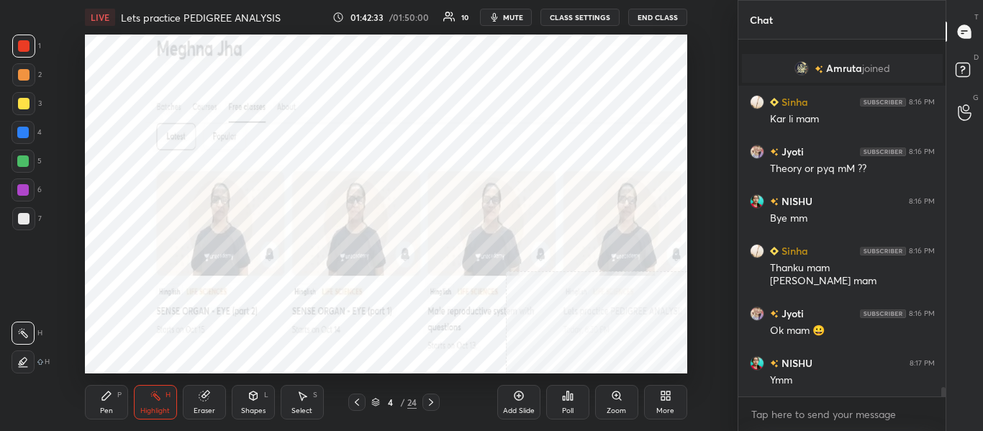
scroll to position [12769, 0]
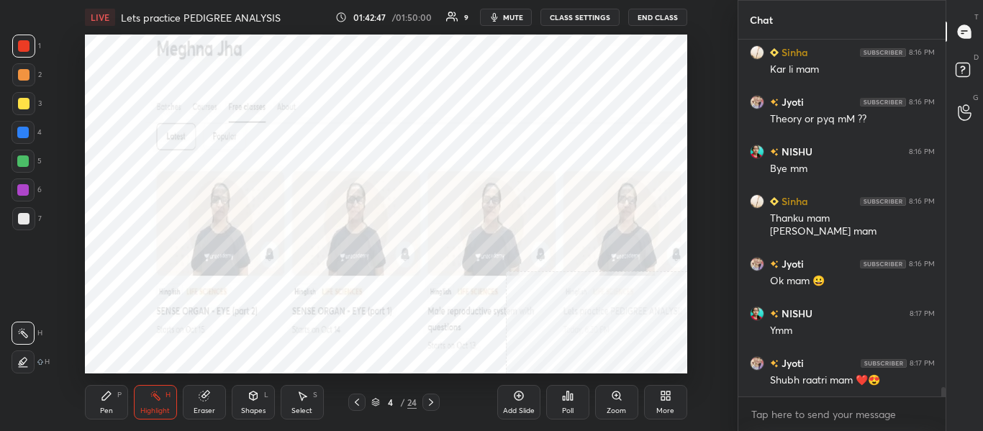
click at [668, 16] on button "End Class" at bounding box center [657, 17] width 59 height 17
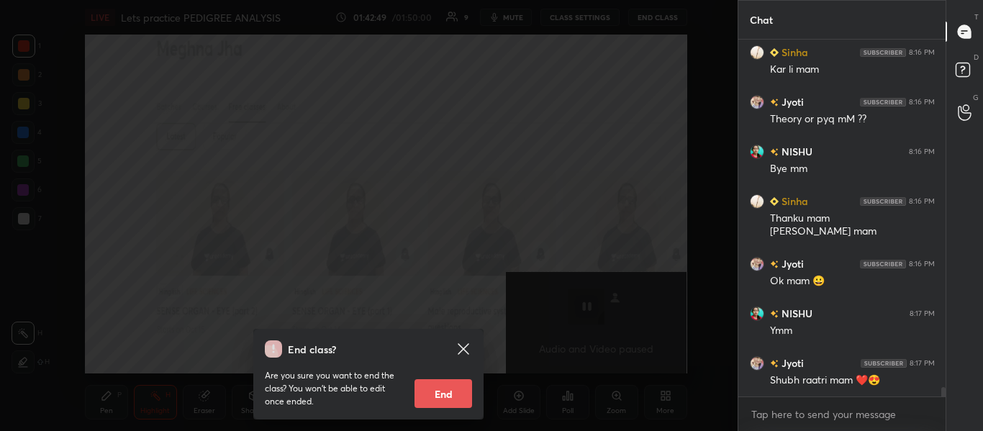
click at [463, 391] on button "End" at bounding box center [443, 393] width 58 height 29
type textarea "x"
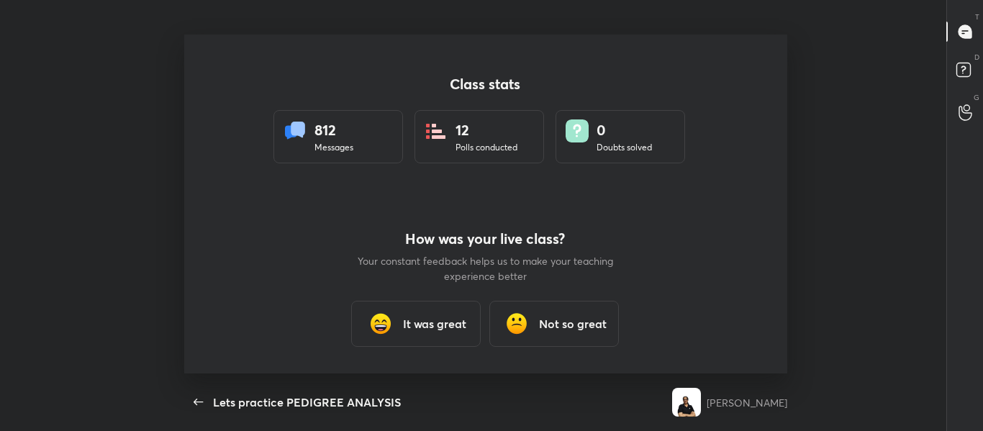
scroll to position [5, 1]
click at [422, 322] on h3 "It was great" at bounding box center [435, 323] width 63 height 17
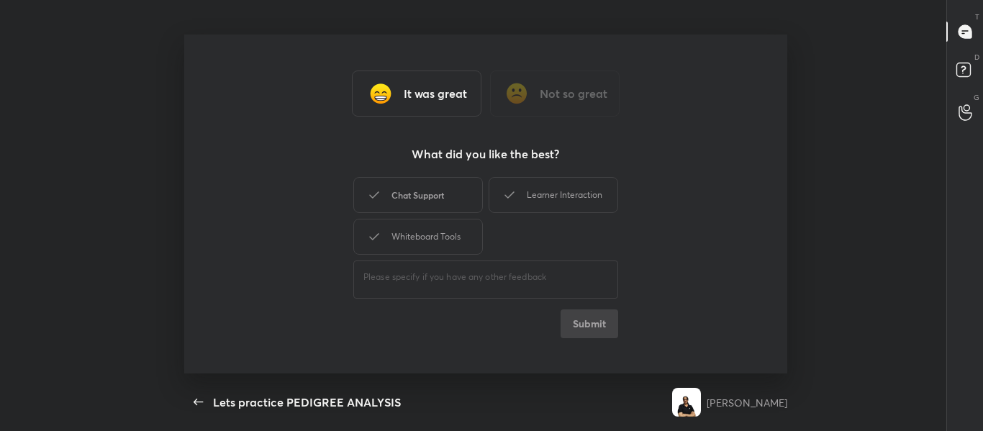
drag, startPoint x: 409, startPoint y: 192, endPoint x: 435, endPoint y: 192, distance: 25.9
click at [423, 192] on div "Chat Support" at bounding box center [417, 195] width 129 height 36
click at [567, 194] on div "Learner Interaction" at bounding box center [552, 195] width 129 height 36
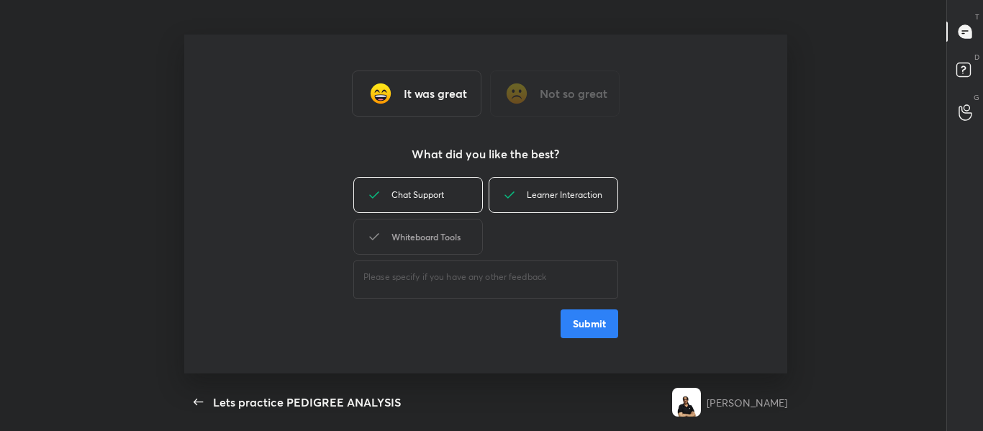
click at [467, 237] on div "Whiteboard Tools" at bounding box center [417, 237] width 129 height 36
click at [593, 330] on button "Submit" at bounding box center [589, 323] width 58 height 29
